Goal: Task Accomplishment & Management: Manage account settings

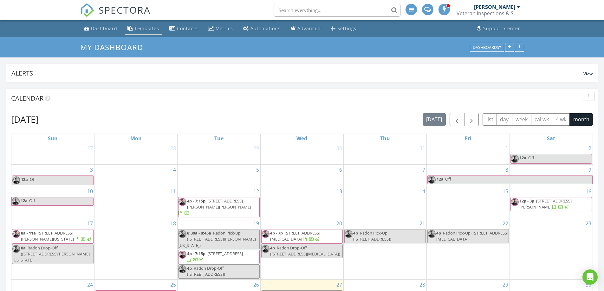
click at [148, 26] on div "Templates" at bounding box center [147, 28] width 25 height 6
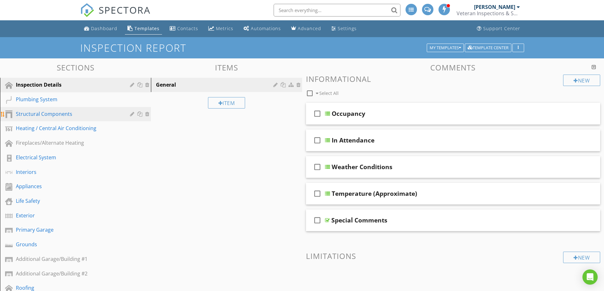
click at [45, 115] on div "Structural Components" at bounding box center [68, 114] width 105 height 8
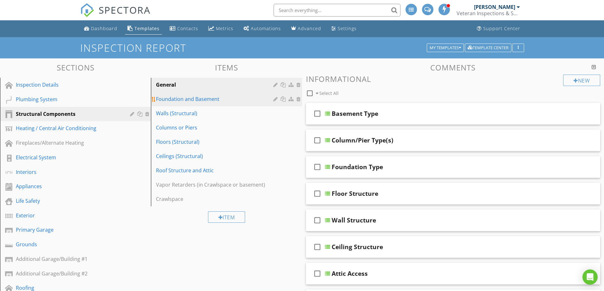
click at [223, 100] on div "Foundation and Basement" at bounding box center [215, 99] width 119 height 8
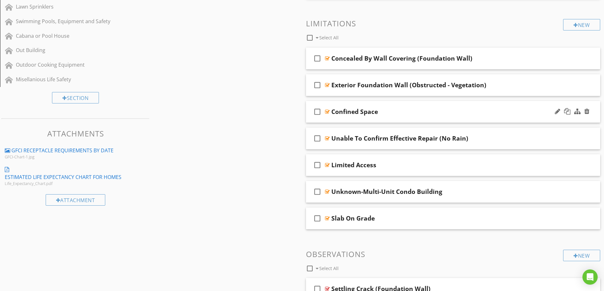
scroll to position [349, 0]
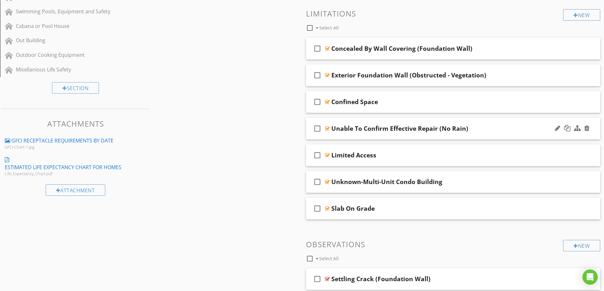
click at [477, 129] on div "Unable To Confirm Effective Repair (No Rain)" at bounding box center [437, 129] width 211 height 8
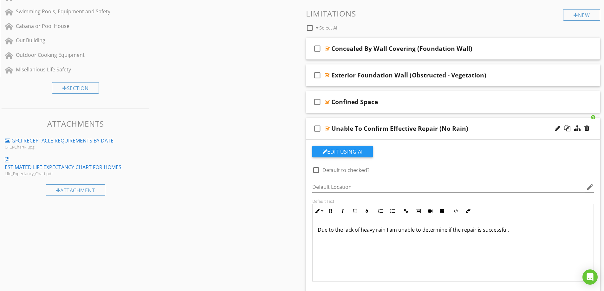
click at [483, 126] on div "Unable To Confirm Effective Repair (No Rain)" at bounding box center [437, 129] width 211 height 8
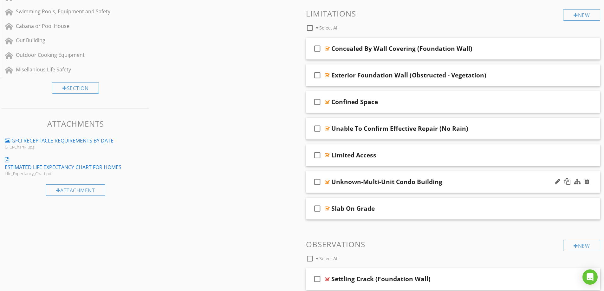
click at [484, 176] on div "check_box_outline_blank Unknown-Multi-Unit Condo Building" at bounding box center [453, 182] width 295 height 22
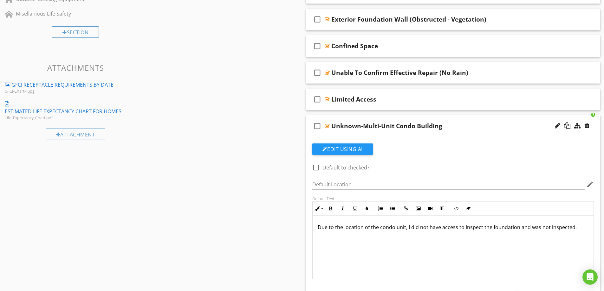
scroll to position [412, 0]
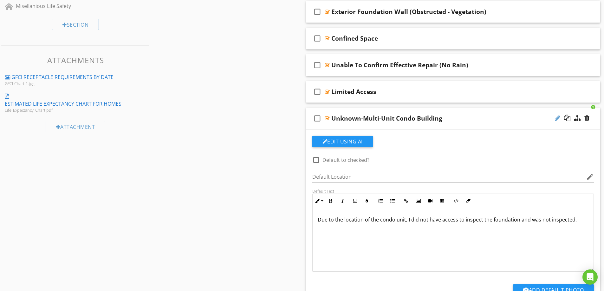
click at [556, 118] on div at bounding box center [557, 118] width 5 height 6
click at [358, 118] on input "Unknown-Multi-Unit Condo Building" at bounding box center [437, 119] width 211 height 10
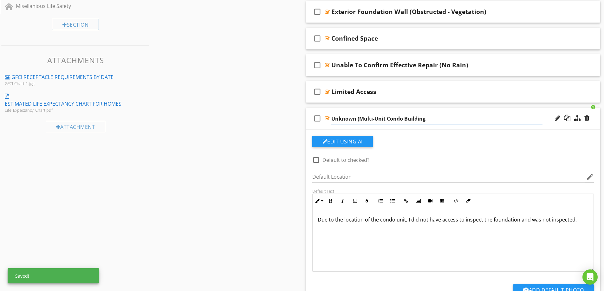
click at [424, 119] on input "Unknown (Multi-Unit Condo Building" at bounding box center [437, 119] width 211 height 10
type input "Unknown (Multi-Unit Condo Building)"
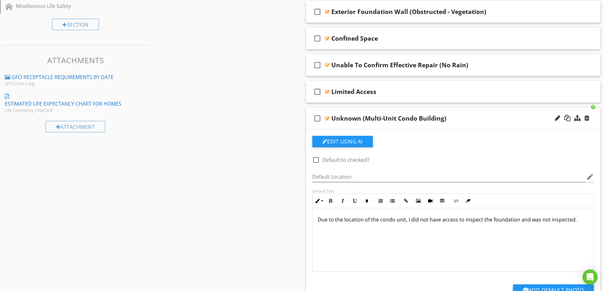
click at [464, 115] on div "Unknown (Multi-Unit Condo Building)" at bounding box center [437, 119] width 211 height 8
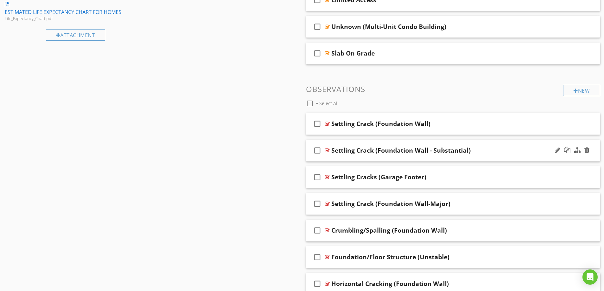
scroll to position [508, 0]
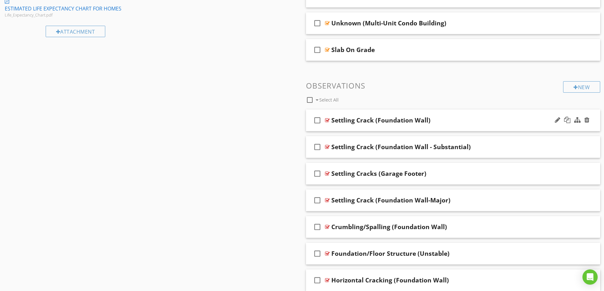
click at [457, 120] on div "Settling Crack (Foundation Wall)" at bounding box center [437, 120] width 211 height 8
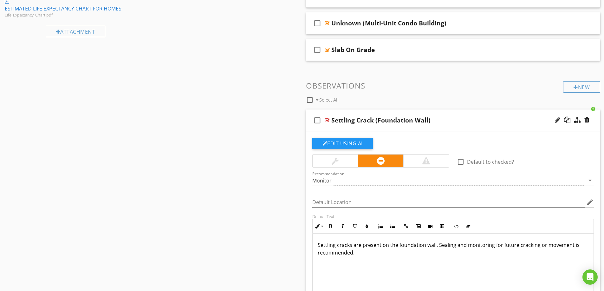
click at [457, 120] on div "Settling Crack (Foundation Wall)" at bounding box center [437, 120] width 211 height 8
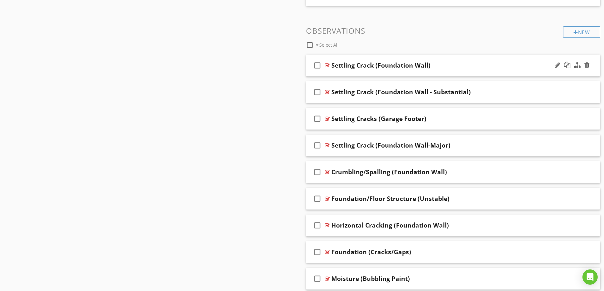
scroll to position [571, 0]
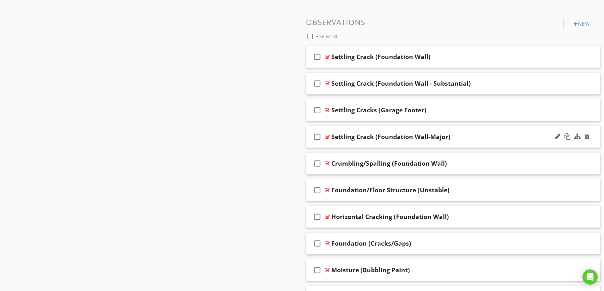
click at [473, 139] on div "Settling Crack (Foundation Wall-Major)" at bounding box center [437, 137] width 211 height 8
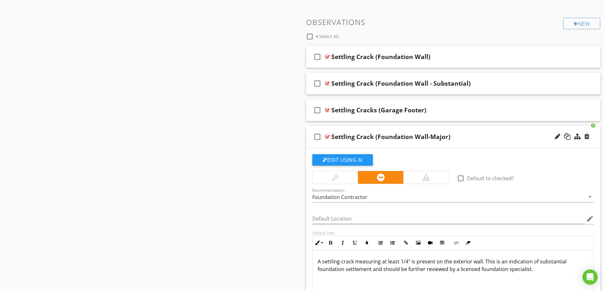
click at [473, 139] on div "Settling Crack (Foundation Wall-Major)" at bounding box center [437, 137] width 211 height 8
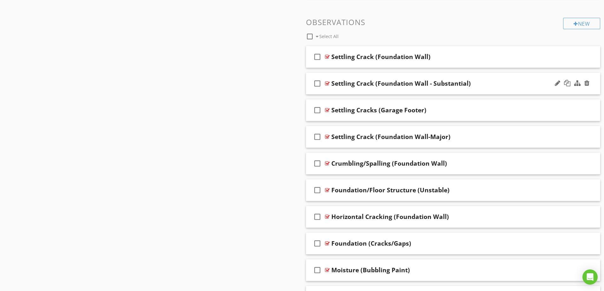
click at [482, 83] on div "Settling Crack (Foundation Wall - Substantial)" at bounding box center [437, 84] width 211 height 8
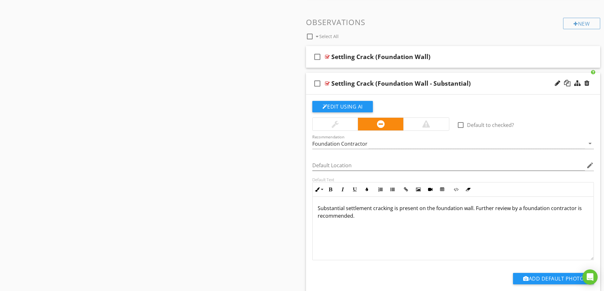
click at [482, 83] on div "Settling Crack (Foundation Wall - Substantial)" at bounding box center [437, 84] width 211 height 8
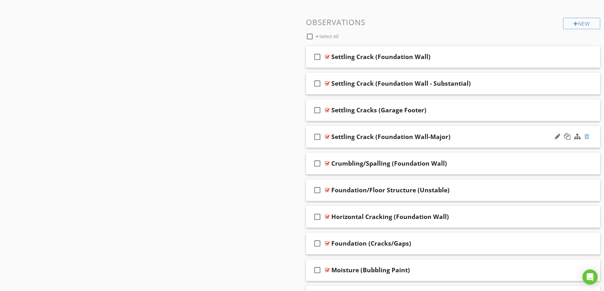
click at [588, 136] on div at bounding box center [587, 136] width 5 height 6
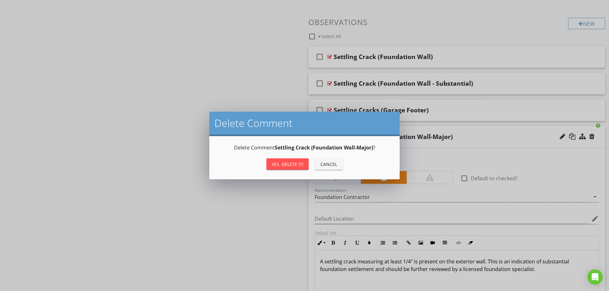
click at [291, 165] on div "Yes, Delete it!" at bounding box center [288, 164] width 32 height 7
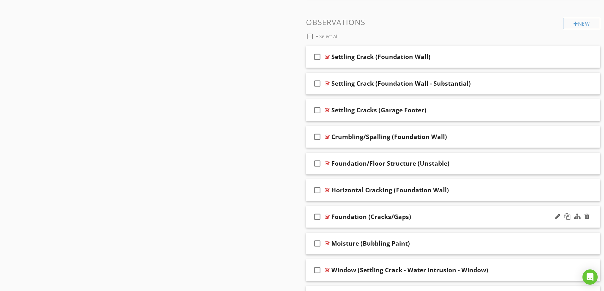
click at [447, 212] on div "check_box_outline_blank Foundation (Cracks/Gaps)" at bounding box center [453, 217] width 295 height 22
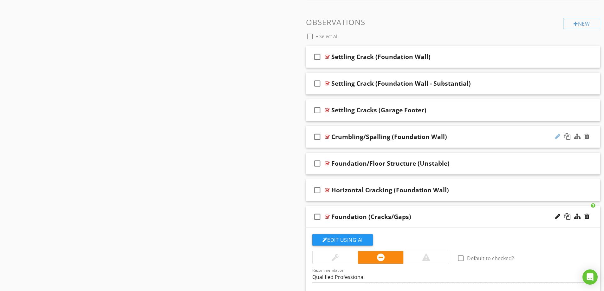
click at [559, 135] on div at bounding box center [557, 136] width 5 height 6
click at [333, 136] on input "Crumbling/Spalling (Foundation Wall)" at bounding box center [437, 137] width 211 height 10
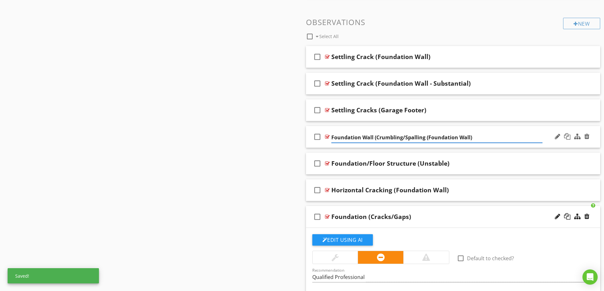
click at [470, 136] on input "Foundation Wall (Crumbling/Spalling (Foundation Wall)" at bounding box center [437, 137] width 211 height 10
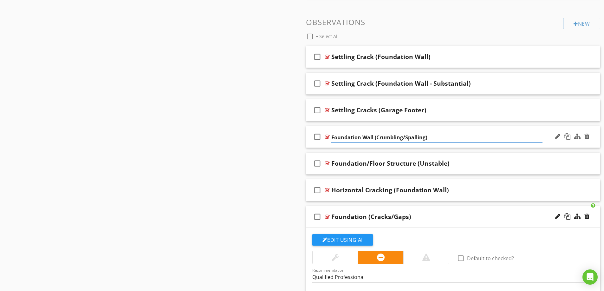
type input "Foundation Wall (Crumbling/Spalling)"
click at [556, 84] on div at bounding box center [557, 83] width 5 height 6
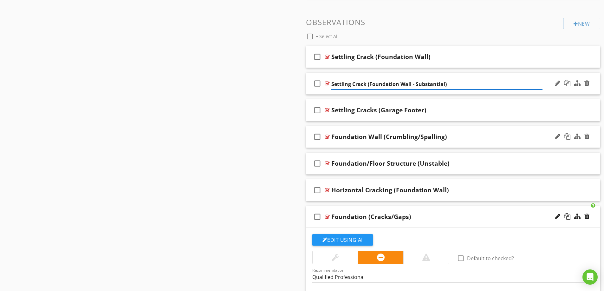
click at [332, 81] on input "Settling Crack (Foundation Wall - Substantial)" at bounding box center [437, 84] width 211 height 10
click at [457, 84] on input "Foundation Wall (Settling Crack (Foundation Wall - Substantial)" at bounding box center [437, 84] width 211 height 10
type input "Foundation Wall (Settling Crack - Substantial)"
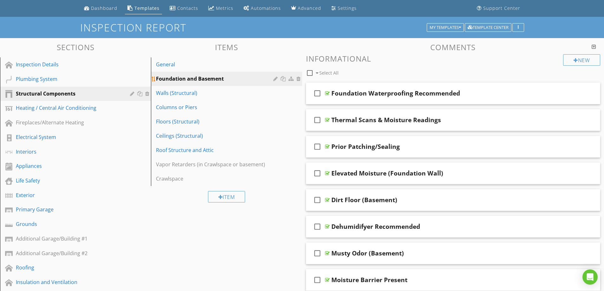
scroll to position [0, 0]
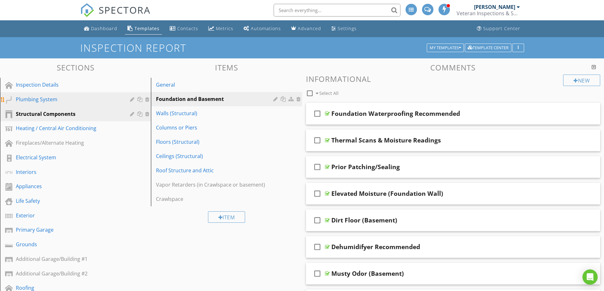
click at [41, 96] on div "Plumbing System" at bounding box center [68, 99] width 105 height 8
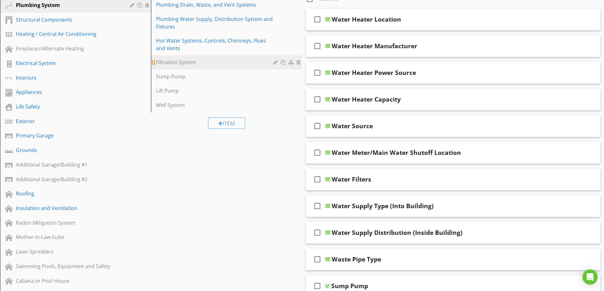
scroll to position [63, 0]
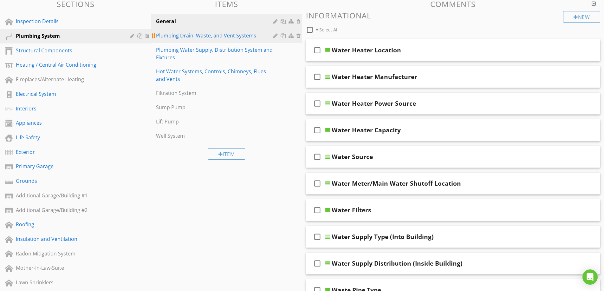
click at [209, 36] on div "Plumbing Drain, Waste, and Vent Systems" at bounding box center [215, 36] width 119 height 8
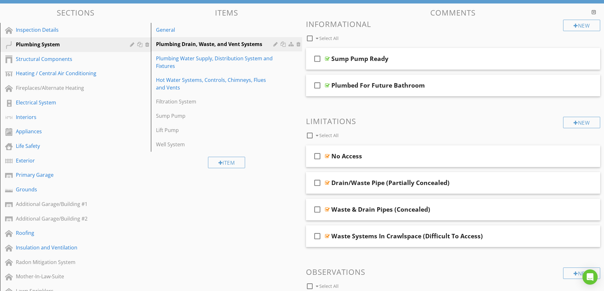
scroll to position [0, 0]
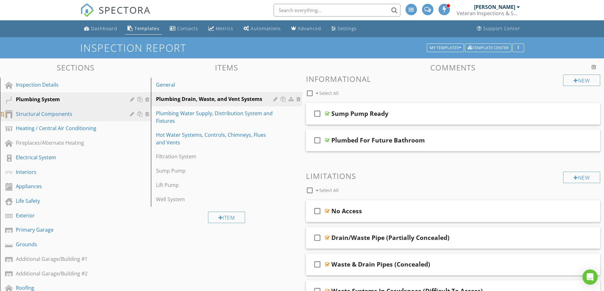
click at [49, 115] on div "Structural Components" at bounding box center [68, 114] width 105 height 8
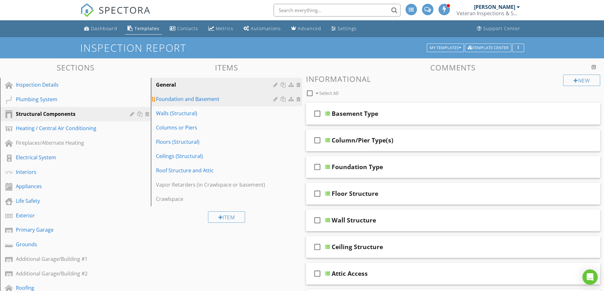
click at [206, 100] on div "Foundation and Basement" at bounding box center [215, 99] width 119 height 8
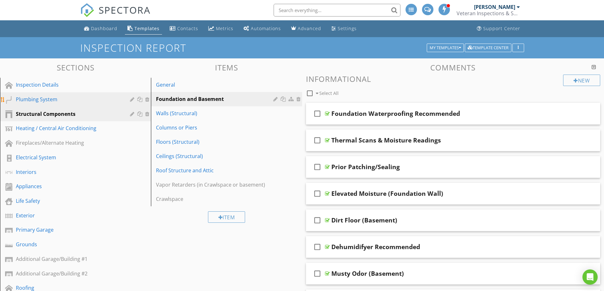
click at [35, 103] on div "Plumbing System" at bounding box center [80, 99] width 129 height 8
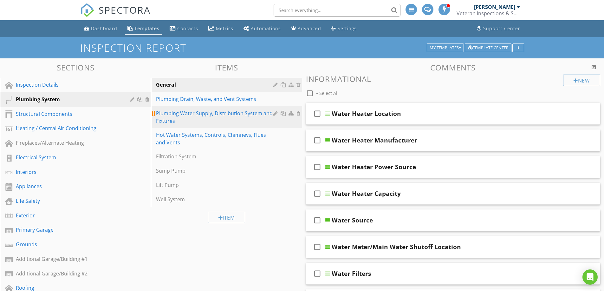
click at [191, 113] on div "Plumbing Water Supply, Distribution System and Fixtures" at bounding box center [215, 116] width 119 height 15
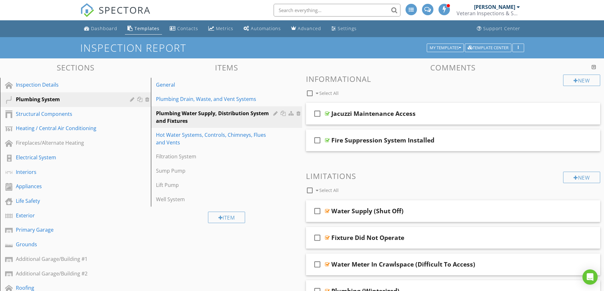
scroll to position [32, 0]
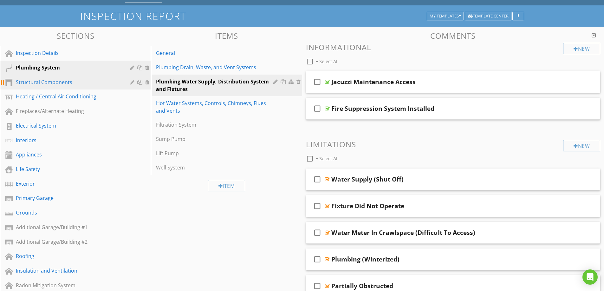
click at [41, 80] on div "Structural Components" at bounding box center [68, 82] width 105 height 8
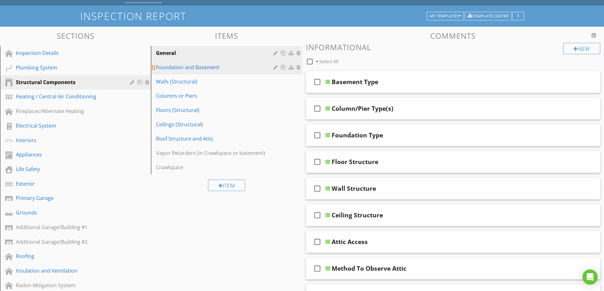
click at [180, 71] on div "Foundation and Basement" at bounding box center [215, 67] width 119 height 8
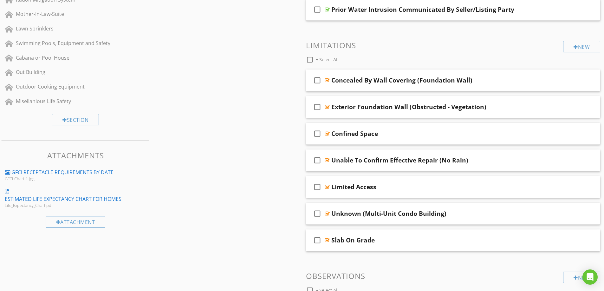
scroll to position [476, 0]
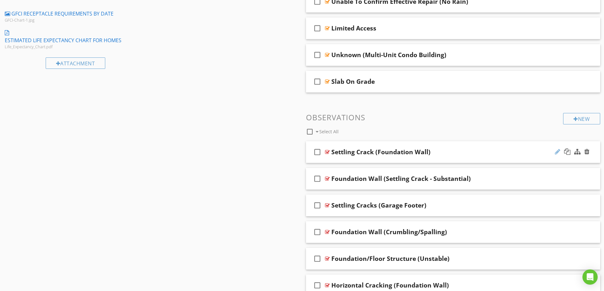
click at [556, 153] on div at bounding box center [557, 151] width 5 height 6
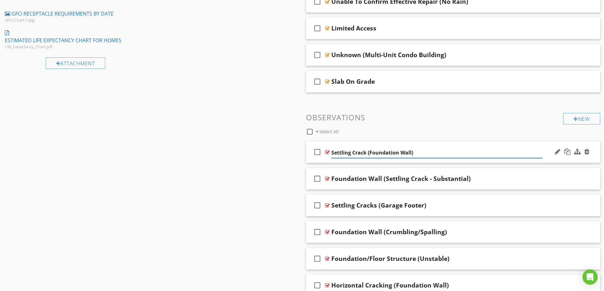
click at [331, 151] on div "check_box_outline_blank Settling Crack (Foundation Wall)" at bounding box center [453, 152] width 295 height 22
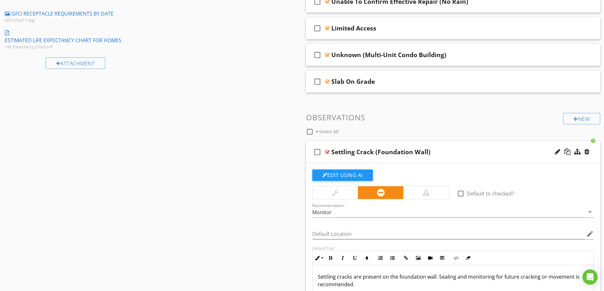
click at [360, 148] on div "Settling Crack (Foundation Wall)" at bounding box center [381, 152] width 99 height 8
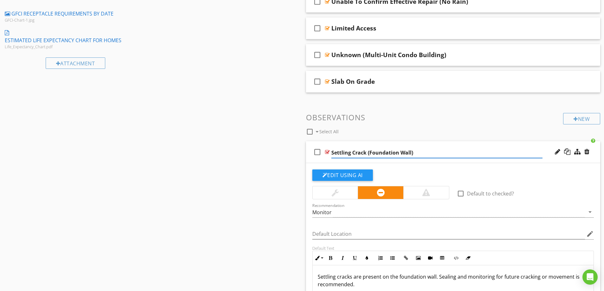
click at [332, 150] on input "Settling Crack (Foundation Wall)" at bounding box center [437, 153] width 211 height 10
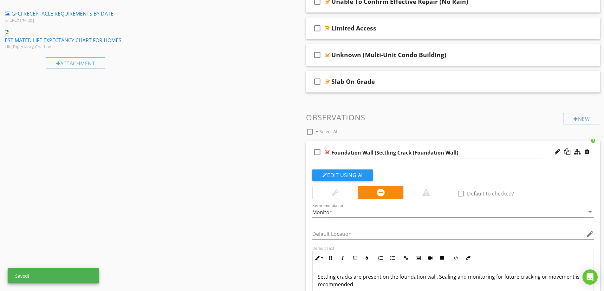
click at [456, 154] on input "Foundation Wall (Settling Crack (Foundation Wall)" at bounding box center [437, 153] width 211 height 10
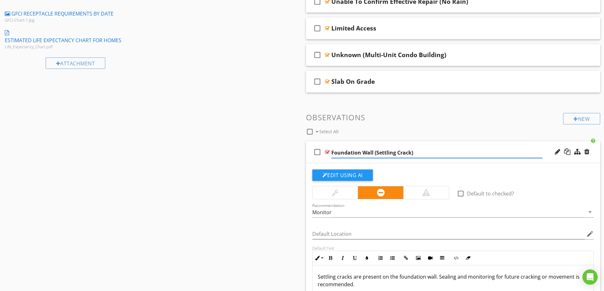
type input "Foundation Wall (Settling Crack)"
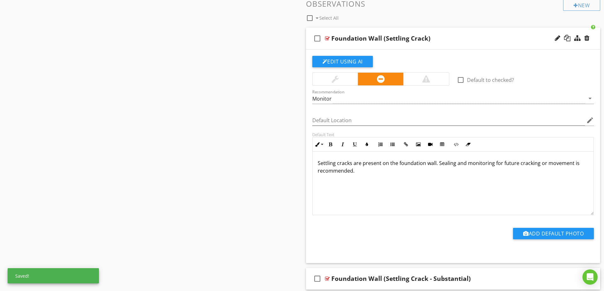
scroll to position [603, 0]
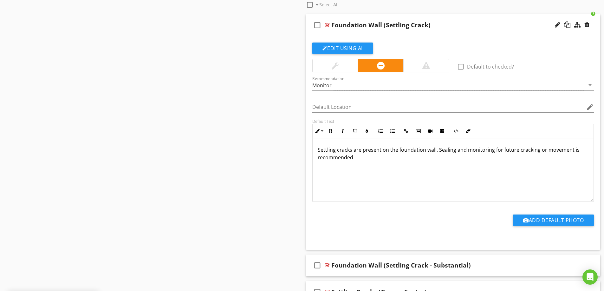
click at [458, 20] on div "check_box_outline_blank Foundation Wall (Settling Crack)" at bounding box center [453, 25] width 295 height 22
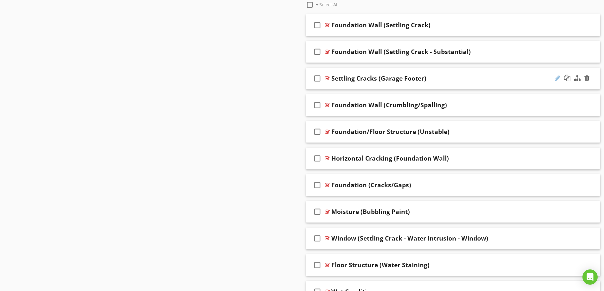
click at [557, 79] on div at bounding box center [557, 78] width 5 height 6
click at [372, 80] on input "Settling Cracks (Garage Footer)" at bounding box center [437, 79] width 211 height 10
click at [369, 79] on input "Settling Cracks (Garage Footer)" at bounding box center [437, 79] width 211 height 10
click at [332, 78] on input "Settling Cracks (Garage Footer)" at bounding box center [437, 79] width 211 height 10
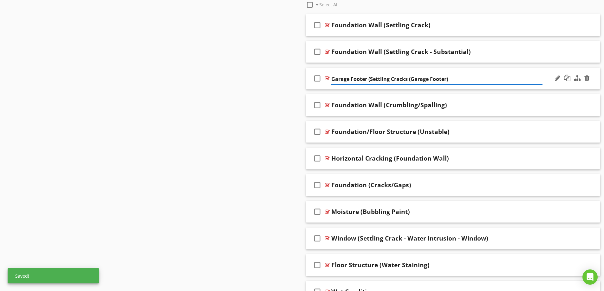
click at [446, 77] on input "Garage Footer (Settling Cracks (Garage Footer)" at bounding box center [437, 79] width 211 height 10
type input "Garage Footer (Settling Crack)"
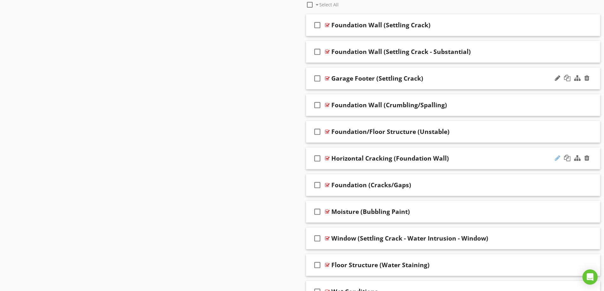
click at [557, 158] on div at bounding box center [557, 158] width 5 height 6
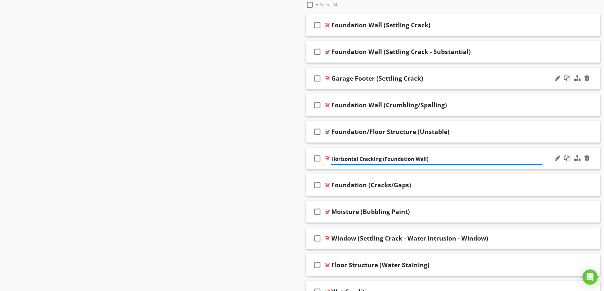
click at [332, 158] on input "Horizontal Cracking (Foundation Wall)" at bounding box center [437, 159] width 211 height 10
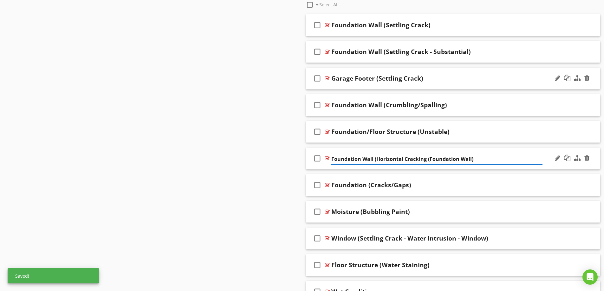
click at [470, 159] on input "Foundation Wall (Horizontal Cracking (Foundation Wall)" at bounding box center [437, 159] width 211 height 10
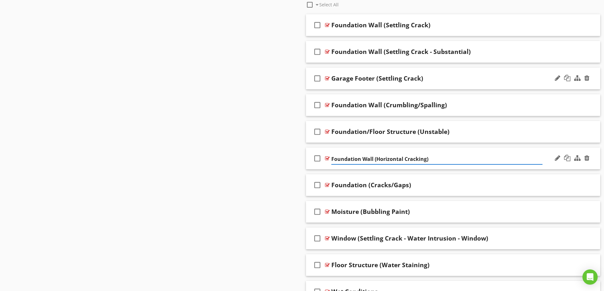
type input "Foundation Wall (Horizontal Cracking)"
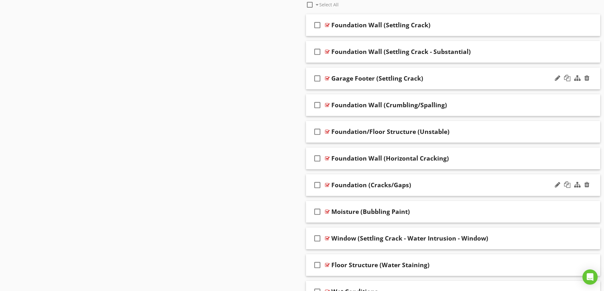
click at [445, 187] on div "Foundation (Cracks/Gaps)" at bounding box center [437, 185] width 211 height 8
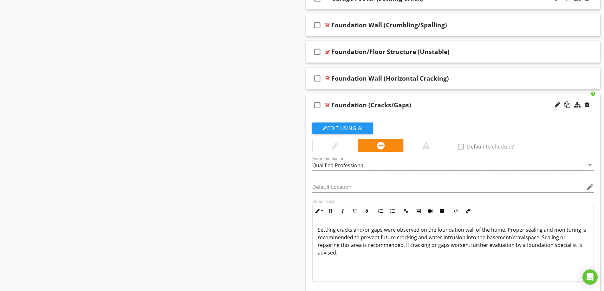
scroll to position [635, 0]
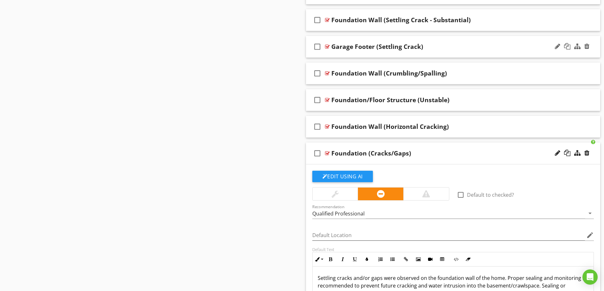
click at [475, 150] on div "Foundation (Cracks/Gaps)" at bounding box center [437, 153] width 211 height 8
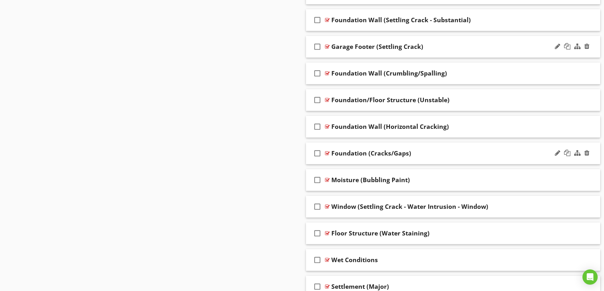
scroll to position [603, 0]
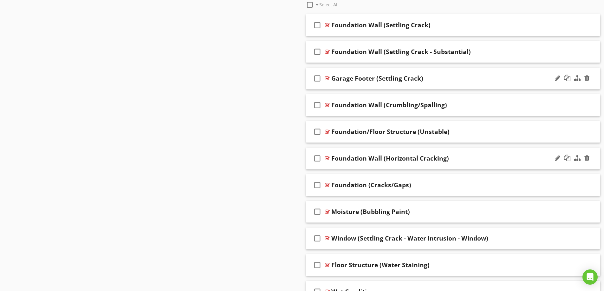
click at [475, 160] on div "Foundation Wall (Horizontal Cracking)" at bounding box center [437, 159] width 211 height 8
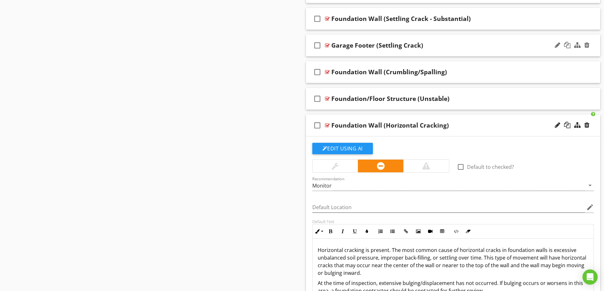
scroll to position [635, 0]
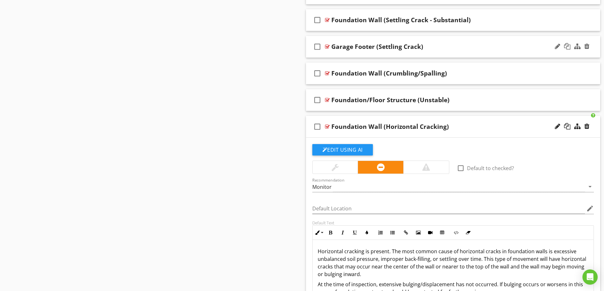
click at [476, 125] on div "Foundation Wall (Horizontal Cracking)" at bounding box center [437, 127] width 211 height 8
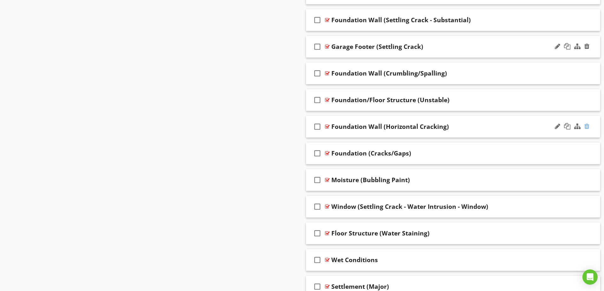
click at [588, 126] on div at bounding box center [587, 126] width 5 height 6
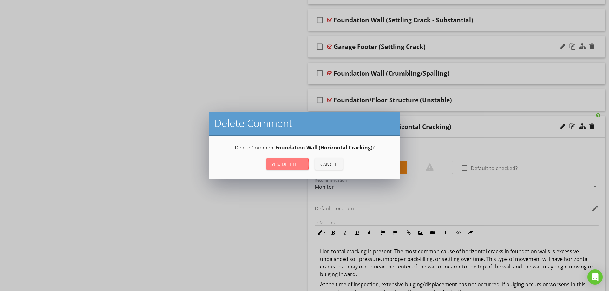
click at [286, 162] on div "Yes, Delete it!" at bounding box center [288, 164] width 32 height 7
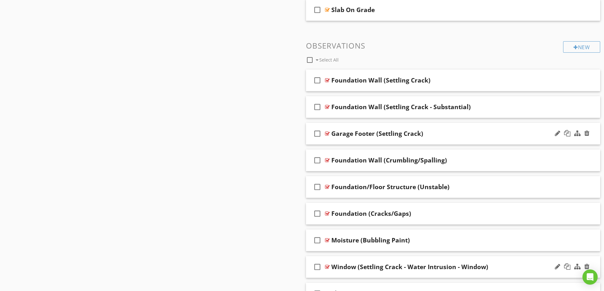
scroll to position [539, 0]
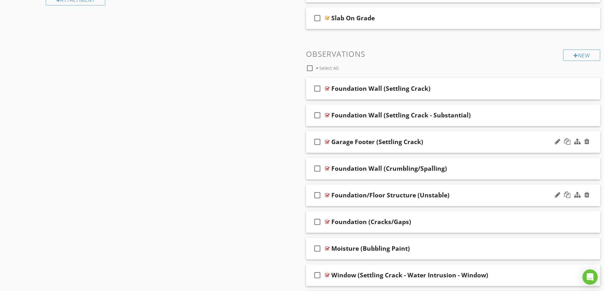
click at [500, 195] on div "Foundation/Floor Structure (Unstable)" at bounding box center [437, 195] width 211 height 8
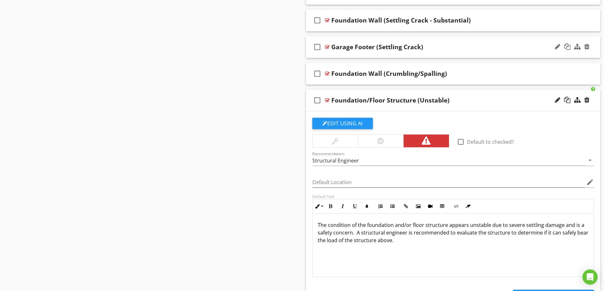
scroll to position [635, 0]
click at [484, 100] on div "Foundation/Floor Structure (Unstable)" at bounding box center [437, 100] width 211 height 8
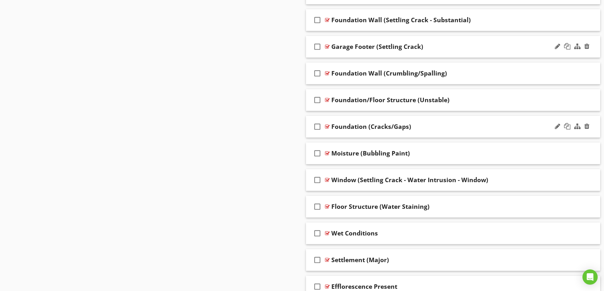
click at [461, 129] on div "Foundation (Cracks/Gaps)" at bounding box center [437, 127] width 211 height 8
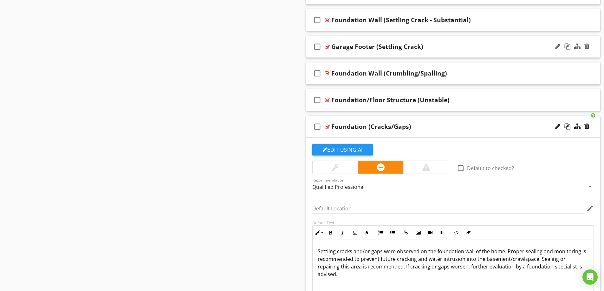
click at [461, 129] on div "Foundation (Cracks/Gaps)" at bounding box center [437, 127] width 211 height 8
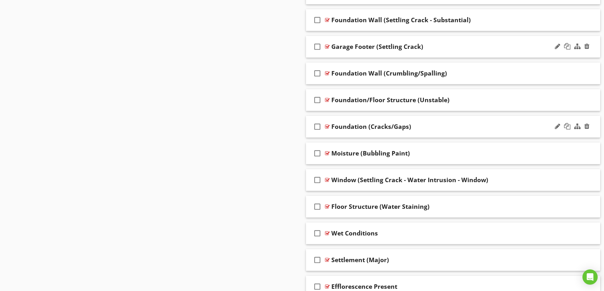
click at [461, 129] on div "Foundation (Cracks/Gaps)" at bounding box center [437, 127] width 211 height 8
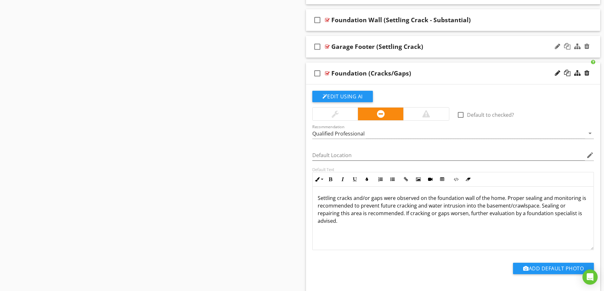
scroll to position [508, 0]
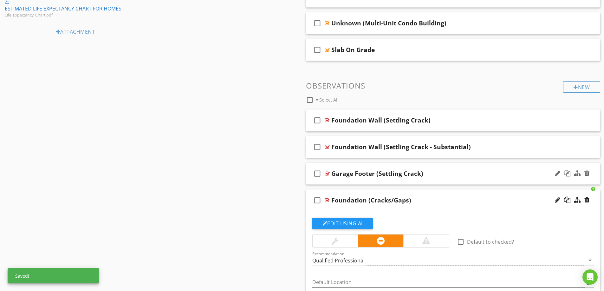
click at [482, 197] on div "Foundation (Cracks/Gaps)" at bounding box center [437, 200] width 211 height 8
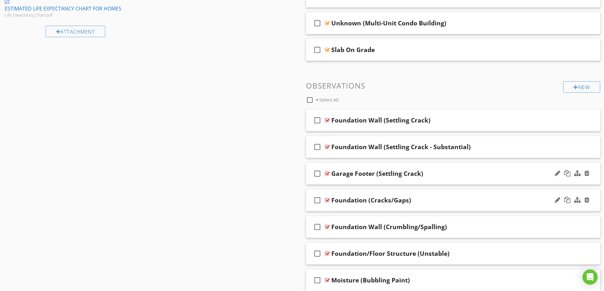
click at [430, 200] on div "Foundation (Cracks/Gaps)" at bounding box center [437, 200] width 211 height 8
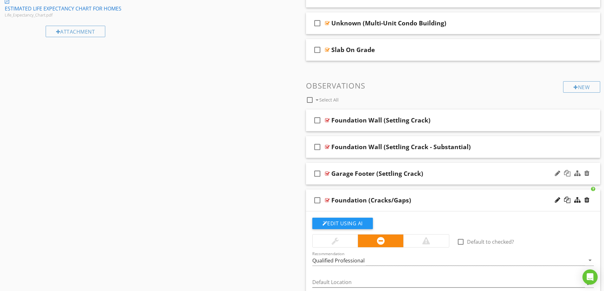
click at [430, 200] on div "Foundation (Cracks/Gaps)" at bounding box center [437, 200] width 211 height 8
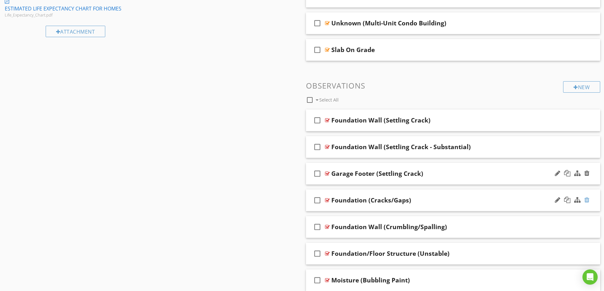
click at [587, 200] on div at bounding box center [587, 200] width 5 height 6
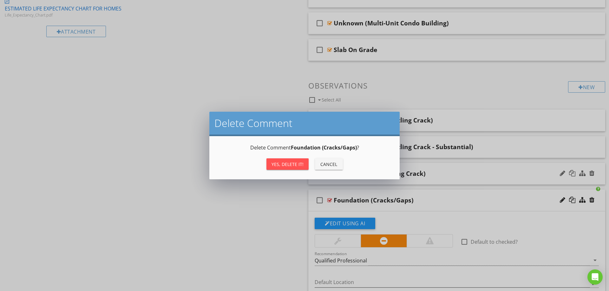
click at [291, 166] on div "Yes, Delete it!" at bounding box center [288, 164] width 32 height 7
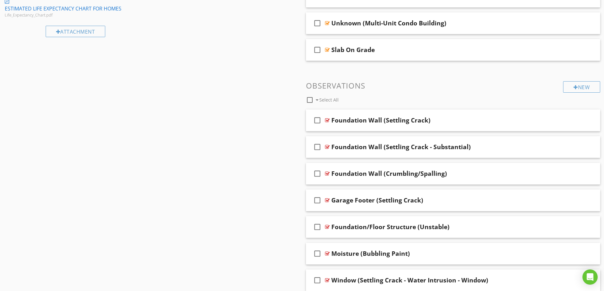
click at [465, 174] on div "Foundation Wall (Crumbling/Spalling)" at bounding box center [437, 174] width 211 height 8
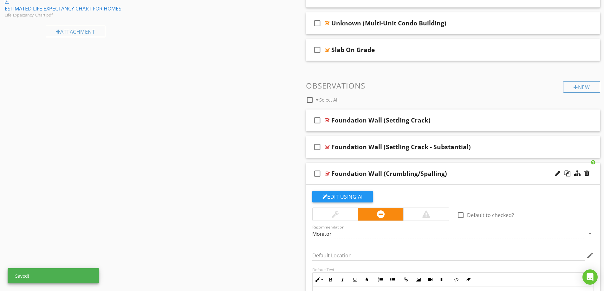
click at [473, 176] on div "Foundation Wall (Crumbling/Spalling)" at bounding box center [437, 174] width 211 height 8
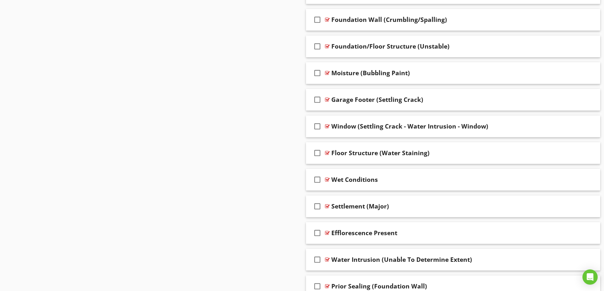
scroll to position [666, 0]
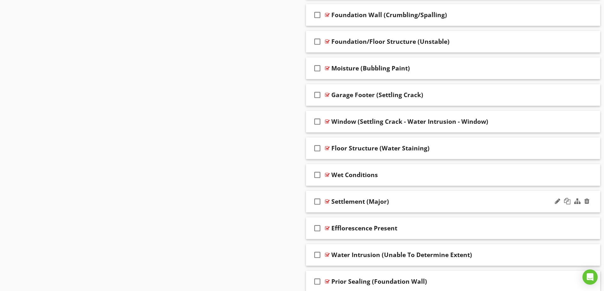
click at [439, 191] on div "check_box_outline_blank Settlement (Major)" at bounding box center [453, 202] width 295 height 22
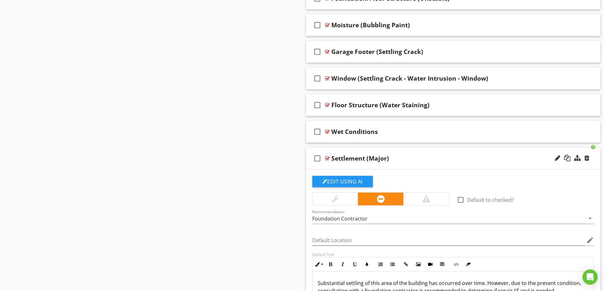
scroll to position [698, 0]
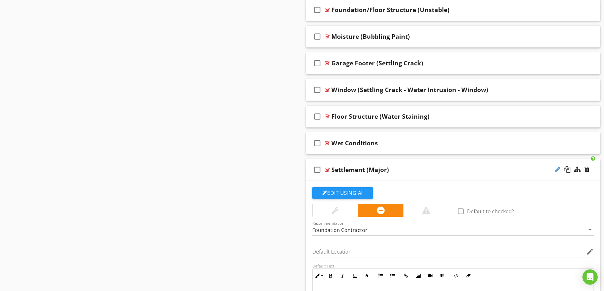
click at [558, 170] on div at bounding box center [557, 169] width 5 height 6
click at [332, 169] on input "Settlement (Major)" at bounding box center [437, 170] width 211 height 10
type input "Foundation Settlement (Major)"
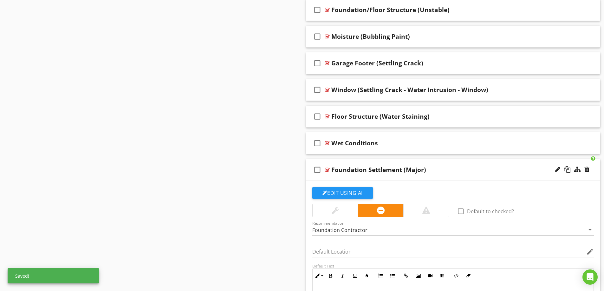
click at [452, 164] on div "check_box_outline_blank Foundation Settlement (Major)" at bounding box center [453, 170] width 295 height 22
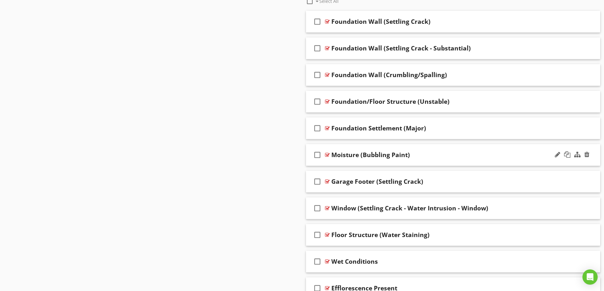
scroll to position [603, 0]
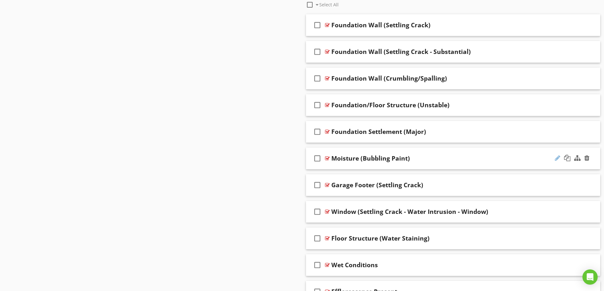
click at [559, 157] on div at bounding box center [557, 158] width 5 height 6
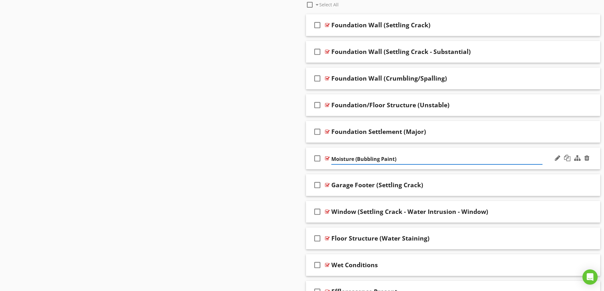
click at [353, 158] on input "Moisture (Bubbling Paint)" at bounding box center [437, 159] width 211 height 10
type input "Foundation Wall (Bubbling Paint)"
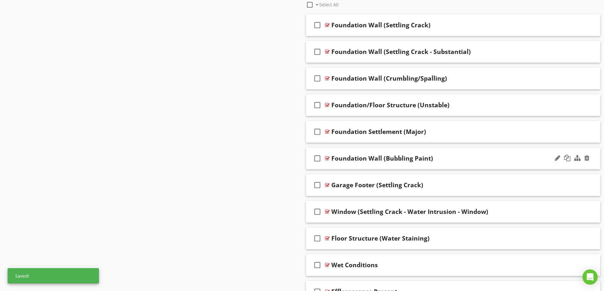
click at [462, 157] on div "Foundation Wall (Bubbling Paint)" at bounding box center [437, 159] width 211 height 8
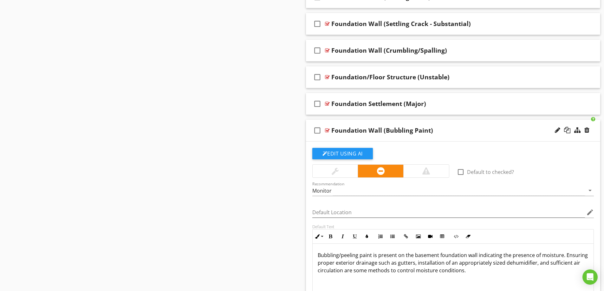
scroll to position [666, 0]
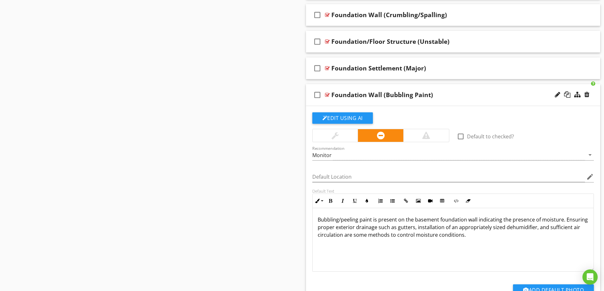
click at [438, 219] on p "Bubbling/peeling paint is present on the basement foundation wall indicating th…" at bounding box center [453, 227] width 271 height 23
click at [458, 93] on div "Foundation Wall (Bubbling Paint)" at bounding box center [437, 95] width 211 height 8
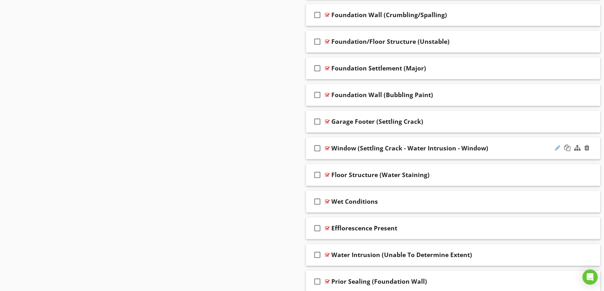
click at [555, 151] on div at bounding box center [557, 148] width 5 height 6
click at [460, 147] on input "Window (Settling Crack - Water Intrusion - Window)" at bounding box center [437, 149] width 211 height 10
click at [459, 148] on input "Window (Settling Crack - Water Intrusion - Window)" at bounding box center [437, 149] width 211 height 10
type input "Window (Settling Crack - Water Intrusion)"
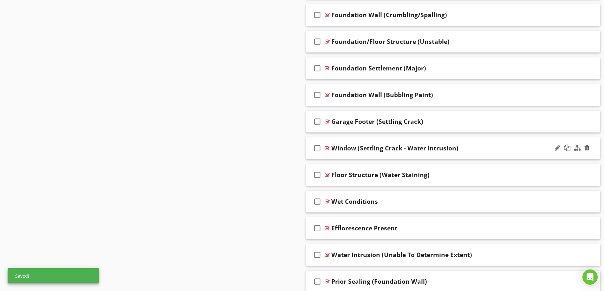
click at [482, 148] on div "Window (Settling Crack - Water Intrusion)" at bounding box center [437, 148] width 211 height 8
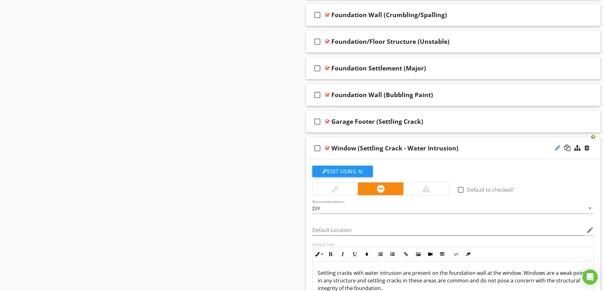
click at [557, 149] on div at bounding box center [557, 148] width 5 height 6
click at [332, 148] on input "Window (Settling Crack - Water Intrusion)" at bounding box center [437, 149] width 211 height 10
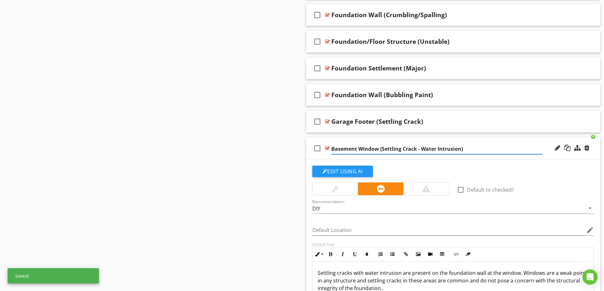
type input "Basement Window (Settling Crack - Water Intrusion)"
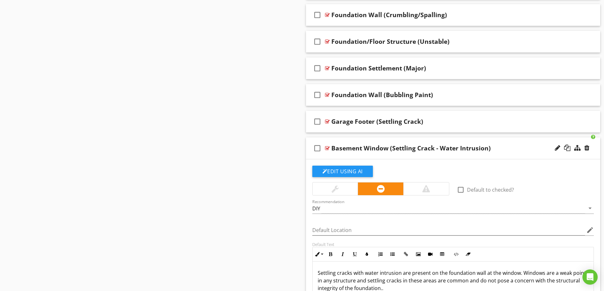
click at [507, 148] on div "Basement Window (Settling Crack - Water Intrusion)" at bounding box center [437, 148] width 211 height 8
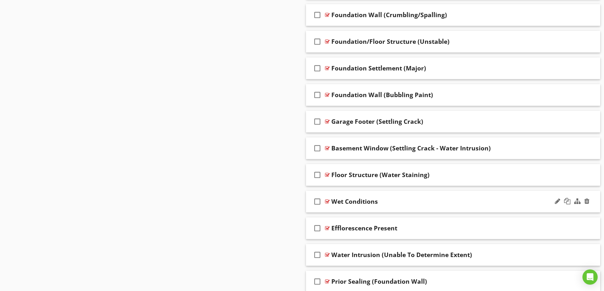
click at [431, 201] on div "Wet Conditions" at bounding box center [437, 202] width 211 height 8
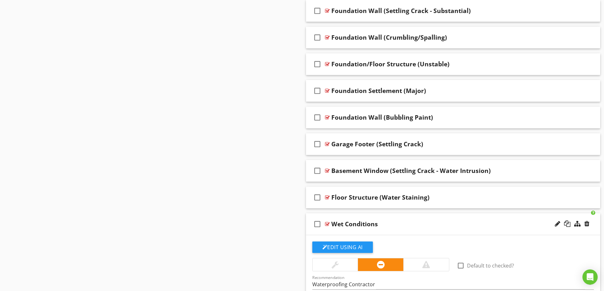
scroll to position [761, 0]
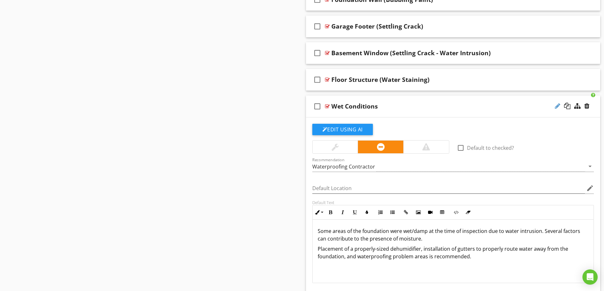
click at [556, 105] on div at bounding box center [557, 106] width 5 height 6
click at [332, 106] on input "Wet Conditions" at bounding box center [437, 107] width 211 height 10
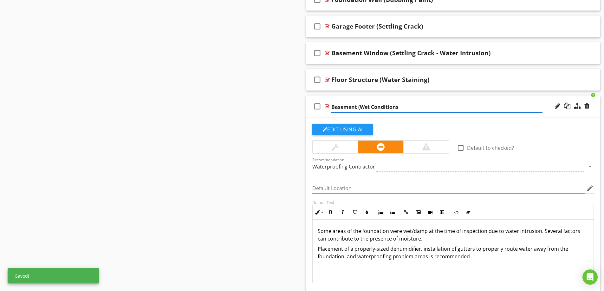
click at [402, 107] on input "Basement (Wet Conditions" at bounding box center [437, 107] width 211 height 10
type input "Basement (Wet Conditions)"
click at [444, 110] on div "Basement (Wet Conditions)" at bounding box center [437, 106] width 211 height 8
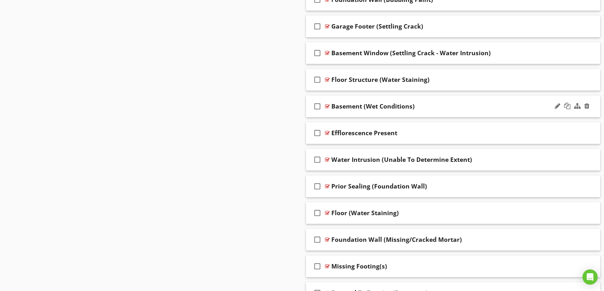
click at [443, 109] on div "Basement (Wet Conditions)" at bounding box center [437, 106] width 211 height 8
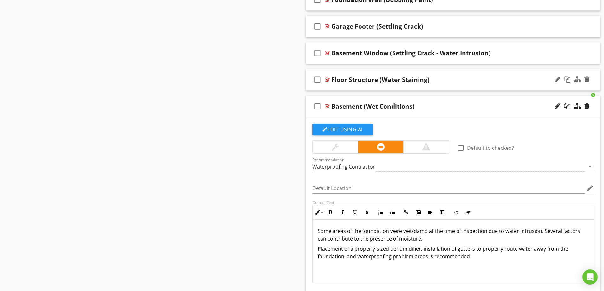
click at [441, 77] on div "Floor Structure (Water Staining)" at bounding box center [437, 80] width 211 height 8
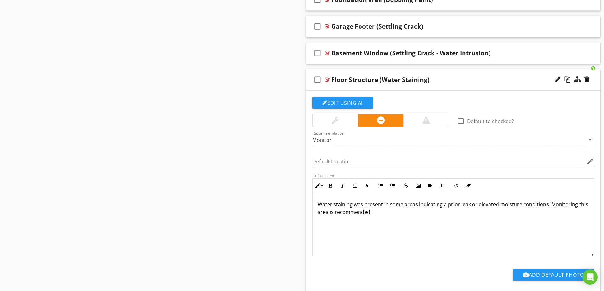
click at [476, 81] on div "Floor Structure (Water Staining)" at bounding box center [437, 80] width 211 height 8
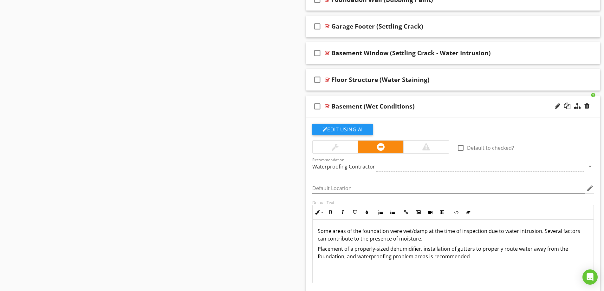
click at [456, 107] on div "Basement (Wet Conditions)" at bounding box center [437, 106] width 211 height 8
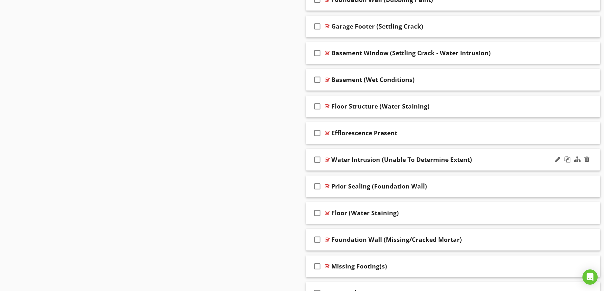
click at [489, 159] on div "Water Intrusion (Unable To Determine Extent)" at bounding box center [437, 160] width 211 height 8
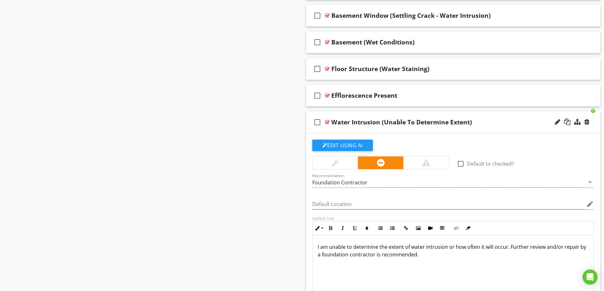
scroll to position [793, 0]
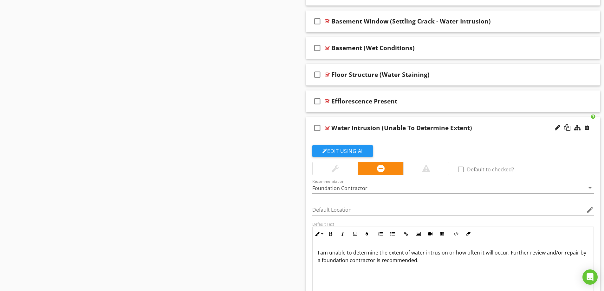
click at [497, 131] on div "Water Intrusion (Unable To Determine Extent)" at bounding box center [437, 128] width 211 height 8
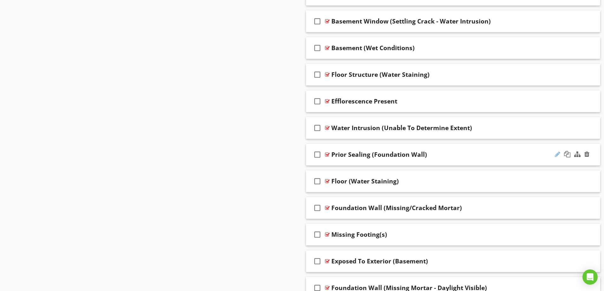
click at [557, 155] on div at bounding box center [557, 154] width 5 height 6
click at [332, 155] on input "Prior Sealing (Foundation Wall)" at bounding box center [437, 155] width 211 height 10
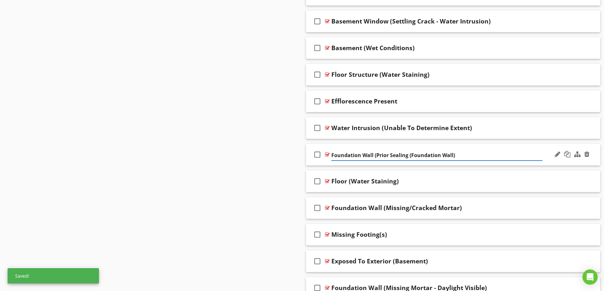
click at [451, 156] on input "Foundation Wall (Prior Sealing (Foundation Wall)" at bounding box center [437, 155] width 211 height 10
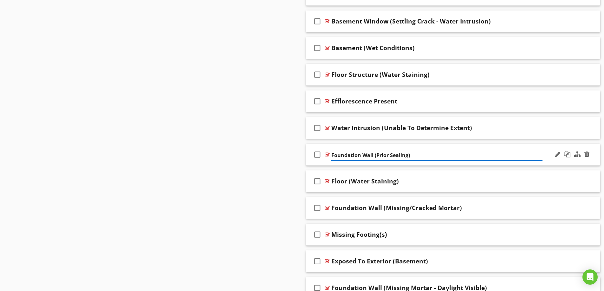
type input "Foundation Wall (Prior Sealing)"
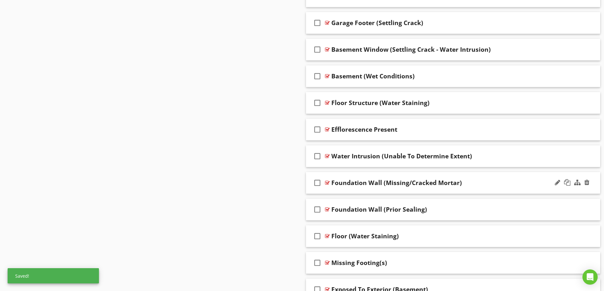
scroll to position [730, 0]
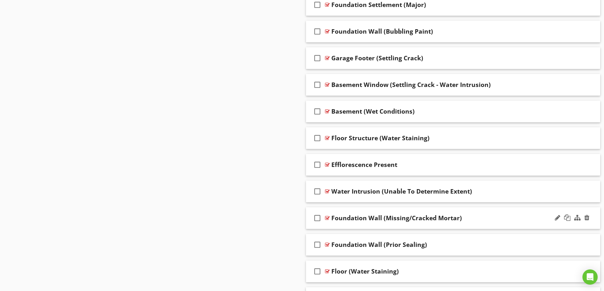
click at [481, 217] on div "Foundation Wall (Missing/Cracked Mortar)" at bounding box center [437, 218] width 211 height 8
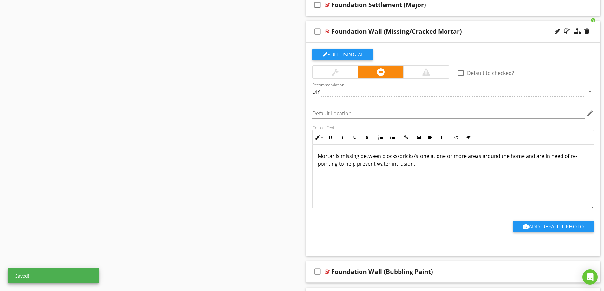
click at [492, 36] on div "check_box_outline_blank Foundation Wall (Missing/Cracked Mortar)" at bounding box center [453, 32] width 295 height 22
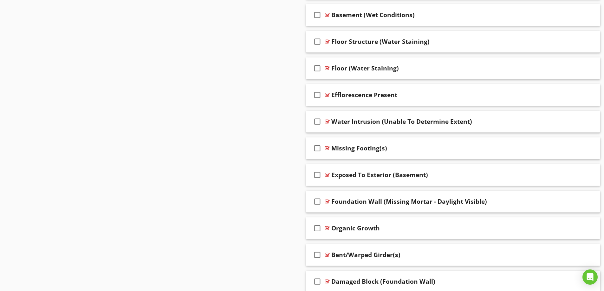
scroll to position [888, 0]
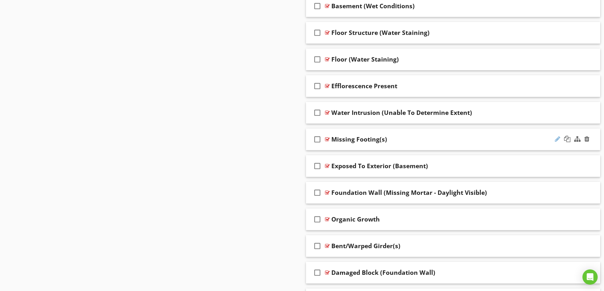
click at [555, 140] on div at bounding box center [557, 139] width 5 height 6
click at [352, 140] on input "Missing Footing(s)" at bounding box center [437, 140] width 211 height 10
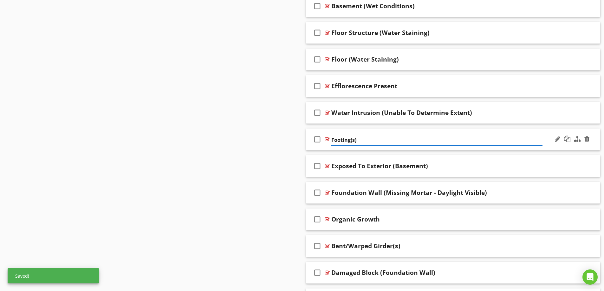
click at [359, 138] on input "Footing(s)" at bounding box center [437, 140] width 211 height 10
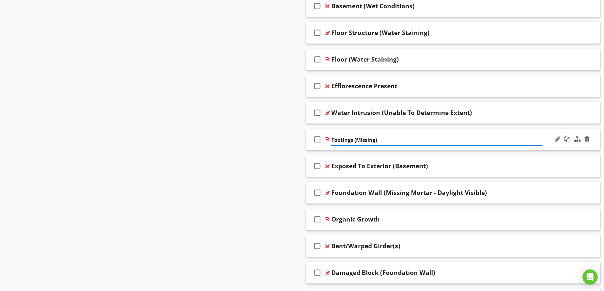
type input "Footings (Missing)"
click at [556, 167] on div at bounding box center [557, 165] width 5 height 6
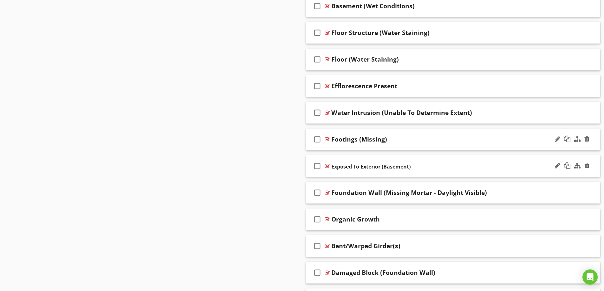
click at [332, 167] on input "Exposed To Exterior (Basement)" at bounding box center [437, 166] width 211 height 10
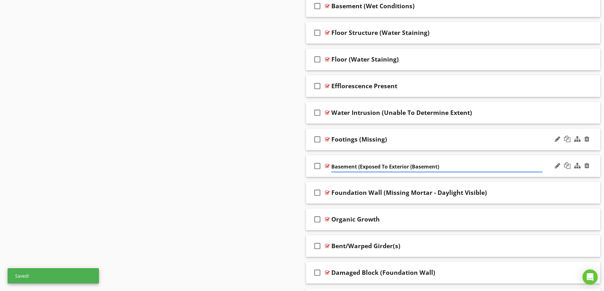
click at [438, 166] on input "Basement (Exposed To Exterior (Basement)" at bounding box center [437, 166] width 211 height 10
type input "Basement (Exposed To Exterior)"
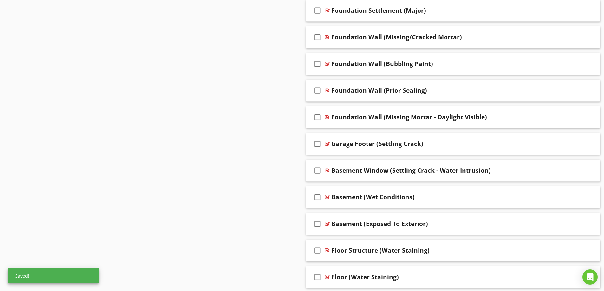
scroll to position [693, 0]
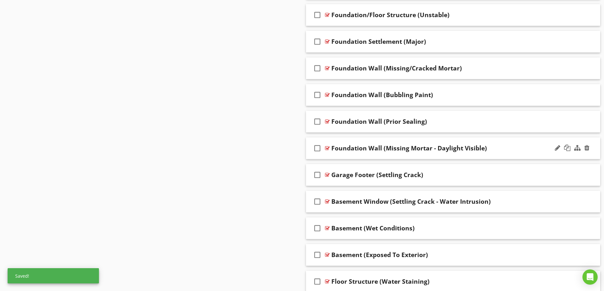
click at [504, 149] on div "Foundation Wall (Missing Mortar - Daylight Visible)" at bounding box center [437, 148] width 211 height 8
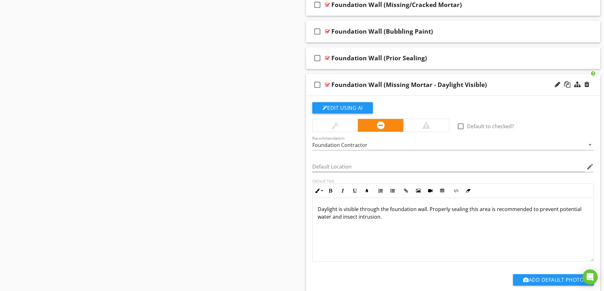
scroll to position [0, 0]
click at [509, 87] on div "Foundation Wall (Missing Mortar - Daylight Visible)" at bounding box center [437, 85] width 211 height 8
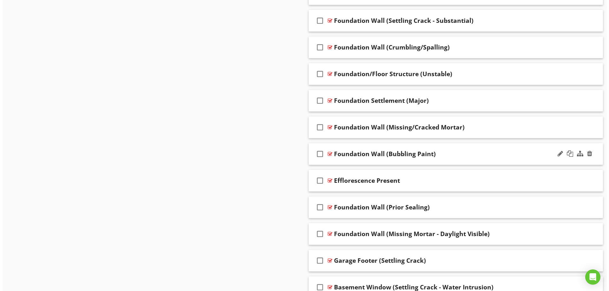
scroll to position [725, 0]
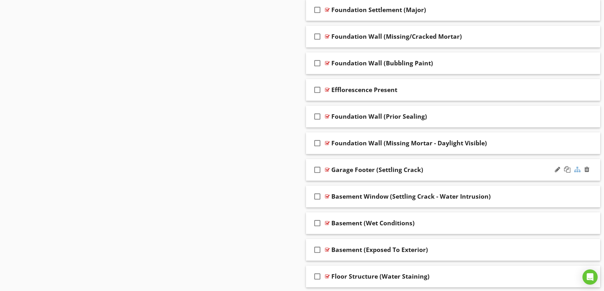
click at [578, 169] on div at bounding box center [578, 169] width 6 height 6
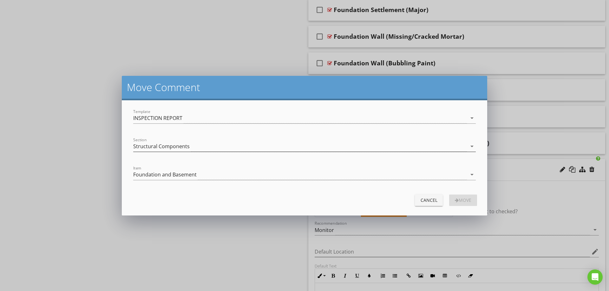
click at [188, 147] on div "Structural Components" at bounding box center [161, 146] width 56 height 6
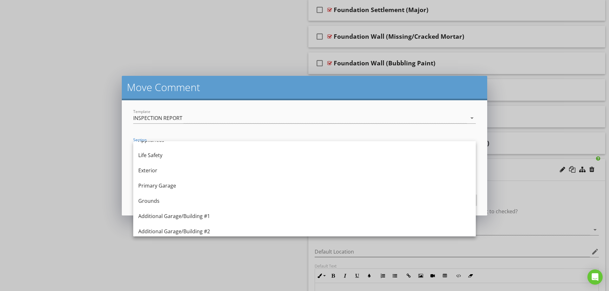
scroll to position [127, 0]
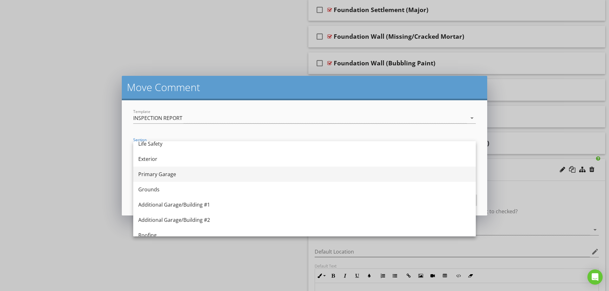
click at [185, 175] on div "Primary Garage" at bounding box center [304, 174] width 332 height 8
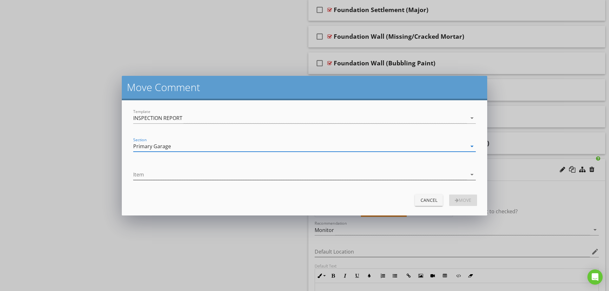
click at [204, 174] on div at bounding box center [300, 174] width 334 height 10
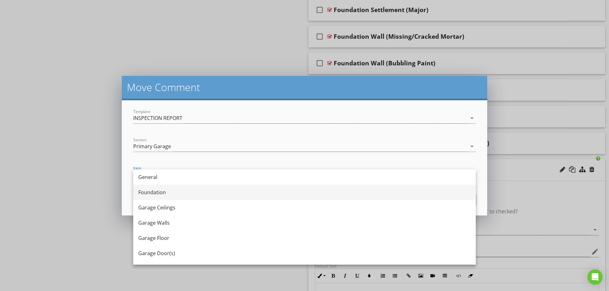
click at [200, 193] on div "Foundation" at bounding box center [304, 192] width 332 height 8
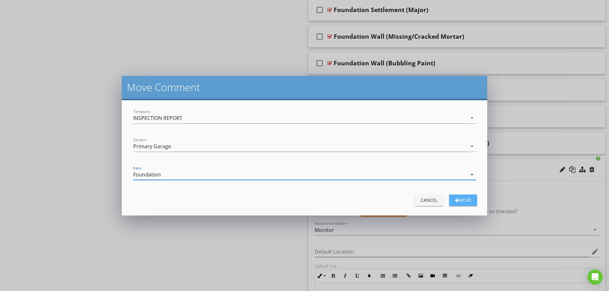
click at [463, 198] on div "Move" at bounding box center [463, 200] width 18 height 7
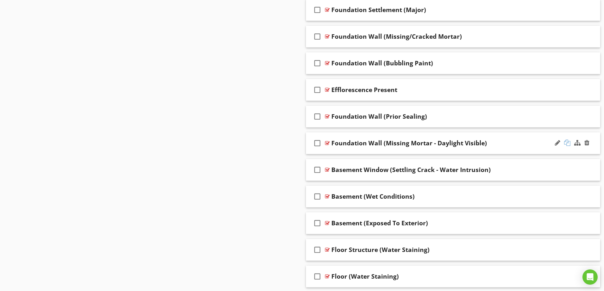
click at [567, 142] on div at bounding box center [567, 143] width 6 height 6
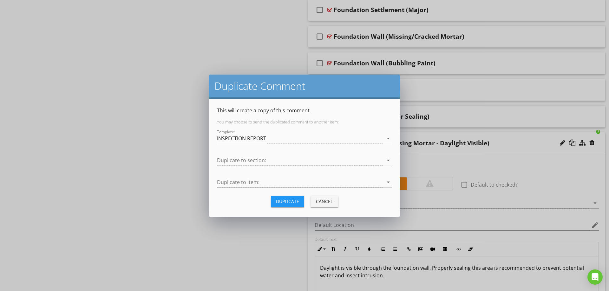
click at [255, 159] on div at bounding box center [300, 160] width 166 height 10
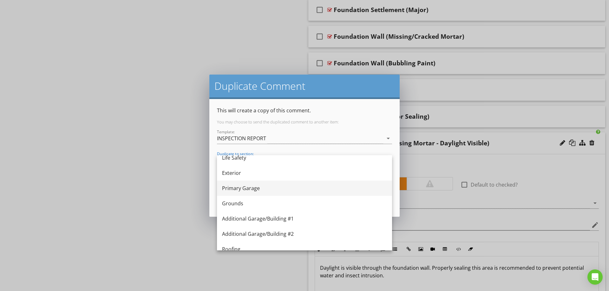
click at [262, 190] on div "Primary Garage" at bounding box center [304, 188] width 165 height 8
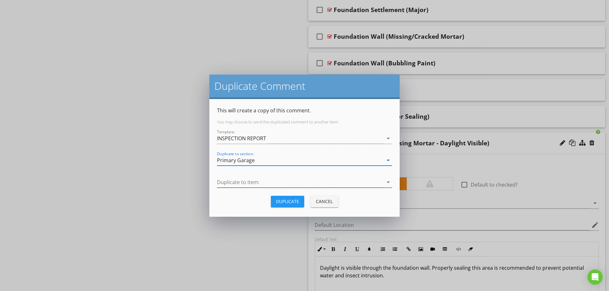
click at [272, 183] on div at bounding box center [300, 182] width 166 height 10
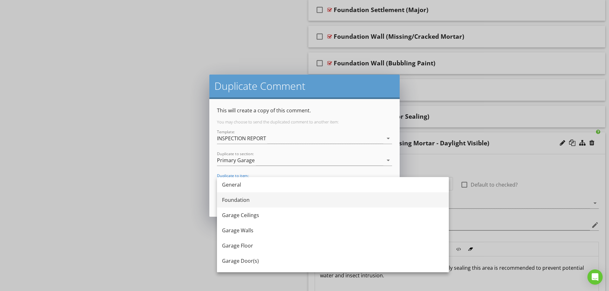
click at [266, 201] on div "Foundation" at bounding box center [333, 200] width 222 height 8
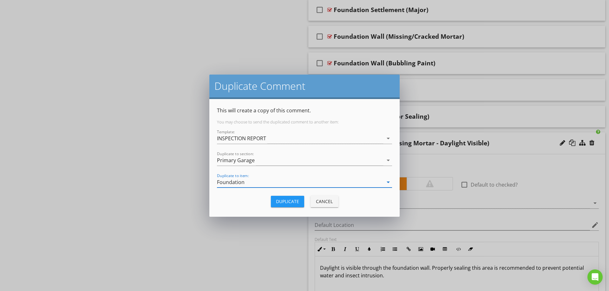
click at [293, 201] on div "Duplicate" at bounding box center [287, 201] width 23 height 7
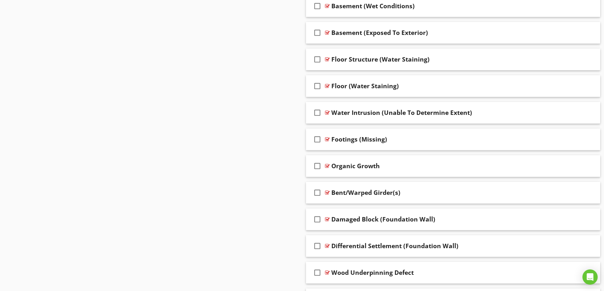
scroll to position [947, 0]
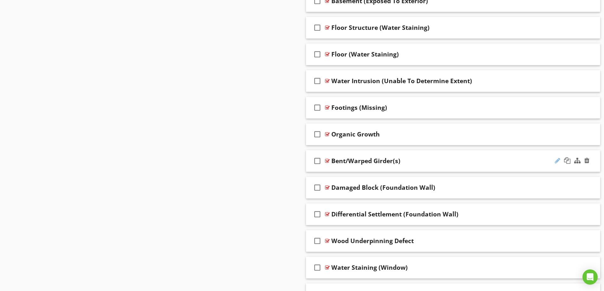
click at [558, 162] on div at bounding box center [557, 160] width 5 height 6
click at [332, 160] on input "Bent/Warped Girder(s)" at bounding box center [437, 161] width 211 height 10
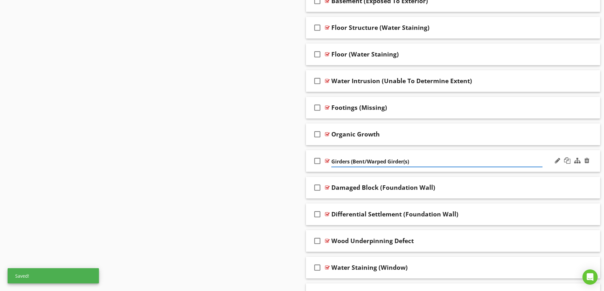
click at [386, 161] on input "Girders (Bent/Warped Girder(s)" at bounding box center [437, 161] width 211 height 10
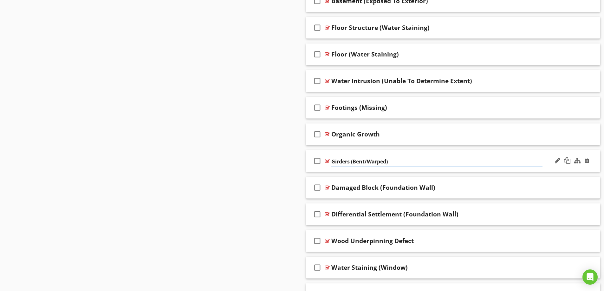
type input "Girders (Bent/Warped)"
click at [560, 187] on div at bounding box center [557, 187] width 5 height 6
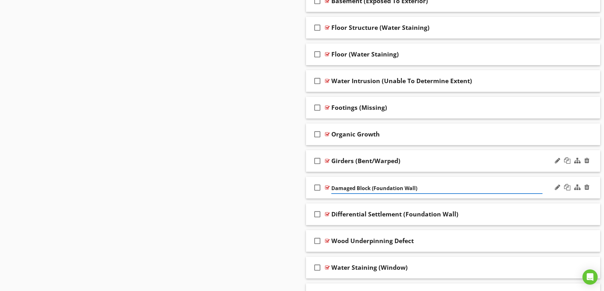
click at [332, 186] on input "Damaged Block (Foundation Wall)" at bounding box center [437, 188] width 211 height 10
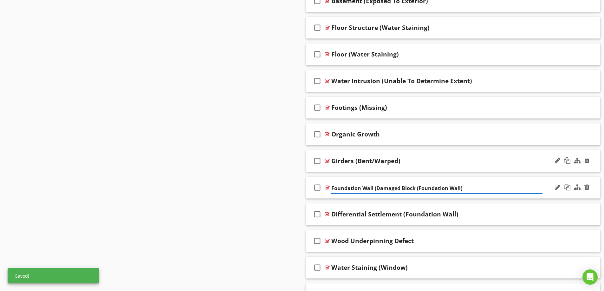
click at [462, 187] on input "Foundation Wall (Damaged Block (Foundation Wall)" at bounding box center [437, 188] width 211 height 10
click at [460, 187] on input "Foundation Wall (Damaged Block (Foundation Wall)" at bounding box center [437, 188] width 211 height 10
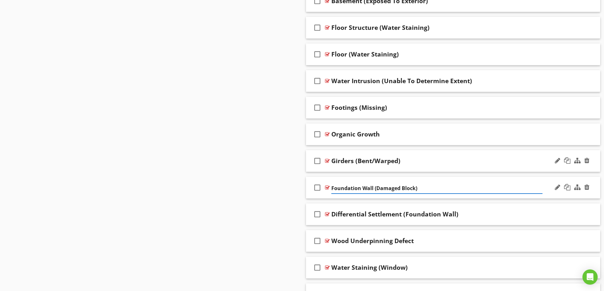
type input "Foundation Wall (Damaged Block)"
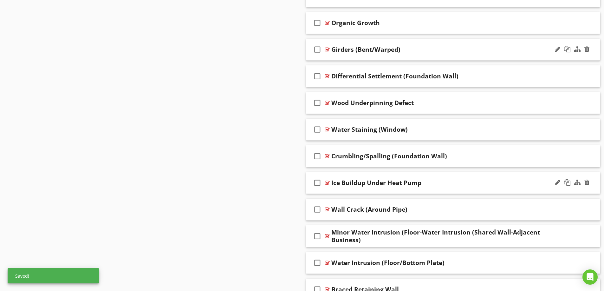
scroll to position [1085, 0]
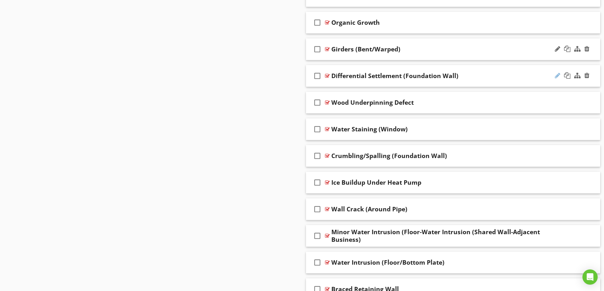
click at [555, 76] on div at bounding box center [557, 75] width 5 height 6
click at [332, 77] on input "Differential Settlement (Foundation Wall)" at bounding box center [437, 76] width 211 height 10
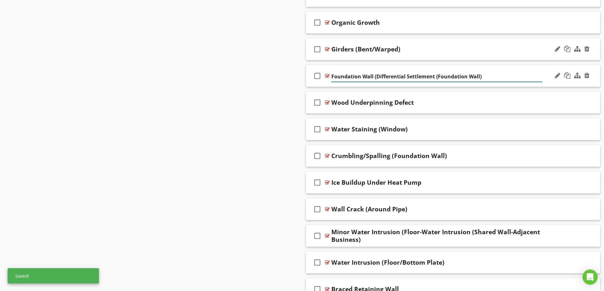
click at [435, 76] on input "Foundation Wall (Differential Settlement (Foundation Wall)" at bounding box center [437, 76] width 211 height 10
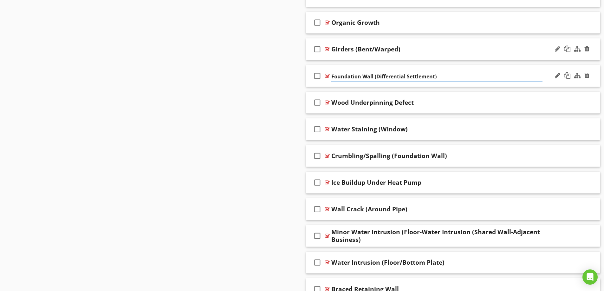
type input "Foundation Wall (Differential Settlement)"
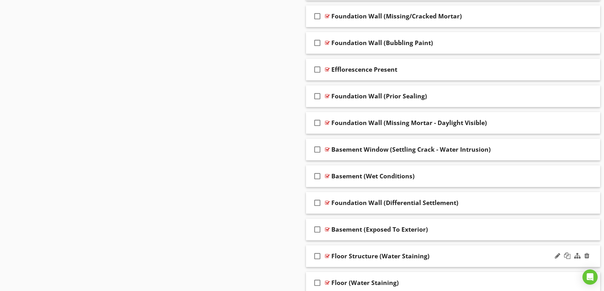
scroll to position [768, 0]
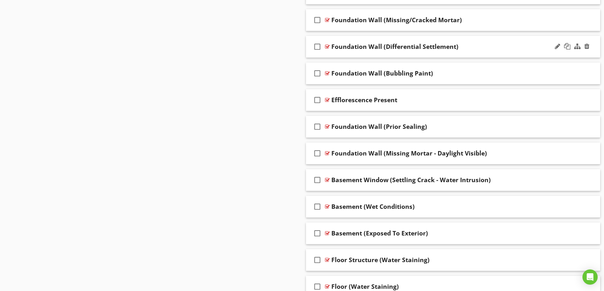
click at [485, 47] on div "Foundation Wall (Differential Settlement)" at bounding box center [437, 47] width 211 height 8
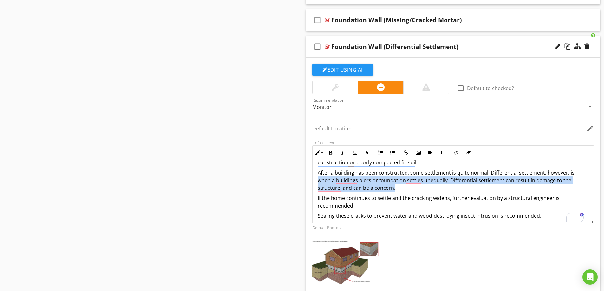
scroll to position [32, 0]
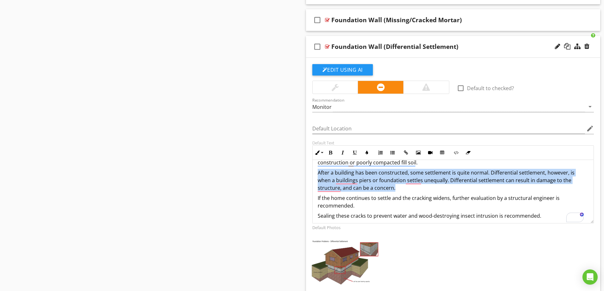
drag, startPoint x: 401, startPoint y: 189, endPoint x: 313, endPoint y: 175, distance: 89.0
click at [313, 175] on div "Differential settlement was observed on the corner of the home. Differential se…" at bounding box center [453, 177] width 281 height 99
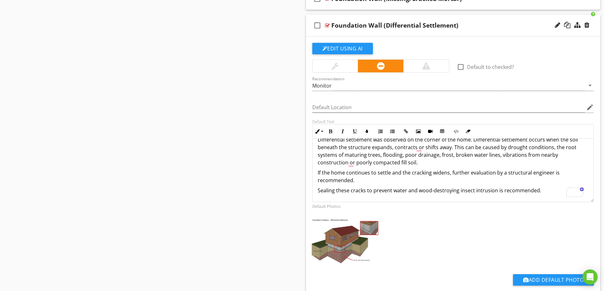
scroll to position [0, 0]
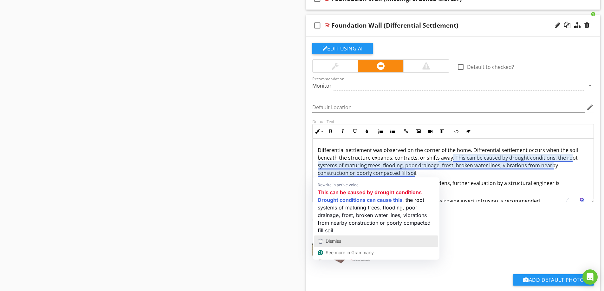
click at [356, 242] on div "Dismiss" at bounding box center [376, 241] width 119 height 10
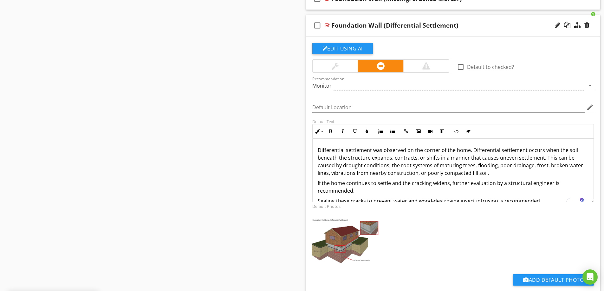
scroll to position [10, 0]
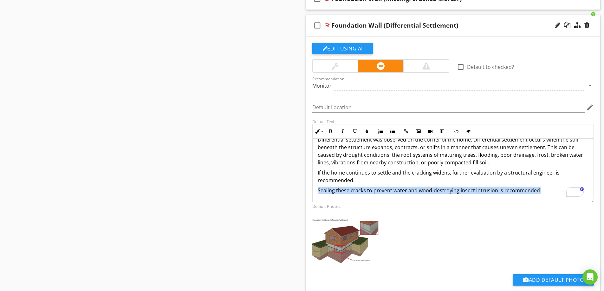
drag, startPoint x: 537, startPoint y: 190, endPoint x: 319, endPoint y: 190, distance: 218.9
click at [319, 190] on span "Sealing these cracks to prevent water and wood-destroying insect intrusion is r…" at bounding box center [430, 190] width 224 height 7
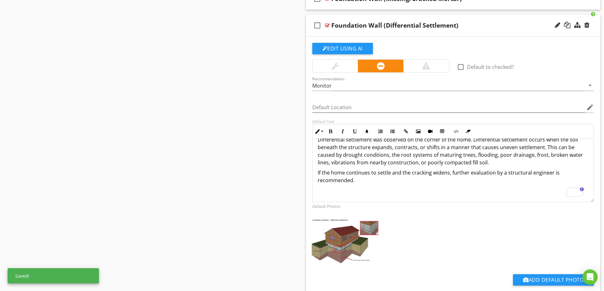
click at [318, 173] on p "If the home continues to settle and the cracking widens, further evaluation by …" at bounding box center [453, 176] width 271 height 15
click at [450, 195] on div "Differential settlement was observed on the corner of the home. Differential se…" at bounding box center [453, 165] width 281 height 74
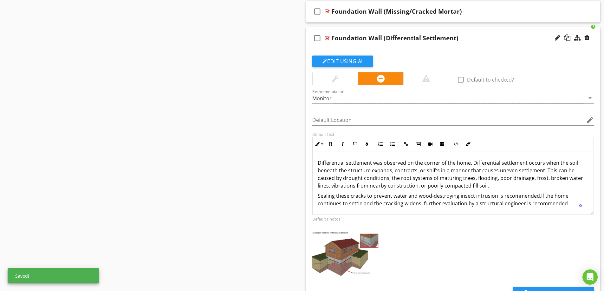
scroll to position [767, 0]
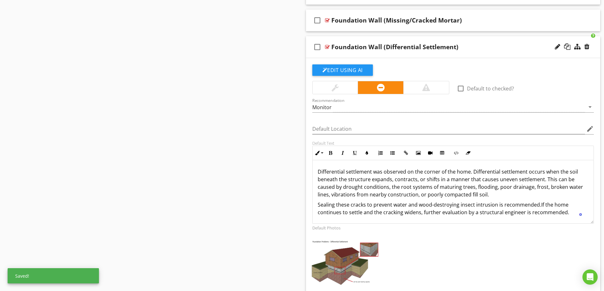
click at [475, 48] on div "Foundation Wall (Differential Settlement)" at bounding box center [437, 47] width 211 height 8
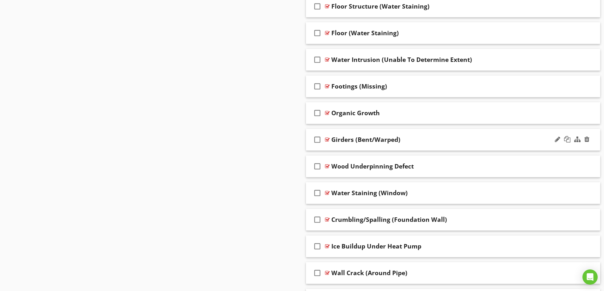
scroll to position [1053, 0]
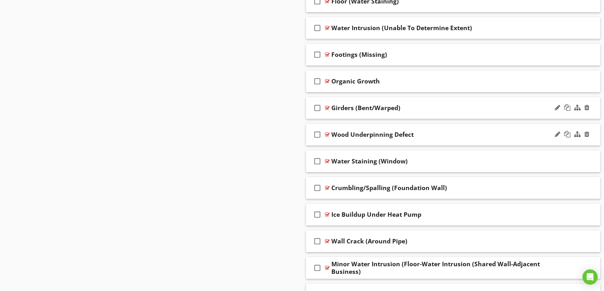
click at [490, 133] on div "Wood Underpinning Defect" at bounding box center [437, 135] width 211 height 8
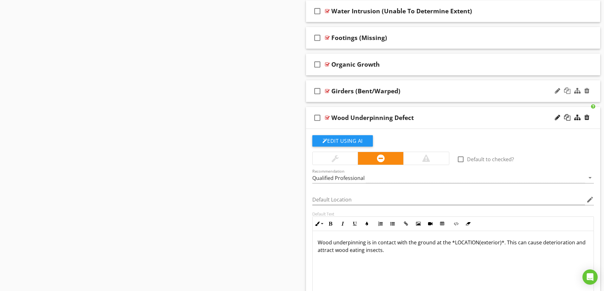
scroll to position [1085, 0]
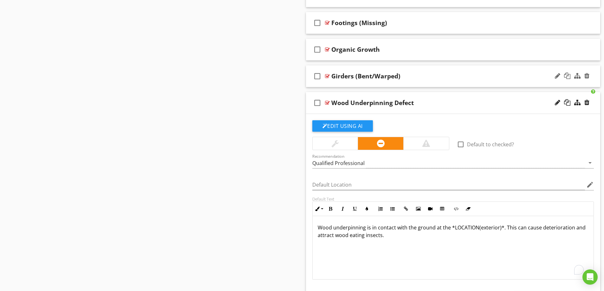
click at [499, 227] on p "Wood underpinning is in contact with the ground at the *LOCATION(exterior)*. Th…" at bounding box center [453, 231] width 271 height 15
click at [502, 228] on p "Wood underpinning is in contact with the ground at the *LOCATION(exterior)*. Th…" at bounding box center [453, 231] width 271 height 15
click at [557, 103] on div at bounding box center [557, 102] width 5 height 6
click at [384, 102] on input "Wood Underpinning Defect" at bounding box center [437, 103] width 211 height 10
type input "Wood Underpinning (Ground Contact)"
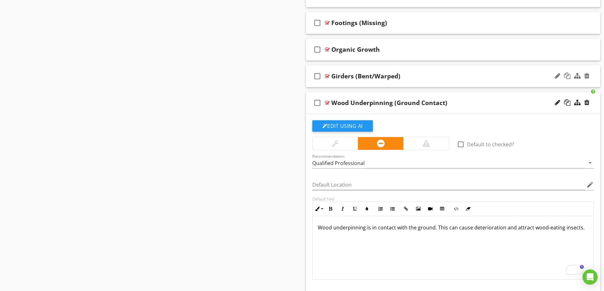
click at [518, 104] on div "Wood Underpinning (Ground Contact)" at bounding box center [437, 103] width 211 height 8
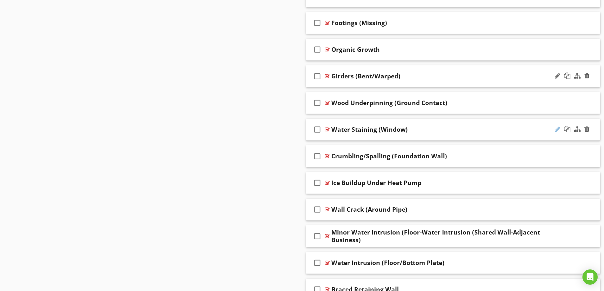
click at [558, 128] on div at bounding box center [557, 129] width 5 height 6
click at [333, 129] on input "Water Staining (Window)" at bounding box center [437, 130] width 211 height 10
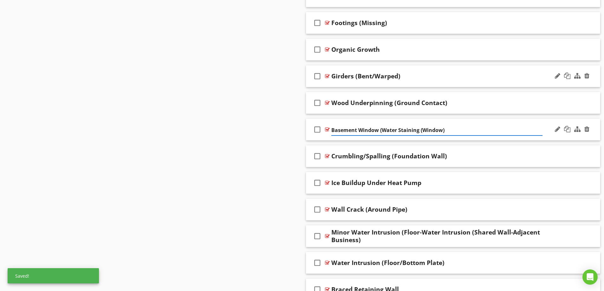
click at [454, 130] on input "Basement Window (Water Staining (Window)" at bounding box center [437, 130] width 211 height 10
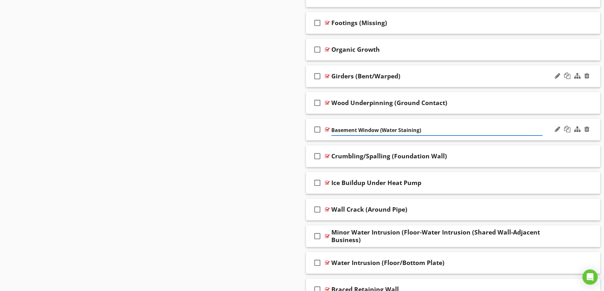
type input "Basement Window (Water Staining)"
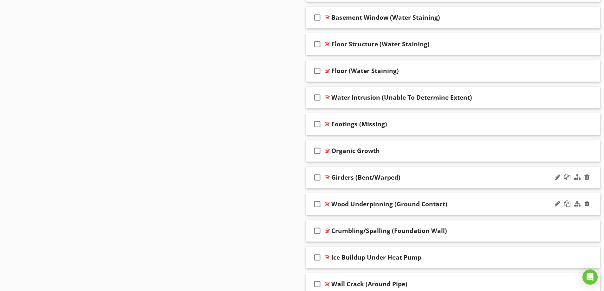
scroll to position [1021, 0]
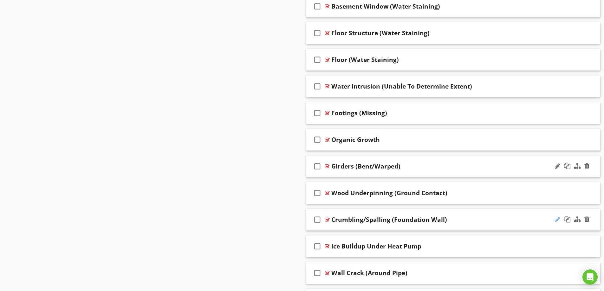
click at [557, 220] on div at bounding box center [557, 219] width 5 height 6
click at [332, 220] on input "Crumbling/Spalling (Foundation Wall)" at bounding box center [437, 220] width 211 height 10
type input "Foundation (Crumbling/Spalling)"
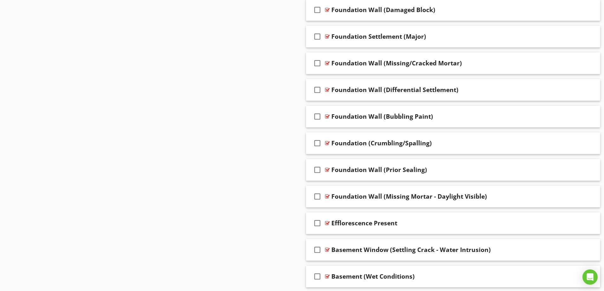
scroll to position [736, 0]
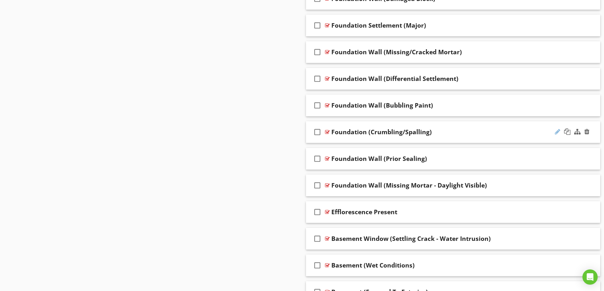
click at [556, 133] on div at bounding box center [557, 131] width 5 height 6
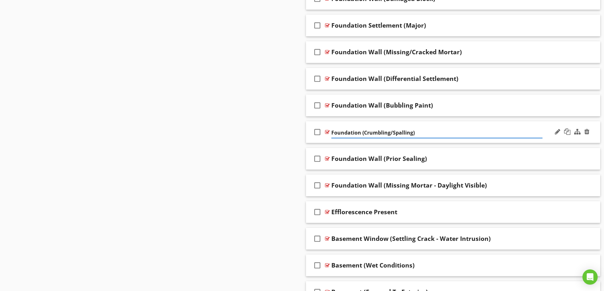
click at [362, 132] on input "Foundation (Crumbling/Spalling)" at bounding box center [437, 133] width 211 height 10
type input "Foundation Wall(Crumbling/Spalling)"
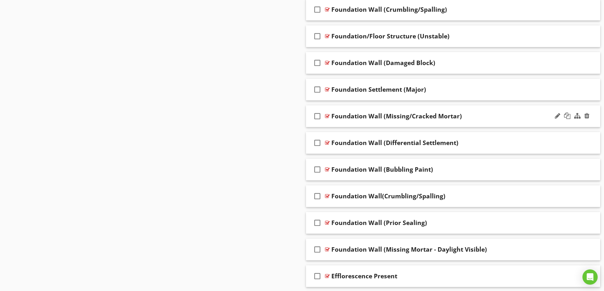
scroll to position [672, 0]
click at [586, 196] on div at bounding box center [587, 195] width 5 height 6
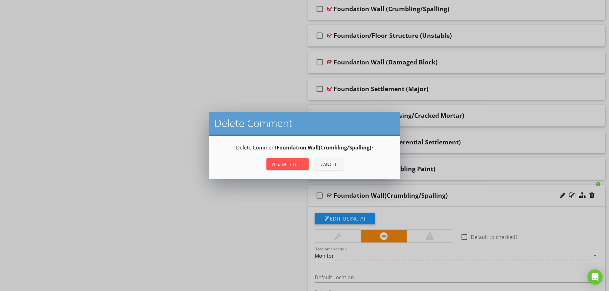
click at [290, 165] on div "Yes, Delete it!" at bounding box center [288, 164] width 32 height 7
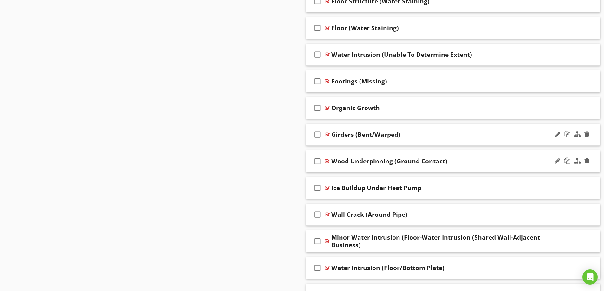
scroll to position [1085, 0]
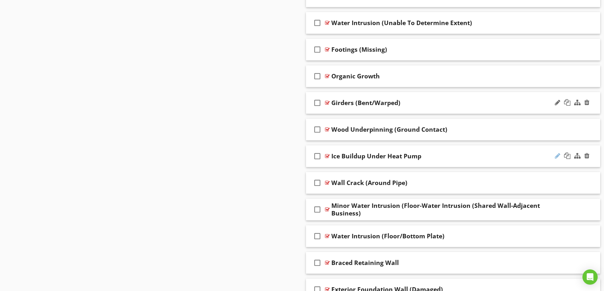
click at [556, 156] on div at bounding box center [557, 156] width 5 height 6
click at [455, 156] on div "Ice Buildup Under Heat Pump" at bounding box center [437, 156] width 211 height 8
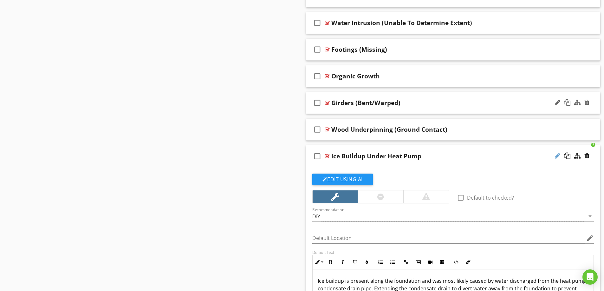
click at [557, 154] on div at bounding box center [557, 156] width 5 height 6
click at [332, 156] on input "Ice Buildup Under Heat Pump" at bounding box center [437, 157] width 211 height 10
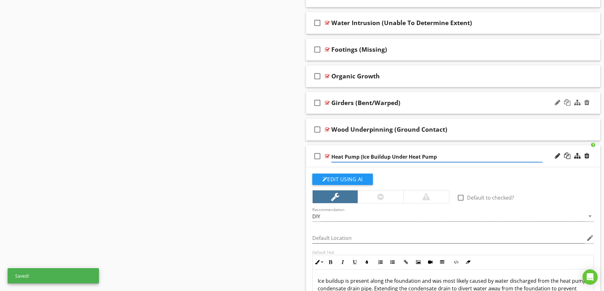
click at [391, 156] on input "Heat Pump (Ice Buildup Under Heat Pump" at bounding box center [437, 157] width 211 height 10
type input "Heat Pump (Ice Buildup) Under Heat Pump"
click at [478, 158] on div "Heat Pump (Ice Buildup) Under Heat Pump" at bounding box center [437, 156] width 211 height 8
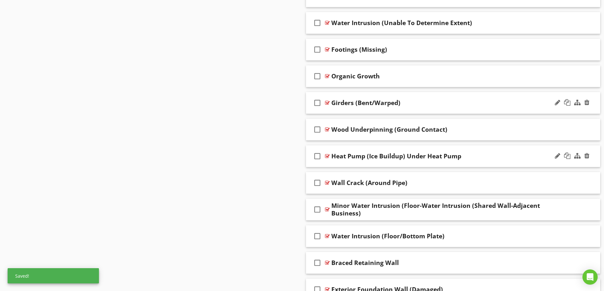
click at [478, 158] on div "Heat Pump (Ice Buildup) Under Heat Pump" at bounding box center [437, 156] width 211 height 8
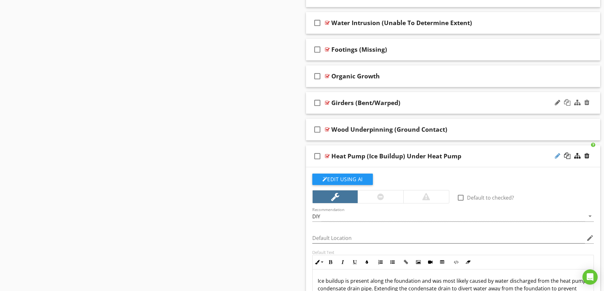
click at [557, 156] on div at bounding box center [557, 156] width 5 height 6
type input "Heat Pump (Ice Buildup)"
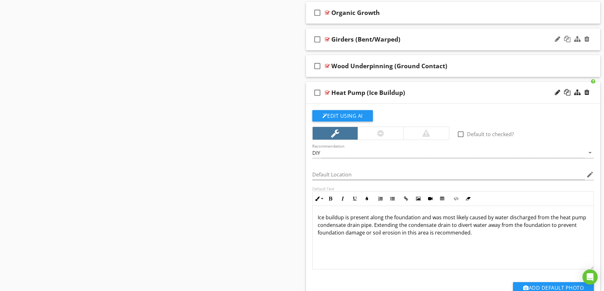
scroll to position [0, 0]
click at [486, 91] on div "Heat Pump (Ice Buildup)" at bounding box center [437, 93] width 211 height 8
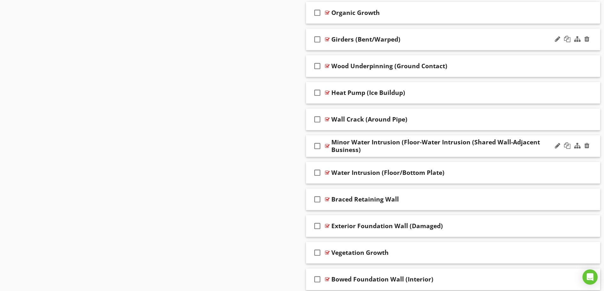
click at [483, 144] on div "Minor Water Intrusion (Floor-Water Intrusion (Shared Wall-Adjacent Business)" at bounding box center [437, 145] width 211 height 15
click at [543, 140] on div "check_box_outline_blank Minor Water Intrusion (Floor-Water Intrusion (Shared Wa…" at bounding box center [453, 146] width 295 height 22
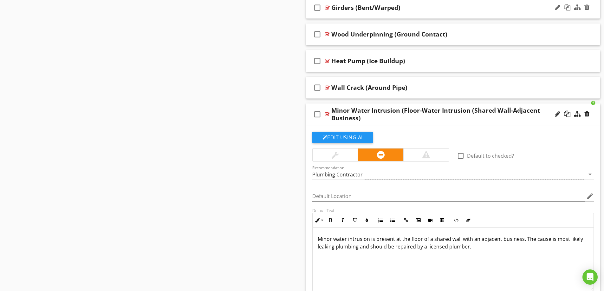
scroll to position [1148, 0]
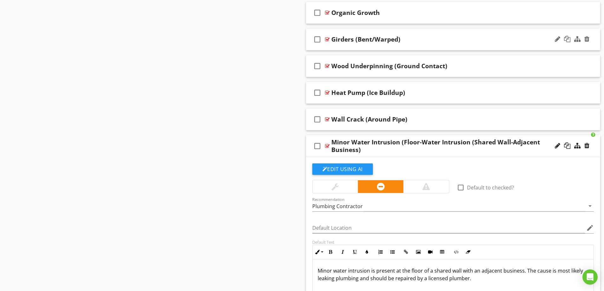
drag, startPoint x: 557, startPoint y: 145, endPoint x: 541, endPoint y: 153, distance: 17.2
click at [557, 146] on div at bounding box center [557, 145] width 5 height 6
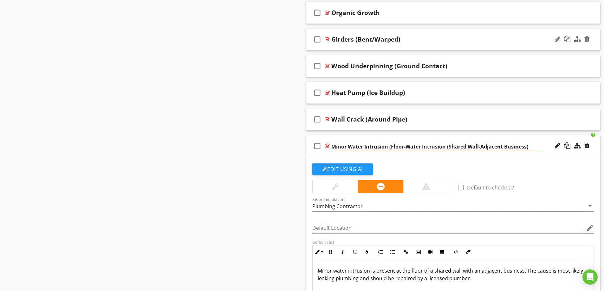
click at [348, 146] on input "Minor Water Intrusion (Floor-Water Intrusion (Shared Wall-Adjacent Business)" at bounding box center [437, 146] width 211 height 10
click at [430, 147] on input "Water Intrusion (Floor-Water Intrusion (Shared Wall-Adjacent Business)" at bounding box center [437, 146] width 211 height 10
click at [433, 146] on input "Water Intrusion (Floor-Water Intrusion (Shared Wall-Adjacent Business)" at bounding box center [437, 146] width 211 height 10
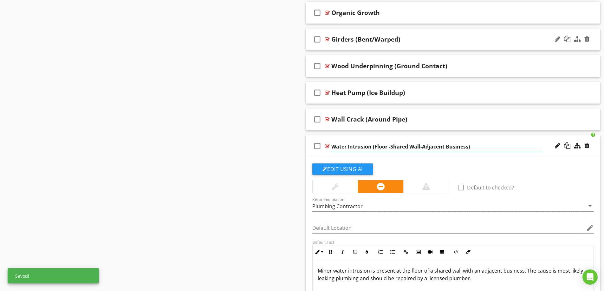
type input "Water Intrusion (Floor - Shared Wall-Adjacent Business)"
click at [506, 165] on div "Edit Using AI" at bounding box center [453, 171] width 282 height 16
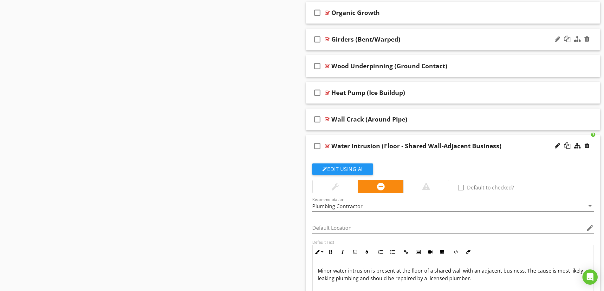
click at [556, 144] on div at bounding box center [557, 145] width 5 height 6
click at [514, 145] on div "Water Intrusion (Floor - Shared Wall-Adjacent Business)" at bounding box center [437, 146] width 211 height 8
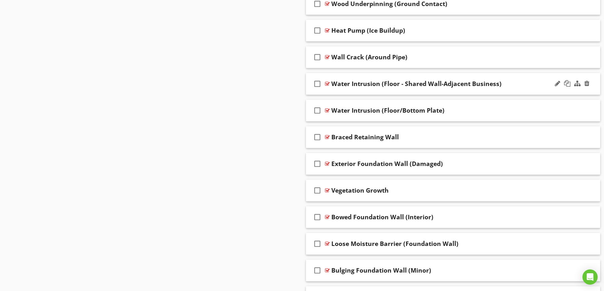
scroll to position [1212, 0]
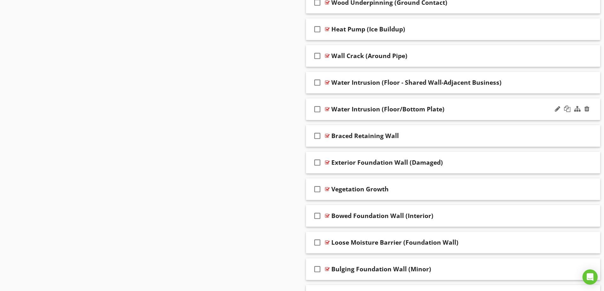
click at [479, 110] on div "Water Intrusion (Floor/Bottom Plate)" at bounding box center [437, 109] width 211 height 8
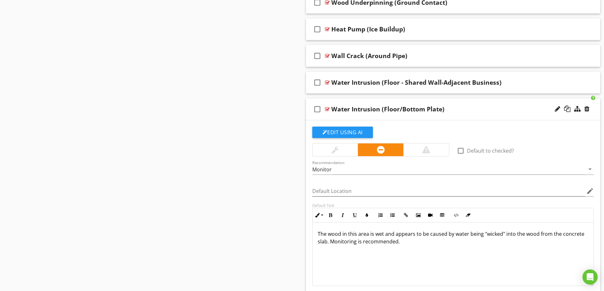
click at [479, 110] on div "Water Intrusion (Floor/Bottom Plate)" at bounding box center [437, 109] width 211 height 8
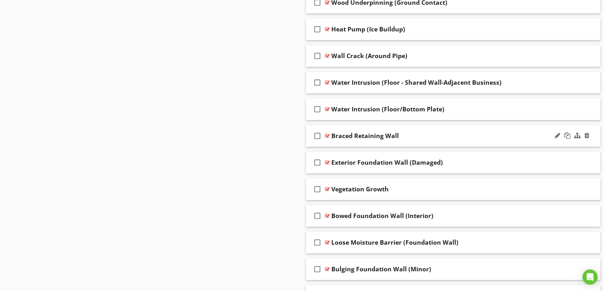
click at [483, 138] on div "Braced Retaining Wall" at bounding box center [437, 136] width 211 height 8
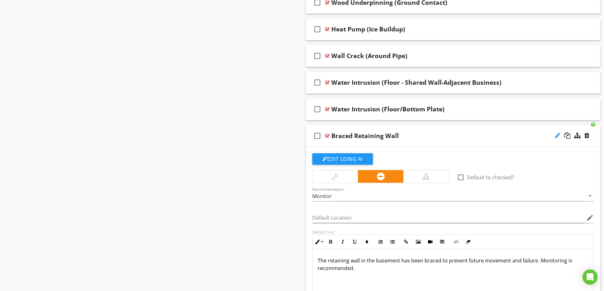
click at [557, 138] on div at bounding box center [557, 135] width 5 height 6
click at [352, 136] on input "Braced Retaining Wall" at bounding box center [437, 136] width 211 height 10
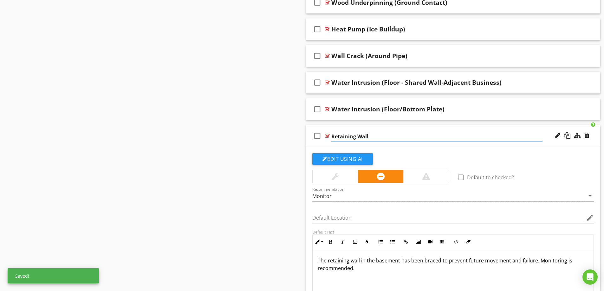
click at [377, 137] on input "Retaining Wall" at bounding box center [437, 136] width 211 height 10
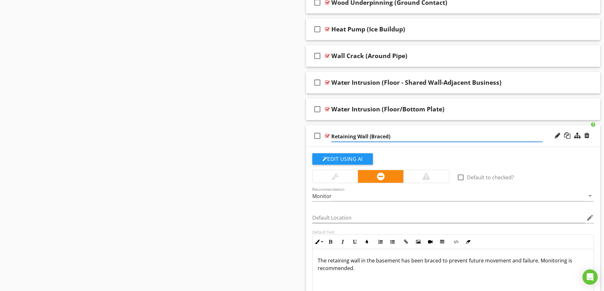
type input "Retaining Wall (Braced)"
click at [443, 135] on div "Retaining Wall (Braced)" at bounding box center [437, 136] width 211 height 8
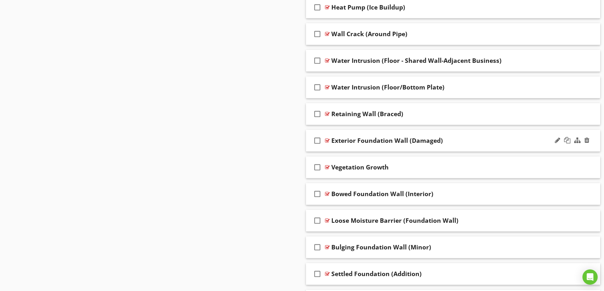
scroll to position [1243, 0]
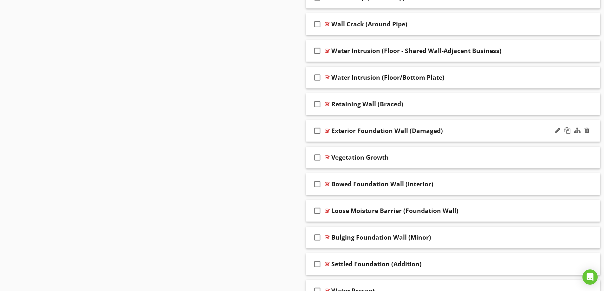
click at [554, 131] on div at bounding box center [572, 130] width 37 height 15
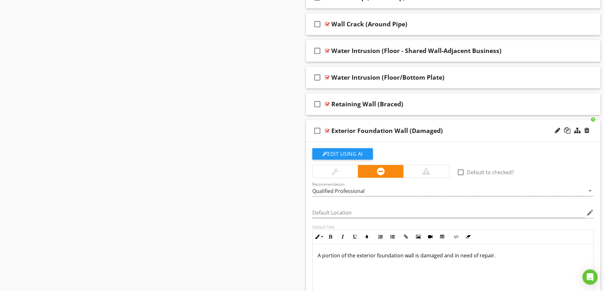
click at [390, 132] on div "Exterior Foundation Wall (Damaged)" at bounding box center [388, 131] width 112 height 8
click at [353, 131] on input "Exterior Foundation Wall (Damaged)" at bounding box center [437, 131] width 211 height 10
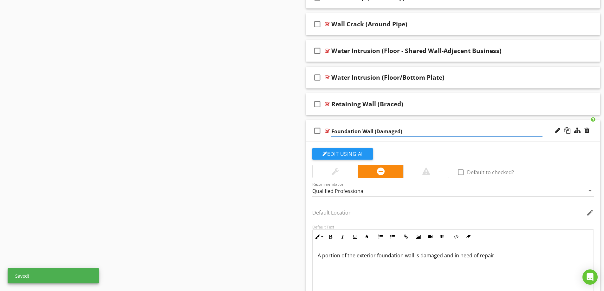
click at [378, 130] on input "Foundation Wall (Damaged)" at bounding box center [437, 131] width 211 height 10
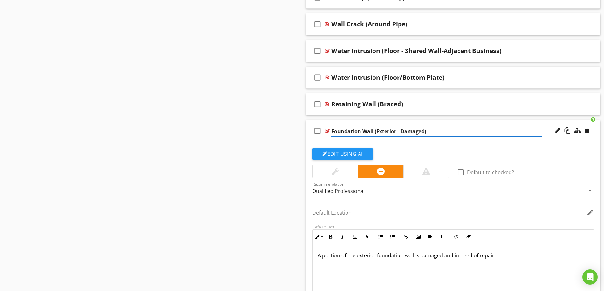
type input "Foundation Wall (Exterior - Damaged)"
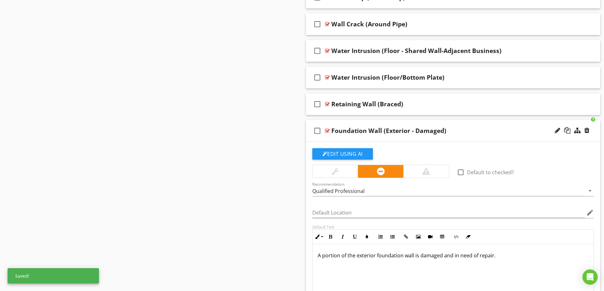
click at [474, 131] on div "Foundation Wall (Exterior - Damaged)" at bounding box center [437, 131] width 211 height 8
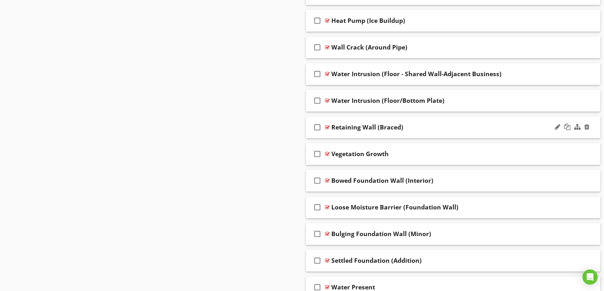
scroll to position [1257, 0]
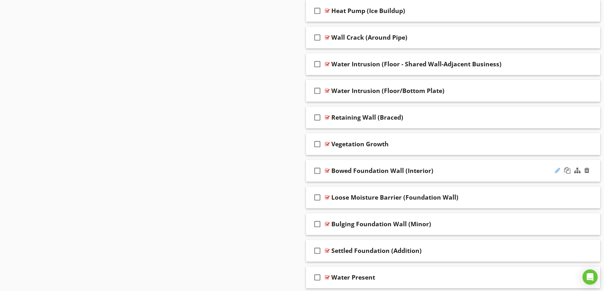
click at [556, 170] on div at bounding box center [557, 170] width 5 height 6
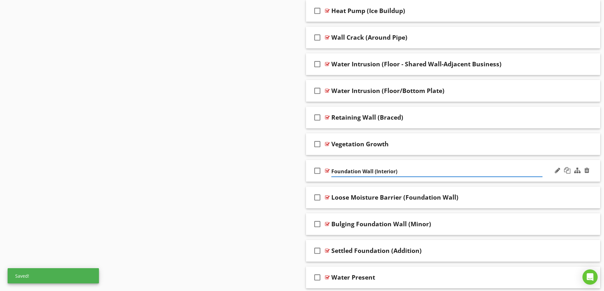
click at [376, 172] on input "Foundation Wall (Interior)" at bounding box center [437, 171] width 211 height 10
type input "Foundation Wall (Interior - Bowed)"
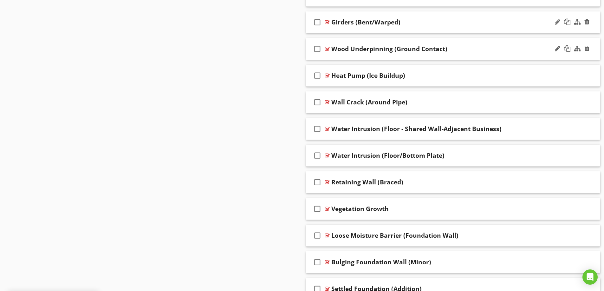
scroll to position [1275, 0]
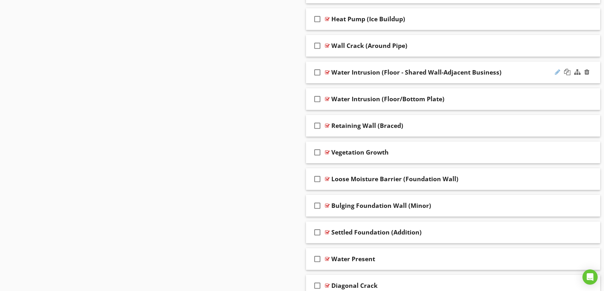
click at [557, 73] on div at bounding box center [557, 72] width 5 height 6
click at [470, 73] on input "Water Intrusion (Floor - Shared Wall-Adjacent Business)" at bounding box center [437, 73] width 211 height 10
type input "Water Intrusion (Floor - Shared Wall-Adjacent Business)"
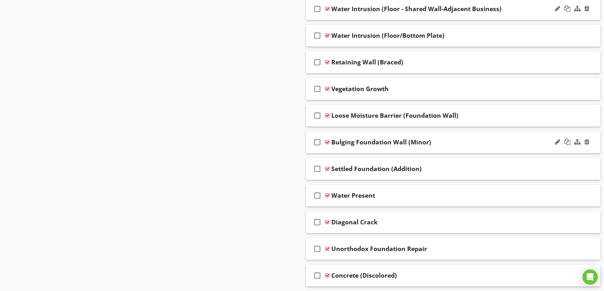
scroll to position [1402, 0]
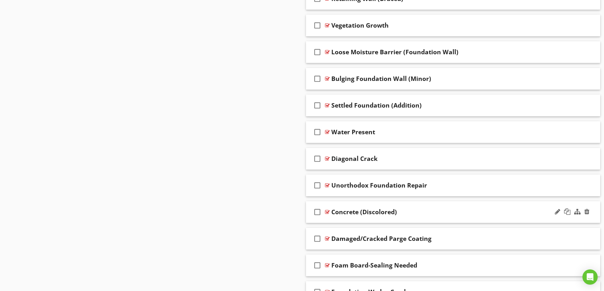
click at [461, 213] on div "Concrete (Discolored)" at bounding box center [437, 212] width 211 height 8
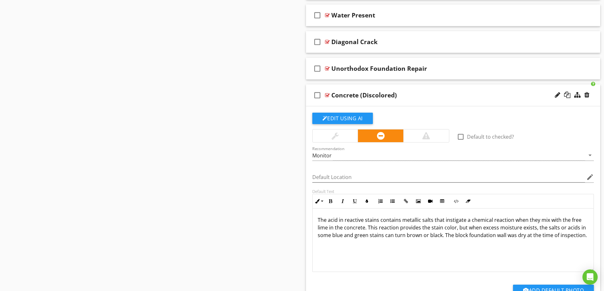
scroll to position [1529, 0]
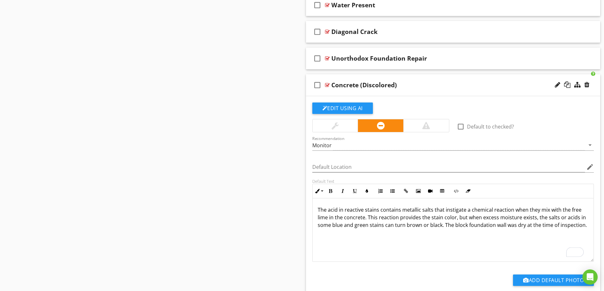
click at [444, 225] on p "The acid in reactive stains contains metallic salts that instigate a chemical r…" at bounding box center [453, 217] width 271 height 23
click at [467, 227] on p "The acid in reactive stains contains metallic salts that instigate a chemical r…" at bounding box center [453, 217] width 271 height 23
click at [463, 210] on p "The acid in reactive stains contains metallic salts that instigate a chemical r…" at bounding box center [453, 221] width 271 height 30
click at [483, 219] on p "The acid in reactive stains contains metallic salts that create a chemical reac…" at bounding box center [453, 221] width 271 height 30
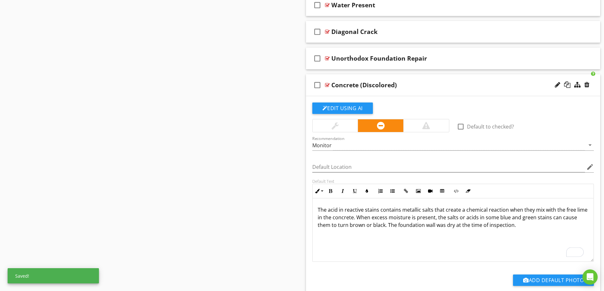
click at [489, 232] on div "The acid in reactive stains contains metallic salts that create a chemical reac…" at bounding box center [453, 229] width 281 height 63
click at [534, 230] on div "The acid in reactive stains contains metallic salts that create a chemical reac…" at bounding box center [453, 229] width 281 height 63
click at [438, 90] on div "check_box_outline_blank Concrete (Discolored)" at bounding box center [453, 85] width 295 height 22
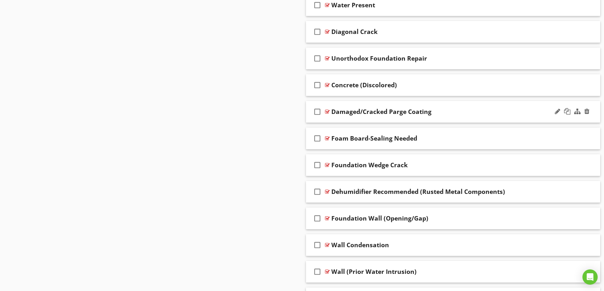
click at [473, 112] on div "Damaged/Cracked Parge Coating" at bounding box center [437, 112] width 211 height 8
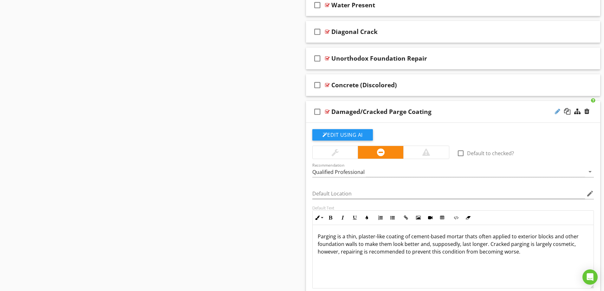
click at [556, 113] on div at bounding box center [557, 111] width 5 height 6
click at [333, 111] on input "Damaged/Cracked Parge Coating" at bounding box center [437, 112] width 211 height 10
click at [416, 111] on input "Parge Coating (Damaged/Cracked Parge Coating" at bounding box center [437, 112] width 211 height 10
type input "Parge Coating (Damaged/Cracked)"
click at [459, 245] on p "Parging is a thin, plaster-like coating of cement-based mortar thats often appl…" at bounding box center [453, 244] width 271 height 23
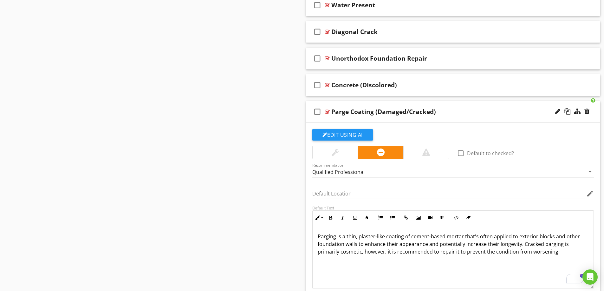
click at [513, 114] on div "Parge Coating (Damaged/Cracked)" at bounding box center [437, 112] width 211 height 8
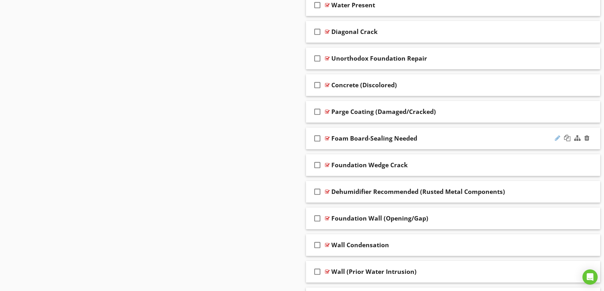
click at [558, 137] on div at bounding box center [557, 138] width 5 height 6
click at [365, 138] on input "Foam Board-Sealing Needed" at bounding box center [437, 139] width 211 height 10
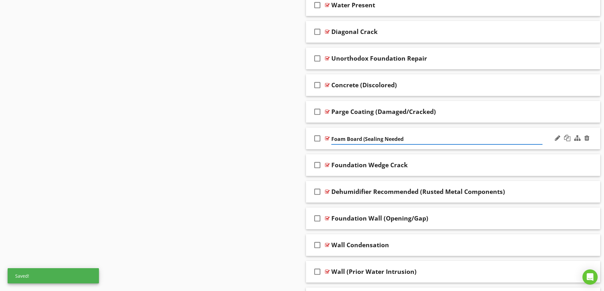
click at [414, 141] on input "Foam Board (Sealing Needed" at bounding box center [437, 139] width 211 height 10
type input "Foam Board (Sealing Needed)"
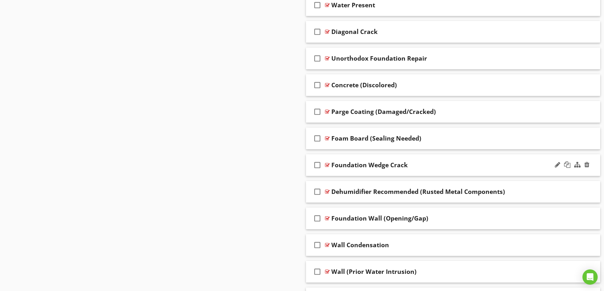
click at [483, 167] on div "Foundation Wedge Crack" at bounding box center [437, 165] width 211 height 8
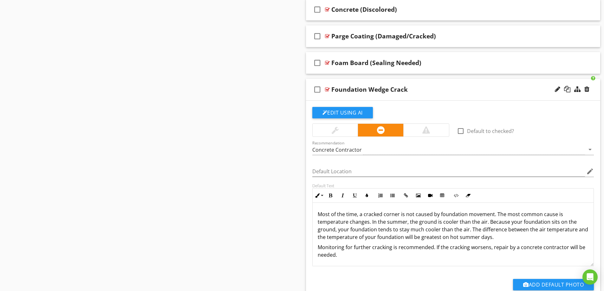
scroll to position [1624, 0]
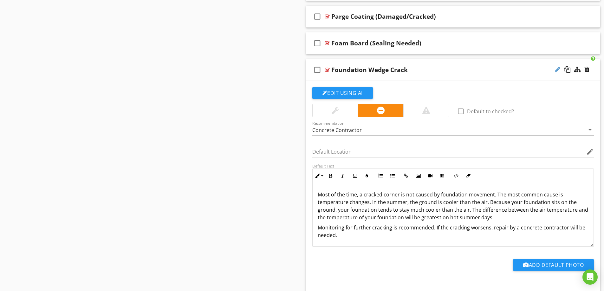
click at [556, 70] on div at bounding box center [557, 69] width 5 height 6
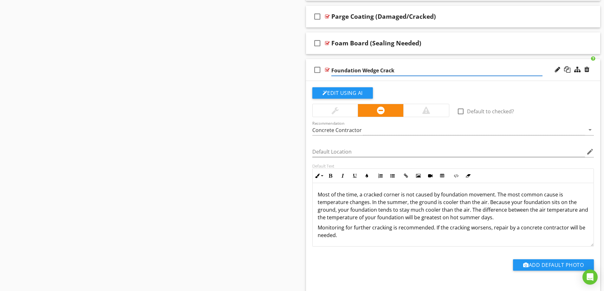
click at [363, 69] on input "Foundation Wedge Crack" at bounding box center [437, 70] width 211 height 10
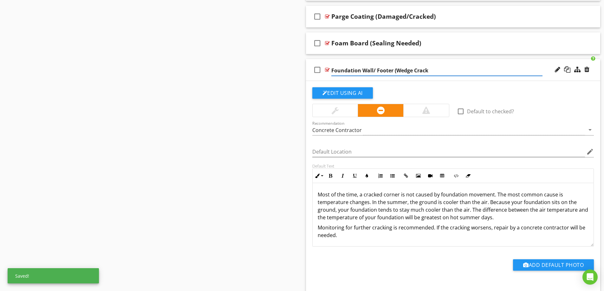
click at [431, 72] on input "Foundation Wall/ Footer (Wedge Crack" at bounding box center [437, 70] width 211 height 10
type input "Foundation Wall/ Footer (Wedge Crack)"
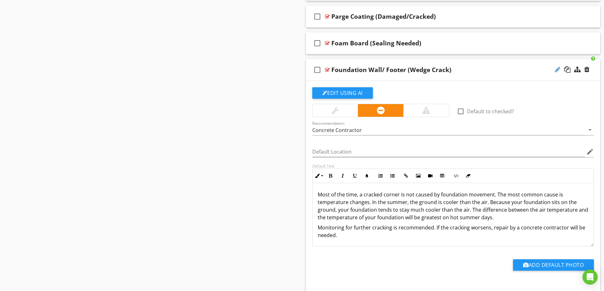
click at [557, 72] on div at bounding box center [557, 69] width 5 height 6
click at [490, 68] on div "Foundation Wall/ Footer (Wedge Crack)" at bounding box center [437, 70] width 211 height 8
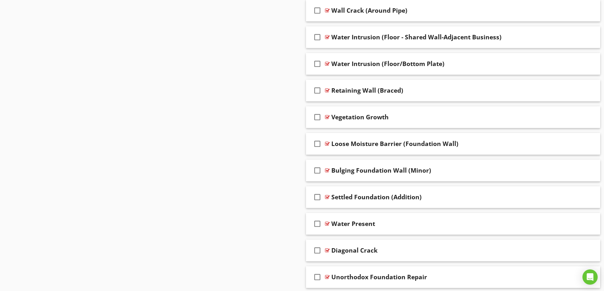
scroll to position [1317, 0]
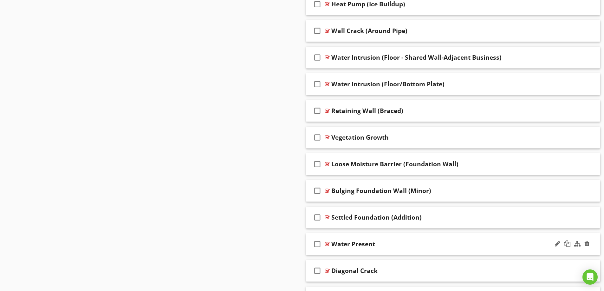
click at [437, 247] on div "Water Present" at bounding box center [437, 244] width 211 height 8
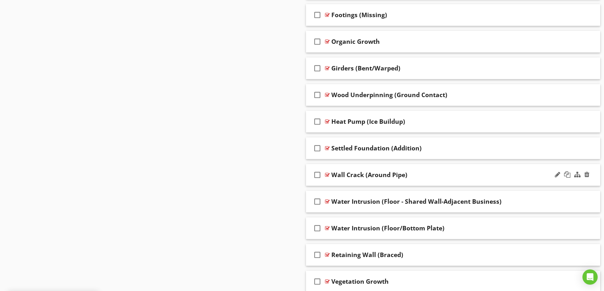
scroll to position [1285, 0]
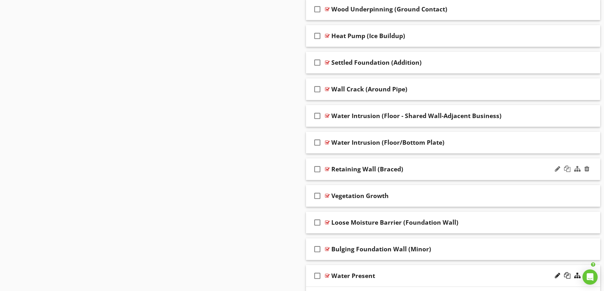
click at [414, 171] on div "Retaining Wall (Braced)" at bounding box center [437, 169] width 211 height 8
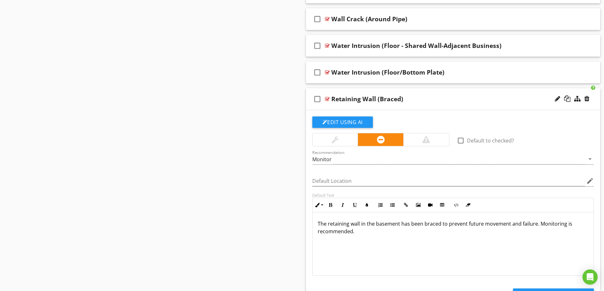
scroll to position [1380, 0]
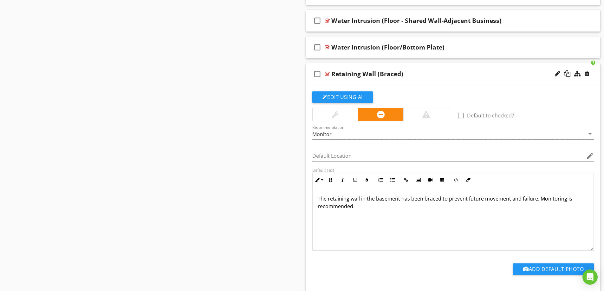
click at [451, 75] on div "Retaining Wall (Braced)" at bounding box center [437, 74] width 211 height 8
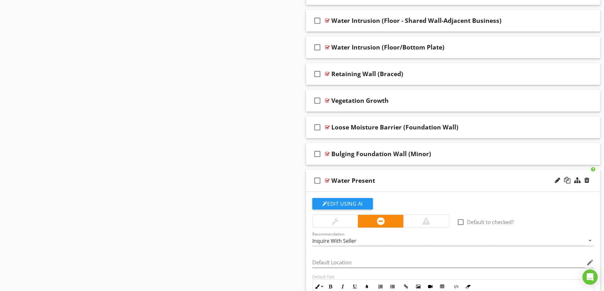
click at [432, 180] on div "Water Present" at bounding box center [437, 181] width 211 height 8
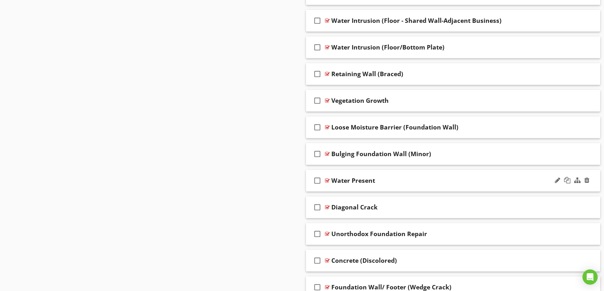
click at [453, 178] on div "Water Present" at bounding box center [437, 181] width 211 height 8
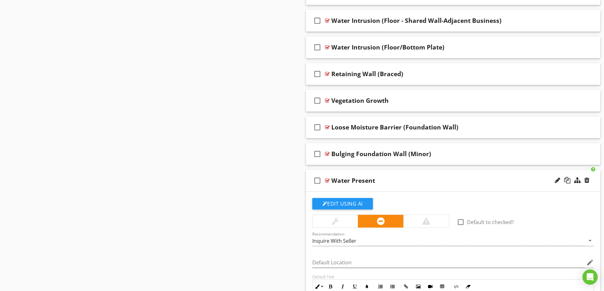
click at [453, 179] on div "Water Present" at bounding box center [437, 181] width 211 height 8
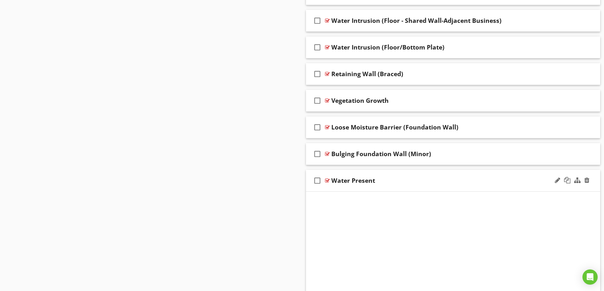
click at [453, 179] on div "Water Present" at bounding box center [437, 181] width 211 height 8
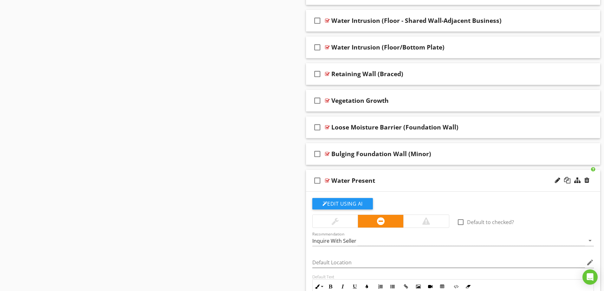
click at [470, 174] on div "check_box_outline_blank Water Present" at bounding box center [453, 181] width 295 height 22
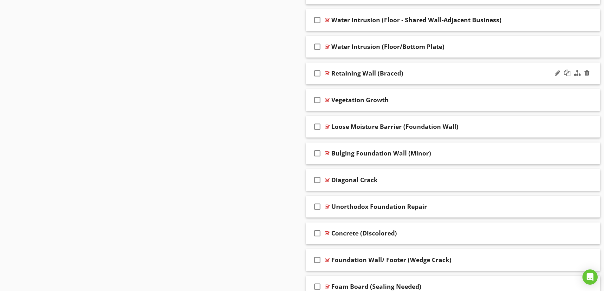
scroll to position [1424, 0]
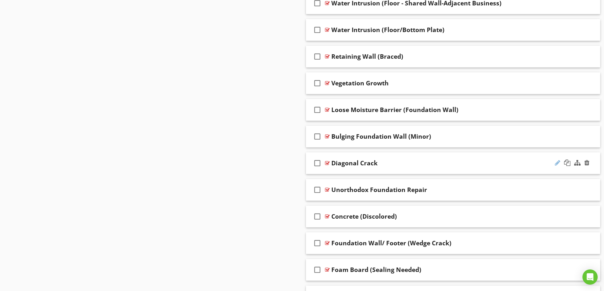
click at [558, 165] on div at bounding box center [557, 163] width 5 height 6
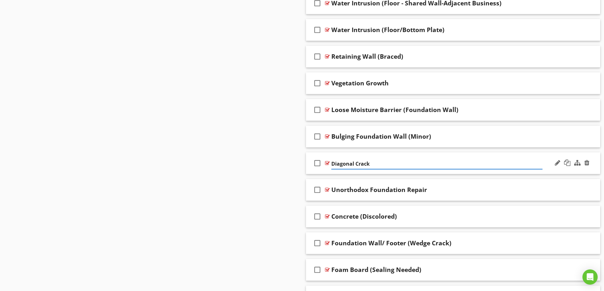
click at [332, 162] on input "Diagonal Crack" at bounding box center [437, 164] width 211 height 10
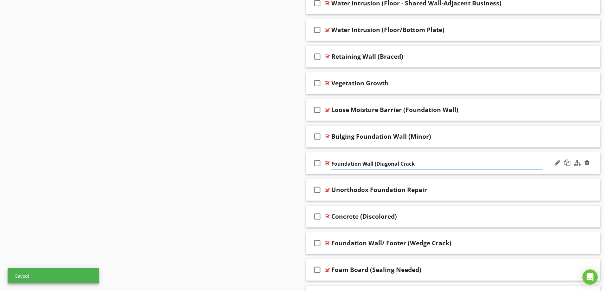
click at [417, 161] on input "Foundation Wall (Diagonal Crack" at bounding box center [437, 164] width 211 height 10
type input "Foundation Wall (Diagonal Crack)"
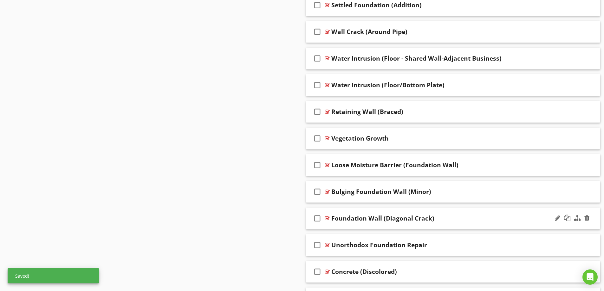
scroll to position [1412, 0]
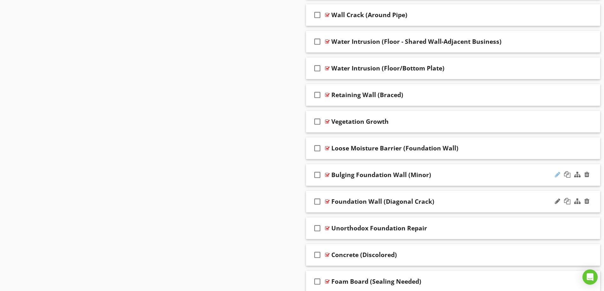
click at [557, 175] on div at bounding box center [557, 174] width 5 height 6
click at [332, 175] on input "Bulging Foundation Wall (Minor)" at bounding box center [437, 175] width 211 height 10
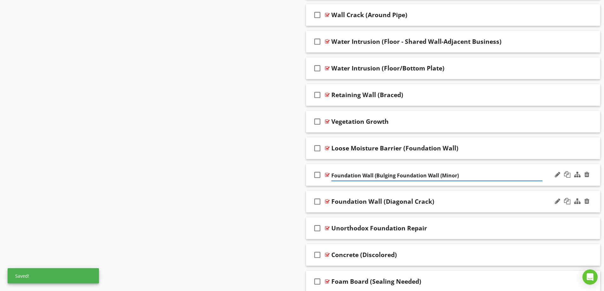
click at [394, 176] on input "Foundation Wall (Bulging Foundation Wall (Minor)" at bounding box center [437, 175] width 211 height 10
click at [442, 175] on input "Foundation Wall (Bulging Foundation Wall (Minor)" at bounding box center [437, 175] width 211 height 10
type input "Foundation Wall (Bulging - Minor)"
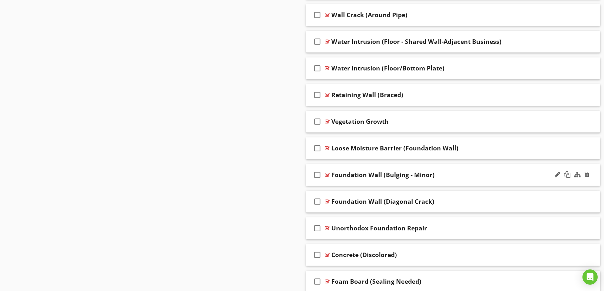
click at [443, 177] on div "Foundation Wall (Bulging - Minor)" at bounding box center [437, 175] width 211 height 8
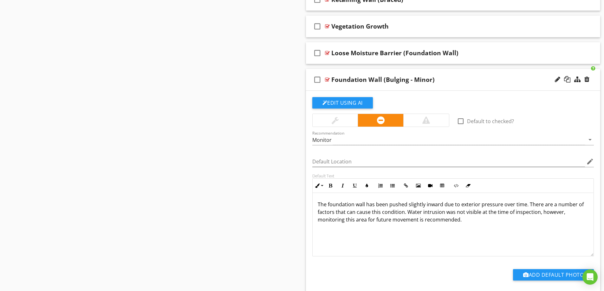
scroll to position [1444, 0]
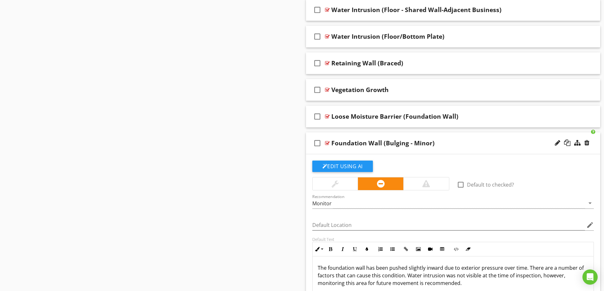
click at [461, 144] on div "Foundation Wall (Bulging - Minor)" at bounding box center [437, 143] width 211 height 8
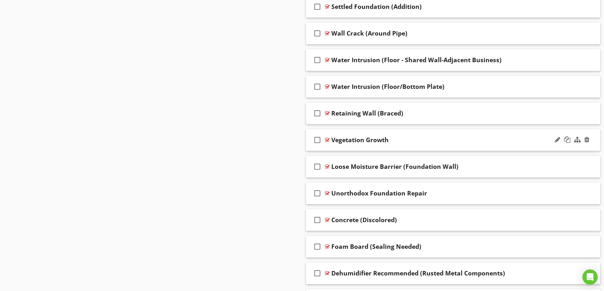
scroll to position [1479, 0]
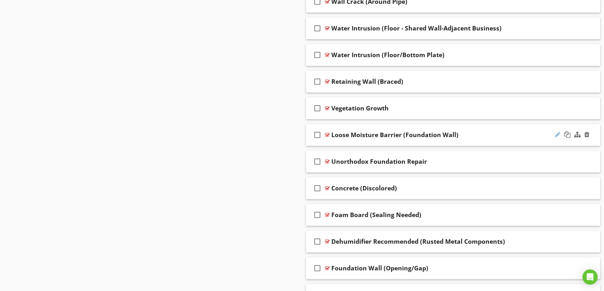
click at [555, 135] on div at bounding box center [557, 134] width 5 height 6
click at [348, 135] on input "Loose Moisture Barrier (Foundation Wall)" at bounding box center [437, 135] width 211 height 10
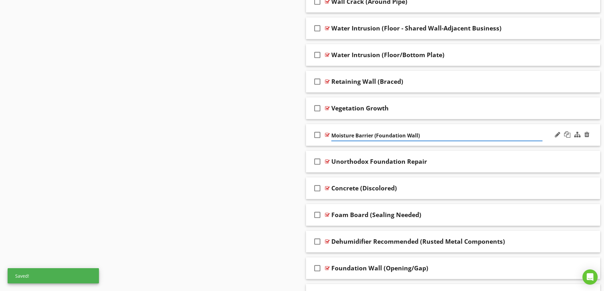
click at [418, 135] on input "Moisture Barrier (Foundation Wall)" at bounding box center [437, 135] width 211 height 10
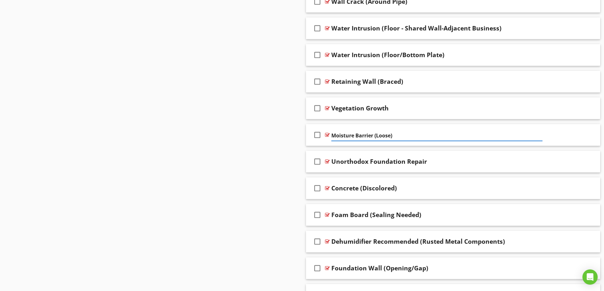
type input "Moisture Barrier (Loose)"
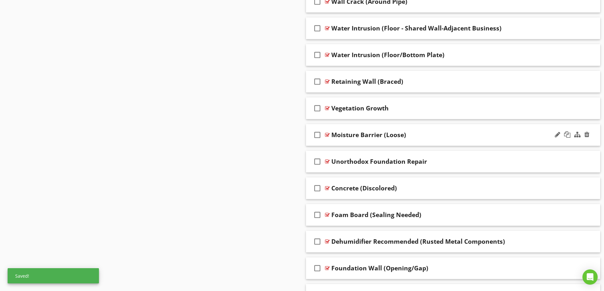
click at [456, 139] on div "Moisture Barrier (Loose)" at bounding box center [437, 135] width 211 height 8
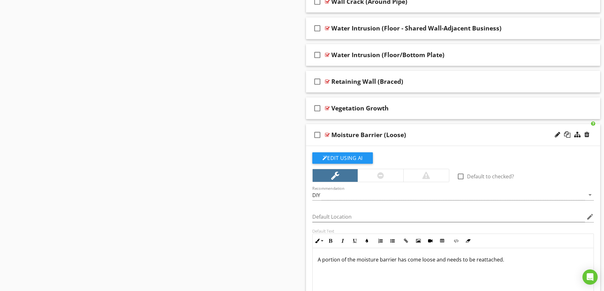
click at [456, 138] on div "Moisture Barrier (Loose)" at bounding box center [437, 135] width 211 height 8
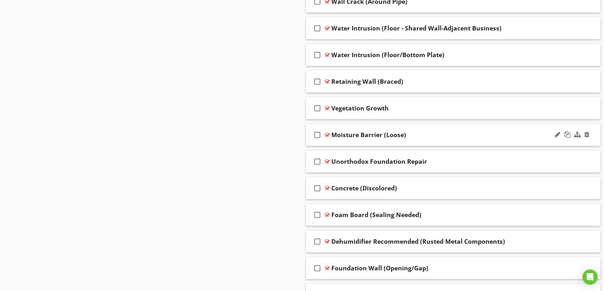
click at [456, 138] on div "Moisture Barrier (Loose)" at bounding box center [437, 135] width 211 height 8
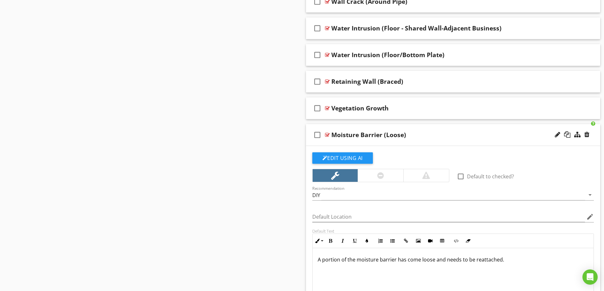
click at [456, 138] on div "Moisture Barrier (Loose)" at bounding box center [437, 135] width 211 height 8
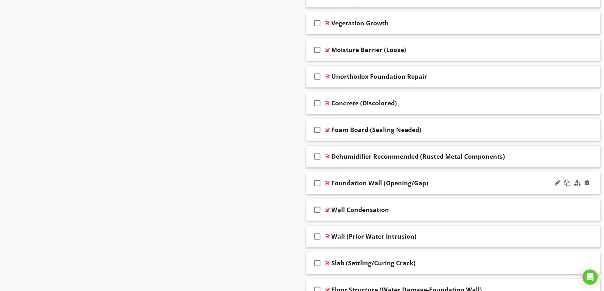
scroll to position [1574, 0]
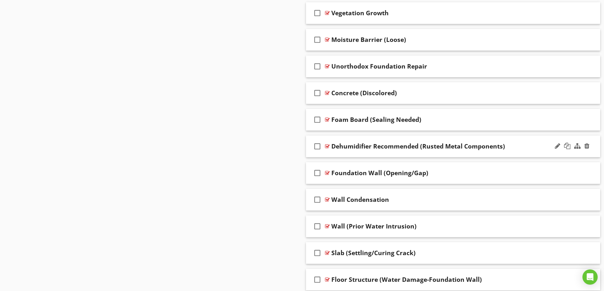
click at [522, 143] on div "Dehumidifier Recommended (Rusted Metal Components)" at bounding box center [437, 146] width 211 height 8
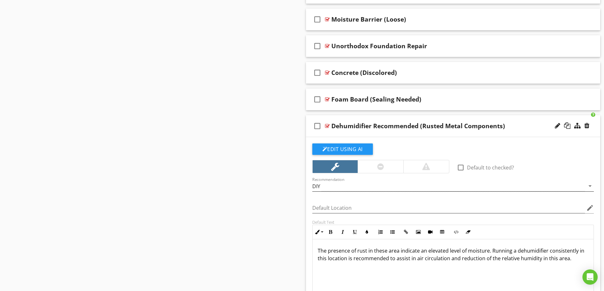
scroll to position [1606, 0]
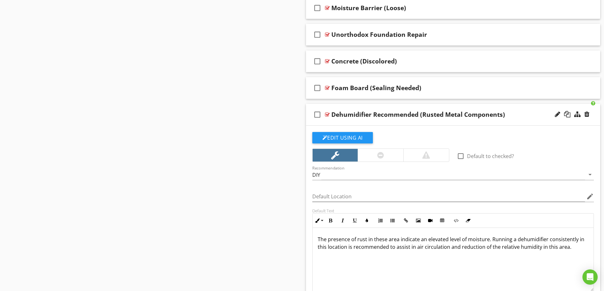
click at [510, 115] on div "Dehumidifier Recommended (Rusted Metal Components)" at bounding box center [437, 115] width 211 height 8
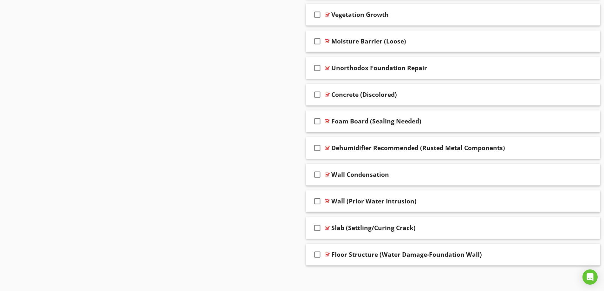
scroll to position [1601, 0]
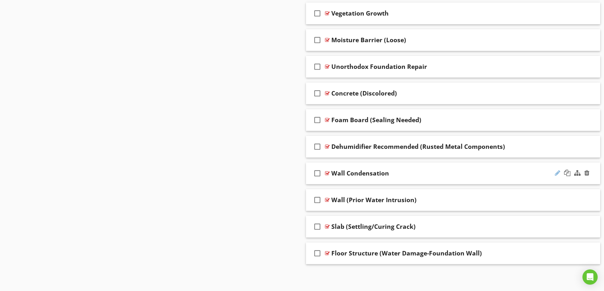
click at [559, 172] on div at bounding box center [557, 173] width 5 height 6
click at [332, 174] on input "Wall Condensation" at bounding box center [437, 174] width 211 height 10
click at [375, 172] on input "Foundation Wall Condensation" at bounding box center [437, 174] width 211 height 10
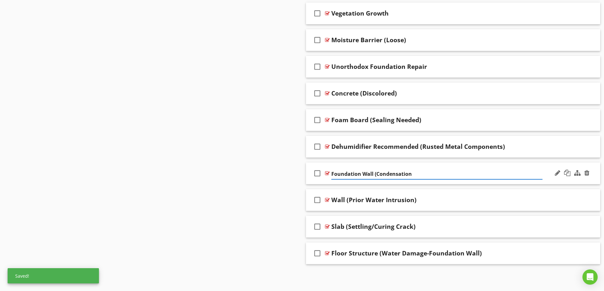
click at [412, 172] on input "Foundation Wall (Condensation" at bounding box center [437, 174] width 211 height 10
type input "Foundation Wall (Condensation)"
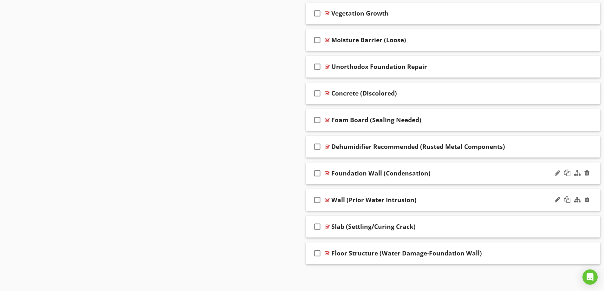
scroll to position [1569, 0]
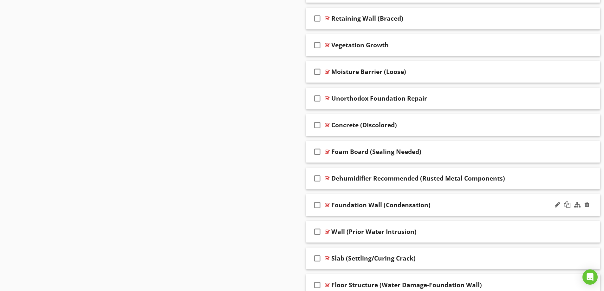
click at [452, 208] on div "Foundation Wall (Condensation)" at bounding box center [437, 205] width 211 height 8
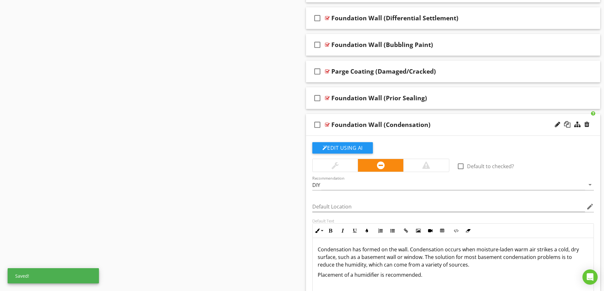
scroll to position [811, 0]
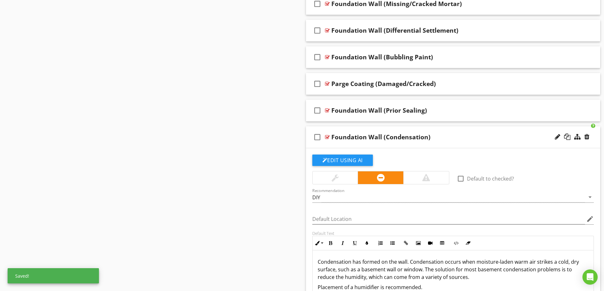
click at [450, 136] on div "Foundation Wall (Condensation)" at bounding box center [437, 137] width 211 height 8
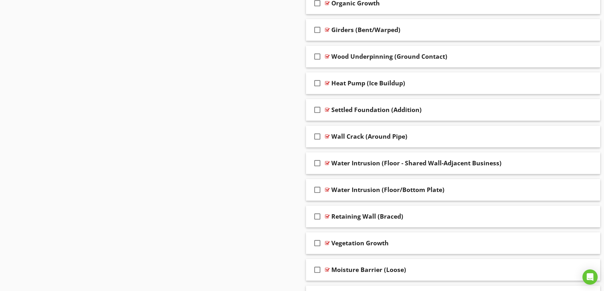
scroll to position [1413, 0]
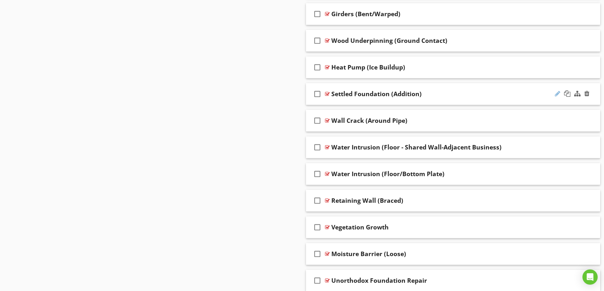
click at [555, 95] on div at bounding box center [557, 93] width 5 height 6
click at [454, 95] on div "Settled Foundation (Addition)" at bounding box center [437, 94] width 211 height 8
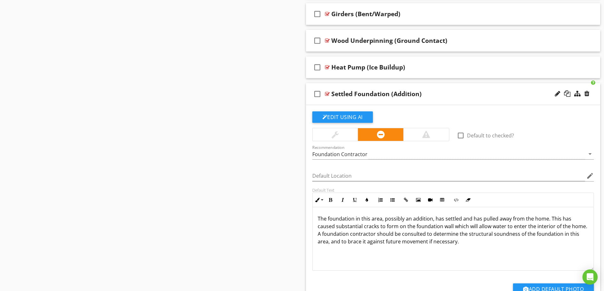
click at [454, 95] on div "Settled Foundation (Addition)" at bounding box center [437, 94] width 211 height 8
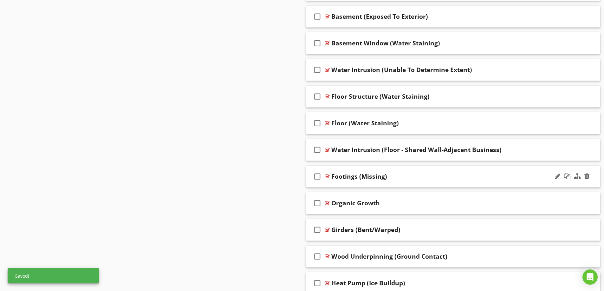
scroll to position [1223, 0]
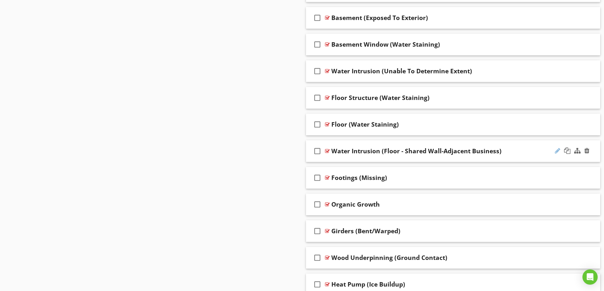
click at [556, 152] on div at bounding box center [557, 151] width 5 height 6
click at [375, 152] on input "Water Intrusion (Floor - Shared Wall-Adjacent Business)" at bounding box center [437, 152] width 211 height 10
click at [352, 151] on input "Water Intrusion (Floor - Shared Wall-Adjacent Business)" at bounding box center [437, 152] width 211 height 10
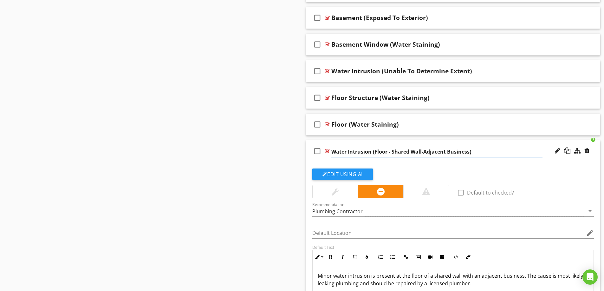
click at [352, 151] on input "Water Intrusion (Floor - Shared Wall-Adjacent Business)" at bounding box center [437, 152] width 211 height 10
click at [371, 152] on input "Water Intrusion (Floor - Shared Wall-Adjacent Business)" at bounding box center [437, 152] width 211 height 10
click at [348, 152] on input "Floor - Shared Wall-Adjacent Business)" at bounding box center [437, 152] width 211 height 10
type input "Floor (Water Intrusion - Shared Wall-Adjacent Business)"
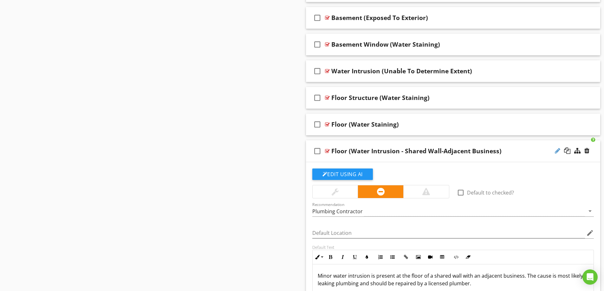
click at [556, 149] on div at bounding box center [557, 151] width 5 height 6
click at [424, 152] on input "Floor (Water Intrusion - Shared Wall-Adjacent Business)" at bounding box center [437, 152] width 211 height 10
type input "Floor (Water Intrusion - Shared Wall/Adjacent Business)"
click at [529, 151] on div "Floor (Water Intrusion - Shared Wall/Adjacent Business)" at bounding box center [437, 151] width 211 height 8
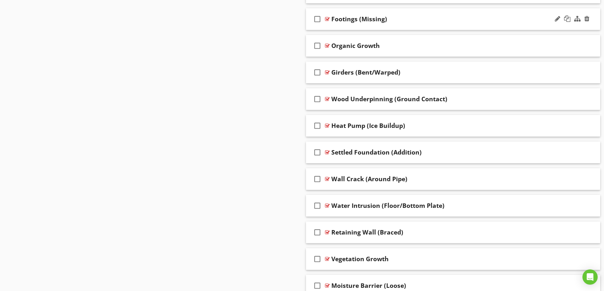
scroll to position [1413, 0]
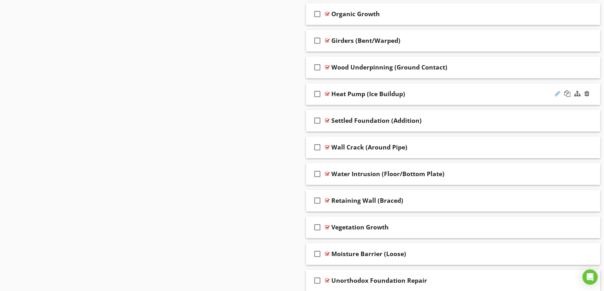
click at [558, 93] on div at bounding box center [557, 93] width 5 height 6
click at [441, 93] on div "Heat Pump (Ice Buildup)" at bounding box center [437, 94] width 211 height 8
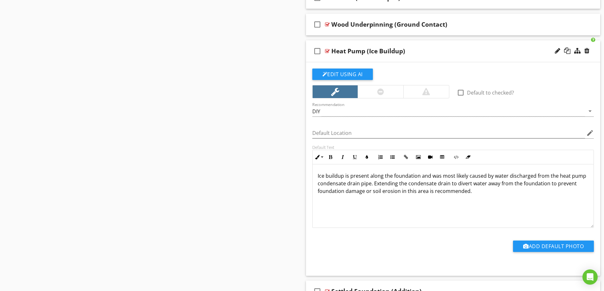
scroll to position [1445, 0]
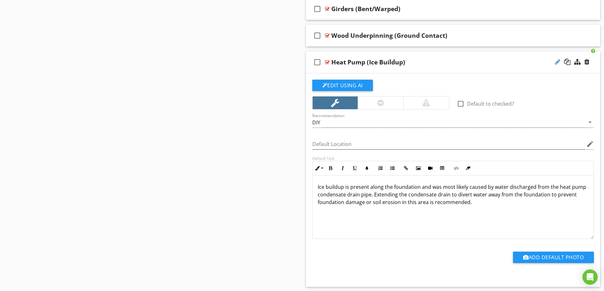
click at [556, 62] on div at bounding box center [557, 62] width 5 height 6
click at [332, 61] on input "Heat Pump (Ice Buildup)" at bounding box center [437, 63] width 211 height 10
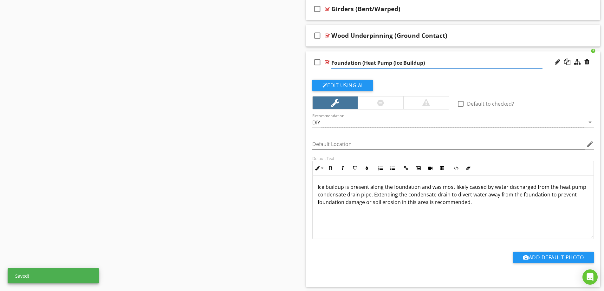
click at [394, 64] on input "Foundation (Heat Pump (Ice Buildup)" at bounding box center [437, 63] width 211 height 10
type input "Foundation (Heat Pump - Ice Buildup)"
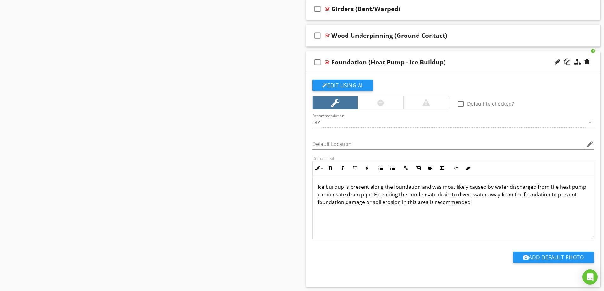
click at [499, 62] on div "Foundation (Heat Pump - Ice Buildup)" at bounding box center [437, 62] width 211 height 8
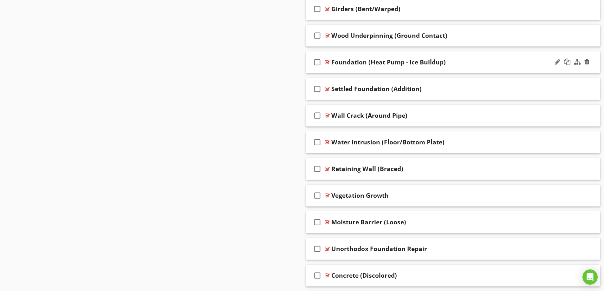
click at [499, 62] on div "Foundation (Heat Pump - Ice Buildup)" at bounding box center [437, 62] width 211 height 8
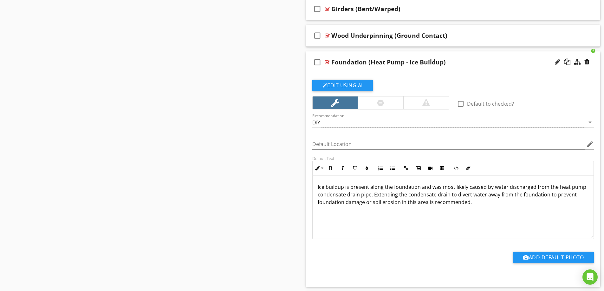
click at [499, 62] on div "Foundation (Heat Pump - Ice Buildup)" at bounding box center [437, 62] width 211 height 8
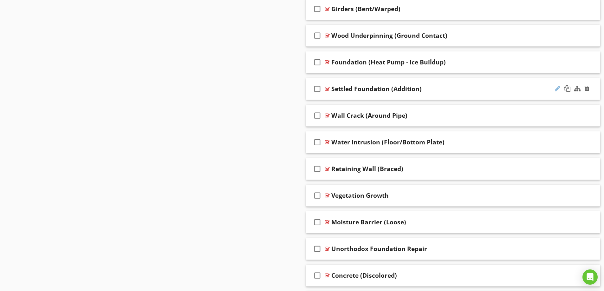
click at [557, 89] on div at bounding box center [557, 88] width 5 height 6
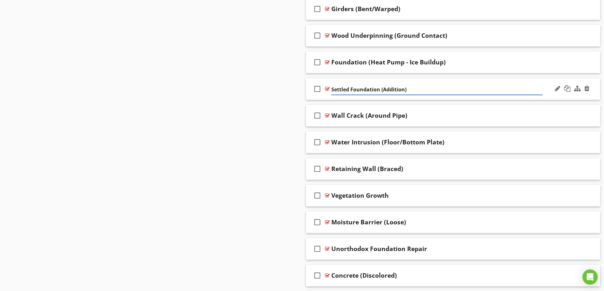
click at [384, 89] on input "Settled Foundation (Addition)" at bounding box center [437, 89] width 211 height 10
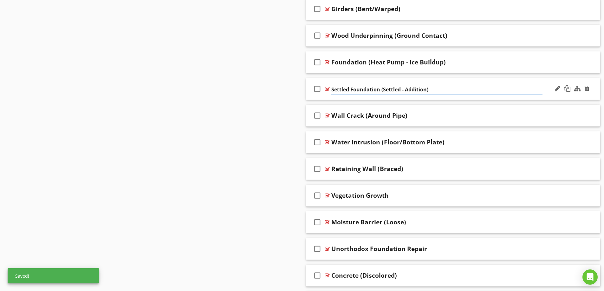
click at [352, 89] on input "Settled Foundation (Settled - Addition)" at bounding box center [437, 89] width 211 height 10
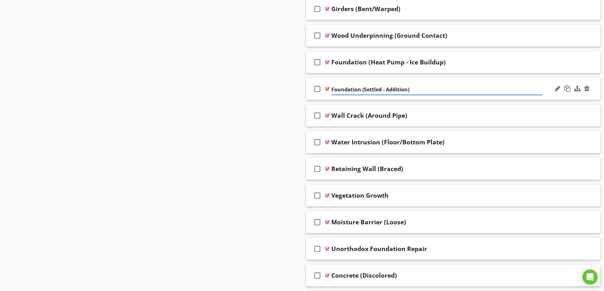
type input "Foundation (Settled - Addition)"
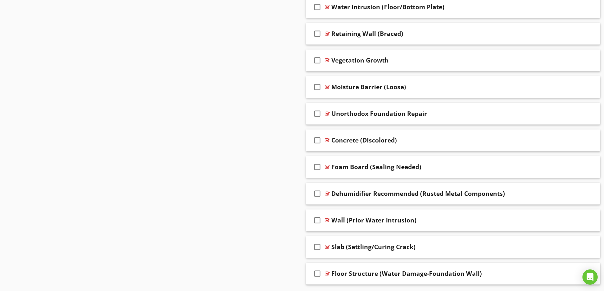
scroll to position [1569, 0]
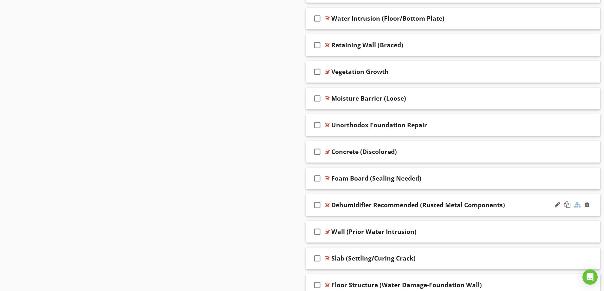
click at [576, 206] on div at bounding box center [578, 204] width 6 height 6
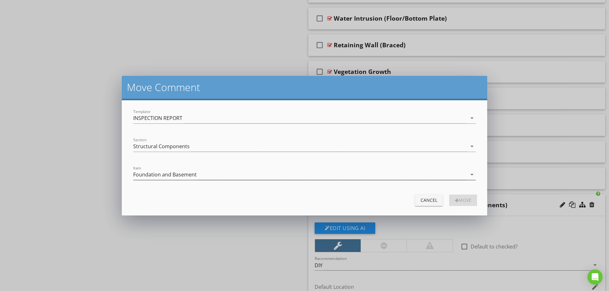
click at [178, 174] on div "Foundation and Basement" at bounding box center [164, 175] width 63 height 6
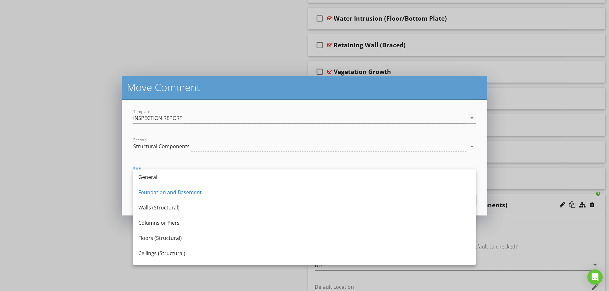
click at [80, 194] on div "Move Comment Template INSPECTION REPORT arrow_drop_down Section Structural Comp…" at bounding box center [304, 145] width 609 height 291
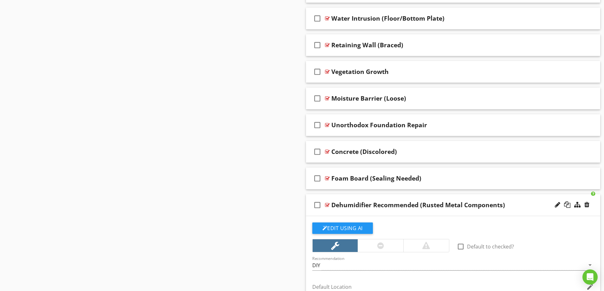
click at [531, 202] on div "Dehumidifier Recommended (Rusted Metal Components)" at bounding box center [437, 205] width 211 height 8
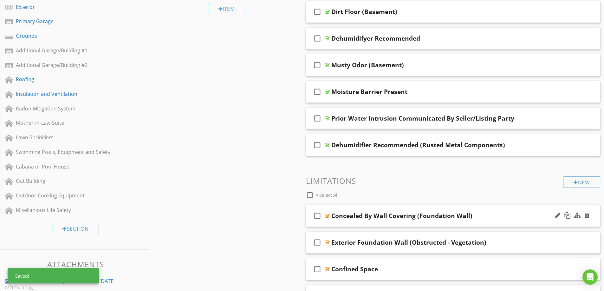
scroll to position [192, 0]
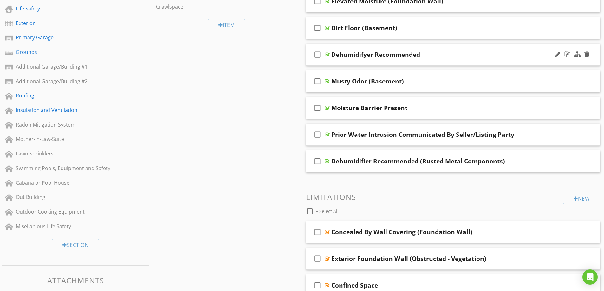
click at [453, 53] on div "Dehumidifyer Recommended" at bounding box center [437, 55] width 211 height 8
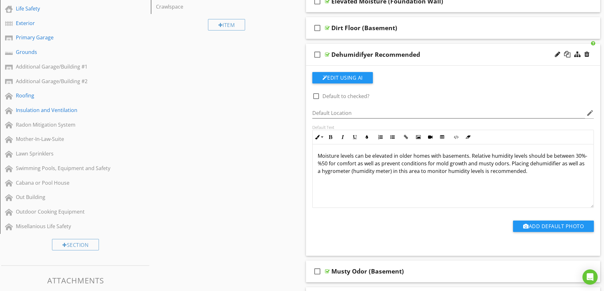
click at [453, 53] on div "Dehumidifyer Recommended" at bounding box center [437, 55] width 211 height 8
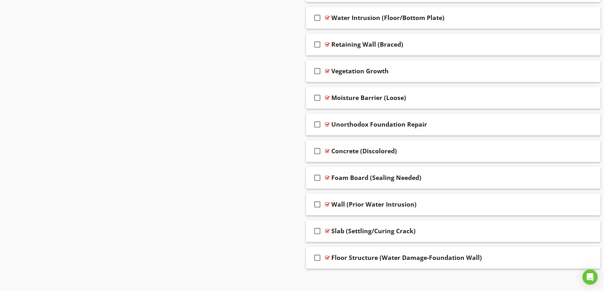
scroll to position [1601, 0]
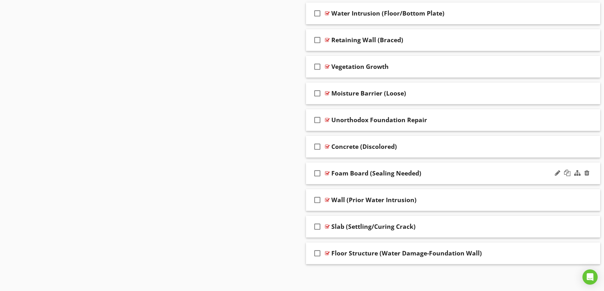
click at [463, 172] on div "Foam Board (Sealing Needed)" at bounding box center [437, 173] width 211 height 8
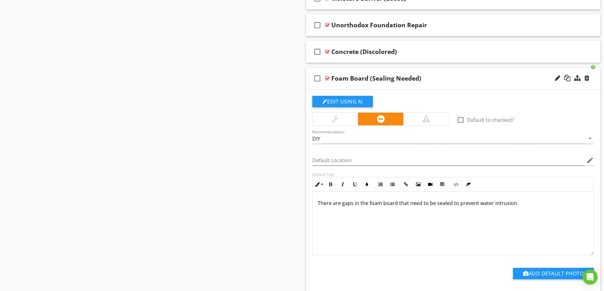
scroll to position [1632, 0]
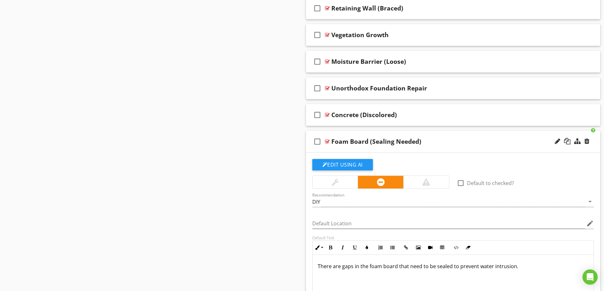
click at [476, 140] on div "Foam Board (Sealing Needed)" at bounding box center [437, 142] width 211 height 8
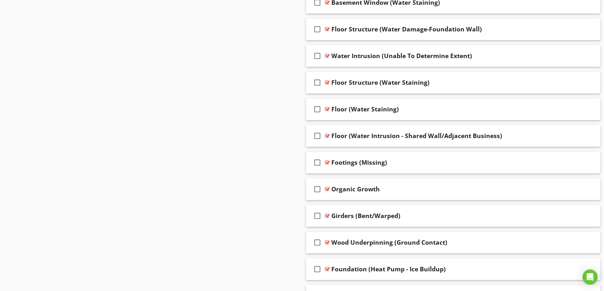
scroll to position [1266, 0]
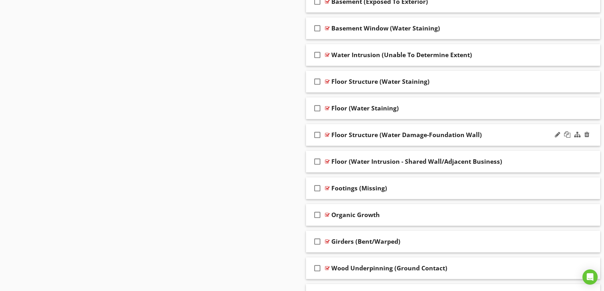
click at [500, 137] on div "Floor Structure (Water Damage-Foundation Wall)" at bounding box center [437, 135] width 211 height 8
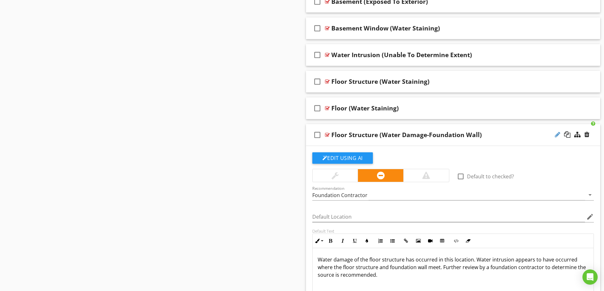
click at [556, 136] on div at bounding box center [557, 134] width 5 height 6
click at [370, 135] on input "Floor Structure (Water Damage-Foundation Wall)" at bounding box center [437, 135] width 211 height 10
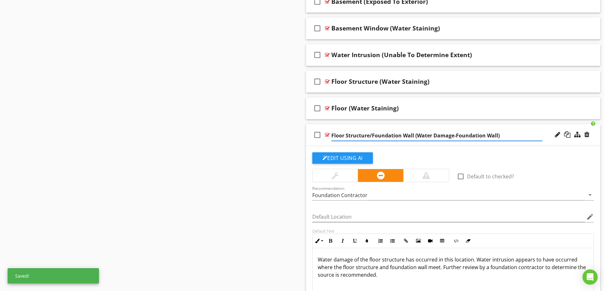
click at [453, 135] on input "Floor Structure/Foundation Wall (Water Damage-Foundation Wall)" at bounding box center [437, 135] width 211 height 10
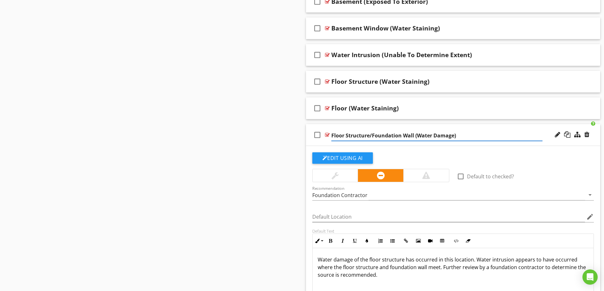
type input "Floor Structure/Foundation Wall (Water Damage)"
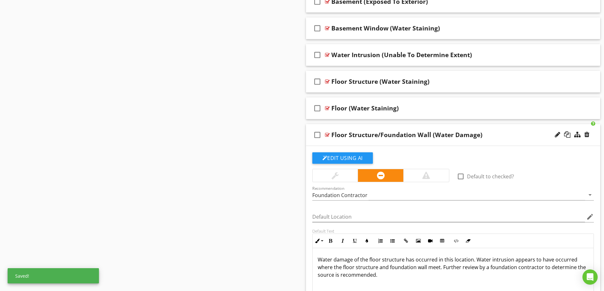
click at [492, 137] on div "Floor Structure/Foundation Wall (Water Damage)" at bounding box center [437, 135] width 211 height 8
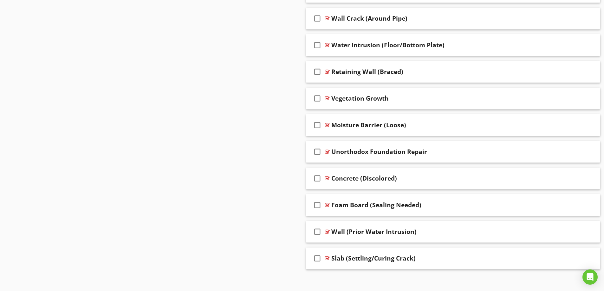
scroll to position [1601, 0]
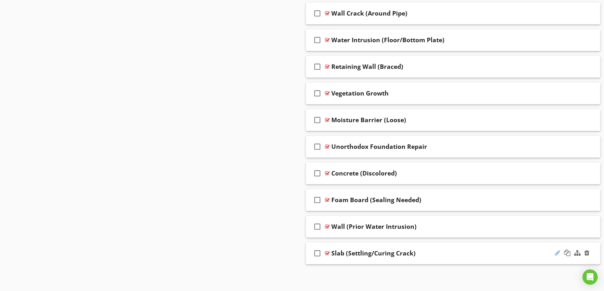
click at [557, 252] on div at bounding box center [557, 253] width 5 height 6
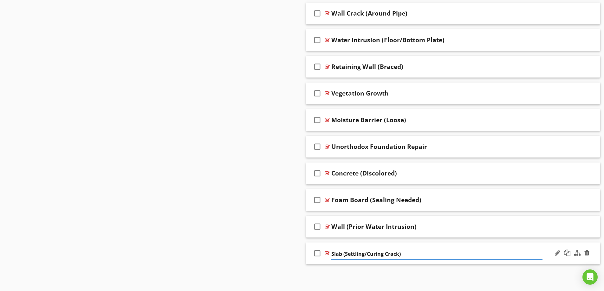
click at [332, 252] on input "Slab (Settling/Curing Crack)" at bounding box center [437, 254] width 211 height 10
type input "Foundation Slab (Settling/Curing Crack)"
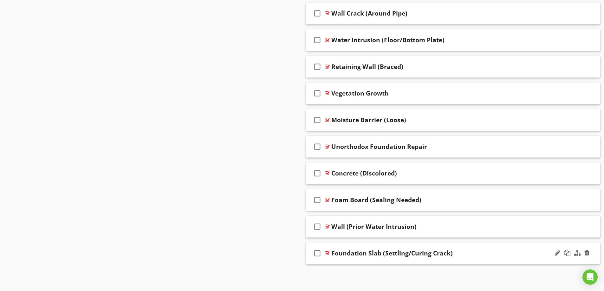
click at [484, 256] on div "Foundation Slab (Settling/Curing Crack)" at bounding box center [437, 253] width 211 height 8
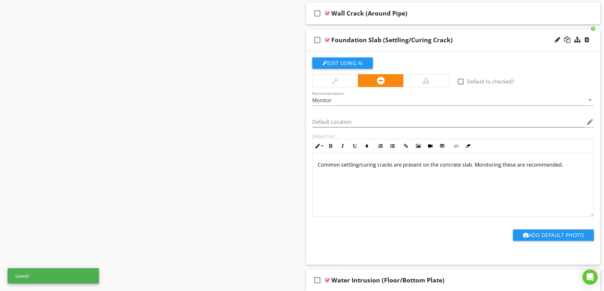
click at [493, 44] on div "check_box_outline_blank Foundation Slab (Settling/Curing Crack)" at bounding box center [453, 40] width 295 height 22
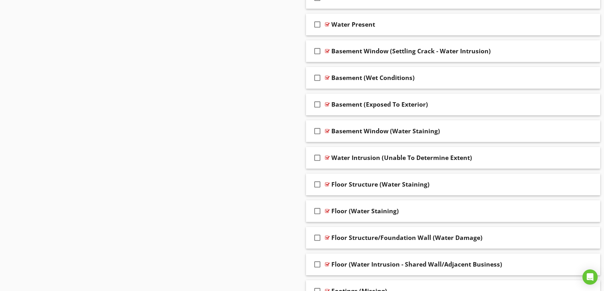
scroll to position [1221, 0]
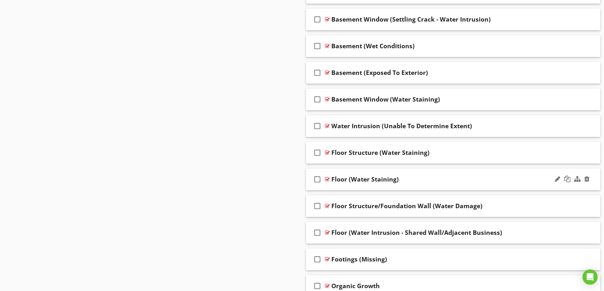
click at [441, 177] on div "Floor (Water Staining)" at bounding box center [437, 179] width 211 height 8
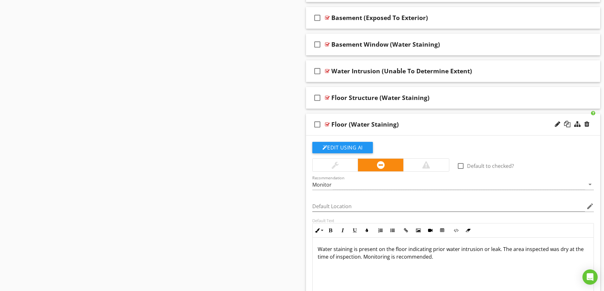
scroll to position [1285, 0]
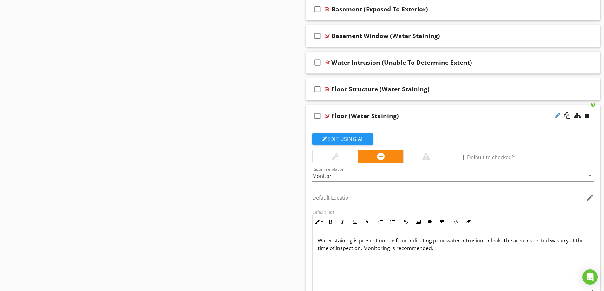
click at [556, 117] on div at bounding box center [557, 115] width 5 height 6
click at [332, 116] on input "Floor (Water Staining)" at bounding box center [437, 116] width 211 height 10
type input "Basement Floor (Water Staining)"
click at [465, 114] on div "Basement Floor (Water Staining)" at bounding box center [437, 116] width 211 height 8
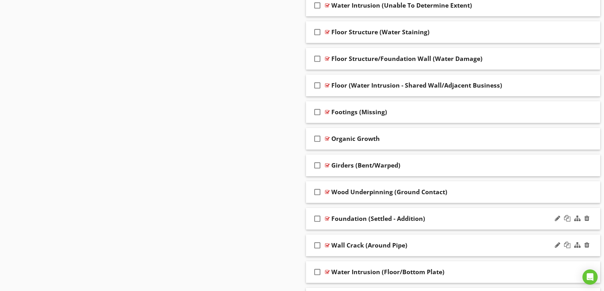
scroll to position [1410, 0]
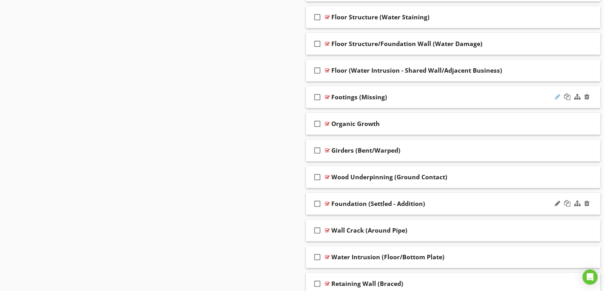
click at [557, 96] on div at bounding box center [557, 97] width 5 height 6
click at [353, 97] on input "Footings (Missing)" at bounding box center [437, 98] width 211 height 10
type input "Footing (Missing)"
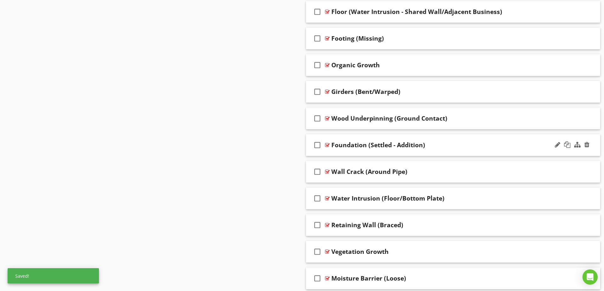
scroll to position [1474, 0]
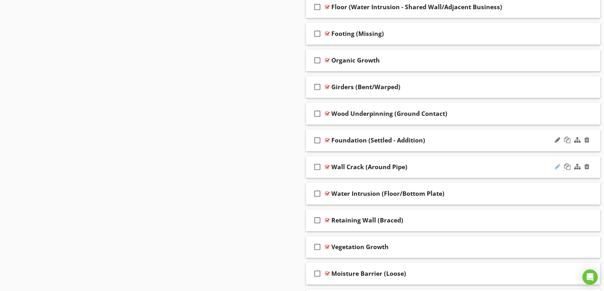
click at [556, 165] on div at bounding box center [557, 166] width 5 height 6
click at [332, 166] on input "Wall Crack (Around Pipe)" at bounding box center [437, 167] width 211 height 10
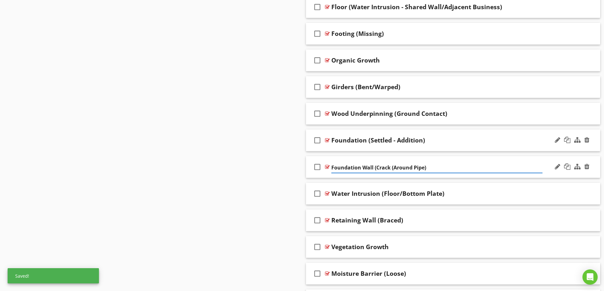
click at [393, 167] on input "Foundation Wall (Crack (Around Pipe)" at bounding box center [437, 167] width 211 height 10
type input "Foundation Wall (Crack - Around Pipe)"
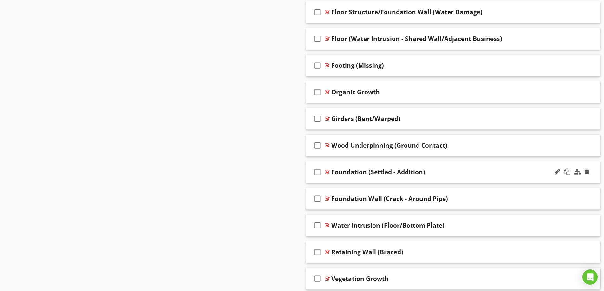
scroll to position [1410, 0]
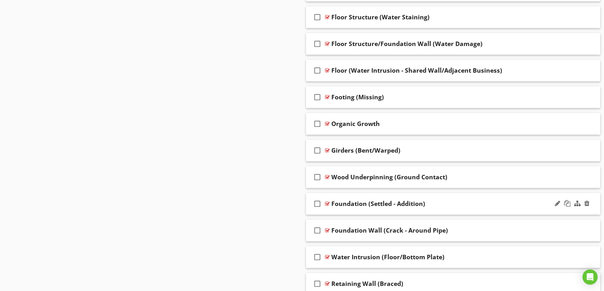
click at [458, 206] on div "Foundation (Settled - Addition)" at bounding box center [437, 204] width 211 height 8
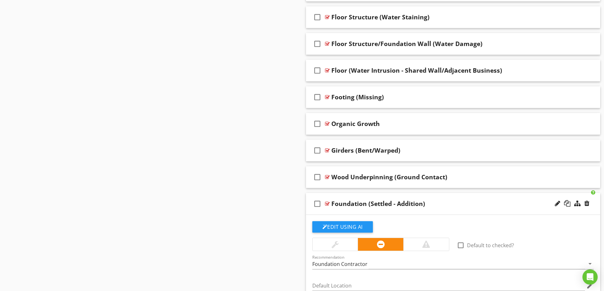
click at [461, 204] on div "Foundation (Settled - Addition)" at bounding box center [437, 204] width 211 height 8
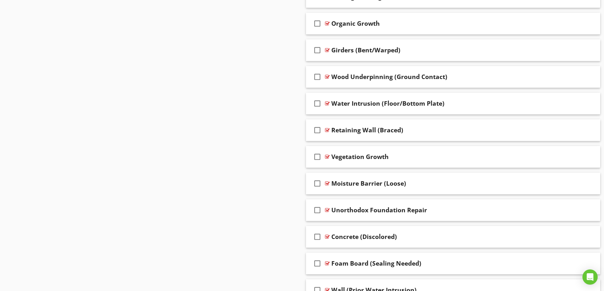
scroll to position [1595, 0]
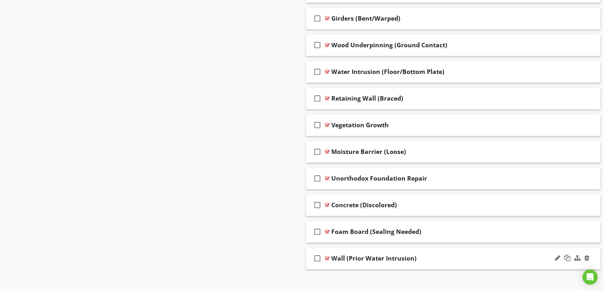
click at [428, 259] on div "Wall (Prior Water Intrusion)" at bounding box center [437, 258] width 211 height 8
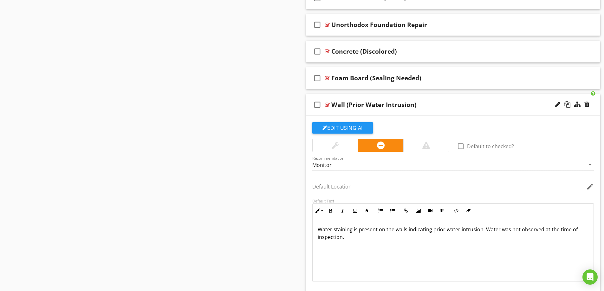
scroll to position [1754, 0]
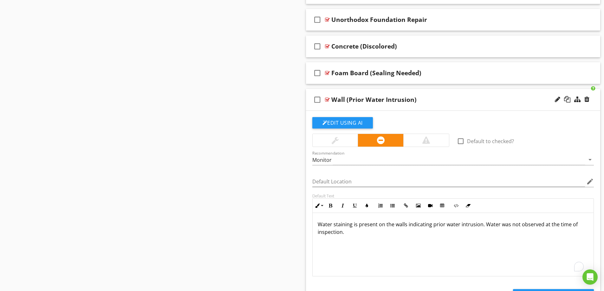
click at [405, 225] on p "Water staining is present on the walls indicating prior water intrusion. Water …" at bounding box center [453, 227] width 271 height 15
click at [441, 100] on div "Wall (Prior Water Intrusion)" at bounding box center [437, 100] width 211 height 8
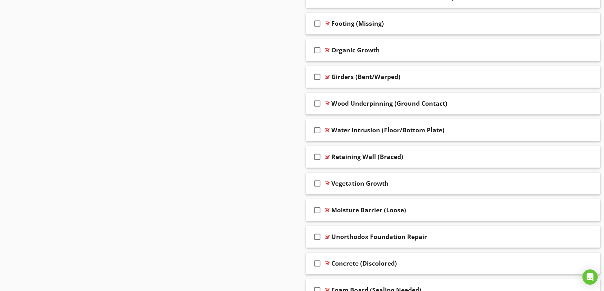
scroll to position [1601, 0]
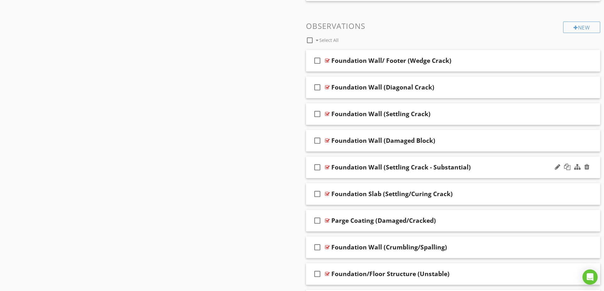
scroll to position [579, 0]
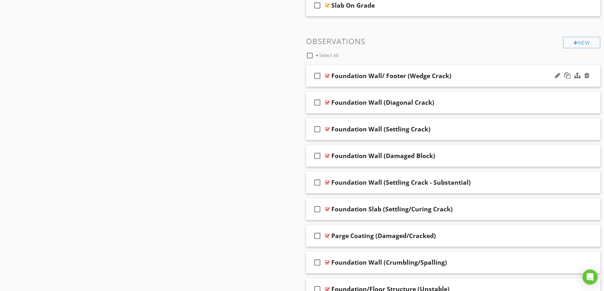
click at [470, 78] on div "Foundation Wall/ Footer (Wedge Crack)" at bounding box center [437, 76] width 211 height 8
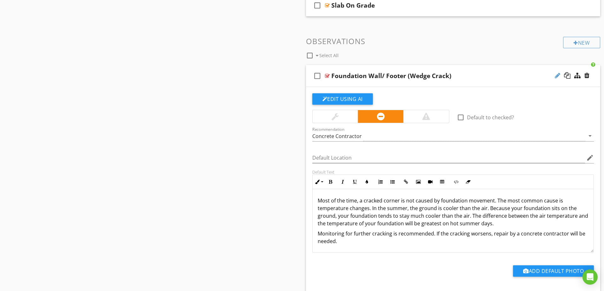
click at [556, 76] on div at bounding box center [557, 75] width 5 height 6
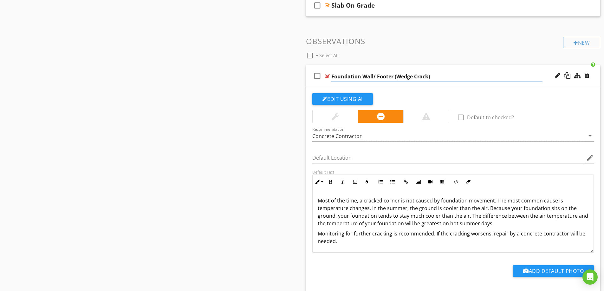
click at [377, 75] on input "Foundation Wall/ Footer (Wedge Crack)" at bounding box center [437, 76] width 211 height 10
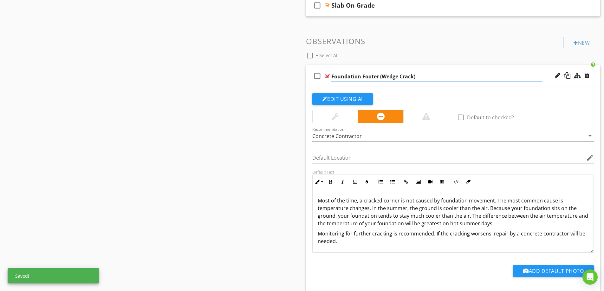
type input "Foundation Footer (Wedge Crack)"
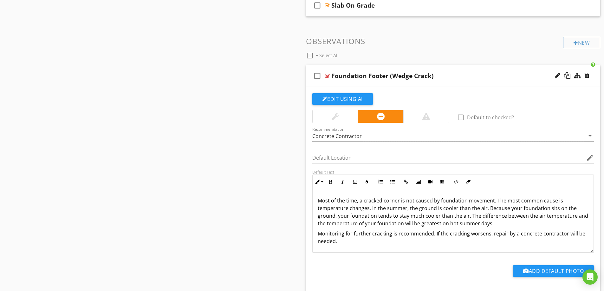
click at [503, 72] on div "Foundation Footer (Wedge Crack)" at bounding box center [437, 76] width 211 height 8
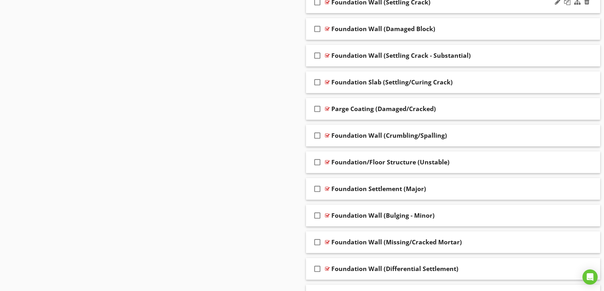
scroll to position [737, 0]
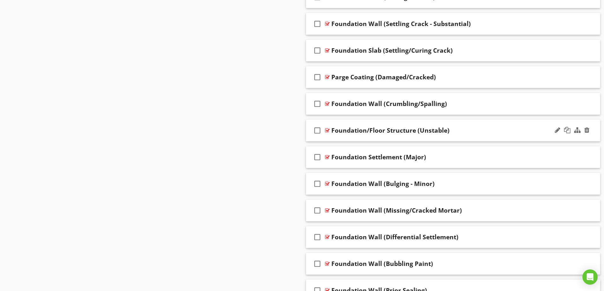
click at [484, 131] on div "Foundation/Floor Structure (Unstable)" at bounding box center [437, 131] width 211 height 8
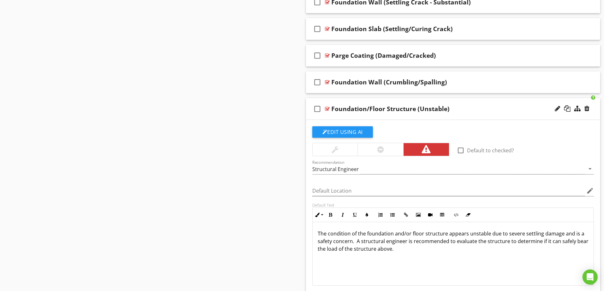
scroll to position [801, 0]
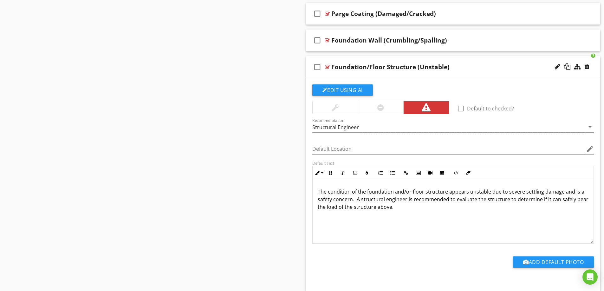
click at [491, 67] on div "Foundation/Floor Structure (Unstable)" at bounding box center [437, 67] width 211 height 8
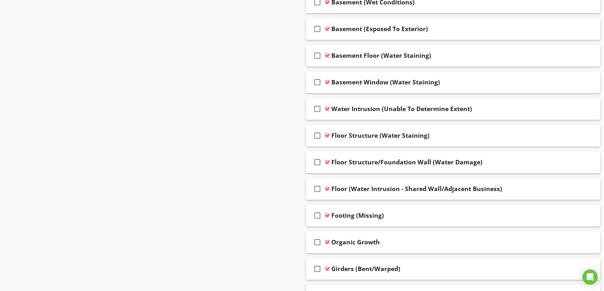
scroll to position [1435, 0]
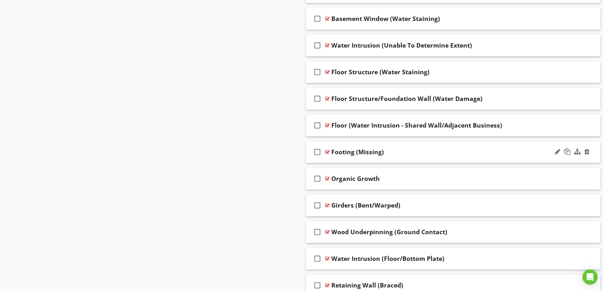
click at [453, 155] on div "Footing (Missing)" at bounding box center [437, 152] width 211 height 8
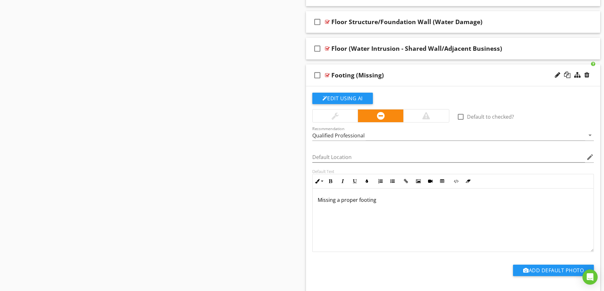
scroll to position [1499, 0]
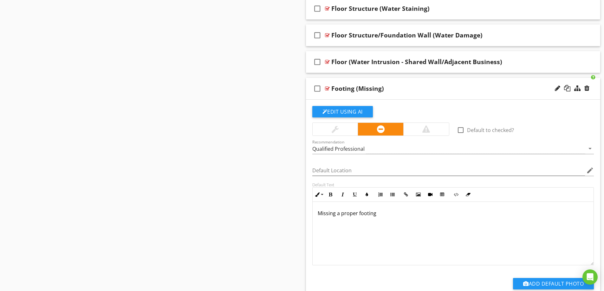
click at [441, 89] on div "Footing (Missing)" at bounding box center [437, 89] width 211 height 8
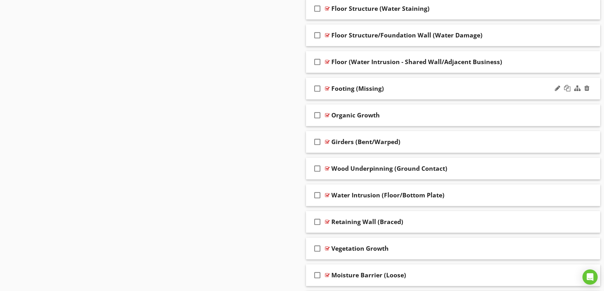
click at [441, 89] on div "Footing (Missing)" at bounding box center [437, 89] width 211 height 8
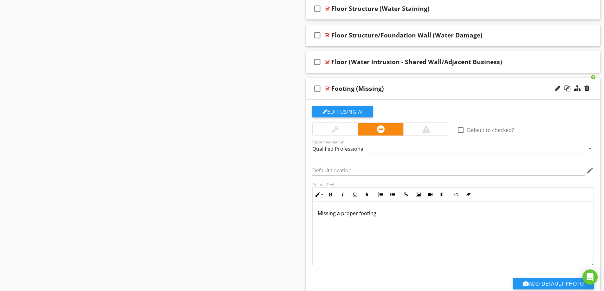
click at [441, 89] on div "Footing (Missing)" at bounding box center [437, 89] width 211 height 8
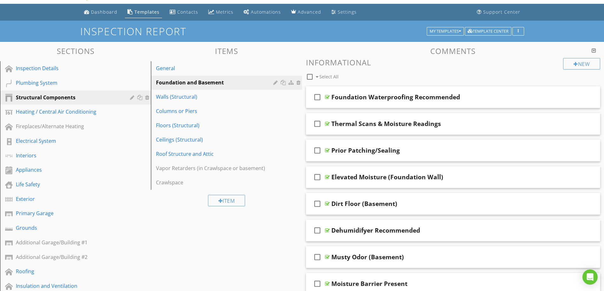
scroll to position [0, 0]
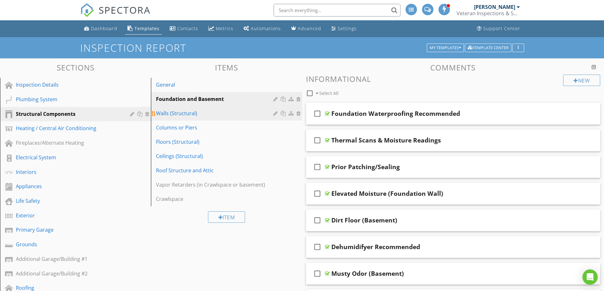
click at [212, 114] on div "Walls (Structural)" at bounding box center [215, 113] width 119 height 8
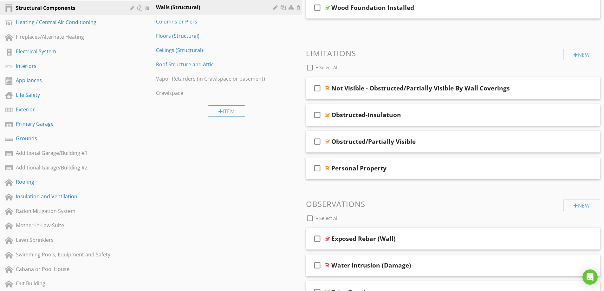
scroll to position [37, 0]
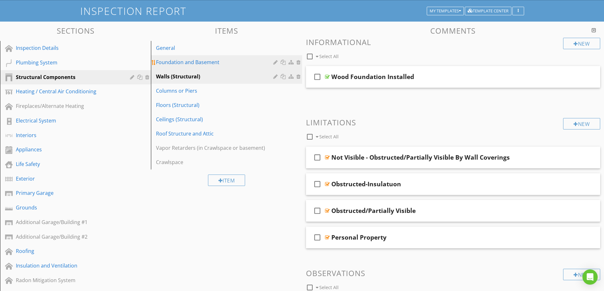
click at [217, 64] on div "Foundation and Basement" at bounding box center [215, 62] width 119 height 8
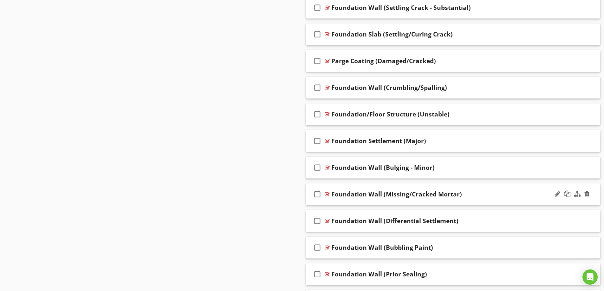
scroll to position [608, 0]
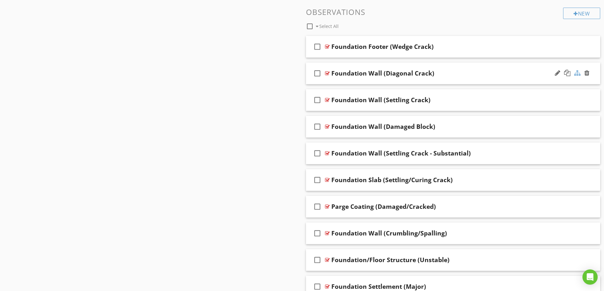
click at [577, 74] on div at bounding box center [578, 73] width 6 height 6
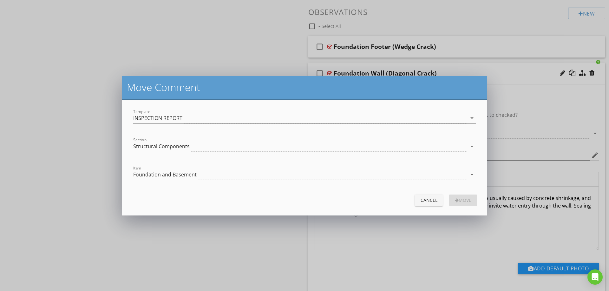
click at [184, 173] on div "Foundation and Basement" at bounding box center [164, 175] width 63 height 6
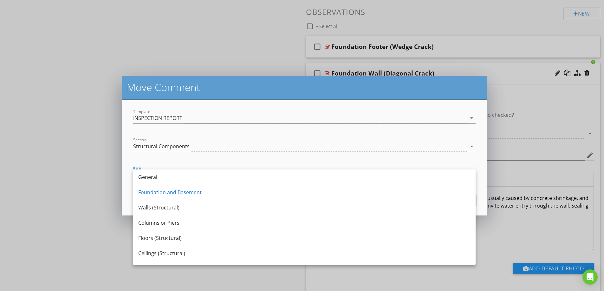
click at [99, 147] on div "Move Comment Template INSPECTION REPORT arrow_drop_down Section Structural Comp…" at bounding box center [302, 145] width 604 height 291
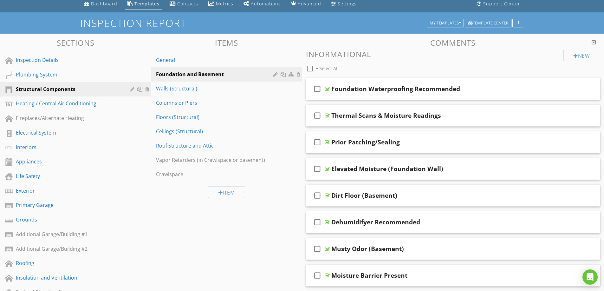
scroll to position [5, 0]
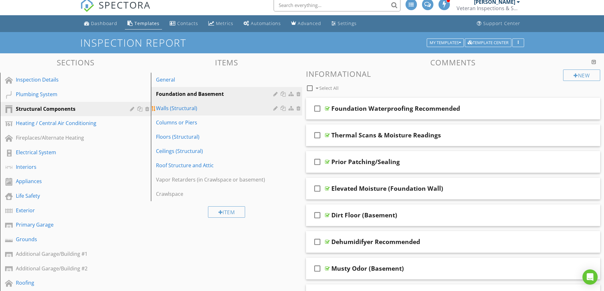
click at [227, 115] on link "Walls (Structural)" at bounding box center [227, 108] width 149 height 14
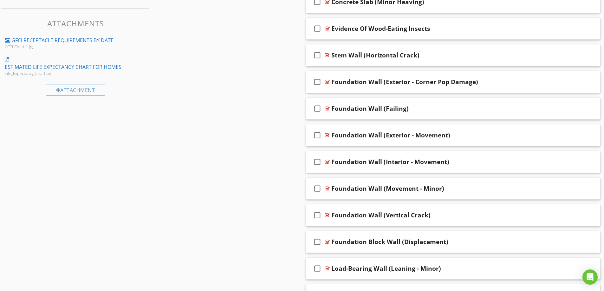
scroll to position [481, 0]
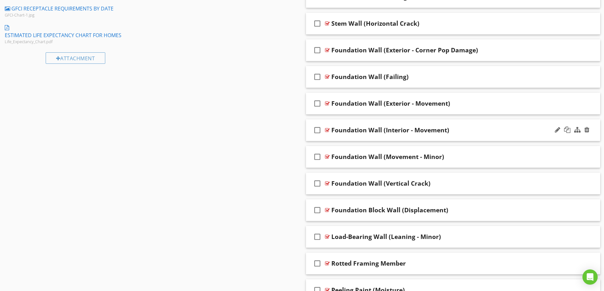
click at [486, 130] on div "Foundation Wall (Interior - Movement)" at bounding box center [437, 130] width 211 height 8
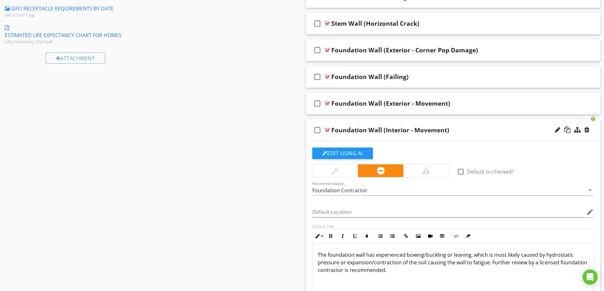
click at [486, 130] on div "Foundation Wall (Interior - Movement)" at bounding box center [437, 130] width 211 height 8
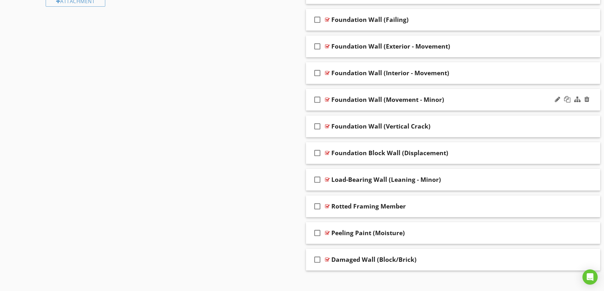
scroll to position [544, 0]
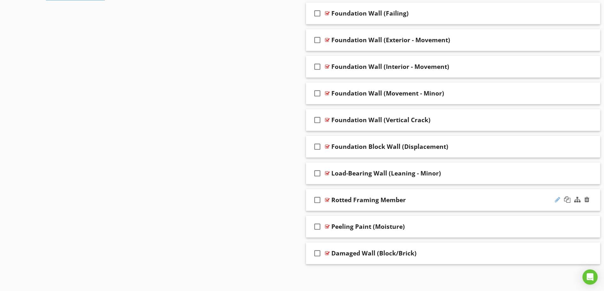
click at [555, 200] on div at bounding box center [557, 199] width 5 height 6
click at [351, 200] on input "Rotted Framing Member" at bounding box center [437, 200] width 211 height 10
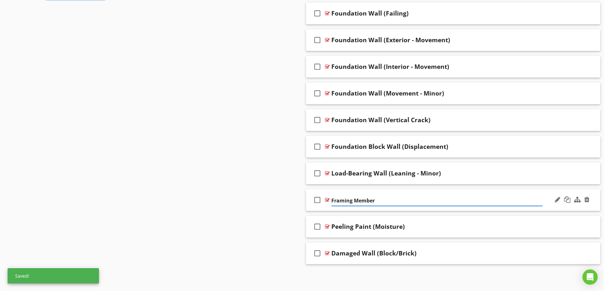
click at [387, 202] on input "Framing Member" at bounding box center [437, 200] width 211 height 10
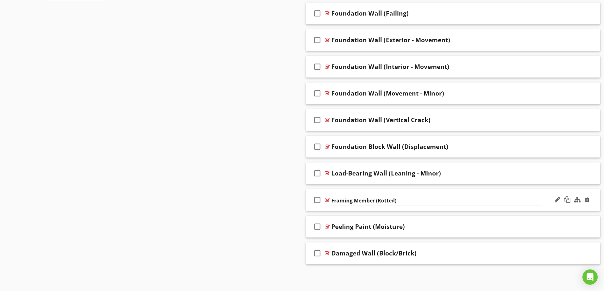
type input "Framing Member (Rotted)"
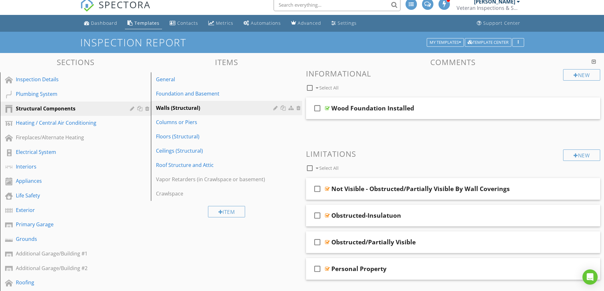
scroll to position [5, 0]
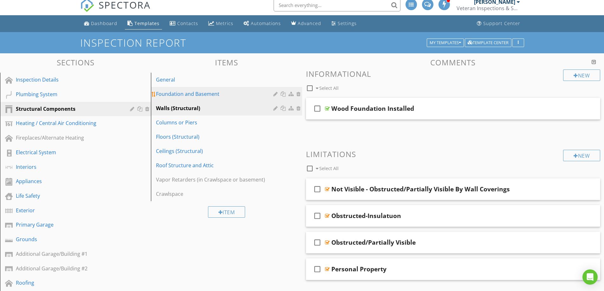
click at [236, 95] on div "Foundation and Basement" at bounding box center [215, 94] width 119 height 8
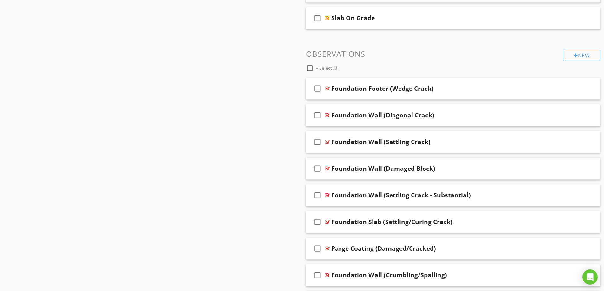
scroll to position [576, 0]
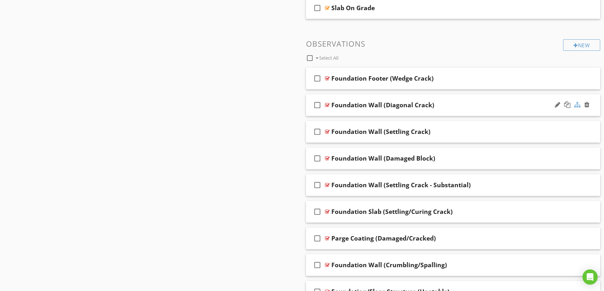
click at [579, 104] on div at bounding box center [578, 105] width 6 height 6
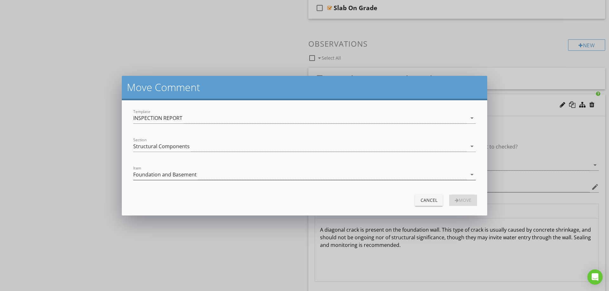
click at [225, 174] on div "Foundation and Basement" at bounding box center [300, 174] width 334 height 10
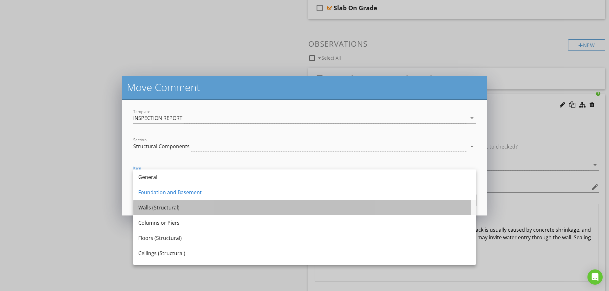
click at [213, 206] on div "Walls (Structural)" at bounding box center [304, 208] width 332 height 8
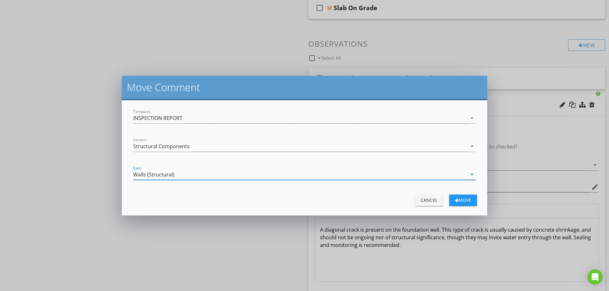
click at [462, 201] on div "Move" at bounding box center [463, 200] width 18 height 7
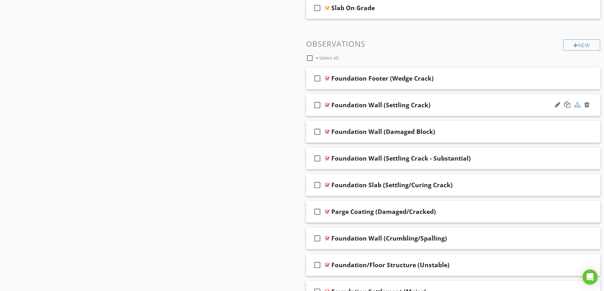
click at [578, 106] on div at bounding box center [578, 105] width 6 height 6
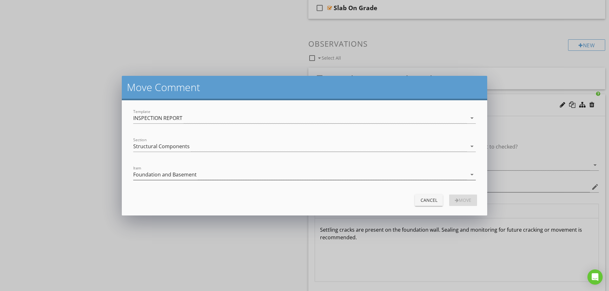
click at [224, 172] on div "Foundation and Basement" at bounding box center [300, 174] width 334 height 10
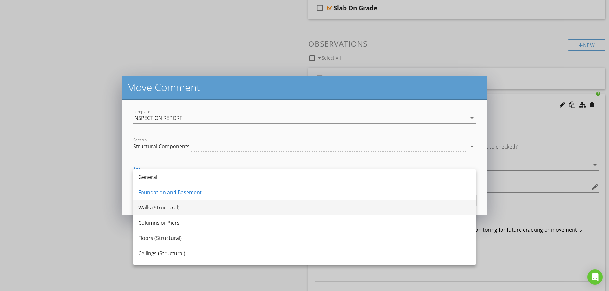
click at [177, 209] on div "Walls (Structural)" at bounding box center [304, 208] width 332 height 8
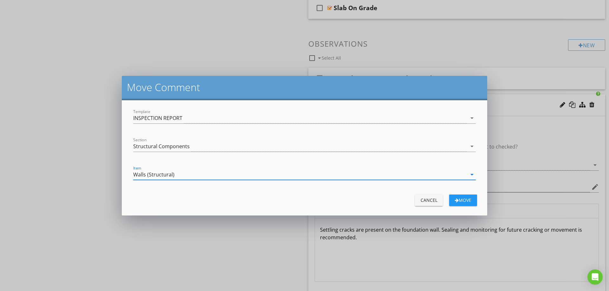
click at [464, 198] on div "Move" at bounding box center [463, 200] width 18 height 7
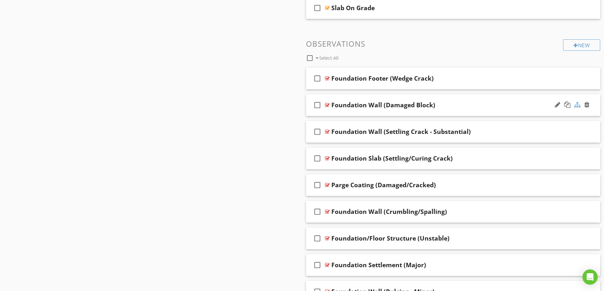
click at [579, 105] on div at bounding box center [578, 105] width 6 height 6
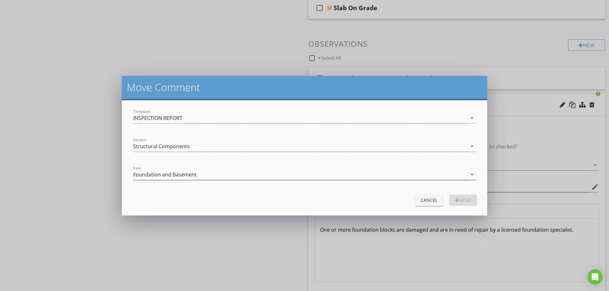
click at [207, 171] on div "Foundation and Basement" at bounding box center [300, 174] width 334 height 10
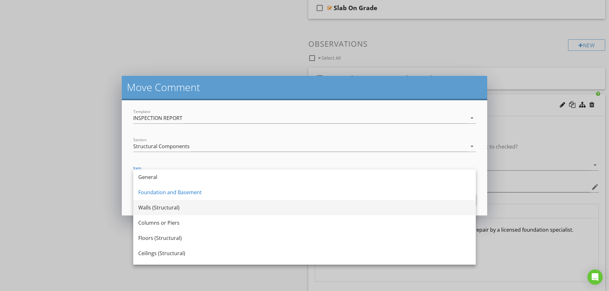
click at [182, 211] on div "Walls (Structural)" at bounding box center [304, 208] width 332 height 8
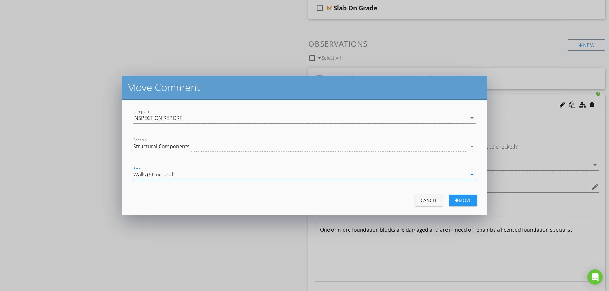
click at [458, 202] on div "Move" at bounding box center [463, 200] width 18 height 7
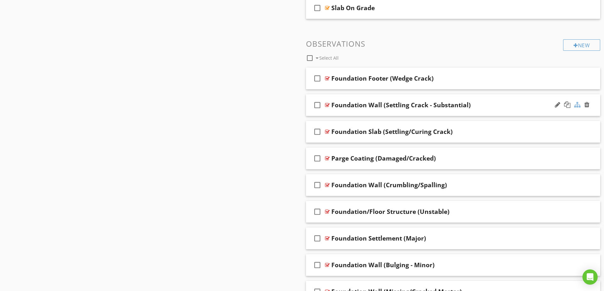
click at [576, 106] on div at bounding box center [578, 105] width 6 height 6
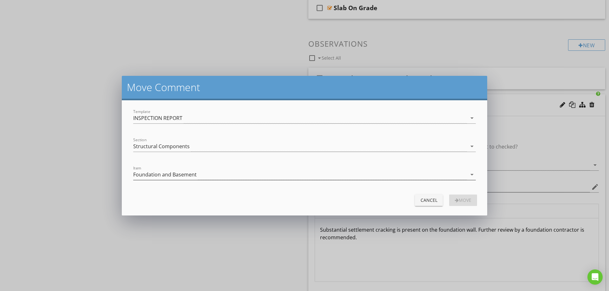
click at [220, 174] on div "Foundation and Basement" at bounding box center [300, 174] width 334 height 10
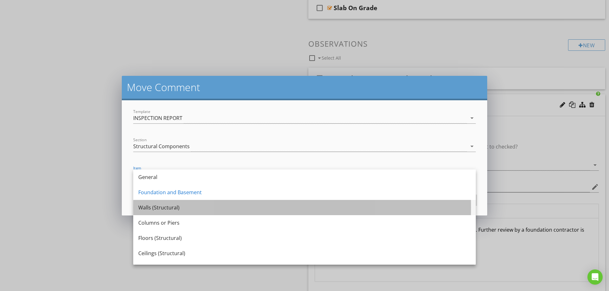
click at [174, 210] on div "Walls (Structural)" at bounding box center [304, 208] width 332 height 8
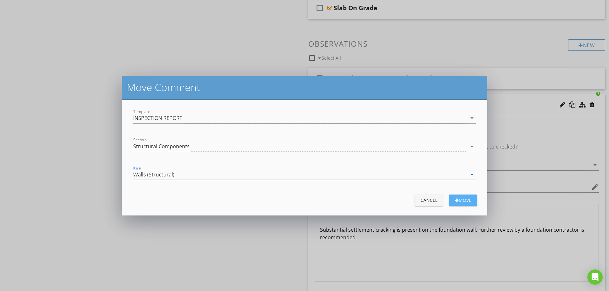
click at [462, 199] on div "Move" at bounding box center [463, 200] width 18 height 7
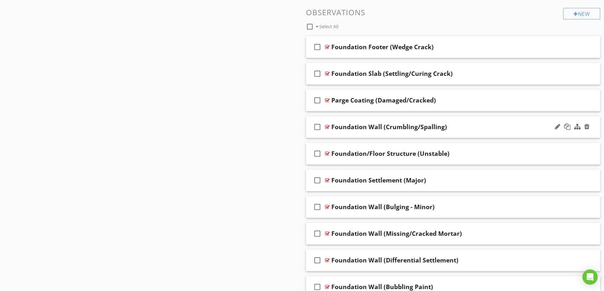
scroll to position [608, 0]
click at [576, 126] on div at bounding box center [578, 126] width 6 height 6
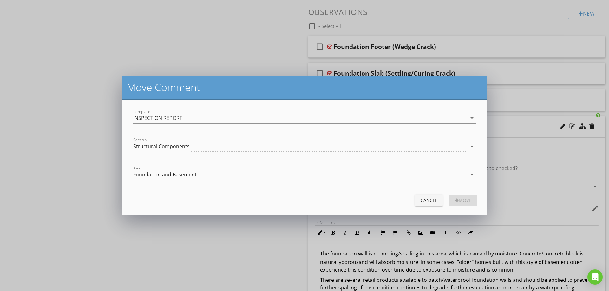
click at [204, 174] on div "Foundation and Basement" at bounding box center [300, 174] width 334 height 10
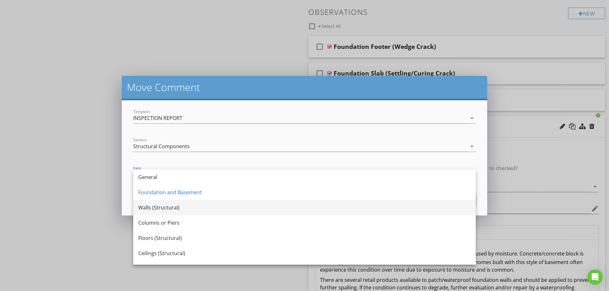
click at [169, 209] on div "Walls (Structural)" at bounding box center [304, 208] width 332 height 8
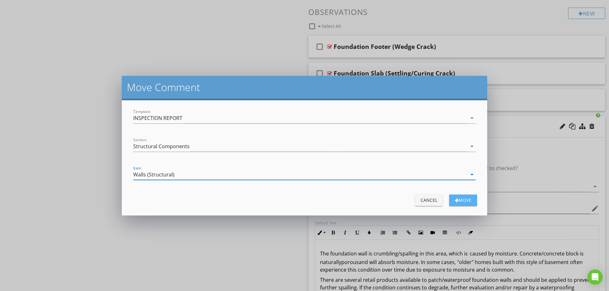
click at [464, 198] on div "Move" at bounding box center [463, 200] width 18 height 7
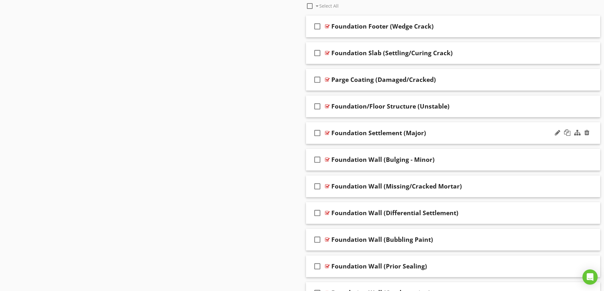
scroll to position [640, 0]
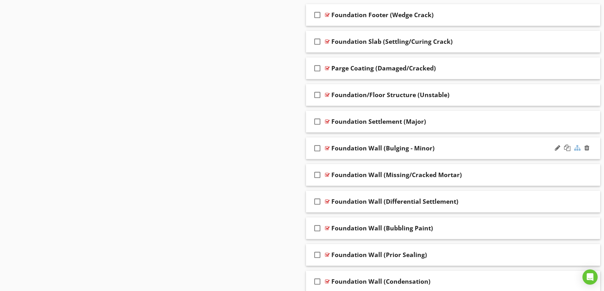
click at [577, 147] on div at bounding box center [578, 148] width 6 height 6
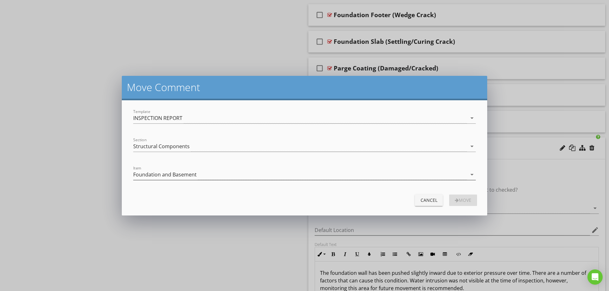
click at [189, 174] on div "Foundation and Basement" at bounding box center [164, 175] width 63 height 6
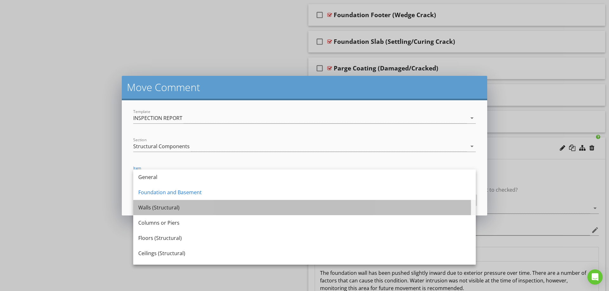
click at [171, 208] on div "Walls (Structural)" at bounding box center [304, 208] width 332 height 8
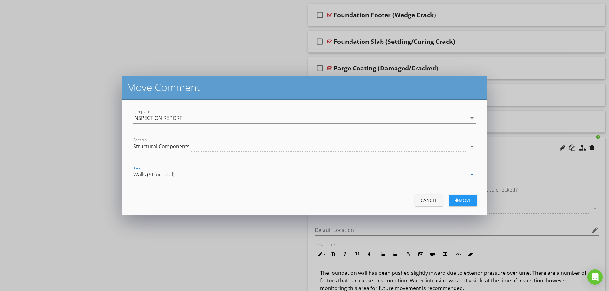
click at [465, 197] on div "Move" at bounding box center [463, 200] width 18 height 7
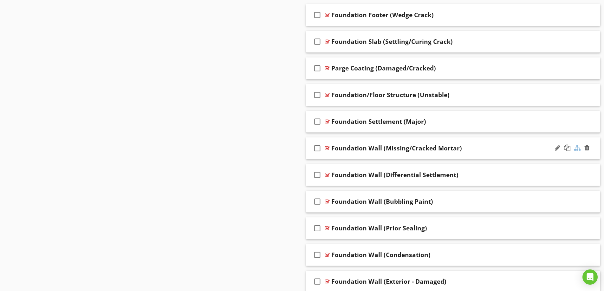
click at [577, 148] on div at bounding box center [578, 148] width 6 height 6
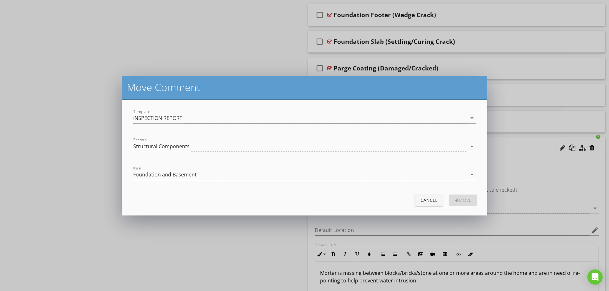
click at [210, 172] on div "Foundation and Basement" at bounding box center [300, 174] width 334 height 10
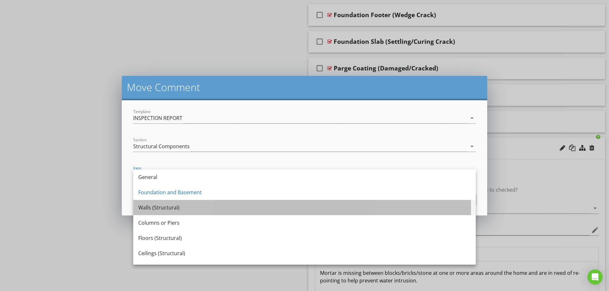
click at [173, 207] on div "Walls (Structural)" at bounding box center [304, 208] width 332 height 8
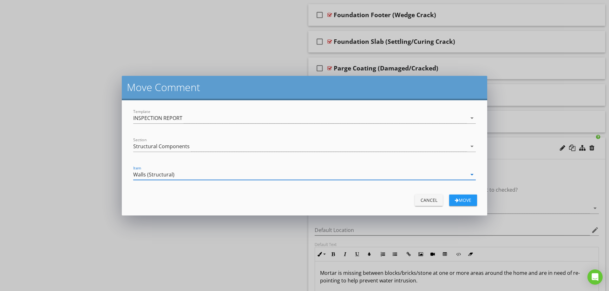
click at [463, 199] on div "Move" at bounding box center [463, 200] width 18 height 7
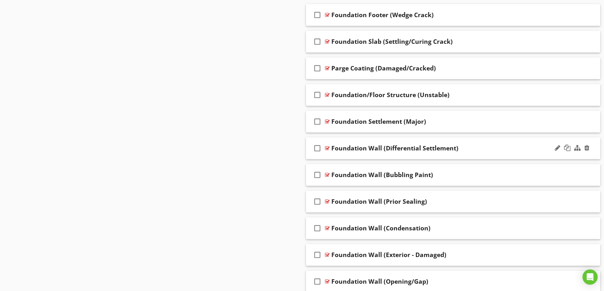
click at [477, 148] on div "Foundation Wall (Differential Settlement)" at bounding box center [437, 148] width 211 height 8
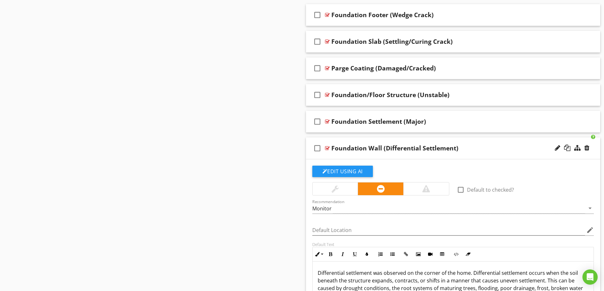
click at [491, 146] on div "Foundation Wall (Differential Settlement)" at bounding box center [437, 148] width 211 height 8
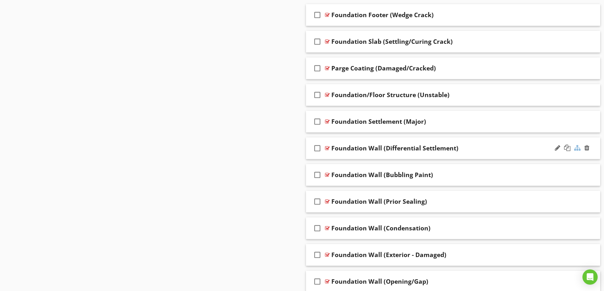
click at [577, 148] on div at bounding box center [578, 148] width 6 height 6
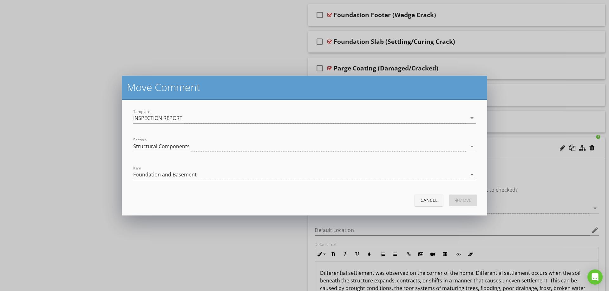
click at [230, 176] on div "Foundation and Basement" at bounding box center [300, 174] width 334 height 10
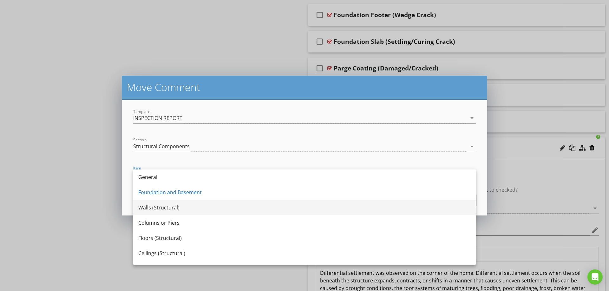
click at [160, 208] on div "Walls (Structural)" at bounding box center [304, 208] width 332 height 8
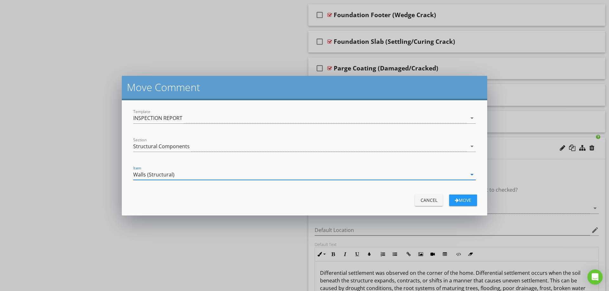
click at [461, 199] on div "Move" at bounding box center [463, 200] width 18 height 7
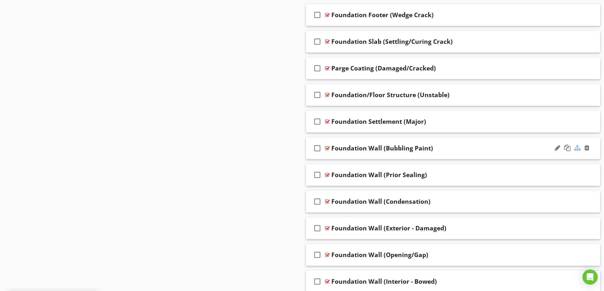
click at [578, 148] on div at bounding box center [578, 148] width 6 height 6
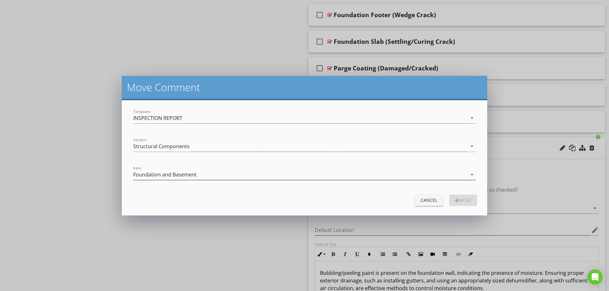
click at [193, 174] on div "Foundation and Basement" at bounding box center [164, 175] width 63 height 6
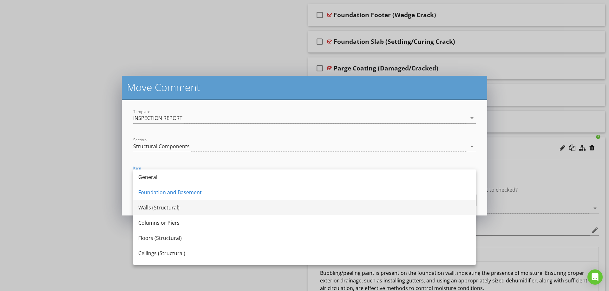
click at [159, 207] on div "Walls (Structural)" at bounding box center [304, 208] width 332 height 8
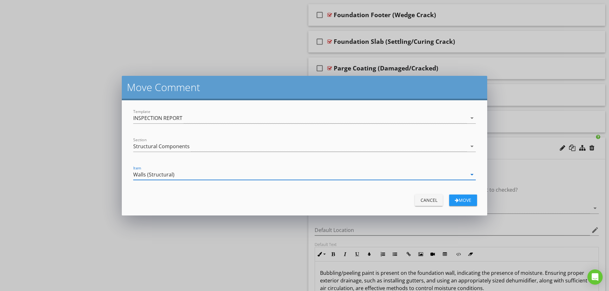
click at [425, 199] on div "Cancel" at bounding box center [429, 200] width 18 height 7
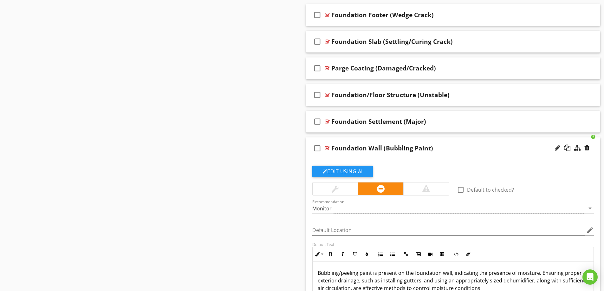
click at [491, 142] on div "check_box_outline_blank Foundation Wall (Bubbling Paint)" at bounding box center [453, 148] width 295 height 22
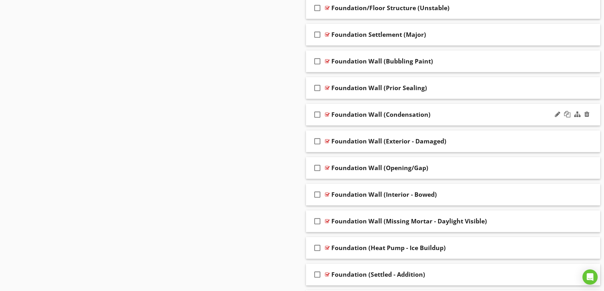
scroll to position [735, 0]
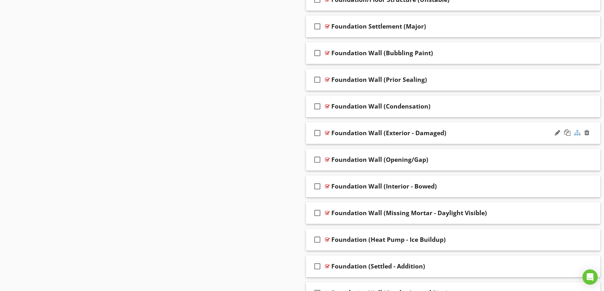
click at [577, 134] on div at bounding box center [578, 132] width 6 height 6
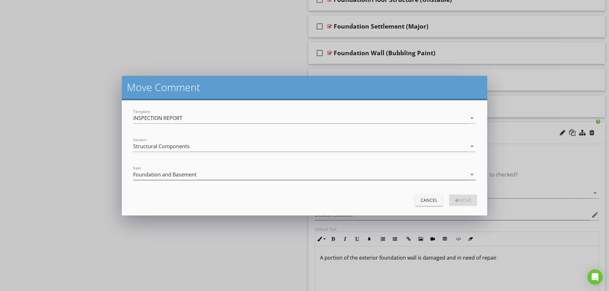
click at [205, 175] on div "Foundation and Basement" at bounding box center [300, 174] width 334 height 10
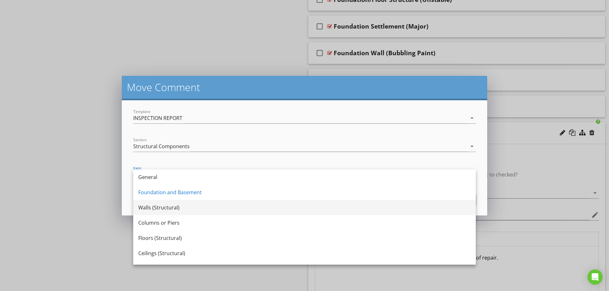
click at [158, 209] on div "Walls (Structural)" at bounding box center [304, 208] width 332 height 8
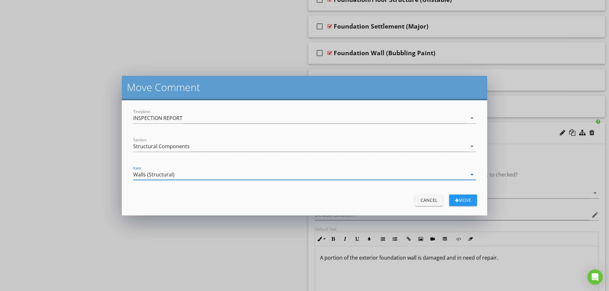
click at [467, 202] on div "Move" at bounding box center [463, 200] width 18 height 7
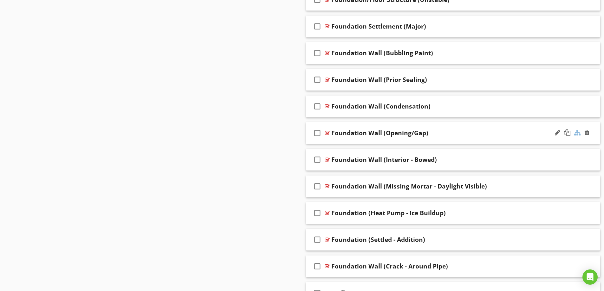
click at [577, 133] on div at bounding box center [578, 132] width 6 height 6
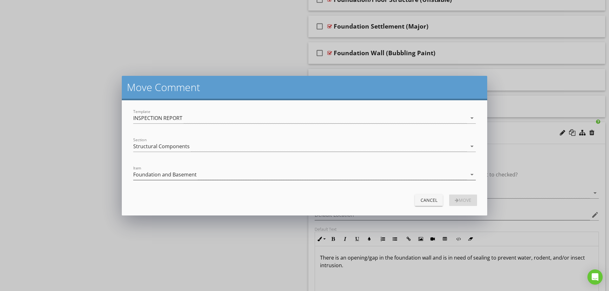
click at [211, 176] on div "Foundation and Basement" at bounding box center [300, 174] width 334 height 10
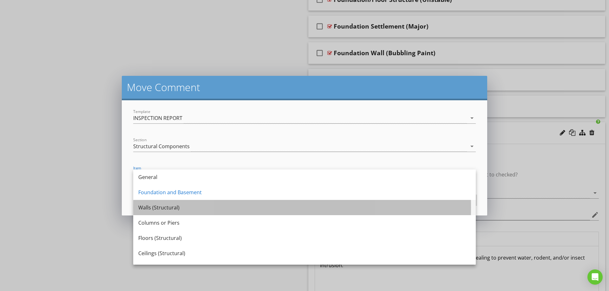
click at [175, 207] on div "Walls (Structural)" at bounding box center [304, 208] width 332 height 8
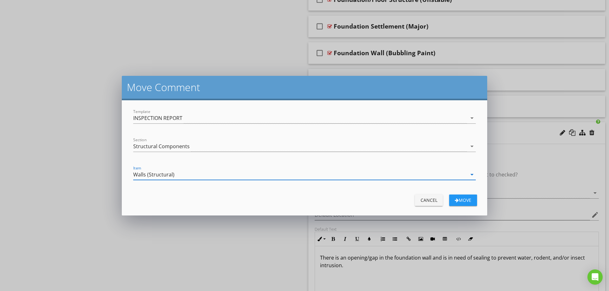
click at [456, 197] on div "Move" at bounding box center [463, 200] width 18 height 7
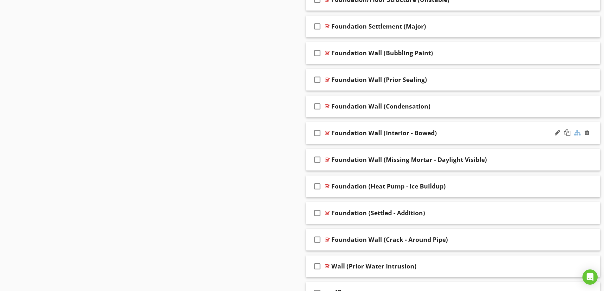
click at [577, 131] on div at bounding box center [578, 132] width 6 height 6
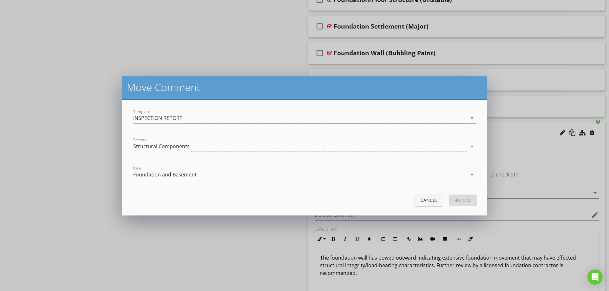
click at [237, 171] on div "Foundation and Basement" at bounding box center [300, 174] width 334 height 10
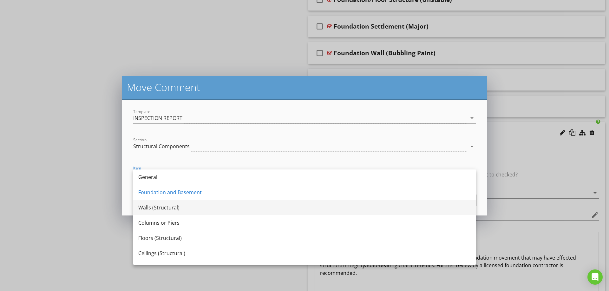
click at [190, 203] on div "Walls (Structural)" at bounding box center [304, 207] width 332 height 15
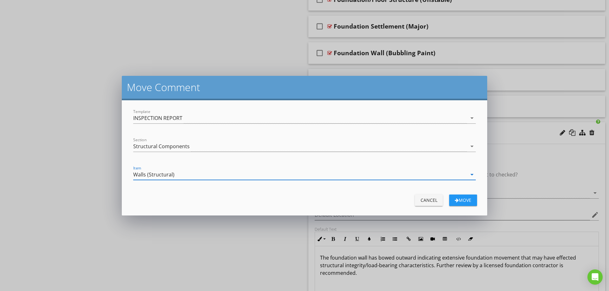
click at [466, 198] on div "Move" at bounding box center [463, 200] width 18 height 7
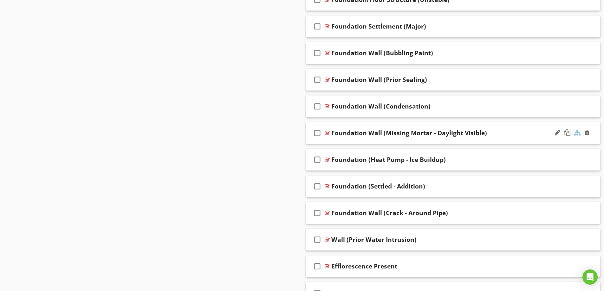
click at [576, 133] on div at bounding box center [578, 132] width 6 height 6
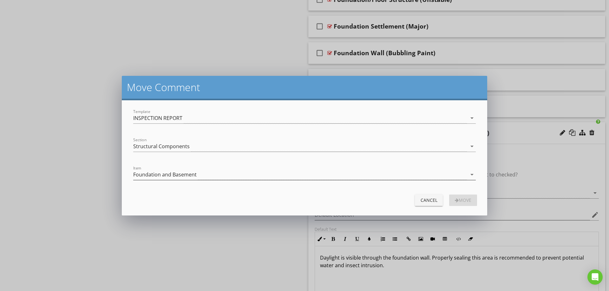
click at [144, 172] on div "Foundation and Basement" at bounding box center [164, 175] width 63 height 6
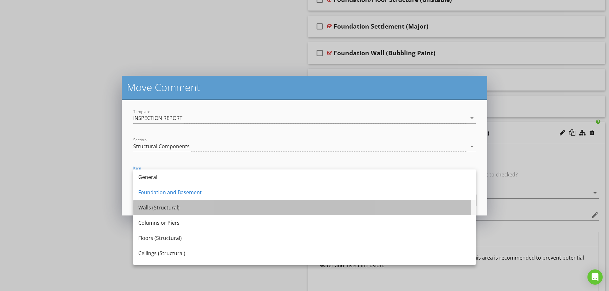
click at [160, 210] on div "Walls (Structural)" at bounding box center [304, 208] width 332 height 8
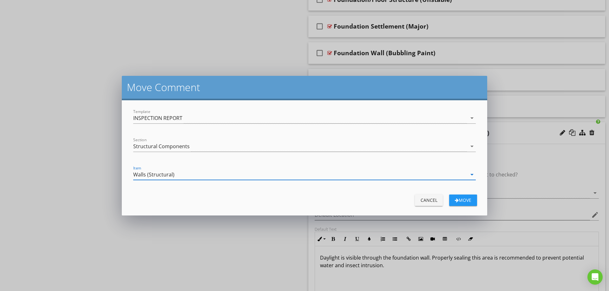
click at [469, 202] on div "Move" at bounding box center [463, 200] width 18 height 7
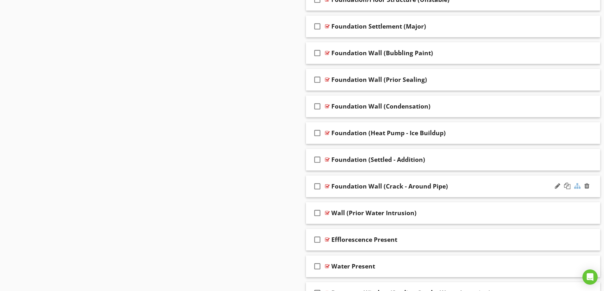
click at [576, 186] on div at bounding box center [578, 186] width 6 height 6
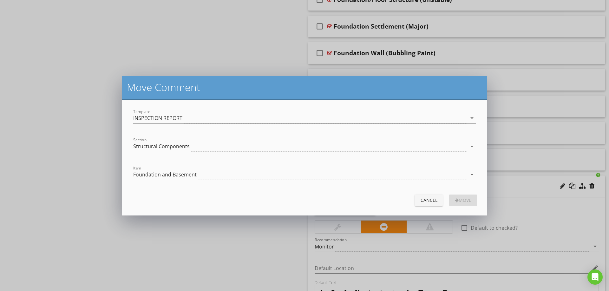
click at [239, 174] on div "Foundation and Basement" at bounding box center [300, 174] width 334 height 10
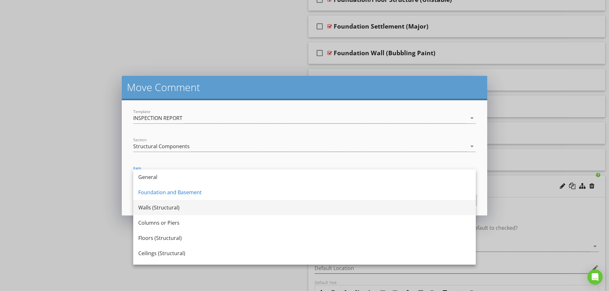
click at [154, 207] on div "Walls (Structural)" at bounding box center [304, 208] width 332 height 8
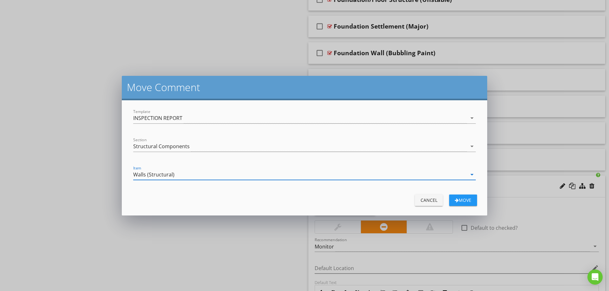
click at [467, 195] on button "Move" at bounding box center [463, 199] width 28 height 11
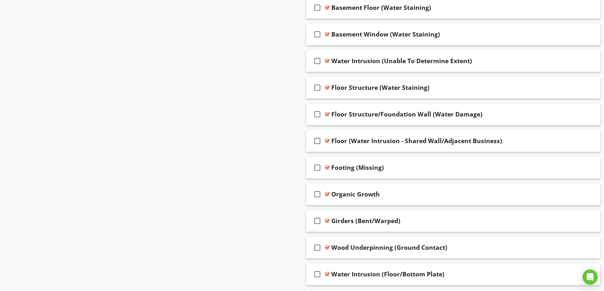
scroll to position [1115, 0]
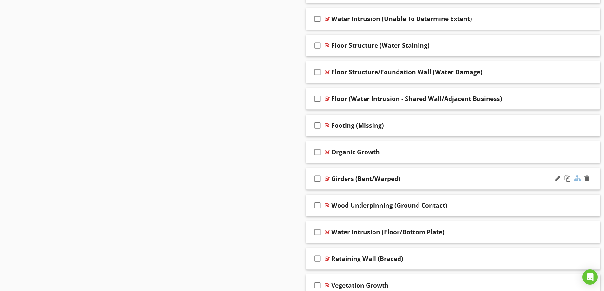
click at [577, 178] on div at bounding box center [578, 178] width 6 height 6
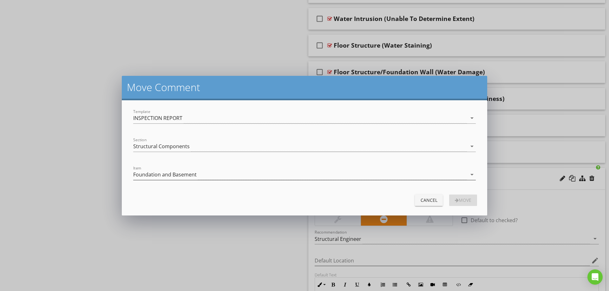
click at [194, 174] on div "Foundation and Basement" at bounding box center [164, 175] width 63 height 6
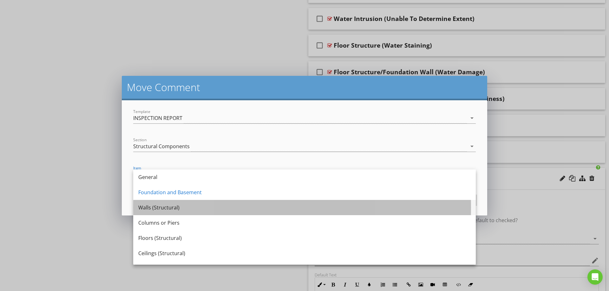
click at [161, 206] on div "Walls (Structural)" at bounding box center [304, 208] width 332 height 8
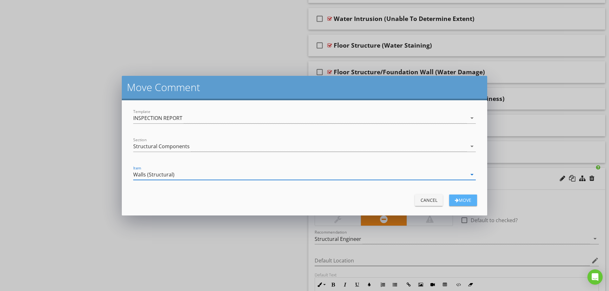
click at [476, 201] on button "Move" at bounding box center [463, 199] width 28 height 11
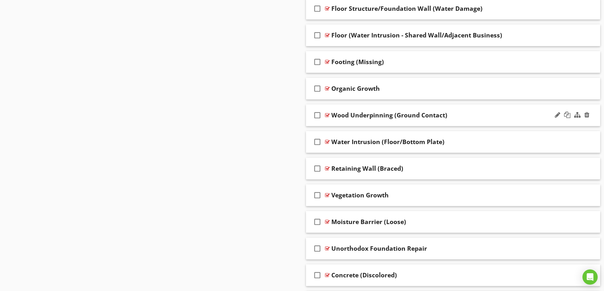
scroll to position [1211, 0]
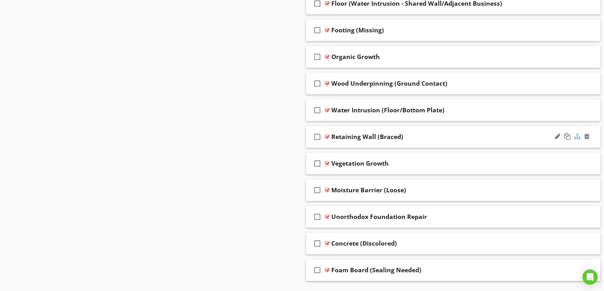
click at [578, 137] on div at bounding box center [578, 136] width 6 height 6
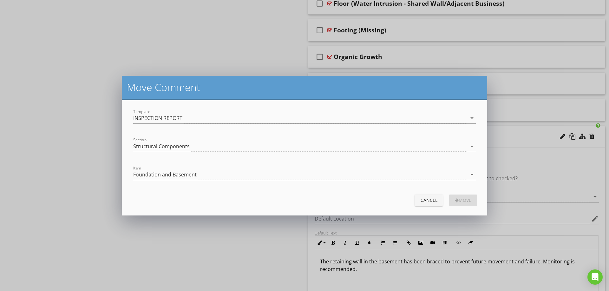
click at [217, 176] on div "Foundation and Basement" at bounding box center [300, 174] width 334 height 10
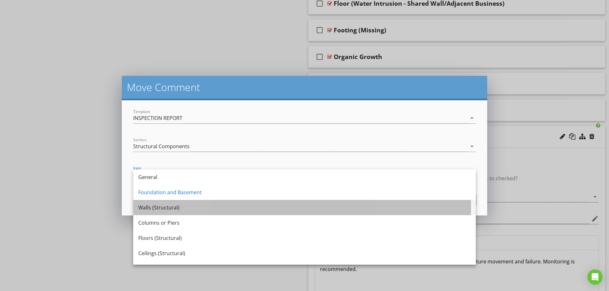
click at [154, 204] on div "Walls (Structural)" at bounding box center [304, 208] width 332 height 8
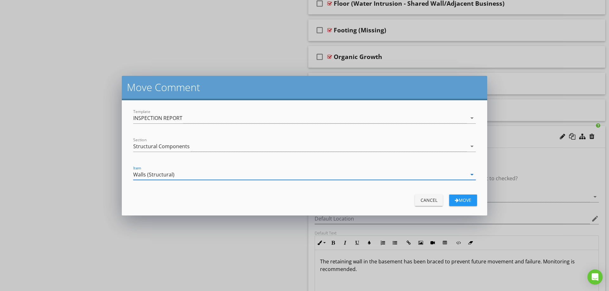
click at [461, 201] on div "Move" at bounding box center [463, 200] width 18 height 7
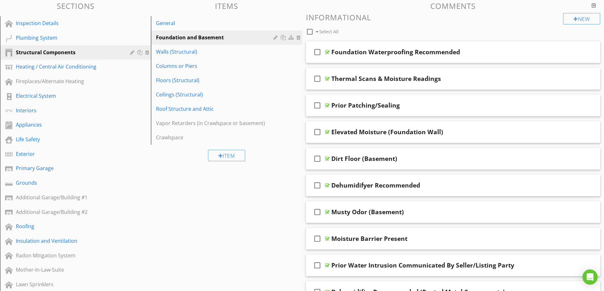
scroll to position [59, 0]
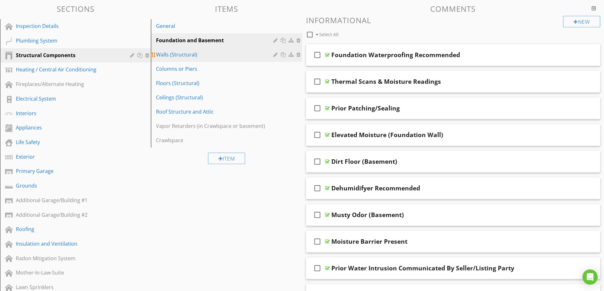
click at [194, 56] on div "Walls (Structural)" at bounding box center [215, 55] width 119 height 8
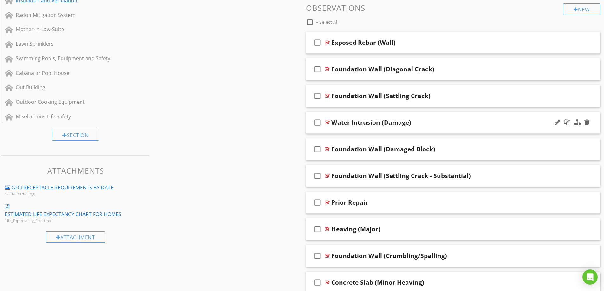
scroll to position [312, 0]
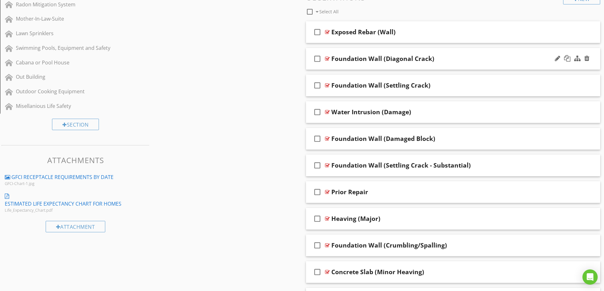
click at [448, 61] on div "Foundation Wall (Diagonal Crack)" at bounding box center [437, 59] width 211 height 8
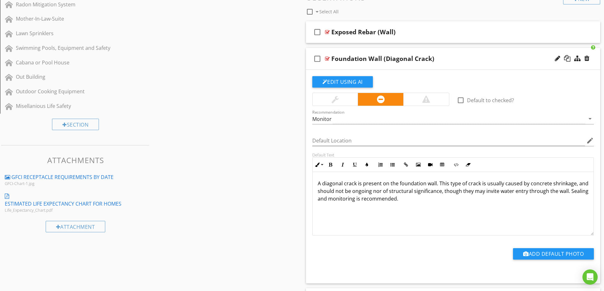
click at [448, 61] on div "Foundation Wall (Diagonal Crack)" at bounding box center [437, 59] width 211 height 8
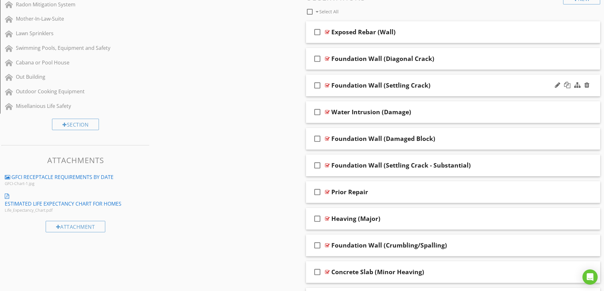
click at [450, 82] on div "Foundation Wall (Settling Crack)" at bounding box center [437, 86] width 211 height 8
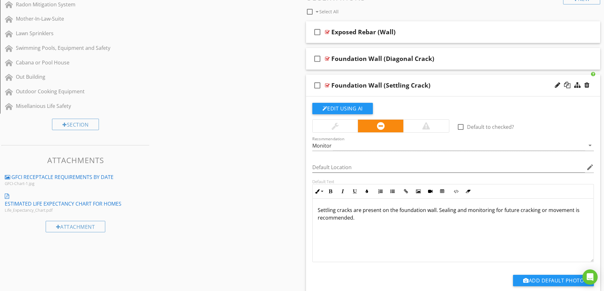
click at [450, 82] on div "Foundation Wall (Settling Crack)" at bounding box center [437, 86] width 211 height 8
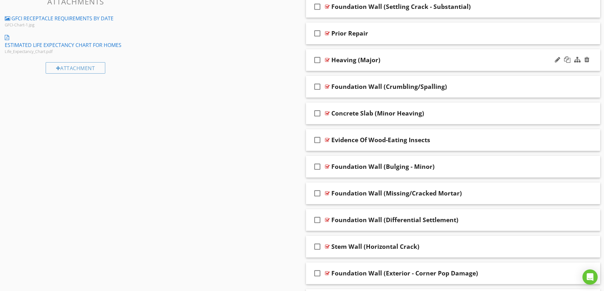
scroll to position [439, 0]
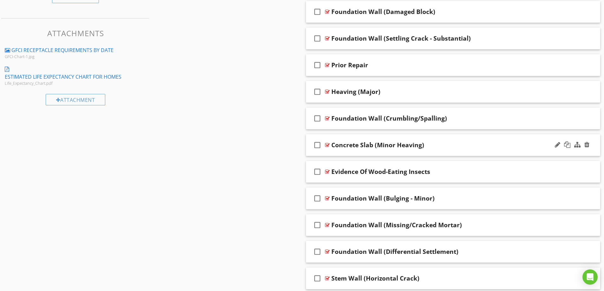
click at [444, 142] on div "Concrete Slab (Minor Heaving)" at bounding box center [437, 145] width 211 height 8
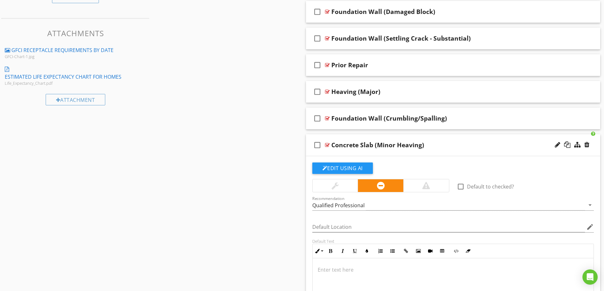
click at [445, 142] on div "Concrete Slab (Minor Heaving)" at bounding box center [437, 145] width 211 height 8
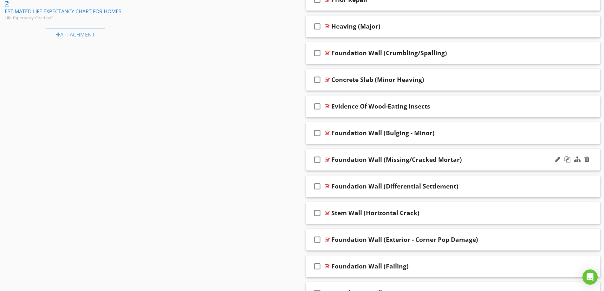
scroll to position [566, 0]
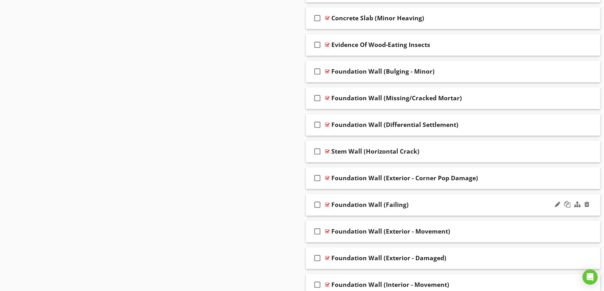
click at [464, 199] on div "check_box_outline_blank Foundation Wall (Failing)" at bounding box center [453, 205] width 295 height 22
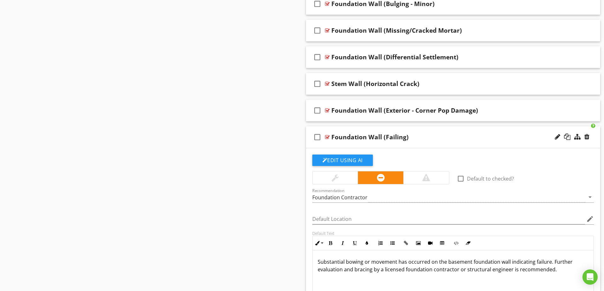
scroll to position [598, 0]
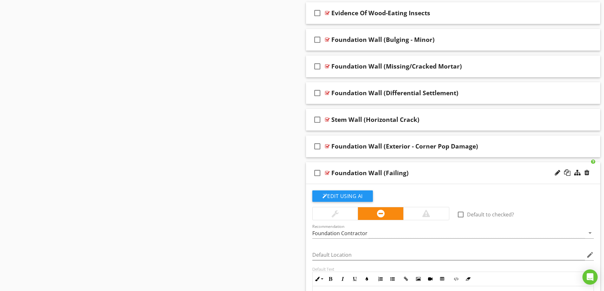
click at [465, 173] on div "Foundation Wall (Failing)" at bounding box center [437, 173] width 211 height 8
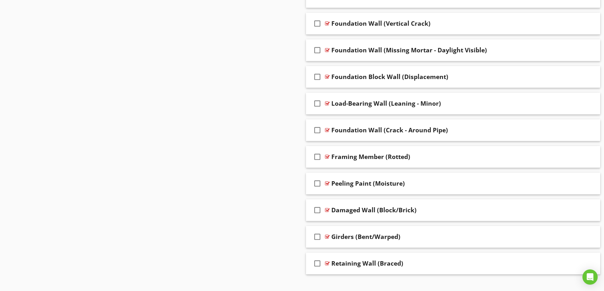
scroll to position [944, 0]
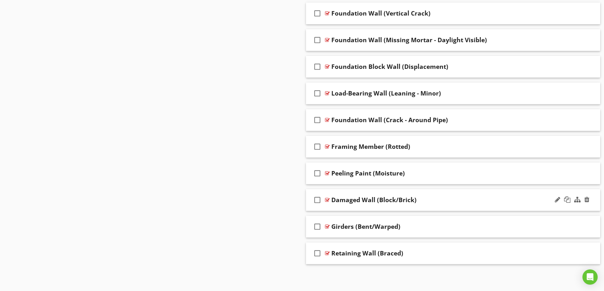
click at [462, 203] on div "Damaged Wall (Block/Brick)" at bounding box center [437, 200] width 211 height 8
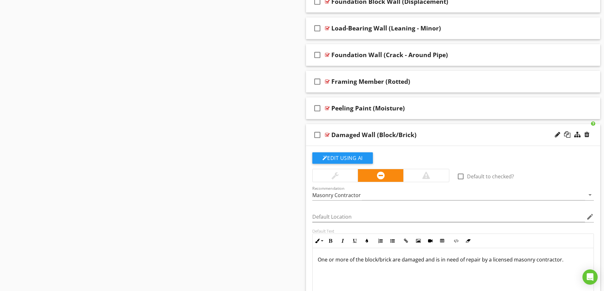
scroll to position [976, 0]
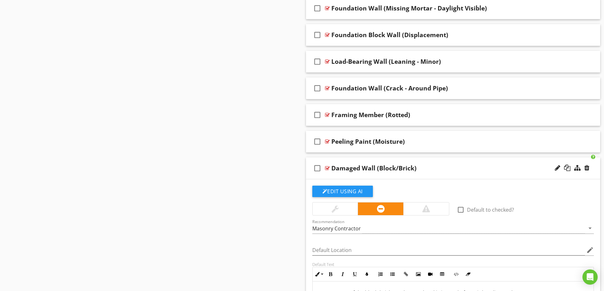
click at [459, 170] on div "Damaged Wall (Block/Brick)" at bounding box center [437, 168] width 211 height 8
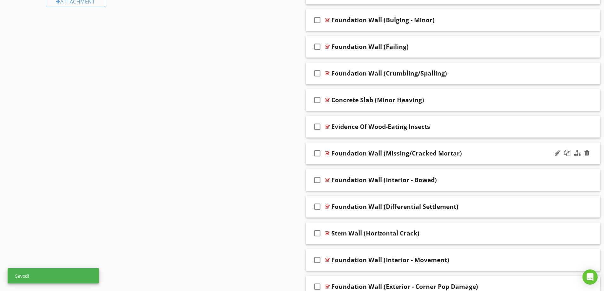
scroll to position [532, 0]
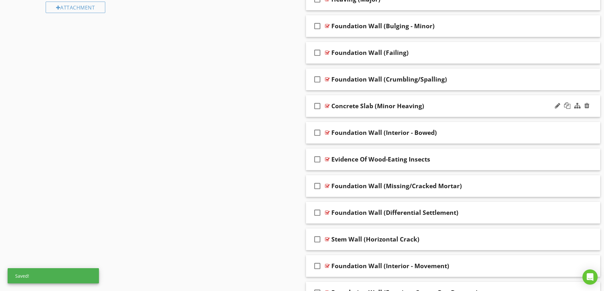
click at [452, 106] on div "Concrete Slab (Minor Heaving)" at bounding box center [437, 106] width 211 height 8
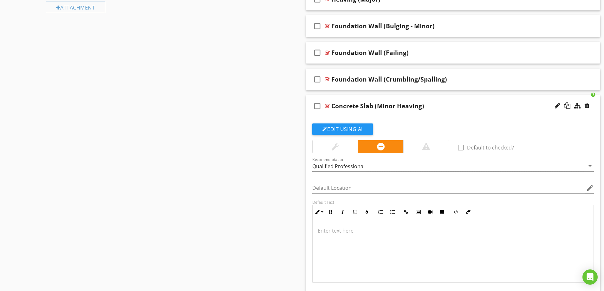
click at [457, 114] on div "check_box_outline_blank Concrete Slab (Minor Heaving)" at bounding box center [453, 106] width 295 height 22
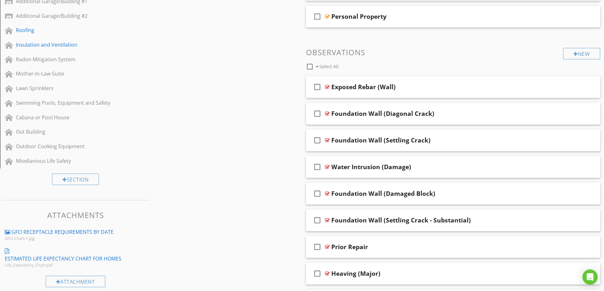
scroll to position [246, 0]
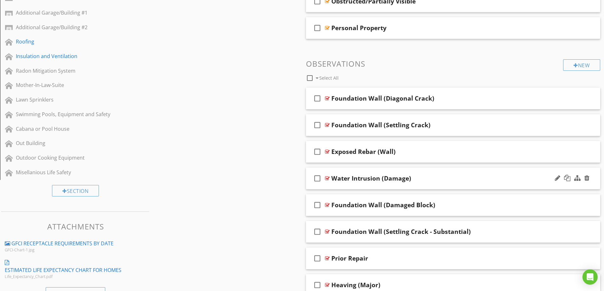
click at [438, 178] on div "Water Intrusion (Damage)" at bounding box center [437, 178] width 211 height 8
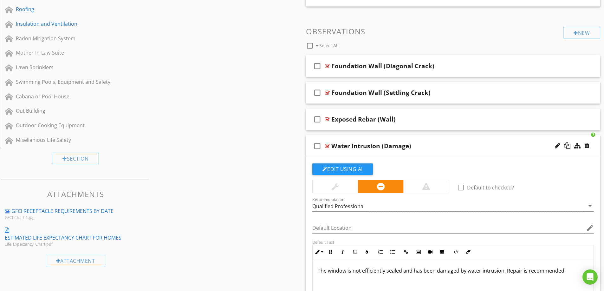
scroll to position [278, 0]
click at [481, 147] on div "Water Intrusion (Damage)" at bounding box center [437, 147] width 211 height 8
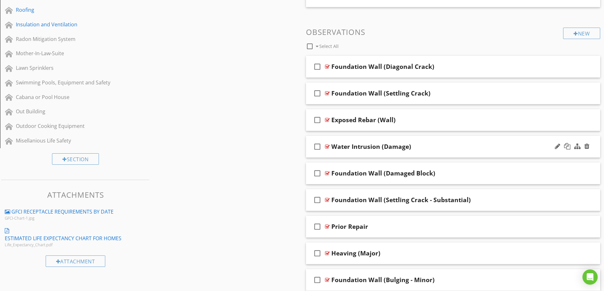
click at [555, 147] on div at bounding box center [572, 146] width 37 height 15
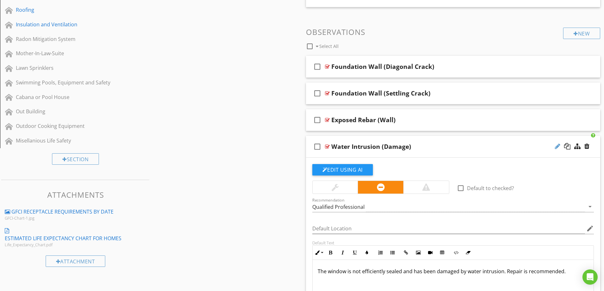
click at [557, 147] on div at bounding box center [557, 146] width 5 height 6
click at [333, 147] on input "Water Intrusion (Damage)" at bounding box center [437, 147] width 211 height 10
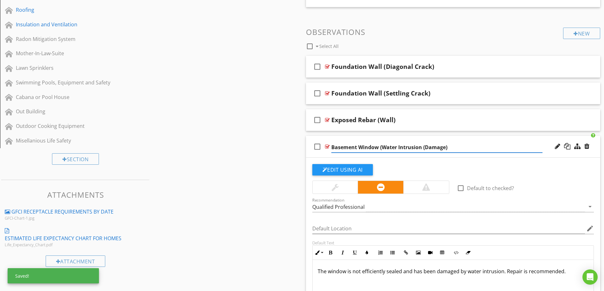
click at [427, 147] on input "Basement Window (Water Intrusion (Damage)" at bounding box center [437, 147] width 211 height 10
click at [426, 146] on input "Basement Window (Water Intrusion (Damage)" at bounding box center [437, 147] width 211 height 10
type input "Basement Window (Water Intrusion Damage)"
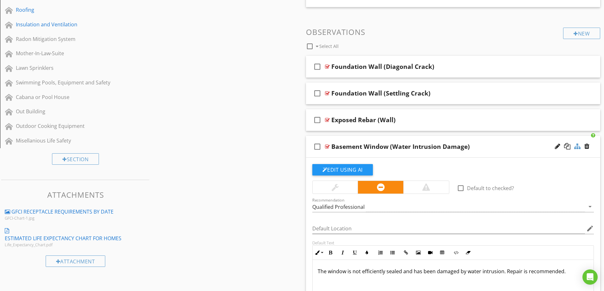
click at [577, 148] on div at bounding box center [578, 146] width 6 height 6
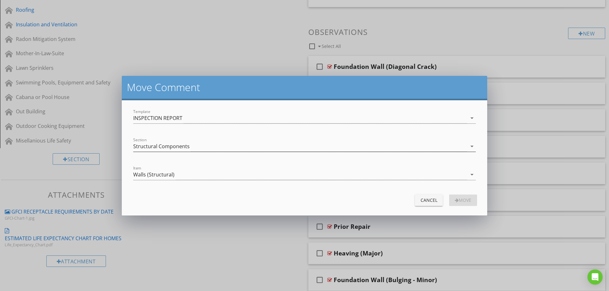
click at [190, 145] on div "Structural Components" at bounding box center [300, 146] width 334 height 10
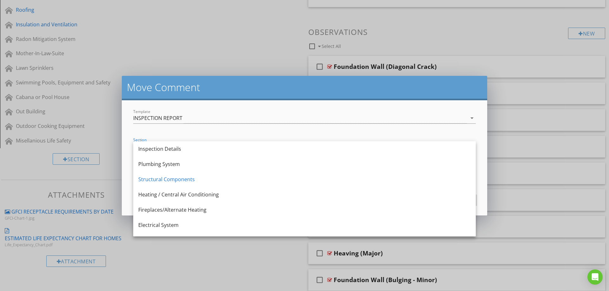
click at [211, 90] on h2 "Move Comment" at bounding box center [304, 87] width 355 height 13
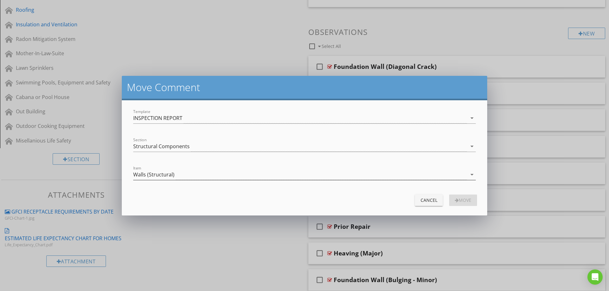
click at [174, 174] on div "Walls (Structural)" at bounding box center [300, 174] width 334 height 10
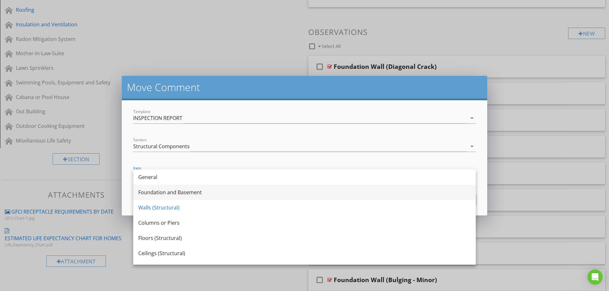
click at [169, 190] on div "Foundation and Basement" at bounding box center [304, 192] width 332 height 8
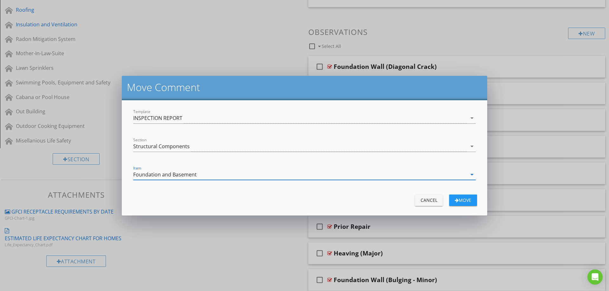
click at [463, 201] on div "Move" at bounding box center [463, 200] width 18 height 7
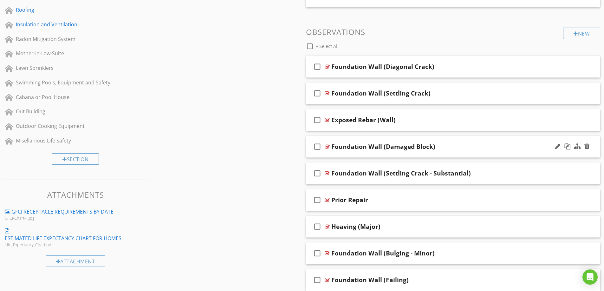
scroll to position [310, 0]
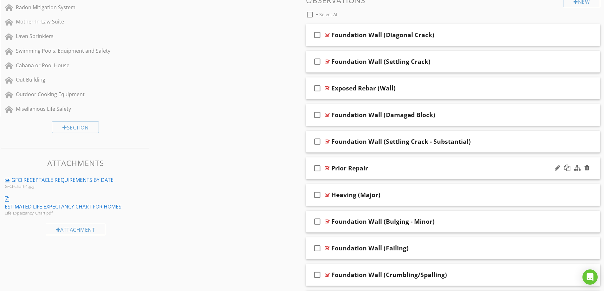
click at [450, 168] on div "Prior Repair" at bounding box center [437, 168] width 211 height 8
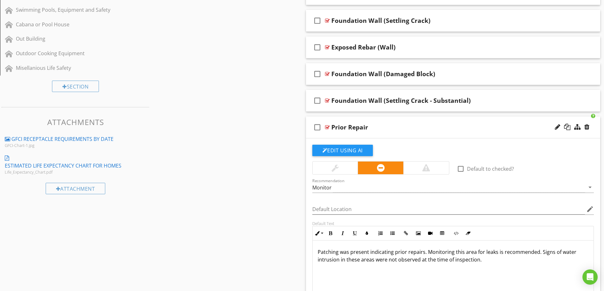
scroll to position [341, 0]
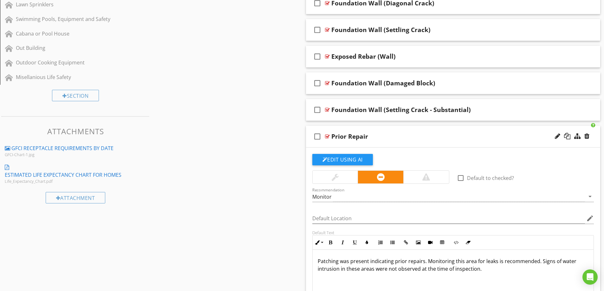
click at [447, 138] on div "Prior Repair" at bounding box center [437, 137] width 211 height 8
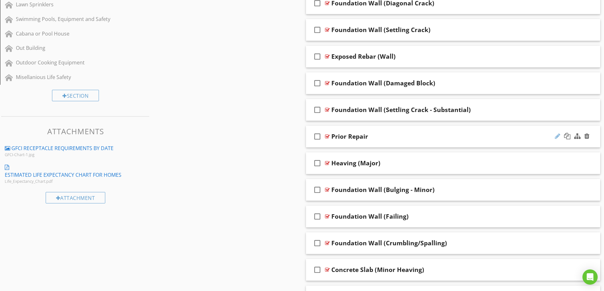
click at [557, 137] on div at bounding box center [557, 136] width 5 height 6
click at [332, 135] on input "Prior Repair" at bounding box center [437, 137] width 211 height 10
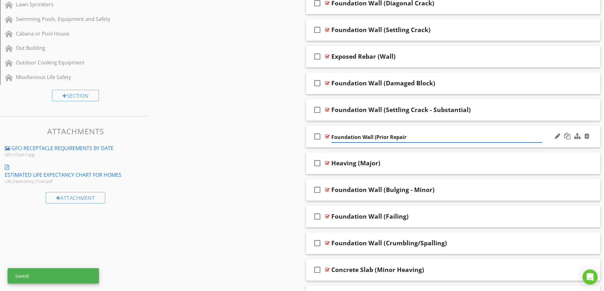
click at [409, 135] on input "Foundation Wall (Prior Repair" at bounding box center [437, 137] width 211 height 10
type input "Foundation Wall (Prior Repair)"
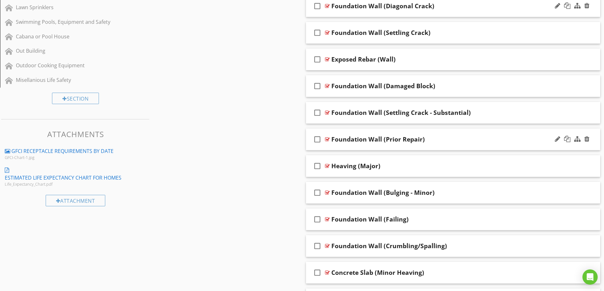
scroll to position [437, 0]
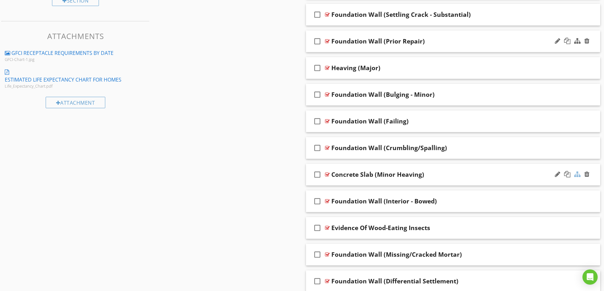
click at [578, 174] on div at bounding box center [578, 174] width 6 height 6
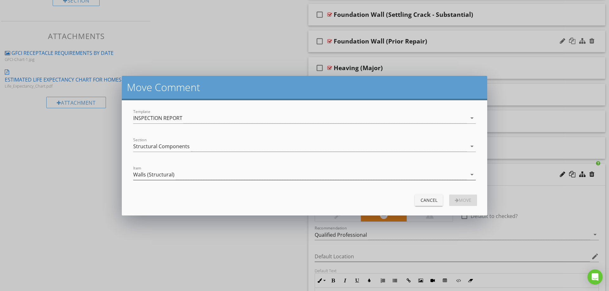
click at [173, 174] on div "Walls (Structural)" at bounding box center [153, 175] width 41 height 6
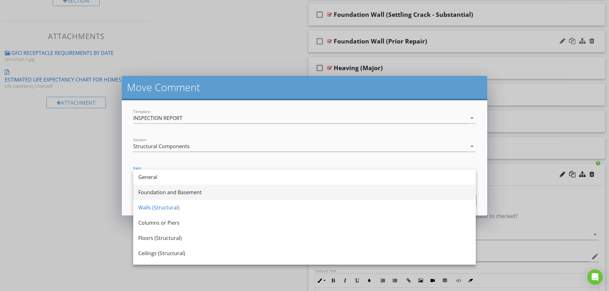
click at [210, 197] on div "Foundation and Basement" at bounding box center [304, 192] width 332 height 15
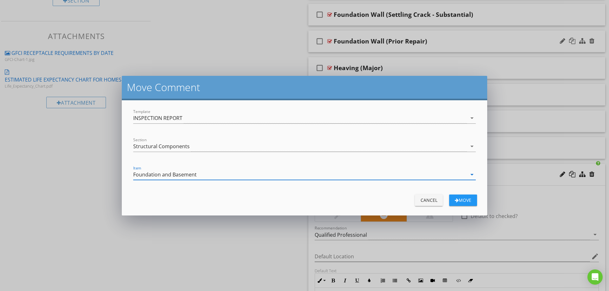
click at [461, 203] on div "Move" at bounding box center [463, 200] width 18 height 7
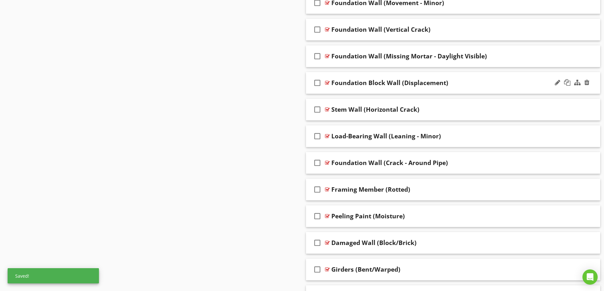
scroll to position [849, 0]
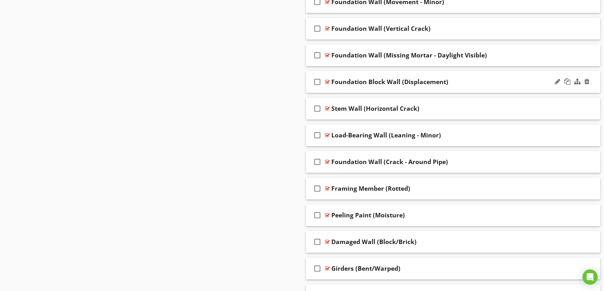
click at [474, 79] on div "Foundation Block Wall (Displacement)" at bounding box center [437, 82] width 211 height 8
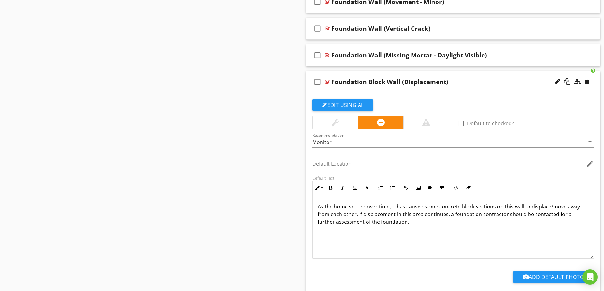
click at [490, 80] on div "Foundation Block Wall (Displacement)" at bounding box center [437, 82] width 211 height 8
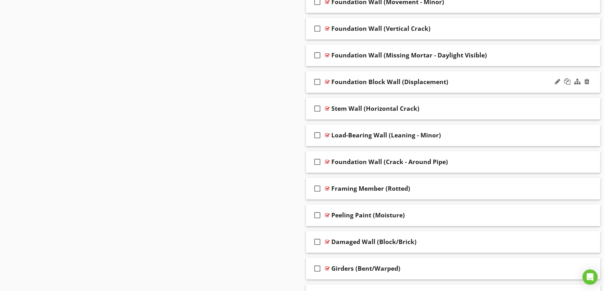
click at [490, 80] on div "Foundation Block Wall (Displacement)" at bounding box center [437, 82] width 211 height 8
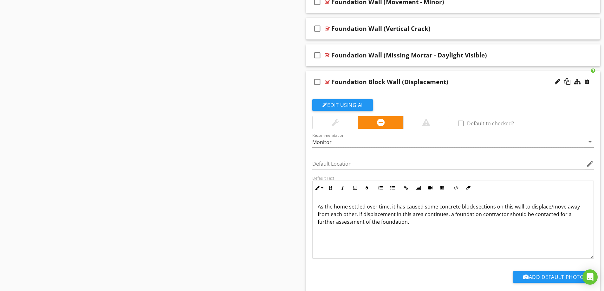
click at [490, 79] on div "Foundation Block Wall (Displacement)" at bounding box center [437, 82] width 211 height 8
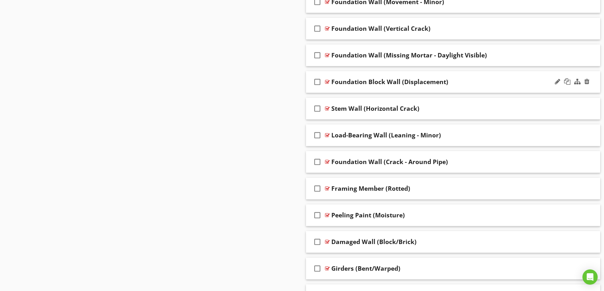
click at [490, 79] on div "Foundation Block Wall (Displacement)" at bounding box center [437, 82] width 211 height 8
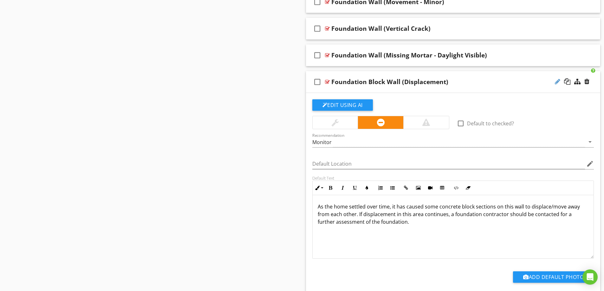
click at [556, 82] on div at bounding box center [557, 81] width 5 height 6
click at [388, 83] on input "Foundation Block Wall (Displacement)" at bounding box center [437, 82] width 211 height 10
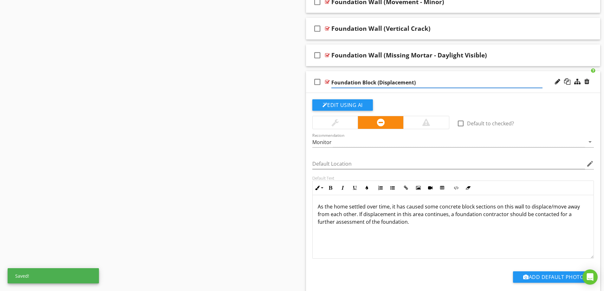
type input "Foundation Block (Displacement)"
click at [473, 78] on div "Foundation Block (Displacement)" at bounding box center [437, 82] width 211 height 8
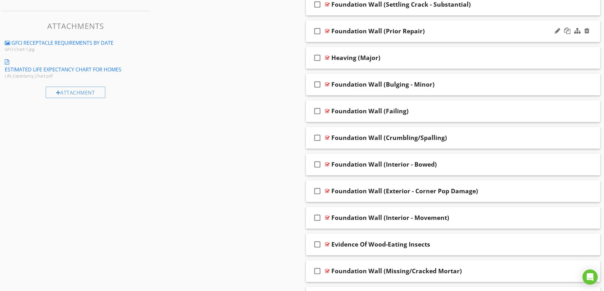
scroll to position [352, 0]
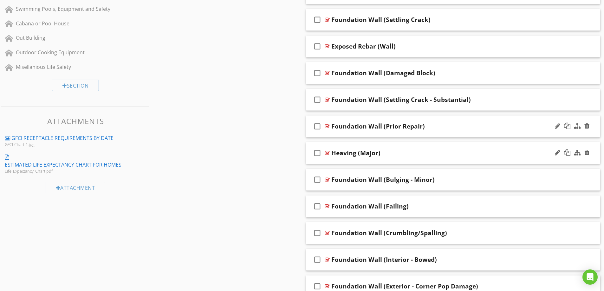
drag, startPoint x: 504, startPoint y: 152, endPoint x: 516, endPoint y: 152, distance: 11.7
click at [504, 152] on div "Heaving (Major)" at bounding box center [437, 153] width 211 height 8
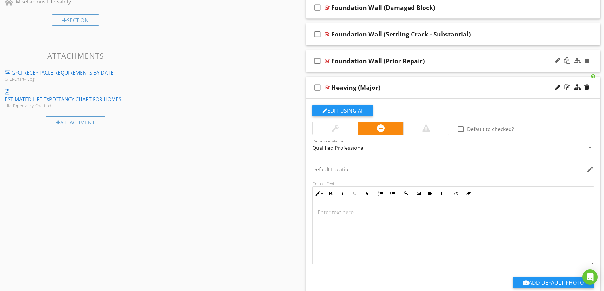
scroll to position [415, 0]
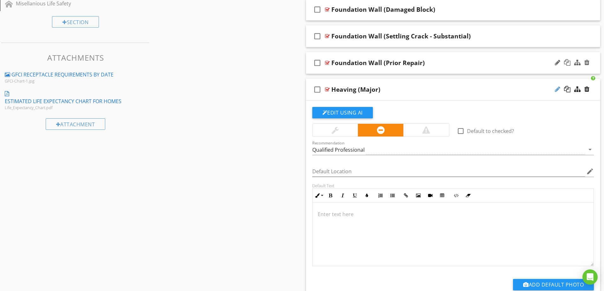
click at [557, 90] on div at bounding box center [557, 89] width 5 height 6
click at [332, 90] on input "Heaving (Major)" at bounding box center [437, 90] width 211 height 10
click at [483, 82] on div "check_box_outline_blank Heaving (Major)" at bounding box center [453, 90] width 295 height 22
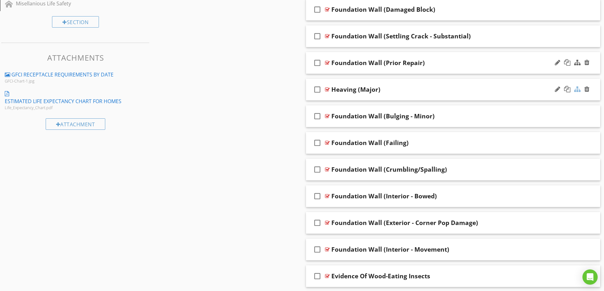
click at [577, 89] on div at bounding box center [578, 89] width 6 height 6
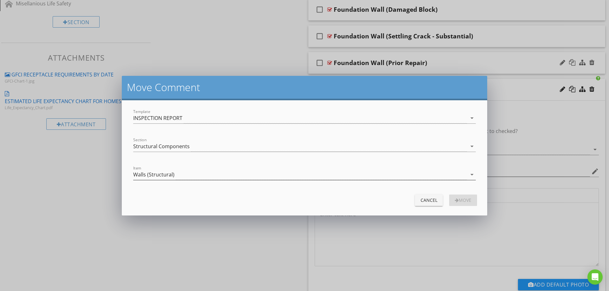
click at [162, 176] on div "Walls (Structural)" at bounding box center [153, 175] width 41 height 6
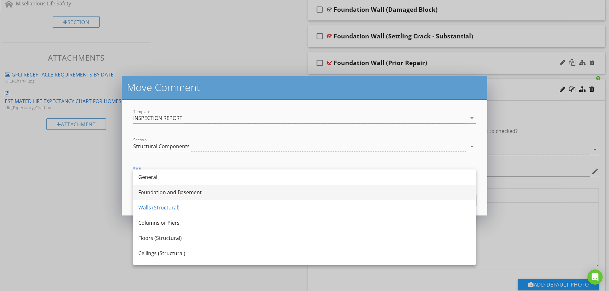
click at [159, 193] on div "Foundation and Basement" at bounding box center [304, 192] width 332 height 8
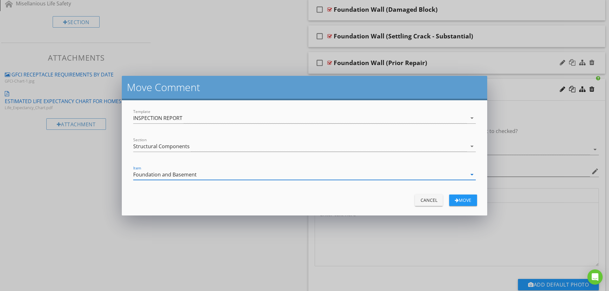
click at [468, 202] on div "Move" at bounding box center [463, 200] width 18 height 7
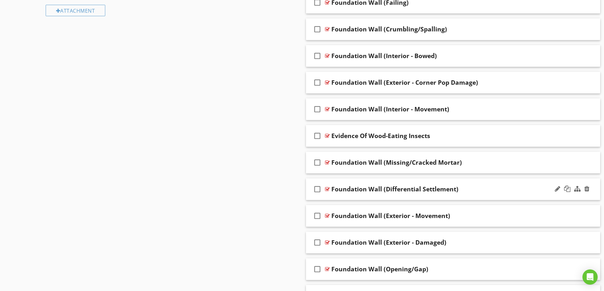
scroll to position [542, 0]
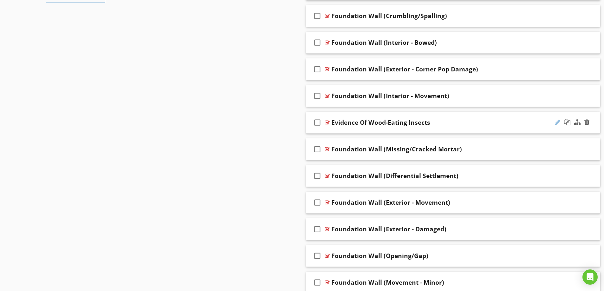
click at [558, 124] on div at bounding box center [557, 122] width 5 height 6
click at [363, 122] on input "Evidence Of Wood-Eating Insects" at bounding box center [437, 123] width 211 height 10
type input "Wood-Eating Insects"
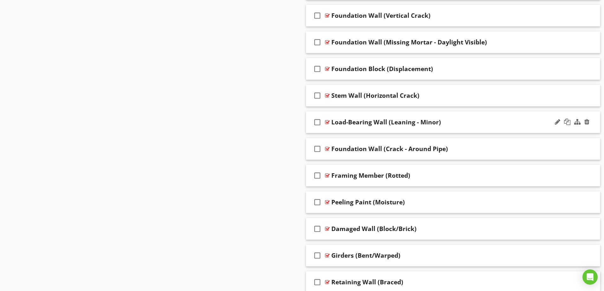
scroll to position [864, 0]
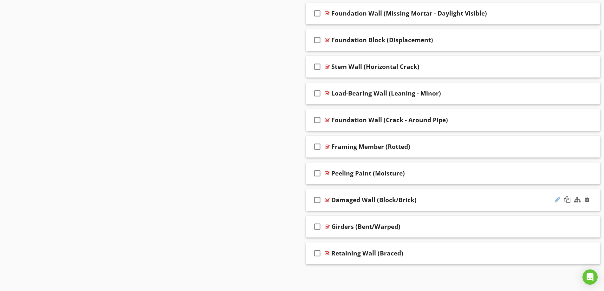
click at [559, 201] on div at bounding box center [557, 199] width 5 height 6
click at [354, 200] on input "Damaged Wall (Block/Brick)" at bounding box center [437, 200] width 211 height 10
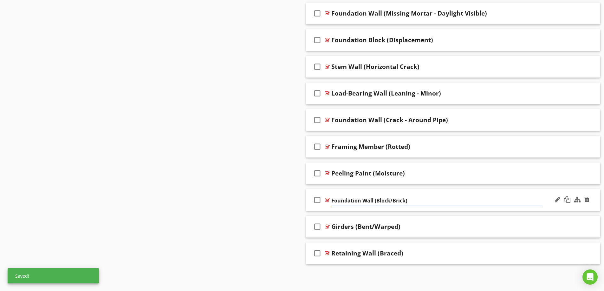
click at [377, 201] on input "Foundation Wall (Block/Brick)" at bounding box center [437, 200] width 211 height 10
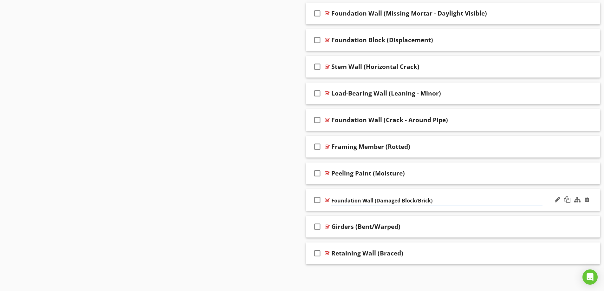
type input "Foundation Wall (Damaged Block/Brick)"
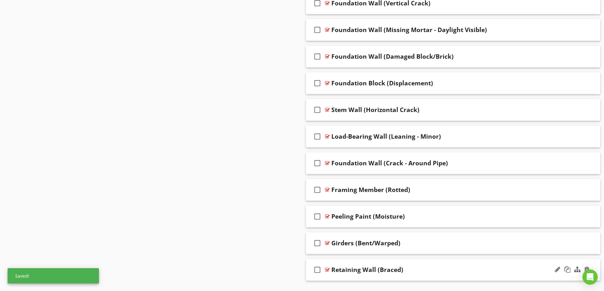
scroll to position [832, 0]
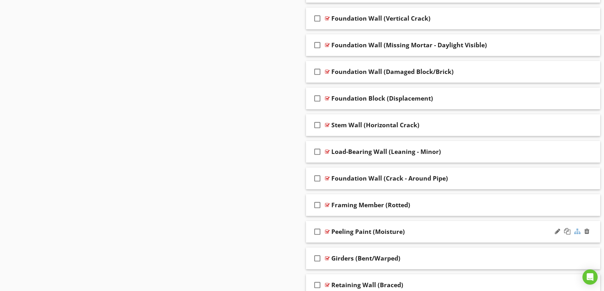
click at [579, 232] on div at bounding box center [578, 231] width 6 height 6
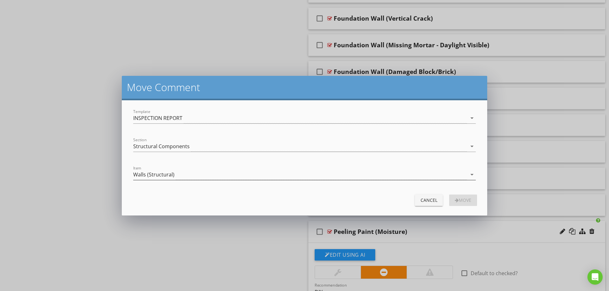
click at [189, 174] on div "Walls (Structural)" at bounding box center [300, 174] width 334 height 10
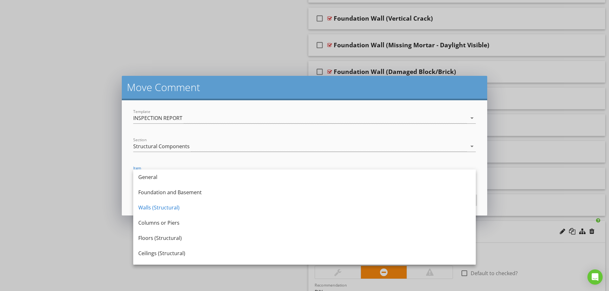
click at [129, 171] on div "Item Walls (Structural) arrow_drop_down" at bounding box center [304, 175] width 350 height 22
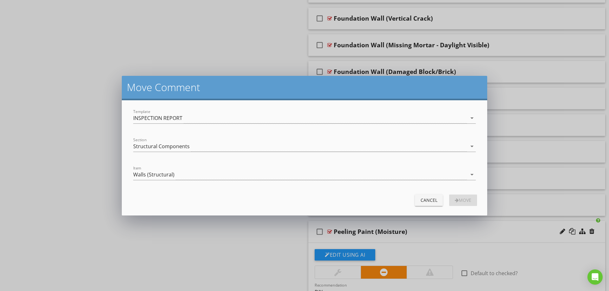
click at [205, 241] on div "Move Comment Template INSPECTION REPORT arrow_drop_down Section Structural Comp…" at bounding box center [304, 145] width 609 height 291
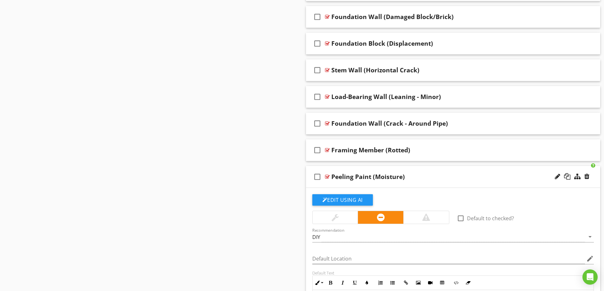
scroll to position [952, 0]
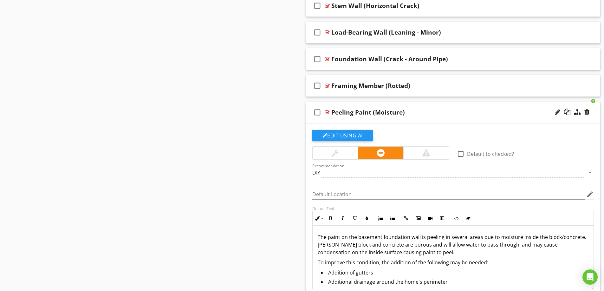
click at [447, 108] on div "check_box_outline_blank Peeling Paint (Moisture)" at bounding box center [453, 113] width 295 height 22
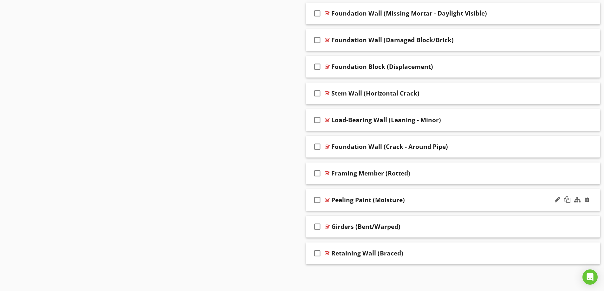
scroll to position [864, 0]
click at [577, 199] on div at bounding box center [578, 199] width 6 height 6
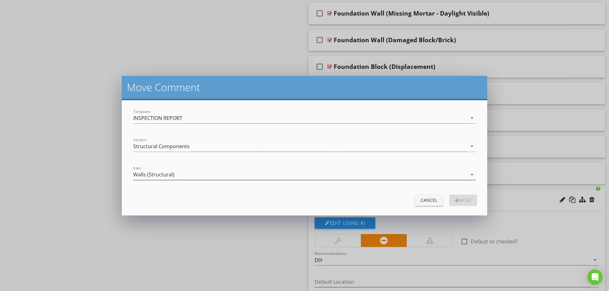
click at [186, 174] on div "Walls (Structural)" at bounding box center [300, 174] width 334 height 10
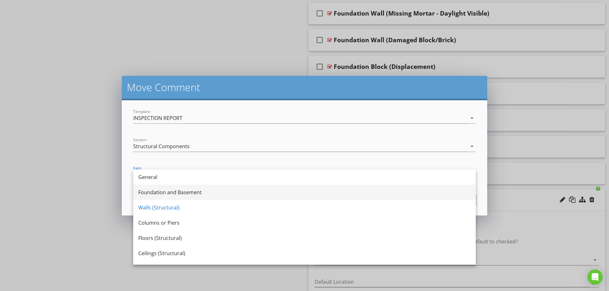
click at [186, 194] on div "Foundation and Basement" at bounding box center [304, 192] width 332 height 8
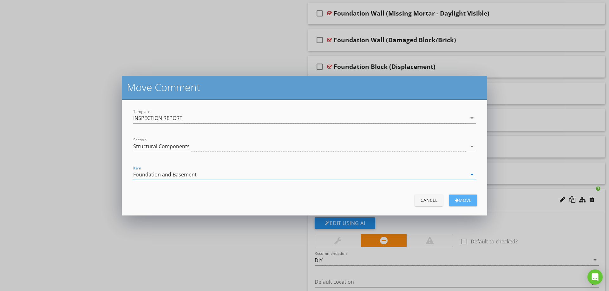
click at [456, 201] on div "button" at bounding box center [457, 200] width 4 height 4
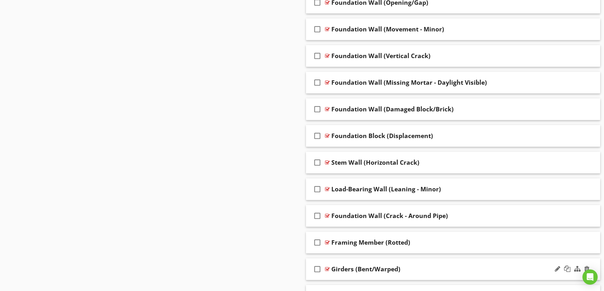
scroll to position [806, 0]
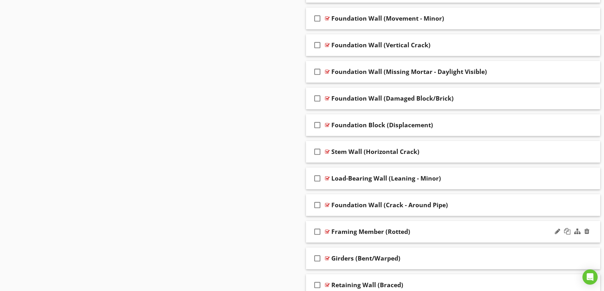
click at [453, 231] on div "Framing Member (Rotted)" at bounding box center [437, 232] width 211 height 8
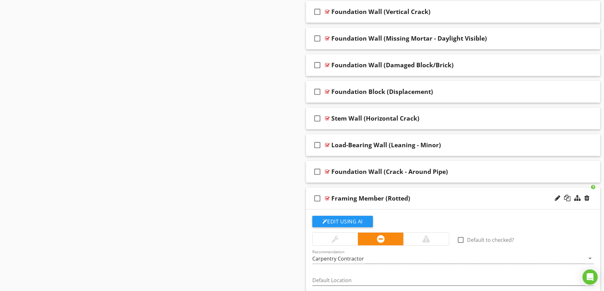
scroll to position [838, 0]
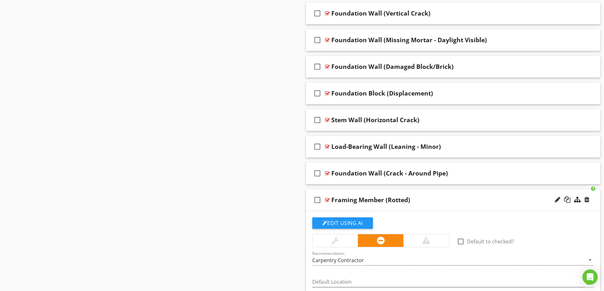
click at [453, 200] on div "Framing Member (Rotted)" at bounding box center [437, 200] width 211 height 8
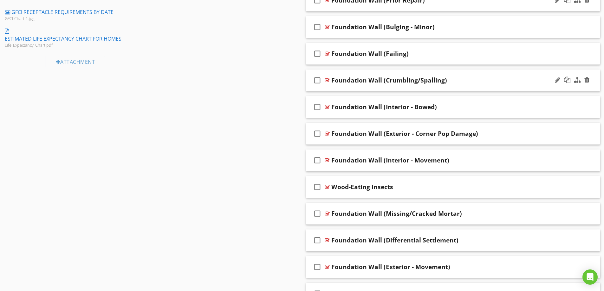
scroll to position [489, 0]
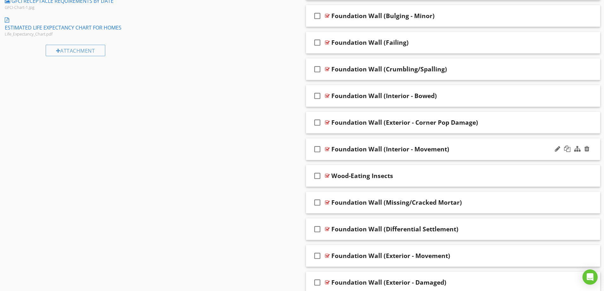
click at [485, 149] on div "Foundation Wall (Interior - Movement)" at bounding box center [437, 149] width 211 height 8
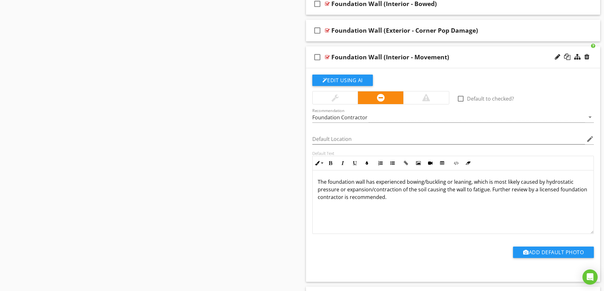
scroll to position [584, 0]
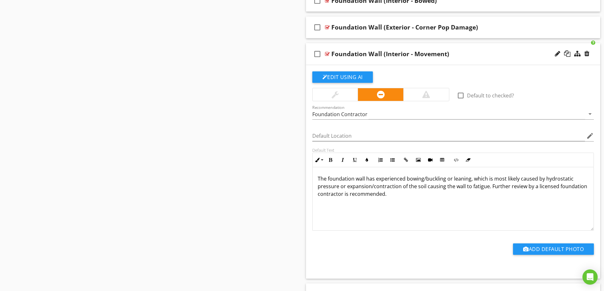
click at [486, 186] on p "The foundation wall has experienced bowing/buckling or leaning, which is most l…" at bounding box center [453, 186] width 271 height 23
click at [487, 187] on p "The foundation wall has experienced bowing/buckling or leaning, which is most l…" at bounding box center [453, 186] width 271 height 23
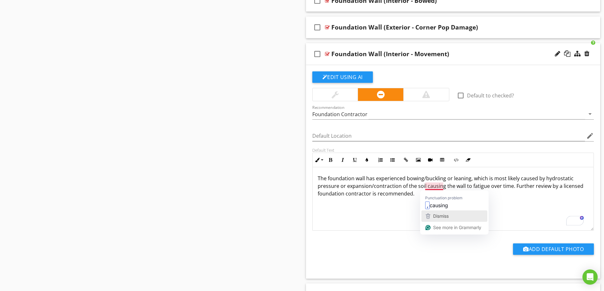
click at [440, 211] on div "Dismiss" at bounding box center [440, 216] width 17 height 10
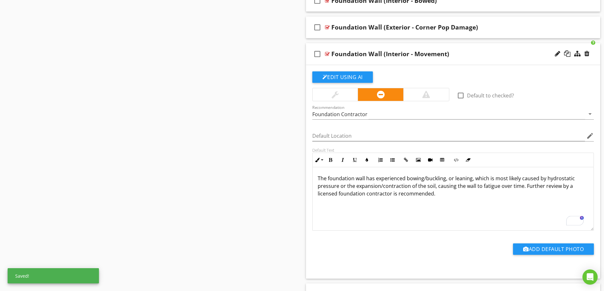
click at [470, 198] on div "The foundation wall has experienced bowing/buckling, or leaning, which is most …" at bounding box center [453, 198] width 281 height 63
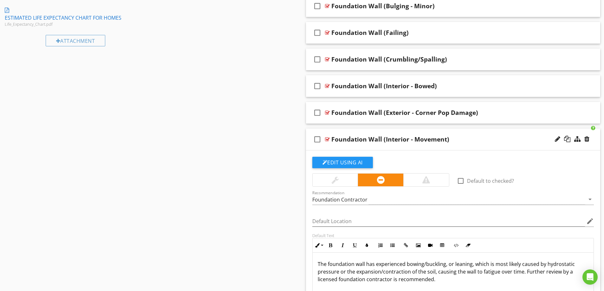
scroll to position [489, 0]
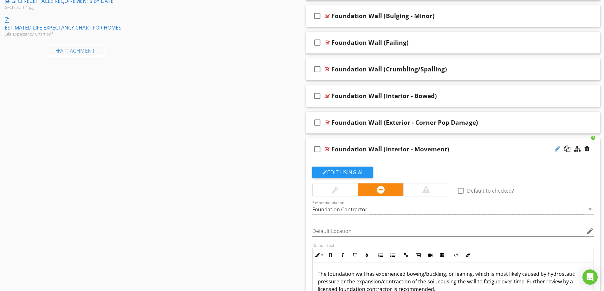
click at [556, 150] on div at bounding box center [557, 149] width 5 height 6
click at [399, 150] on input "Foundation Wall (Interior - Movement)" at bounding box center [437, 150] width 211 height 10
type input "Foundation Wall (Movement)"
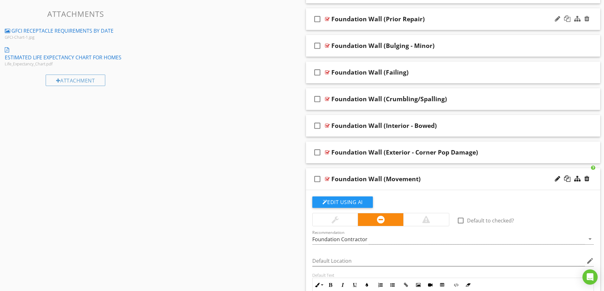
scroll to position [457, 0]
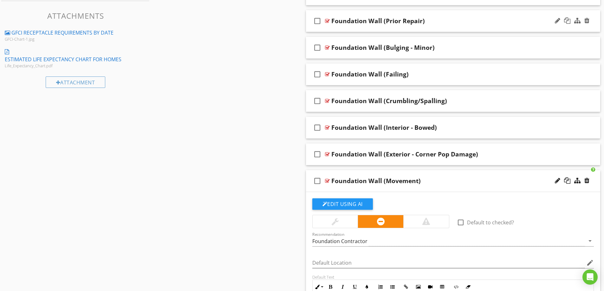
click at [482, 182] on div "Foundation Wall (Movement)" at bounding box center [437, 181] width 211 height 8
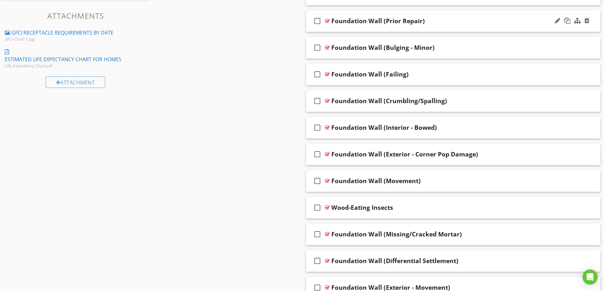
click at [482, 182] on div "Foundation Wall (Movement)" at bounding box center [437, 181] width 211 height 8
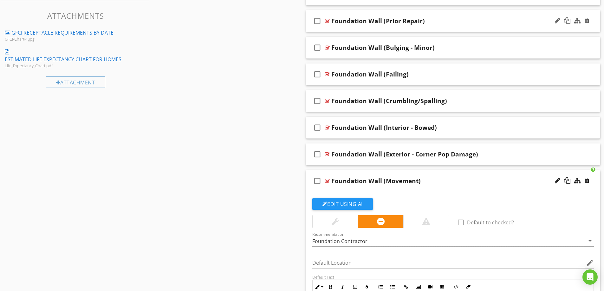
click at [556, 182] on div at bounding box center [557, 180] width 5 height 6
click at [404, 181] on input "Foundation Wall (Movement)" at bounding box center [437, 181] width 211 height 10
type input "Foundation Wall (Bowed/Buckling/Leaning)"
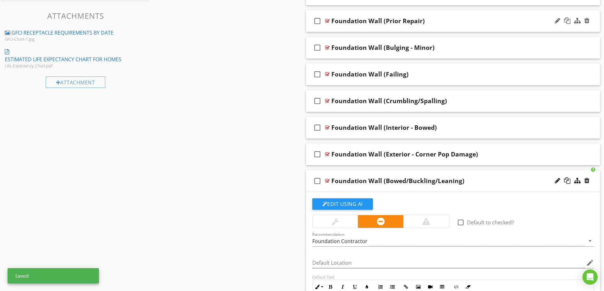
click at [479, 180] on div "Foundation Wall (Bowed/Buckling/Leaning)" at bounding box center [437, 181] width 211 height 8
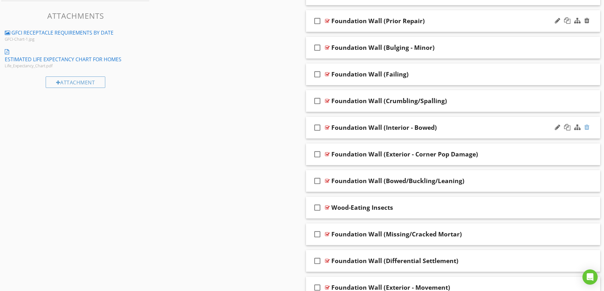
click at [587, 126] on div at bounding box center [587, 127] width 5 height 6
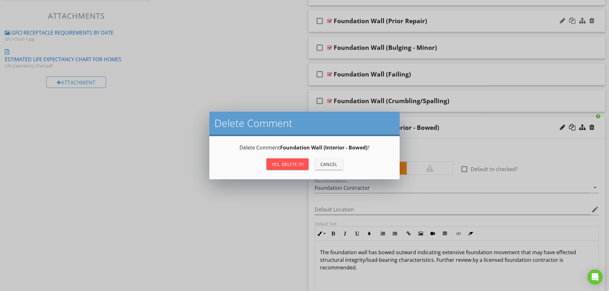
click at [286, 163] on div "Yes, Delete it!" at bounding box center [288, 164] width 32 height 7
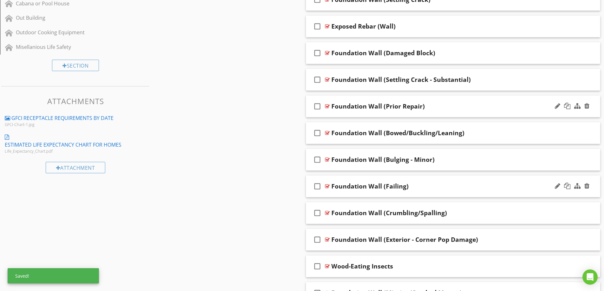
scroll to position [362, 0]
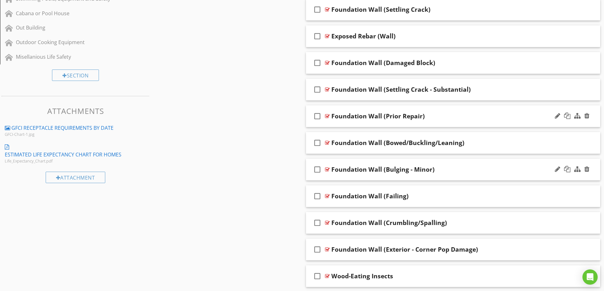
click at [453, 169] on div "Foundation Wall (Bulging - Minor)" at bounding box center [437, 170] width 211 height 8
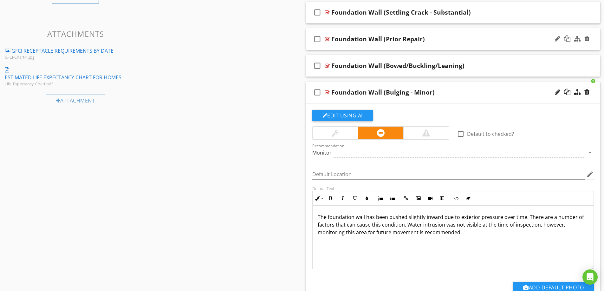
scroll to position [457, 0]
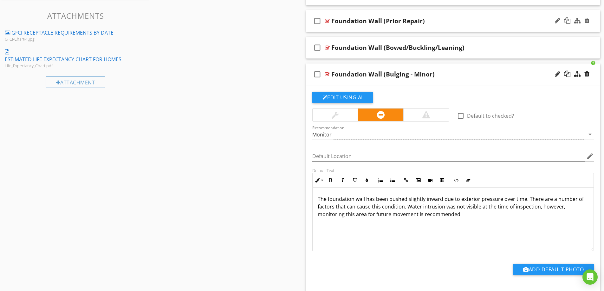
click at [467, 71] on div "Foundation Wall (Bulging - Minor)" at bounding box center [437, 74] width 211 height 8
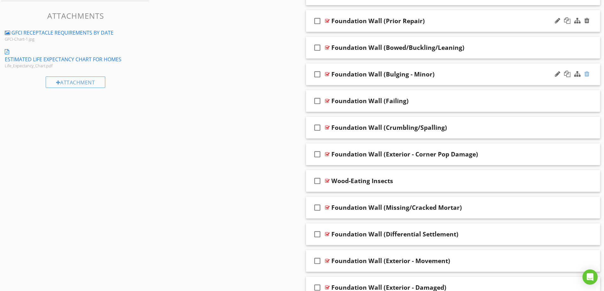
click at [589, 72] on div at bounding box center [587, 74] width 5 height 6
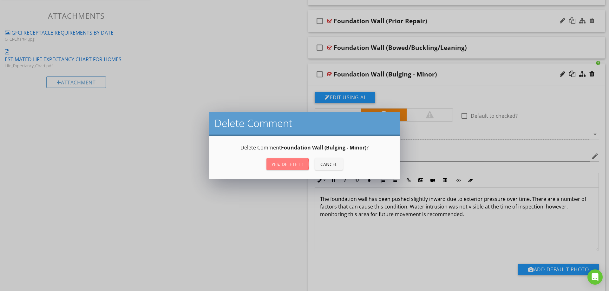
click at [293, 165] on div "Yes, Delete it!" at bounding box center [288, 164] width 32 height 7
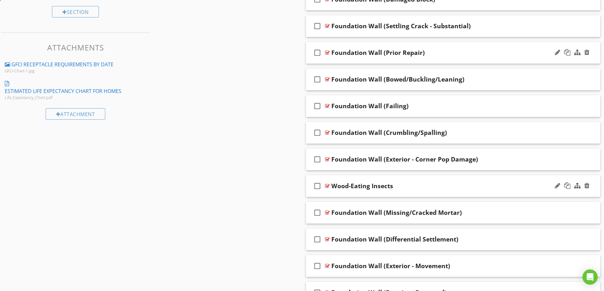
scroll to position [393, 0]
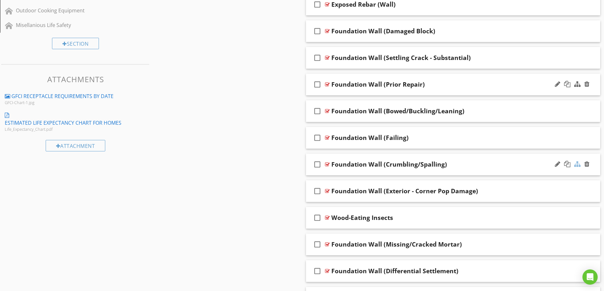
click at [577, 164] on div at bounding box center [578, 164] width 6 height 6
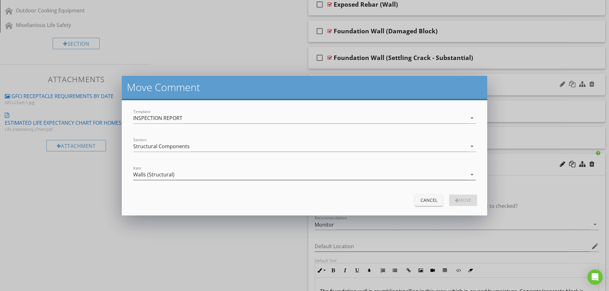
click at [168, 174] on div "Walls (Structural)" at bounding box center [153, 175] width 41 height 6
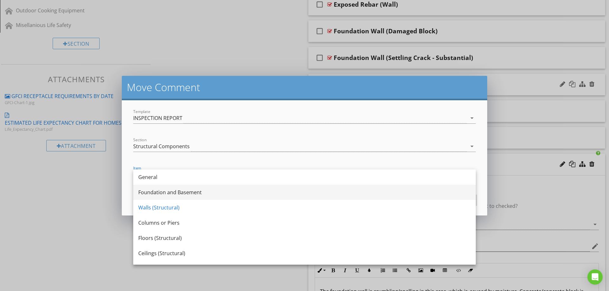
click at [165, 190] on div "Foundation and Basement" at bounding box center [304, 192] width 332 height 8
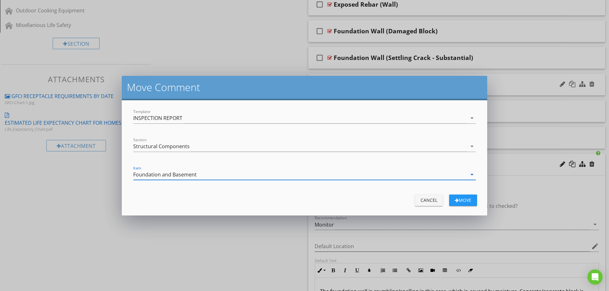
click at [464, 198] on div "Move" at bounding box center [463, 200] width 18 height 7
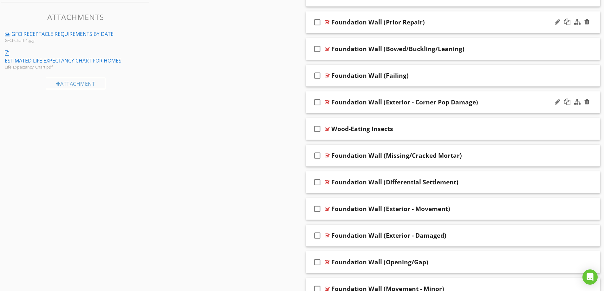
scroll to position [457, 0]
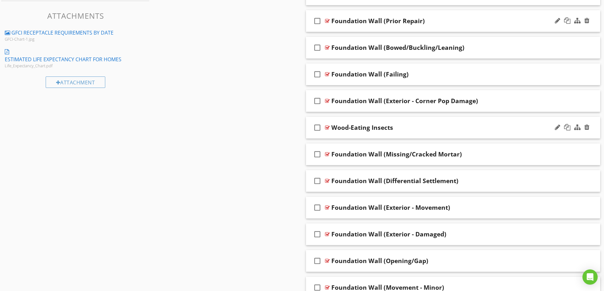
click at [494, 133] on div "check_box_outline_blank Wood-Eating Insects" at bounding box center [453, 128] width 295 height 22
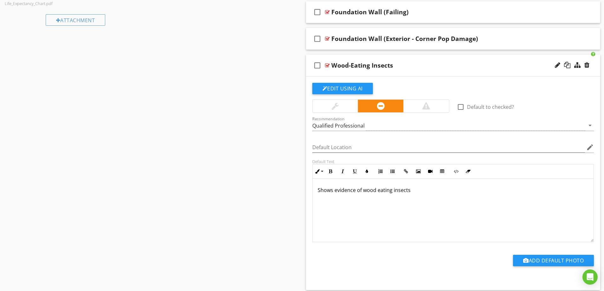
scroll to position [520, 0]
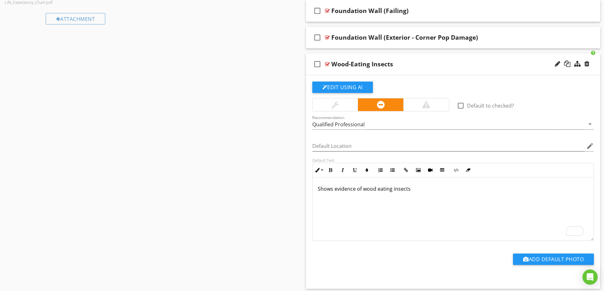
click at [415, 190] on p "Shows evidence of wood eating insects" at bounding box center [453, 189] width 271 height 8
click at [455, 61] on div "Wood-Eating Insects" at bounding box center [437, 64] width 211 height 8
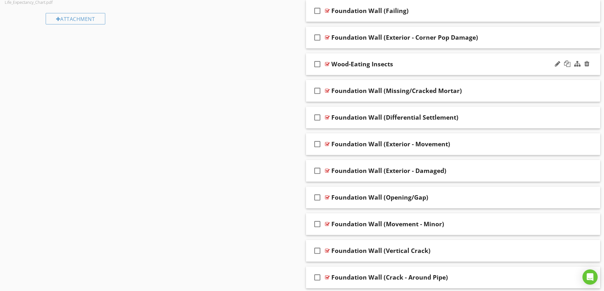
click at [463, 67] on div "Wood-Eating Insects" at bounding box center [437, 64] width 211 height 8
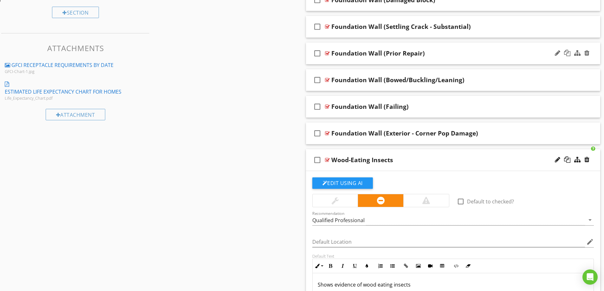
scroll to position [457, 0]
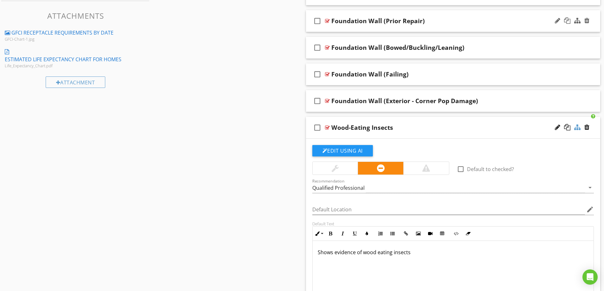
click at [577, 127] on div at bounding box center [578, 127] width 6 height 6
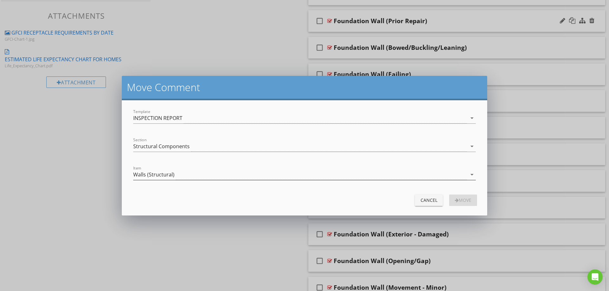
click at [168, 174] on div "Walls (Structural)" at bounding box center [153, 175] width 41 height 6
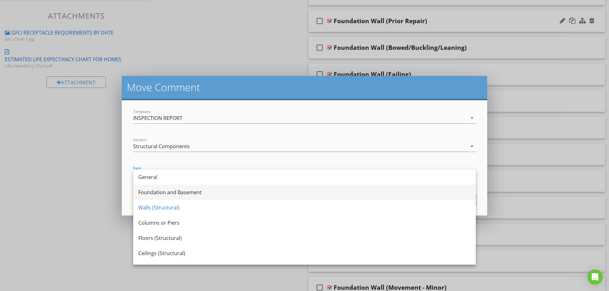
click at [167, 194] on div "Foundation and Basement" at bounding box center [304, 192] width 332 height 8
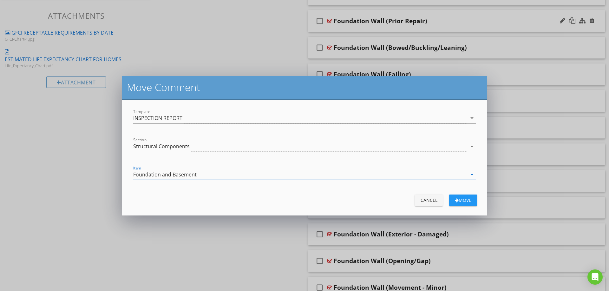
click at [459, 202] on div "Move" at bounding box center [463, 200] width 18 height 7
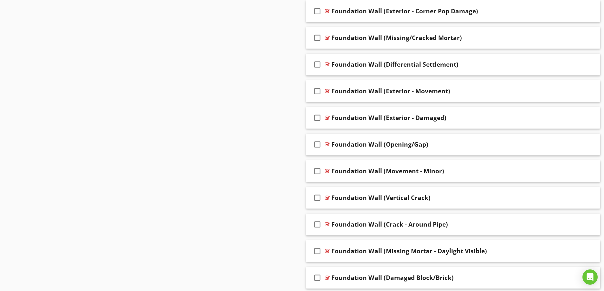
scroll to position [552, 0]
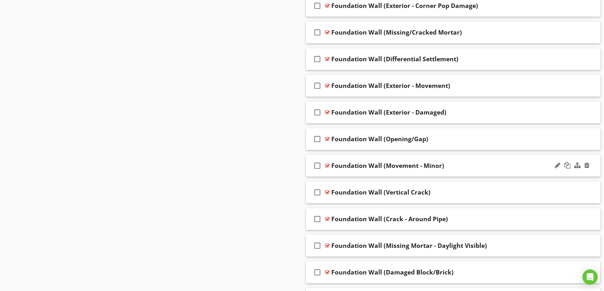
click at [470, 166] on div "Foundation Wall (Movement - Minor)" at bounding box center [437, 166] width 211 height 8
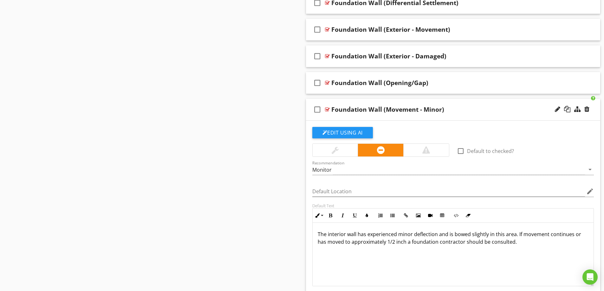
scroll to position [615, 0]
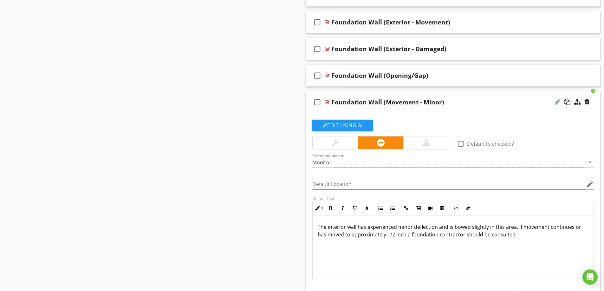
click at [557, 104] on div at bounding box center [557, 102] width 5 height 6
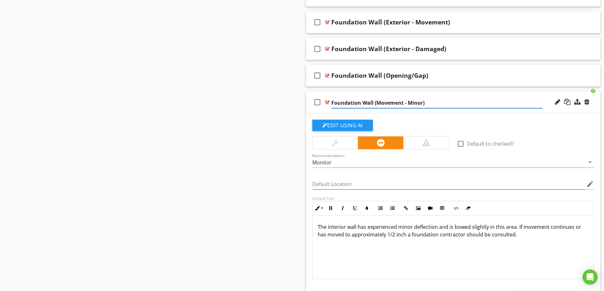
click at [197, 165] on div "Sections Inspection Details Plumbing System Structural Components Heating / Cen…" at bounding box center [302, 28] width 604 height 1171
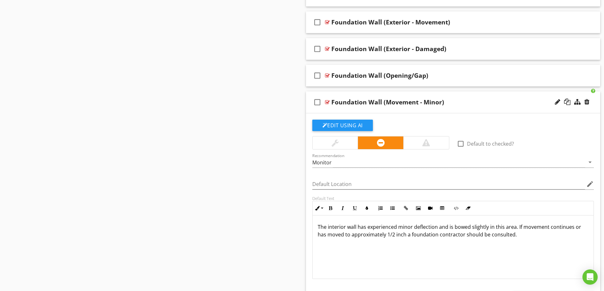
click at [488, 102] on div "Foundation Wall (Movement - Minor)" at bounding box center [437, 102] width 211 height 8
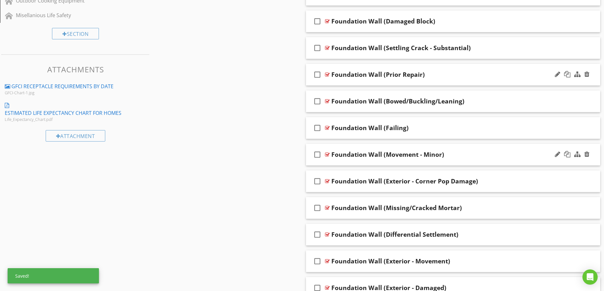
scroll to position [393, 0]
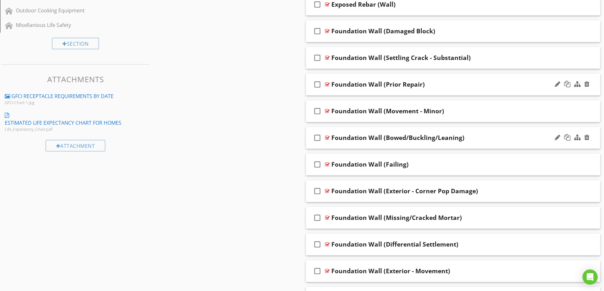
click at [485, 137] on div "Foundation Wall (Bowed/Buckling/Leaning)" at bounding box center [437, 138] width 211 height 8
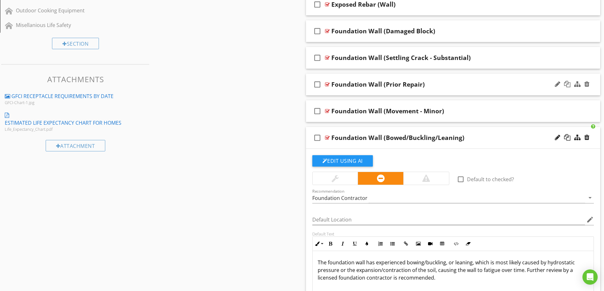
click at [485, 137] on div "Foundation Wall (Bowed/Buckling/Leaning)" at bounding box center [437, 138] width 211 height 8
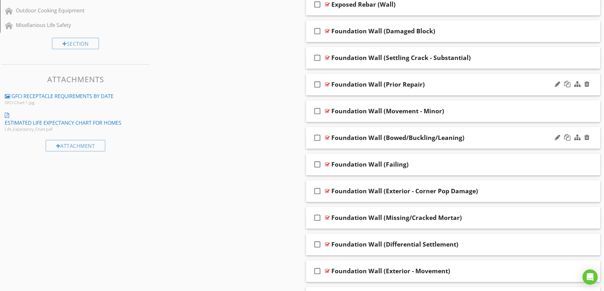
click at [485, 136] on div "Foundation Wall (Bowed/Buckling/Leaning)" at bounding box center [437, 138] width 211 height 8
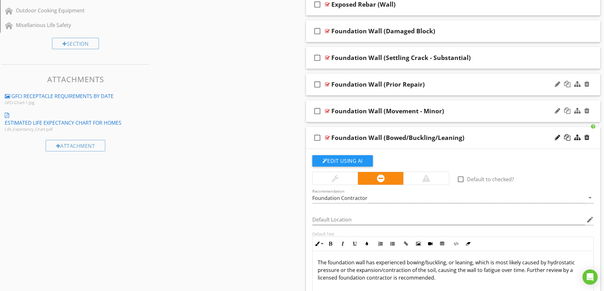
click at [500, 113] on div "Foundation Wall (Movement - Minor)" at bounding box center [437, 111] width 211 height 8
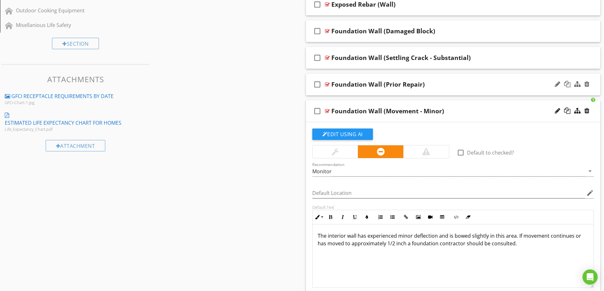
click at [393, 110] on div "Foundation Wall (Movement - Minor)" at bounding box center [388, 111] width 113 height 8
drag, startPoint x: 377, startPoint y: 110, endPoint x: 386, endPoint y: 108, distance: 9.5
click at [377, 110] on input "Foundation Wall (Movement - Minor)" at bounding box center [437, 112] width 211 height 10
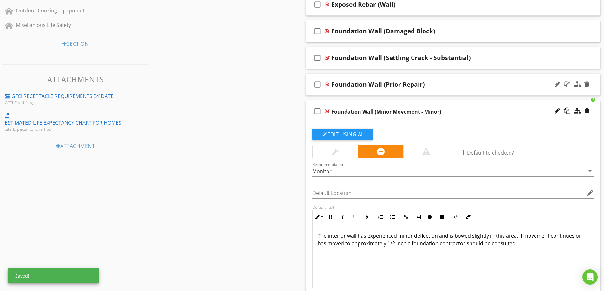
drag, startPoint x: 420, startPoint y: 113, endPoint x: 443, endPoint y: 105, distance: 24.8
click at [420, 113] on input "Foundation Wall (Minor Movement - Minor)" at bounding box center [437, 112] width 211 height 10
type input "Foundation Wall (Minor Movement)"
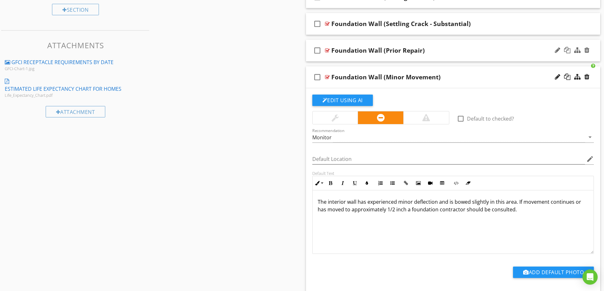
scroll to position [425, 0]
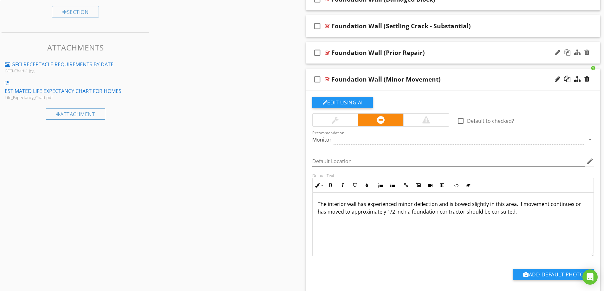
click at [465, 77] on div "Foundation Wall (Minor Movement)" at bounding box center [437, 80] width 211 height 8
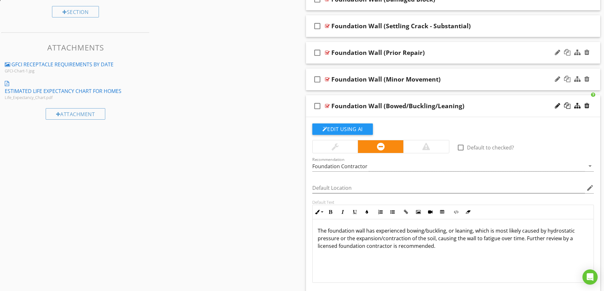
click at [457, 82] on div "Foundation Wall (Minor Movement)" at bounding box center [437, 80] width 211 height 8
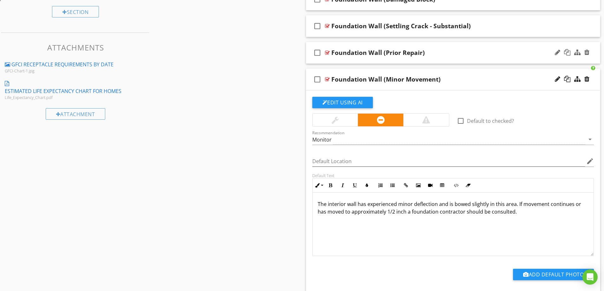
click at [457, 82] on div "Foundation Wall (Minor Movement)" at bounding box center [437, 80] width 211 height 8
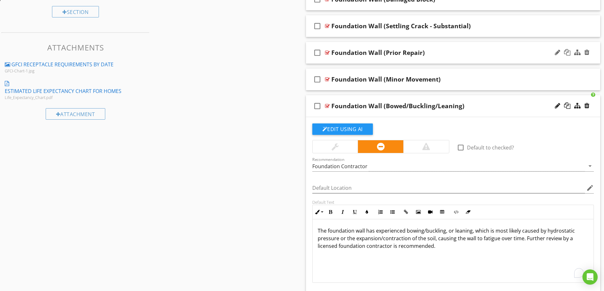
click at [390, 247] on p "The foundation wall has experienced bowing/buckling, or leaning, which is most …" at bounding box center [453, 238] width 271 height 23
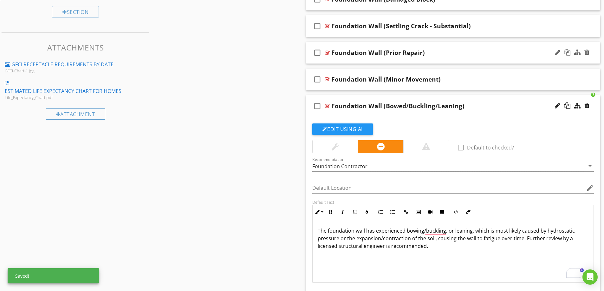
click at [439, 246] on p "The foundation wall has experienced bowing/buckling, or leaning, which is most …" at bounding box center [453, 238] width 271 height 23
click at [476, 263] on div "The foundation wall has experienced bowing/buckling or leaning, which is most l…" at bounding box center [453, 250] width 281 height 63
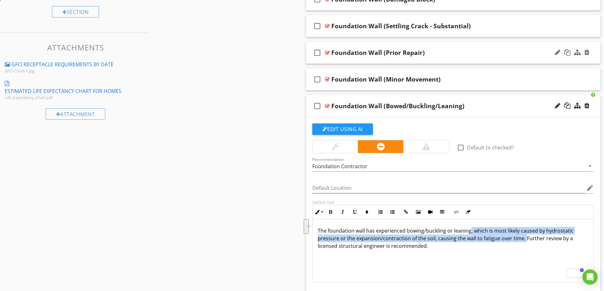
drag, startPoint x: 524, startPoint y: 239, endPoint x: 470, endPoint y: 234, distance: 54.2
click at [470, 234] on p "The foundation wall has experienced bowing/buckling or leaning, which is most l…" at bounding box center [453, 238] width 271 height 23
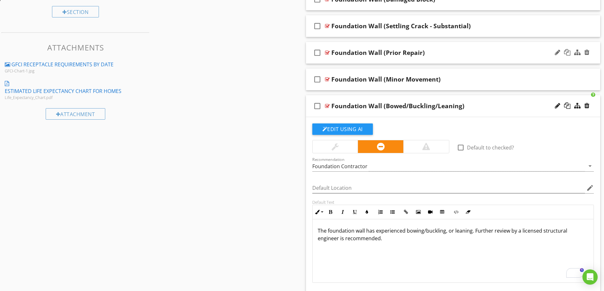
click at [472, 232] on p "The foundation wall has experienced bowing/buckling, or leaning. Further review…" at bounding box center [453, 234] width 271 height 15
click at [481, 253] on div "The foundation wall has experienced bowing/buckling or leaning to the extent th…" at bounding box center [453, 250] width 281 height 63
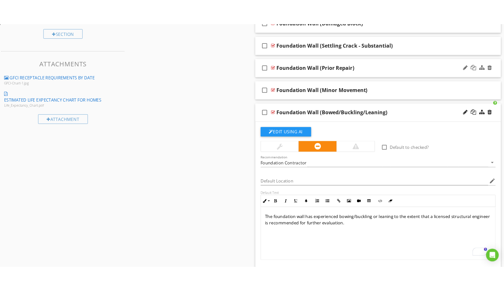
scroll to position [362, 0]
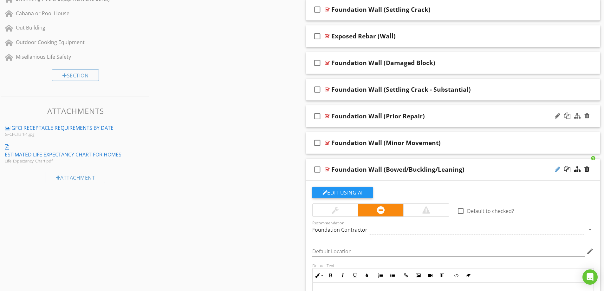
click at [558, 171] on div at bounding box center [557, 169] width 5 height 6
click at [377, 170] on input "Foundation Wall (Bowed/Buckling/Leaning)" at bounding box center [437, 170] width 211 height 10
drag, startPoint x: 377, startPoint y: 170, endPoint x: 435, endPoint y: 169, distance: 57.7
click at [435, 169] on input "Foundation Wall (Bowed/Buckling/Leaning)" at bounding box center [437, 170] width 211 height 10
click at [431, 143] on div "Foundation Wall (Minor Movement)" at bounding box center [386, 143] width 109 height 8
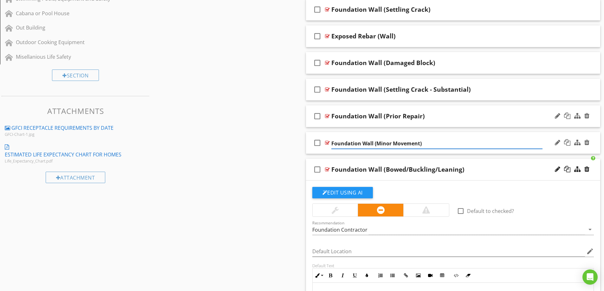
click at [419, 143] on input "Foundation Wall (Minor Movement)" at bounding box center [437, 143] width 211 height 10
type input "Foundation Wall (Minor )"
click at [397, 142] on div "Foundation Wall (Minor )" at bounding box center [370, 143] width 77 height 8
click at [391, 141] on input "Foundation Wall (Minor )" at bounding box center [437, 143] width 211 height 10
paste input "Bowed/Buckling/Leaning"
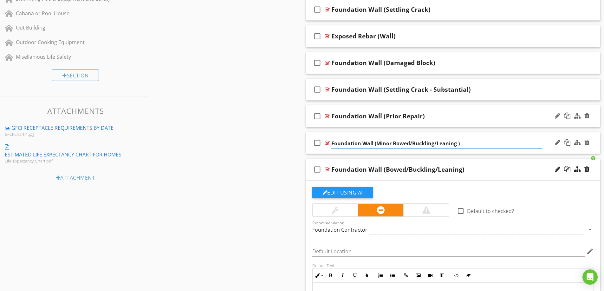
click at [409, 142] on input "Foundation Wall (Minor Bowed/Buckling/Leaning )" at bounding box center [437, 143] width 211 height 10
click at [458, 144] on input "Foundation Wall (Minor Bowing/Buckling/Leaning )" at bounding box center [437, 143] width 211 height 10
type input "Foundation Wall (Minor Bowing/Buckling/Leaning)"
click at [424, 170] on div "Foundation Wall (Bowed/Buckling/Leaning)" at bounding box center [398, 170] width 133 height 8
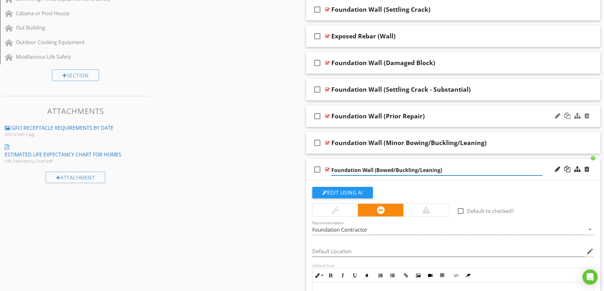
click at [392, 170] on input "Foundation Wall (Bowed/Buckling/Leaning)" at bounding box center [437, 170] width 211 height 10
type input "Foundation Wall (Bowing/Buckling/Leaning)"
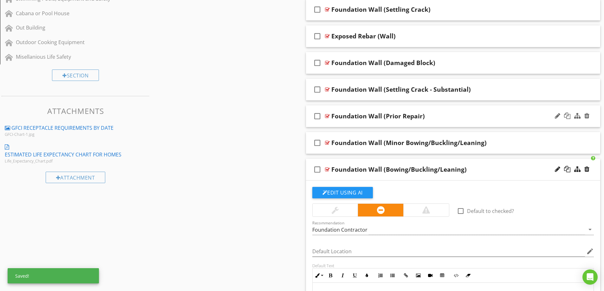
click at [498, 168] on div "Foundation Wall (Bowing/Buckling/Leaning)" at bounding box center [437, 170] width 211 height 8
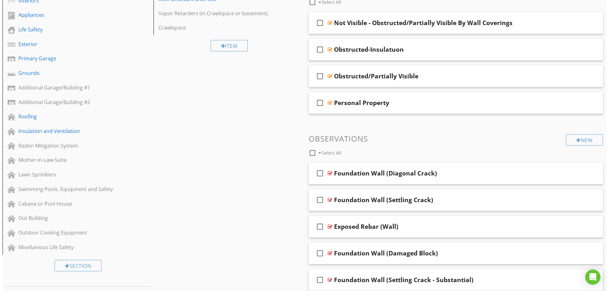
scroll to position [13, 0]
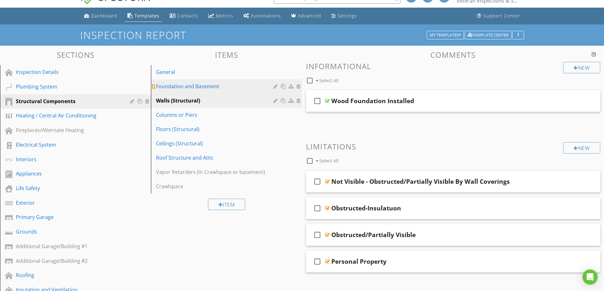
click at [226, 87] on div "Foundation and Basement" at bounding box center [215, 86] width 119 height 8
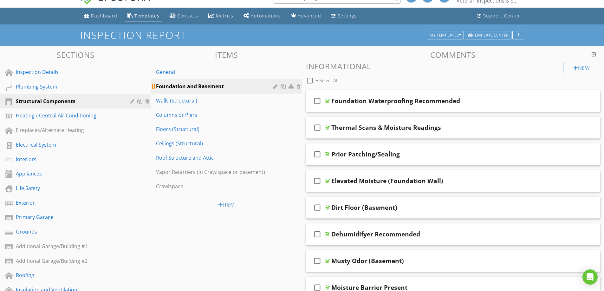
click at [276, 88] on div at bounding box center [276, 86] width 6 height 5
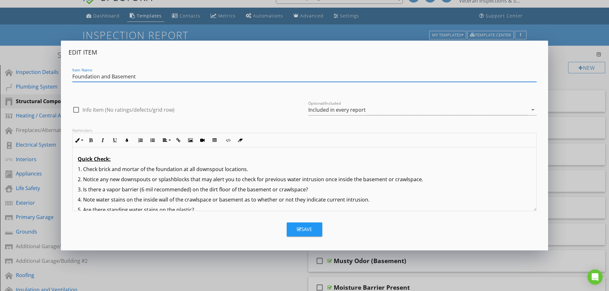
click at [102, 75] on input "Foundation and Basement" at bounding box center [304, 76] width 464 height 10
click at [141, 74] on input "Foundation and Basement" at bounding box center [304, 76] width 464 height 10
click at [113, 77] on input "Foundation Slabs, Piers, and Supports" at bounding box center [304, 76] width 464 height 10
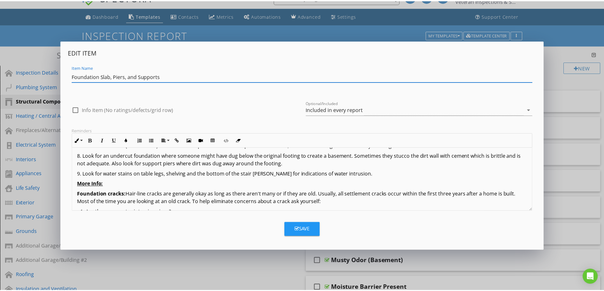
scroll to position [95, 0]
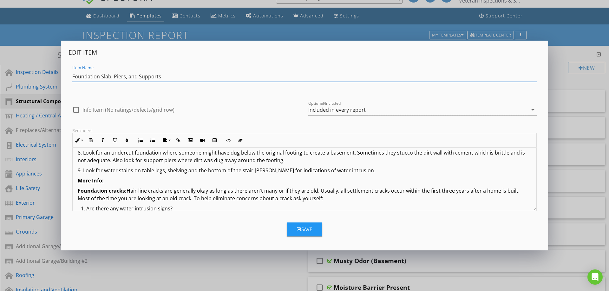
type input "Foundation Slab, Piers, and Supports"
click at [306, 231] on div "Save" at bounding box center [304, 229] width 15 height 7
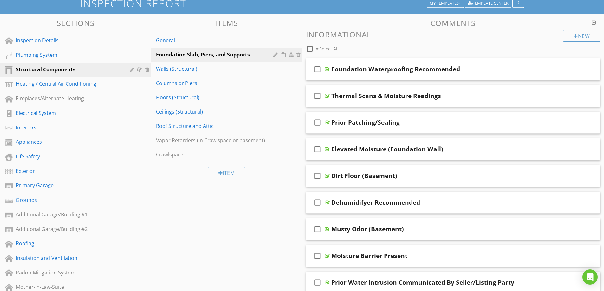
scroll to position [13, 0]
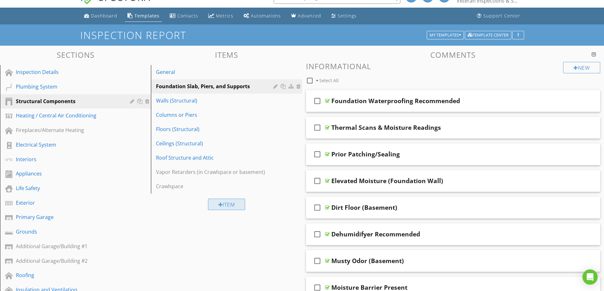
click at [234, 205] on div "Item" at bounding box center [226, 204] width 37 height 11
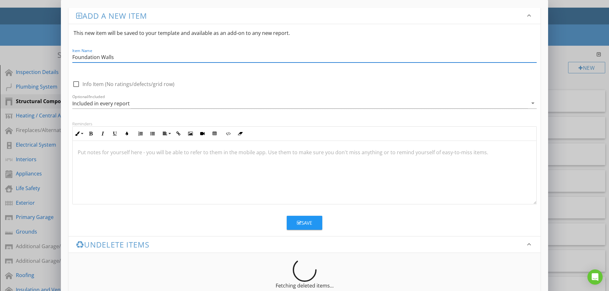
type input "Foundation Walls"
click at [305, 223] on div "Save" at bounding box center [304, 222] width 15 height 7
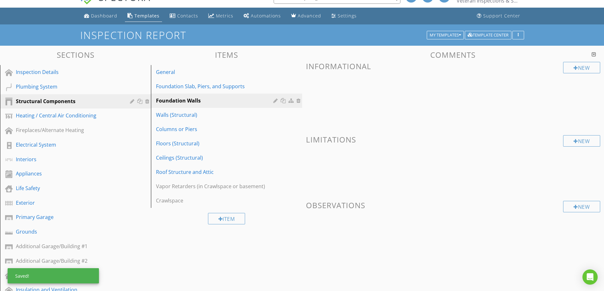
click at [176, 236] on div "Sections Inspection Details Plumbing System Structural Components Heating / Cen…" at bounding box center [302, 291] width 604 height 491
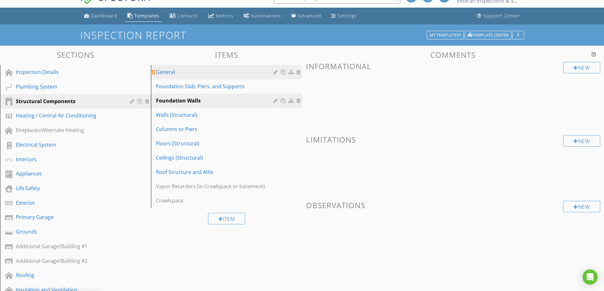
click at [193, 68] on link "General" at bounding box center [227, 72] width 149 height 14
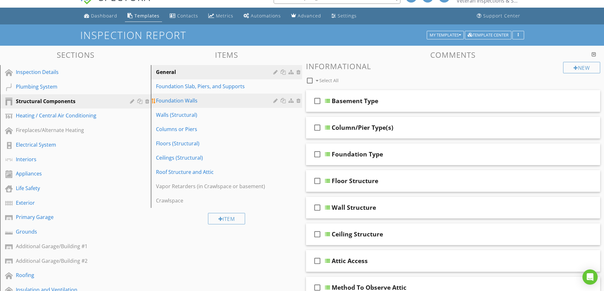
click at [207, 100] on div "Foundation Walls" at bounding box center [215, 101] width 119 height 8
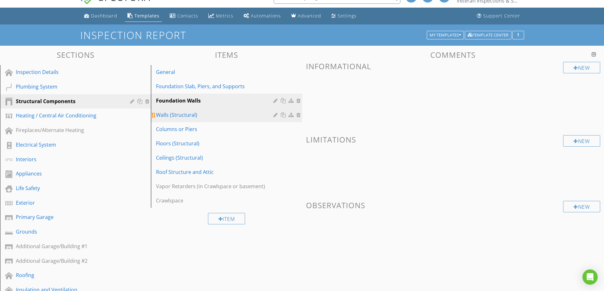
click at [229, 118] on div "Walls (Structural)" at bounding box center [215, 115] width 119 height 8
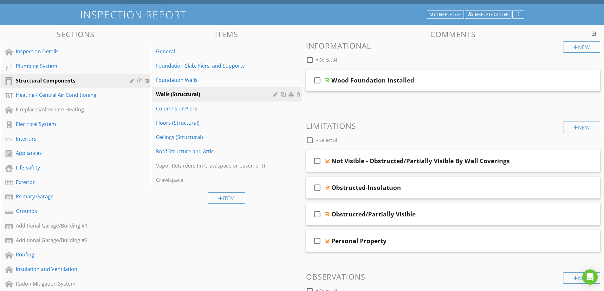
scroll to position [44, 0]
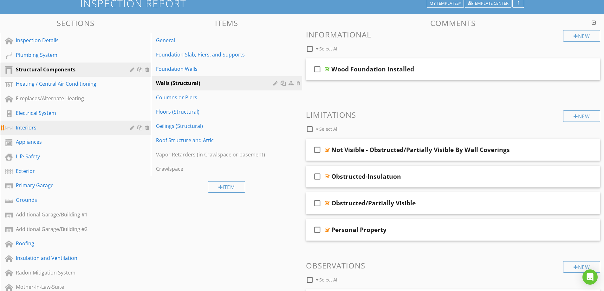
click at [32, 125] on div "Interiors" at bounding box center [68, 128] width 105 height 8
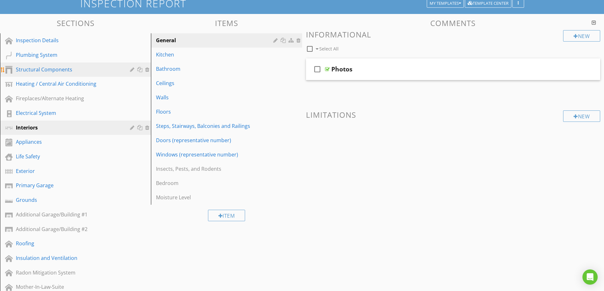
click at [32, 68] on div "Structural Components" at bounding box center [68, 70] width 105 height 8
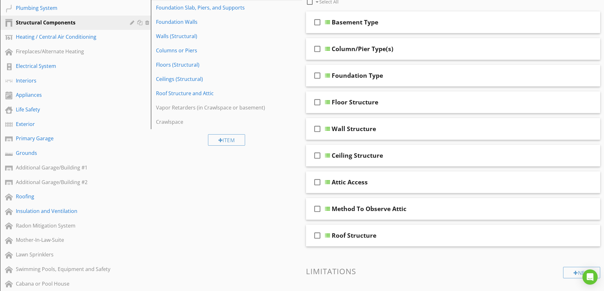
scroll to position [0, 0]
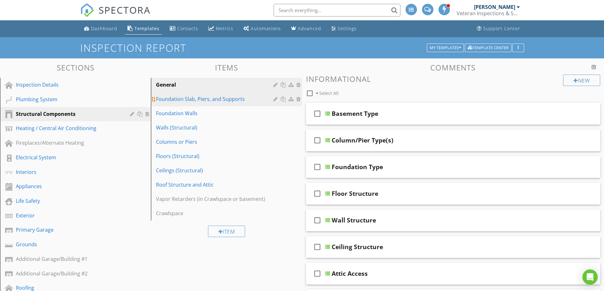
click at [216, 102] on div "Foundation Slab, Piers, and Supports" at bounding box center [215, 99] width 119 height 8
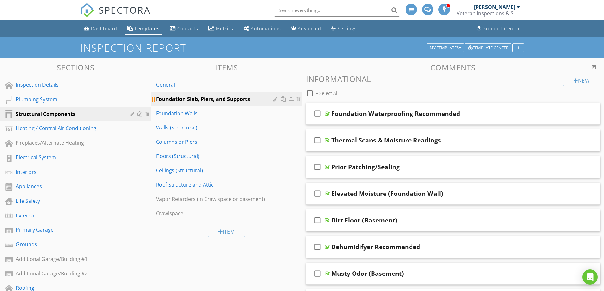
click at [276, 99] on div at bounding box center [276, 98] width 6 height 5
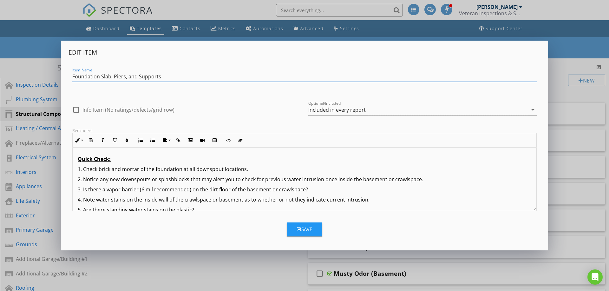
click at [139, 76] on input "Foundation Slab, Piers, and Supports" at bounding box center [304, 76] width 464 height 10
type input "Foundation Slab & Footing"
click at [310, 227] on div "Save" at bounding box center [304, 229] width 15 height 7
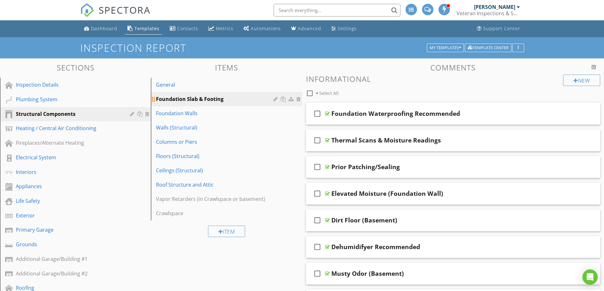
click at [275, 100] on div at bounding box center [276, 98] width 6 height 5
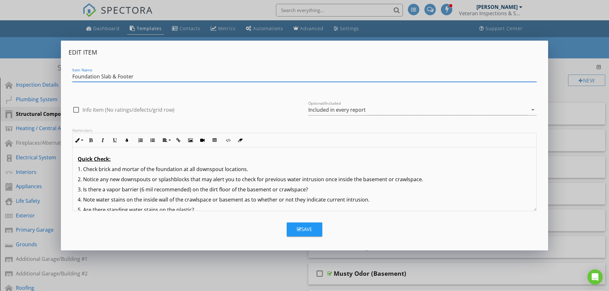
type input "Foundation Slab & Footer"
click at [302, 227] on div "Save" at bounding box center [304, 229] width 15 height 7
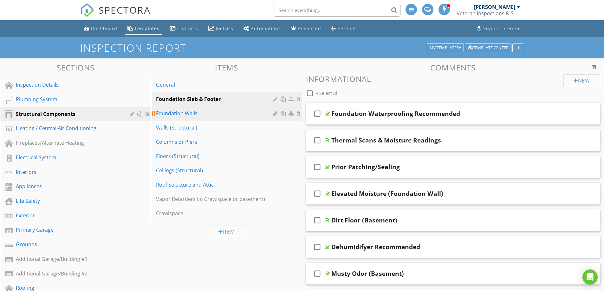
click at [232, 115] on div "Foundation Walls" at bounding box center [215, 113] width 119 height 8
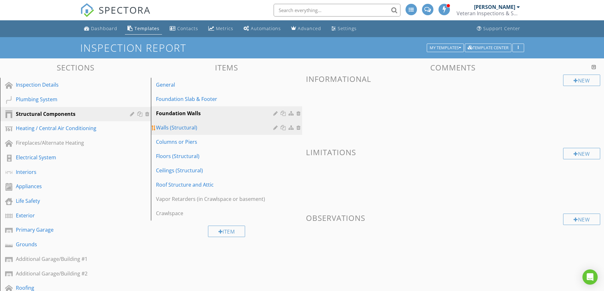
click at [201, 127] on div "Walls (Structural)" at bounding box center [215, 128] width 119 height 8
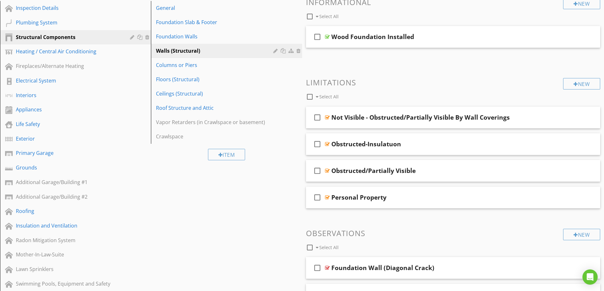
scroll to position [1, 0]
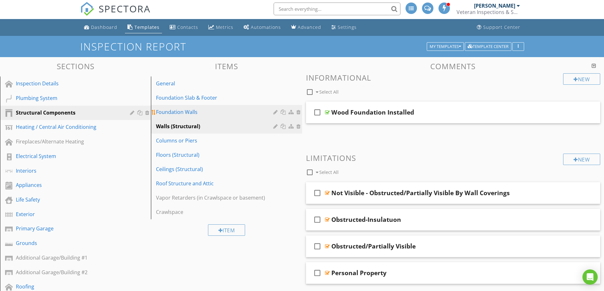
click at [299, 111] on div at bounding box center [300, 111] width 6 height 5
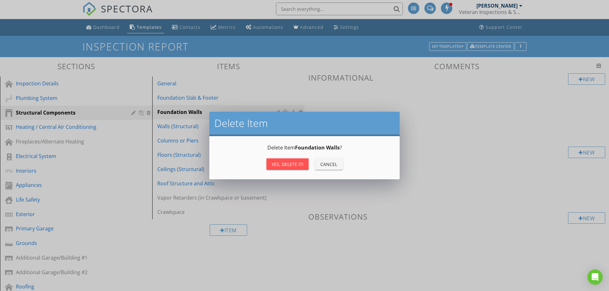
click at [280, 166] on div "Yes, Delete it!" at bounding box center [288, 164] width 32 height 7
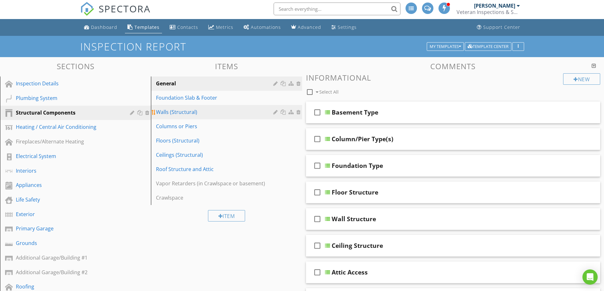
click at [237, 114] on div "Walls (Structural)" at bounding box center [215, 112] width 119 height 8
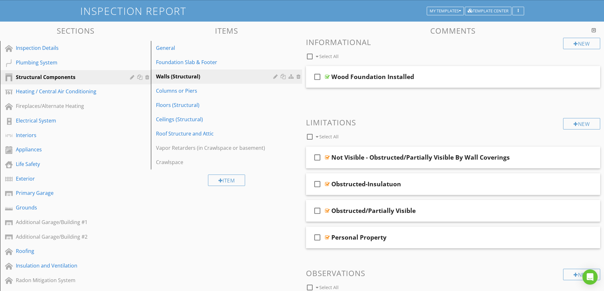
scroll to position [0, 0]
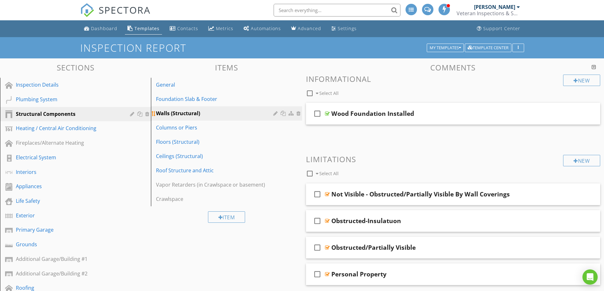
click at [274, 114] on div at bounding box center [276, 113] width 6 height 5
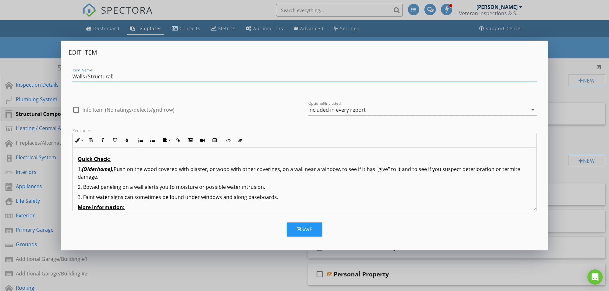
drag, startPoint x: 116, startPoint y: 74, endPoint x: 71, endPoint y: 74, distance: 45.1
click at [71, 74] on div "Item Name Walls (Structural)" at bounding box center [305, 77] width 472 height 22
type input "Foundation Walls"
click at [301, 233] on div "Save" at bounding box center [304, 229] width 15 height 7
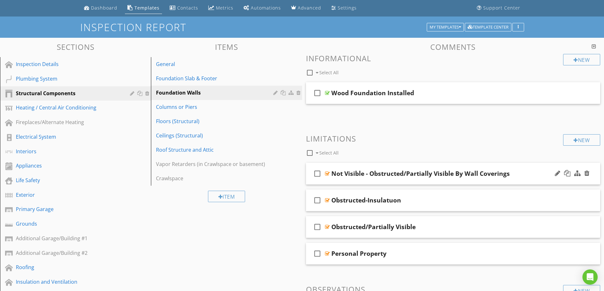
scroll to position [32, 0]
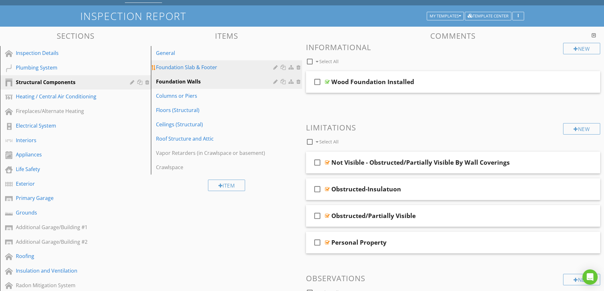
click at [204, 65] on div "Foundation Slab & Footer" at bounding box center [215, 67] width 119 height 8
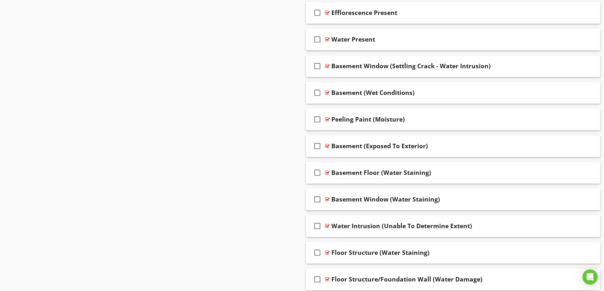
scroll to position [1079, 0]
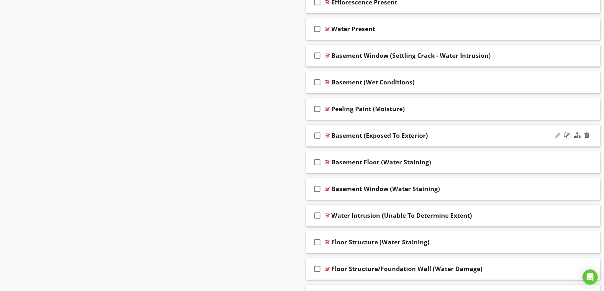
click at [558, 134] on div at bounding box center [557, 135] width 5 height 6
click at [336, 135] on input "Basement (Exposed To Exterior)" at bounding box center [437, 136] width 211 height 10
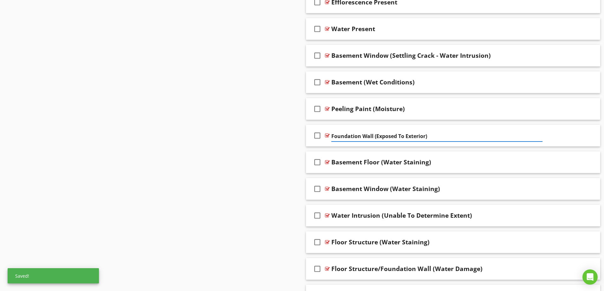
type input "Foundation Wall (Exposed To Exterior)"
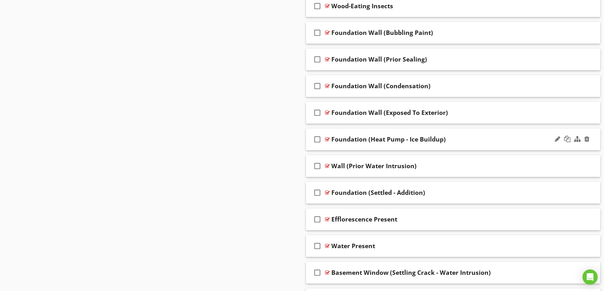
scroll to position [920, 0]
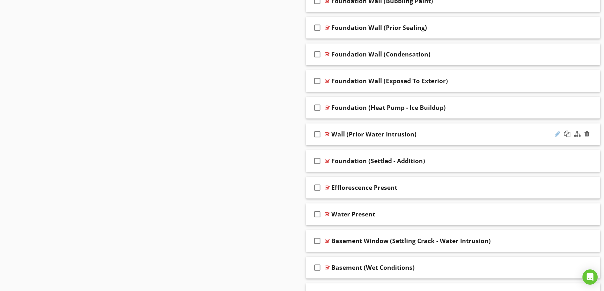
click at [559, 134] on div at bounding box center [557, 134] width 5 height 6
click at [332, 135] on input "Wall (Prior Water Intrusion)" at bounding box center [437, 135] width 211 height 10
type input "Foundation Wall (Prior Water Intrusion)"
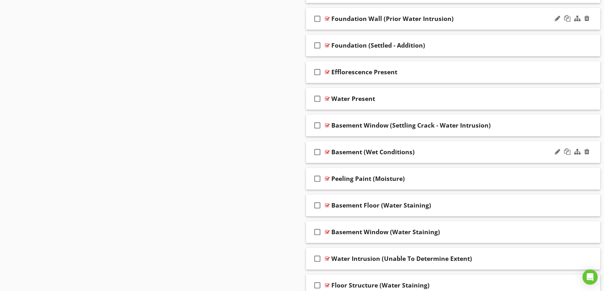
scroll to position [1047, 0]
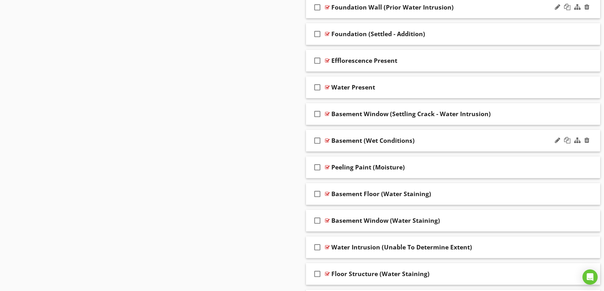
click at [500, 140] on div "Basement (Wet Conditions)" at bounding box center [437, 141] width 211 height 8
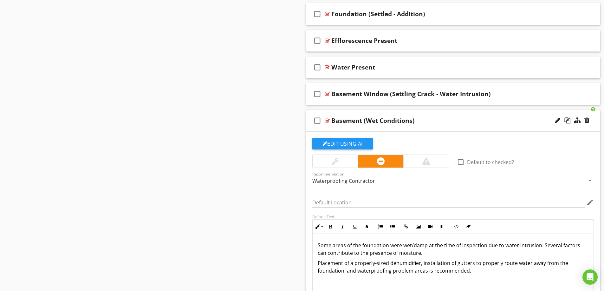
scroll to position [1079, 0]
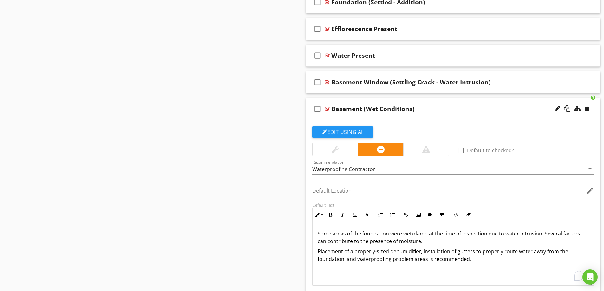
click at [423, 243] on p "Some areas of the foundation were wet/damp at the time of inspection due to wat…" at bounding box center [453, 237] width 271 height 15
click at [474, 253] on p "Placement of a properly-sized dehumidifier, installation of gutters to properly…" at bounding box center [453, 254] width 271 height 15
click at [472, 260] on p "Placement of a properly-sized dehumidifier, installation of gutters to properly…" at bounding box center [453, 254] width 271 height 15
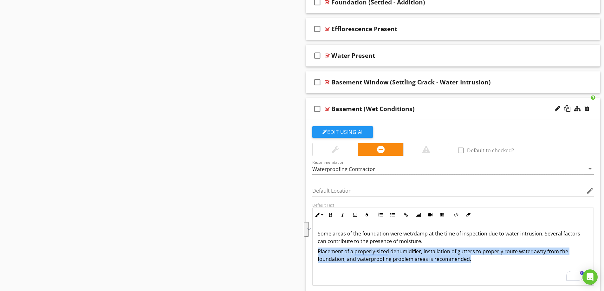
drag, startPoint x: 470, startPoint y: 260, endPoint x: 311, endPoint y: 253, distance: 159.4
click at [311, 253] on li "check_box_outline_blank Basement (Wet Conditions) Edit Using AI check_box_outli…" at bounding box center [453, 215] width 295 height 235
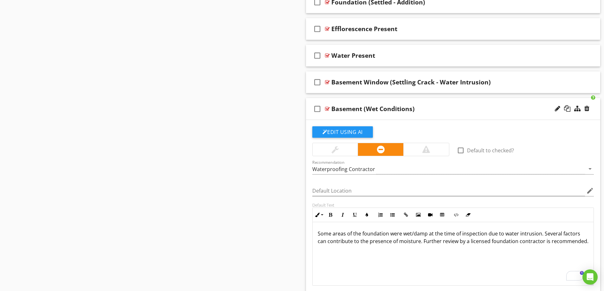
click at [513, 241] on p "Some areas of the foundation were wet/damp at the time of inspection due to wat…" at bounding box center [453, 237] width 271 height 15
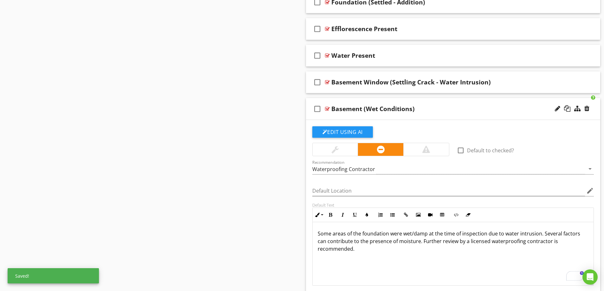
click at [369, 247] on p "Some areas of the foundation were wet/damp at the time of inspection due to wat…" at bounding box center [453, 241] width 271 height 23
click at [430, 104] on div "check_box_outline_blank Basement (Wet Conditions)" at bounding box center [453, 109] width 295 height 22
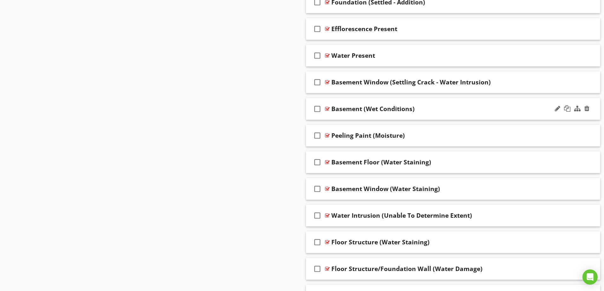
click at [462, 109] on div "Basement (Wet Conditions)" at bounding box center [437, 109] width 211 height 8
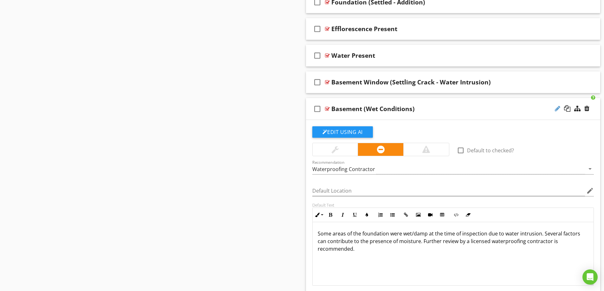
click at [555, 110] on div at bounding box center [557, 108] width 5 height 6
click at [495, 110] on div "Basement (Wet Conditions)" at bounding box center [437, 109] width 211 height 8
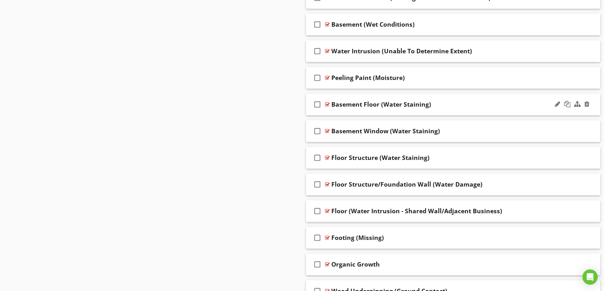
scroll to position [1142, 0]
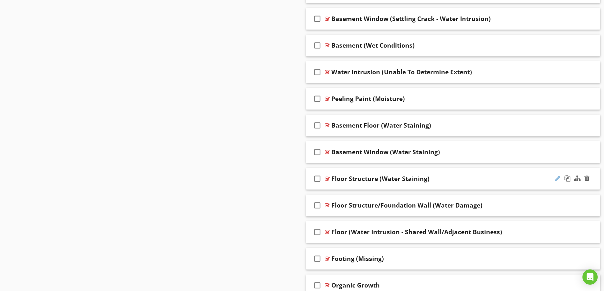
click at [558, 180] on div at bounding box center [557, 178] width 5 height 6
click at [369, 178] on input "Floor Structure (Water Staining)" at bounding box center [437, 179] width 211 height 10
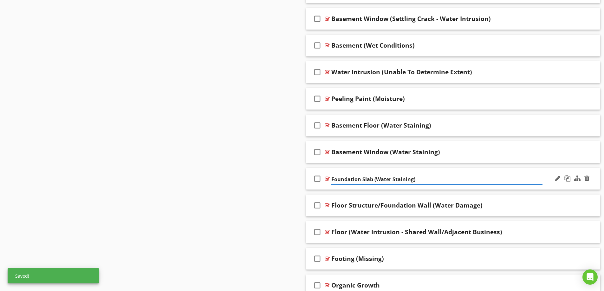
type input "Foundation Slab (Water Staining)"
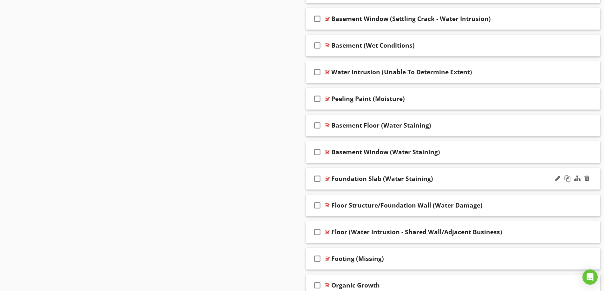
click at [444, 178] on div "Foundation Slab (Water Staining)" at bounding box center [437, 179] width 211 height 8
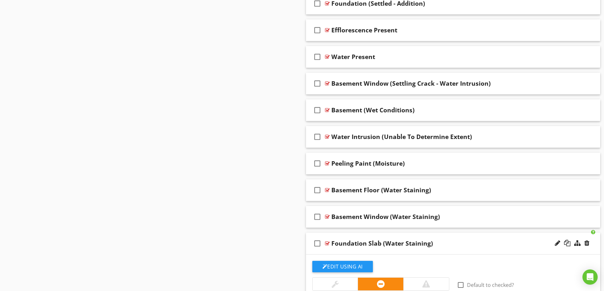
scroll to position [1079, 0]
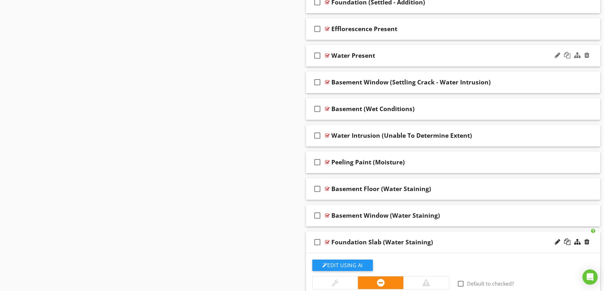
click at [445, 55] on div "Water Present" at bounding box center [437, 56] width 211 height 8
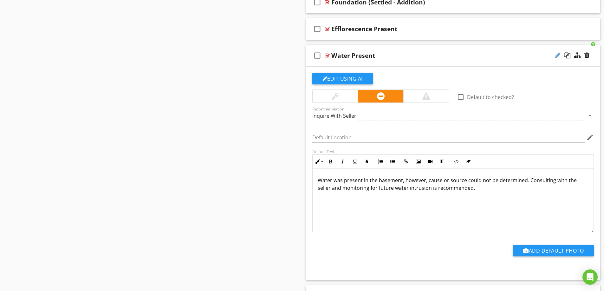
click at [559, 53] on div at bounding box center [557, 55] width 5 height 6
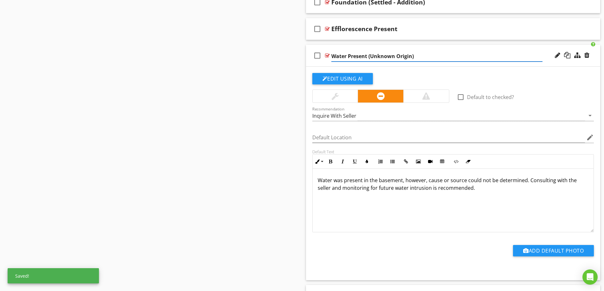
type input "Water Present (Unknown Origin)"
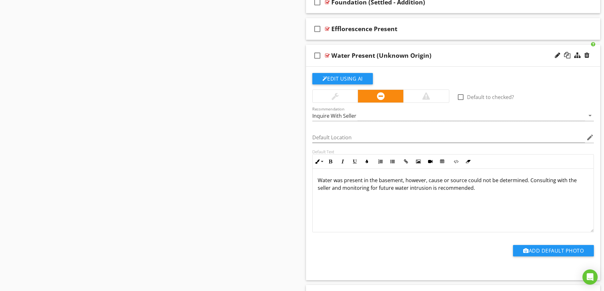
click at [493, 49] on div "check_box_outline_blank Water Present (Unknown Origin)" at bounding box center [453, 56] width 295 height 22
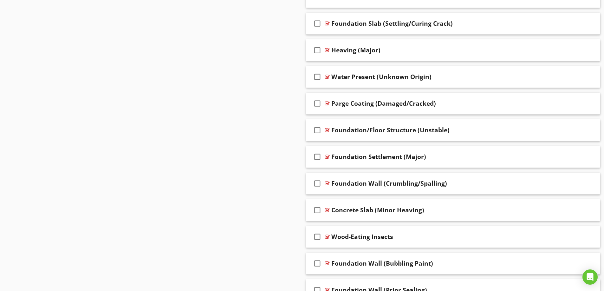
scroll to position [707, 0]
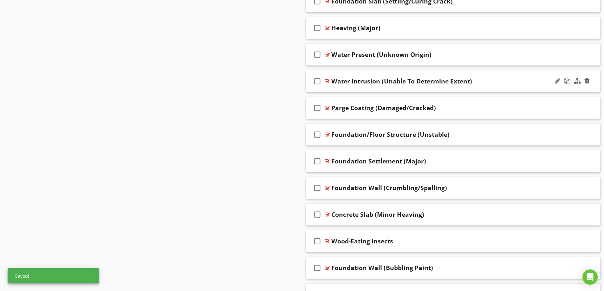
click at [482, 79] on div "Water Intrusion (Unable To Determine Extent)" at bounding box center [437, 81] width 211 height 8
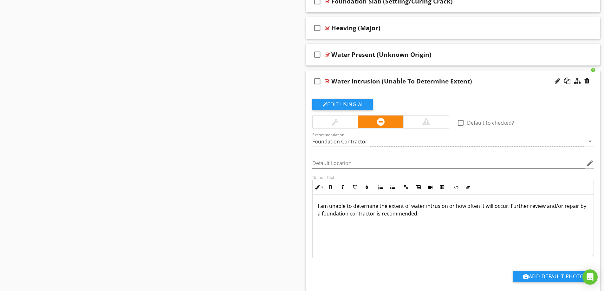
click at [332, 207] on p "I am unable to determine the extent of water intrusion or how often it will occ…" at bounding box center [453, 209] width 271 height 15
click at [319, 207] on p "I am unable to determine the extent of water intrusion or how often it will occ…" at bounding box center [453, 209] width 271 height 15
click at [368, 143] on div "Foundation Contractor" at bounding box center [448, 141] width 273 height 10
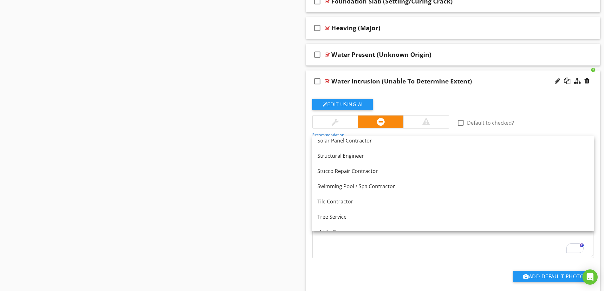
scroll to position [879, 0]
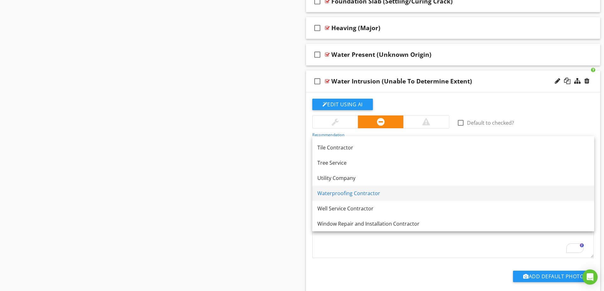
click at [383, 195] on div "Waterproofing Contractor" at bounding box center [454, 193] width 272 height 8
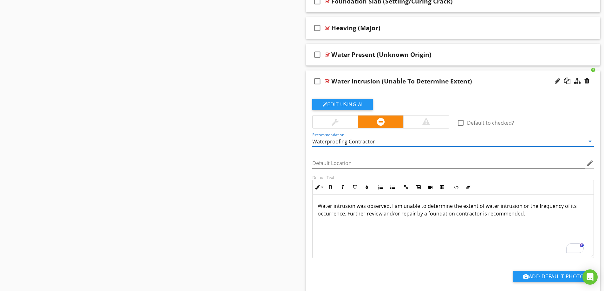
click at [452, 214] on p "Water intrusion was observed. I am unable to determine the extent of water intr…" at bounding box center [453, 209] width 271 height 15
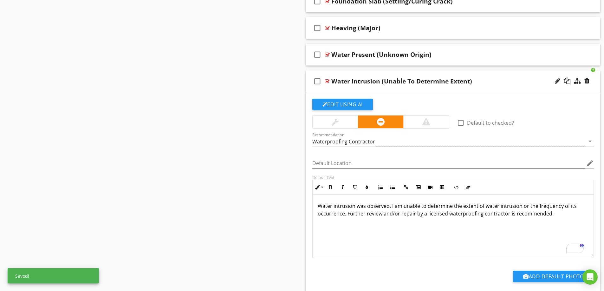
click at [491, 80] on div "Water Intrusion (Unable To Determine Extent)" at bounding box center [437, 81] width 211 height 8
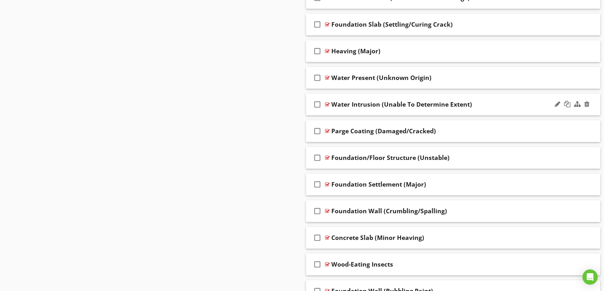
scroll to position [643, 0]
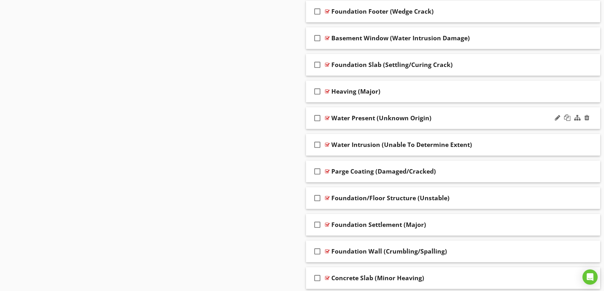
click at [471, 117] on div "Water Present (Unknown Origin)" at bounding box center [437, 118] width 211 height 8
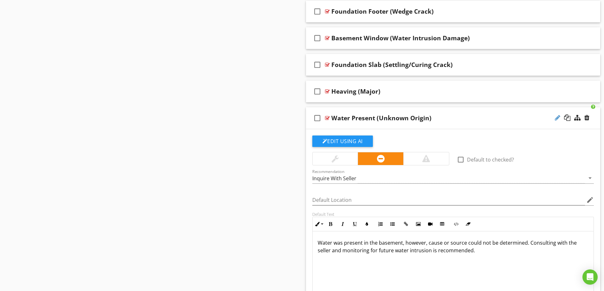
click at [556, 120] on div at bounding box center [557, 118] width 5 height 6
click at [412, 118] on input "Water Present (Unknown Origin)" at bounding box center [437, 119] width 211 height 10
type input "Water Present (Unknown Source)"
click at [464, 114] on div "check_box_outline_blank Water Present (Unknown Source)" at bounding box center [453, 118] width 295 height 22
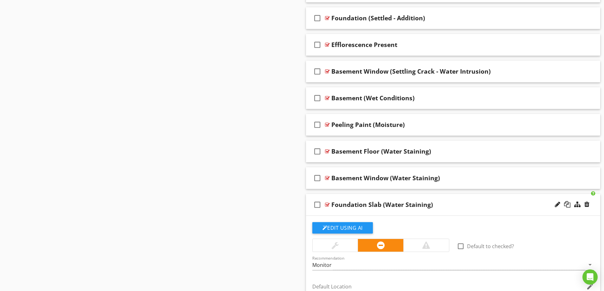
scroll to position [1119, 0]
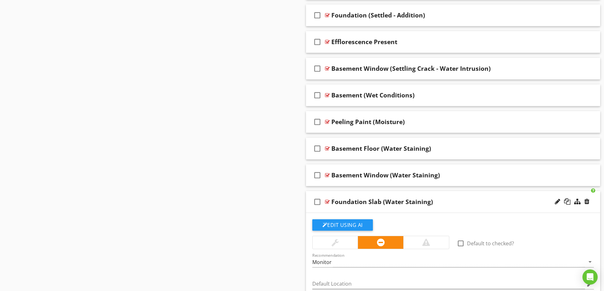
click at [480, 199] on div "Foundation Slab (Water Staining)" at bounding box center [437, 202] width 211 height 8
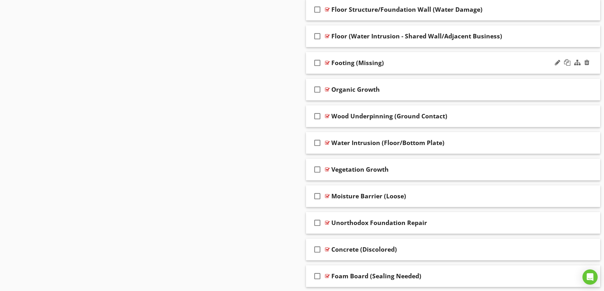
scroll to position [1361, 0]
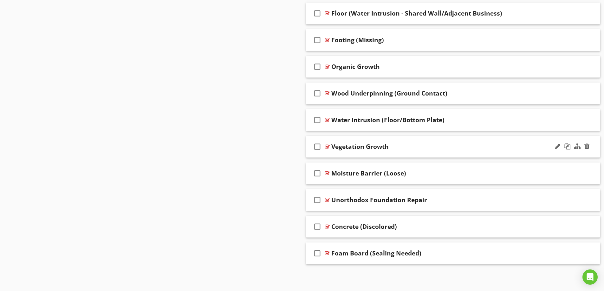
click at [483, 149] on div "Vegetation Growth" at bounding box center [437, 147] width 211 height 8
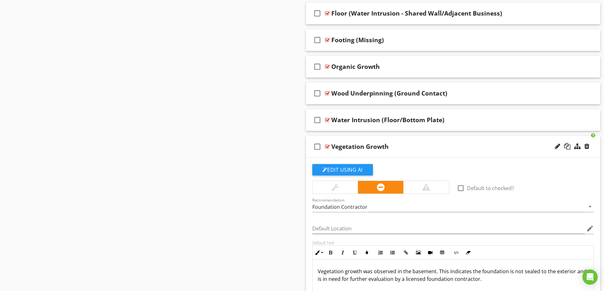
click at [480, 150] on div "Vegetation Growth" at bounding box center [437, 147] width 211 height 8
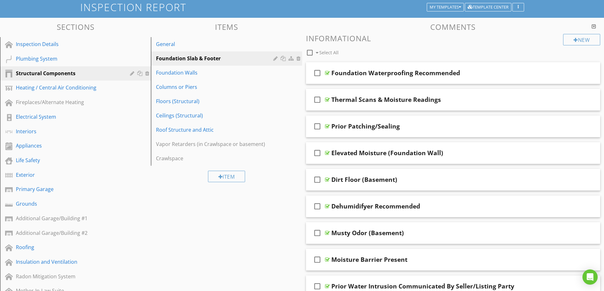
scroll to position [31, 0]
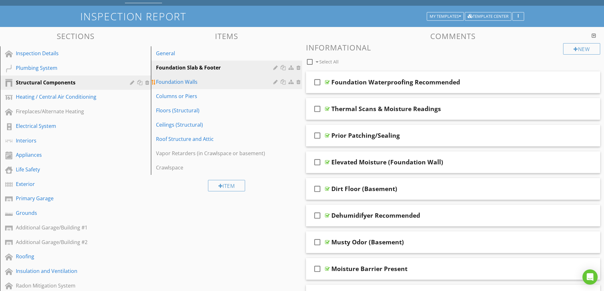
click at [229, 80] on div "Foundation Walls" at bounding box center [215, 82] width 119 height 8
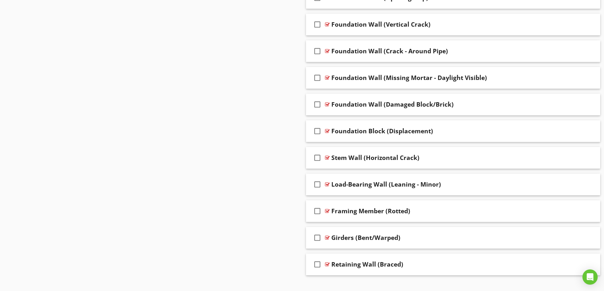
scroll to position [729, 0]
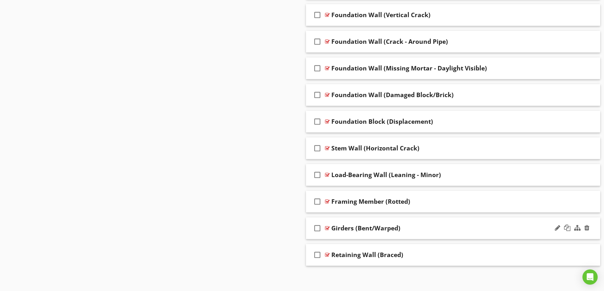
click at [438, 228] on div "Girders (Bent/Warped)" at bounding box center [437, 228] width 211 height 8
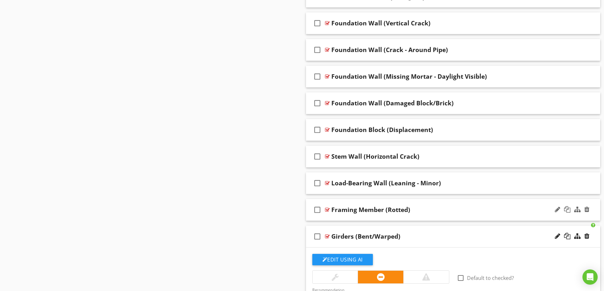
scroll to position [793, 0]
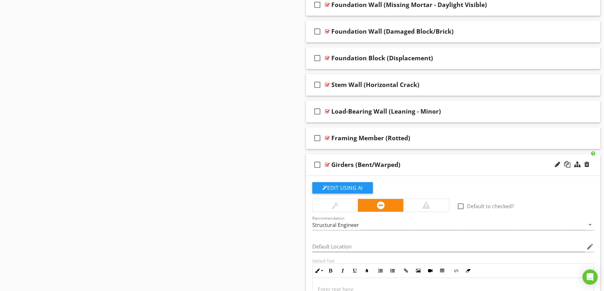
click at [440, 166] on div "Girders (Bent/Warped)" at bounding box center [437, 165] width 211 height 8
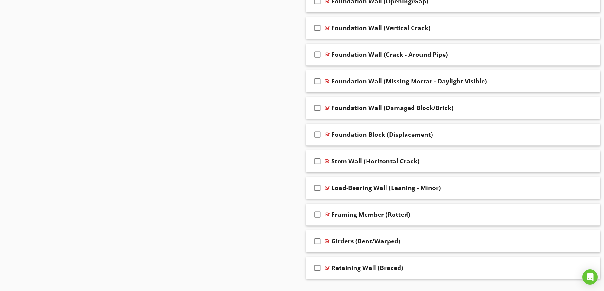
scroll to position [731, 0]
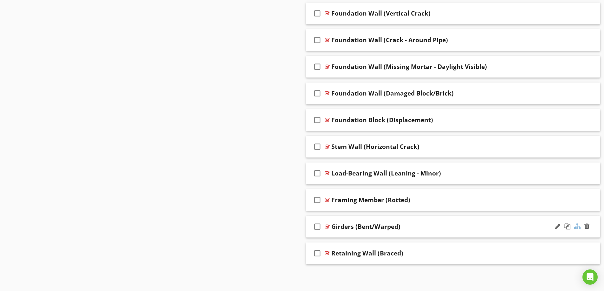
click at [580, 225] on div at bounding box center [578, 226] width 6 height 6
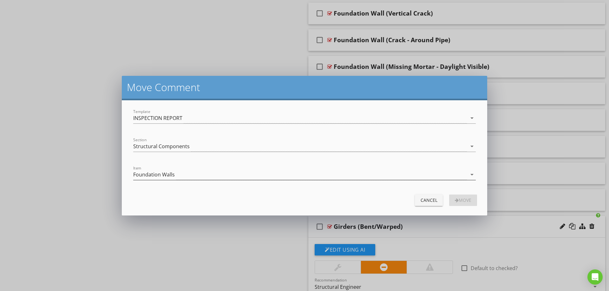
click at [171, 173] on div "Foundation Walls" at bounding box center [154, 175] width 42 height 6
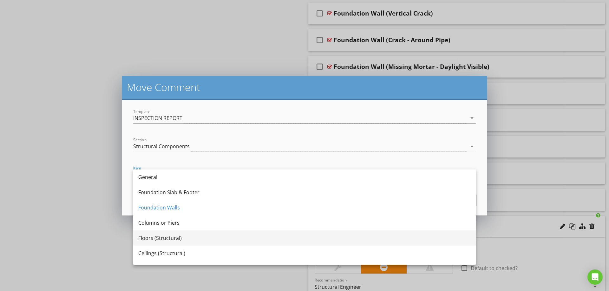
click at [170, 237] on div "Floors (Structural)" at bounding box center [304, 238] width 332 height 8
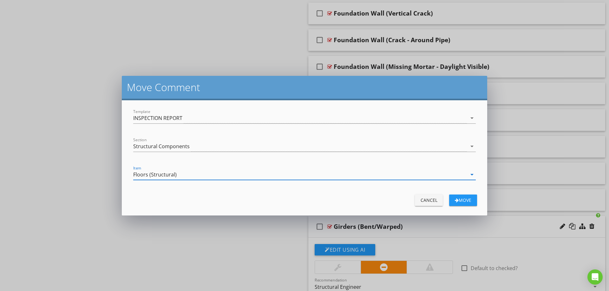
click at [461, 199] on div "Move" at bounding box center [463, 200] width 18 height 7
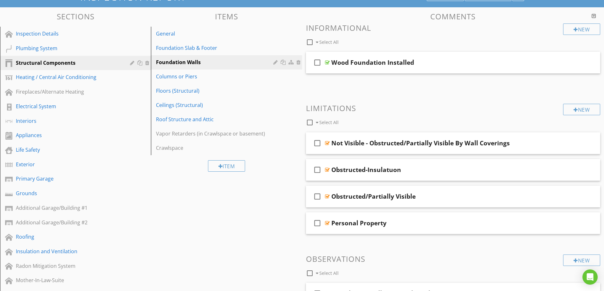
scroll to position [0, 0]
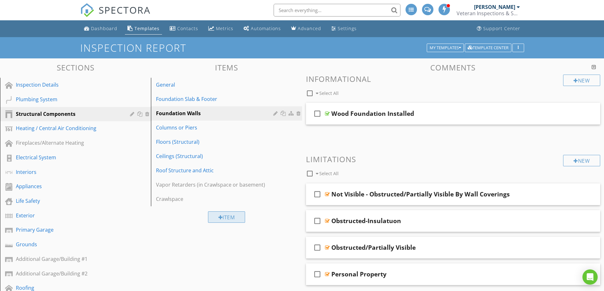
click at [228, 216] on div "Item" at bounding box center [226, 216] width 37 height 11
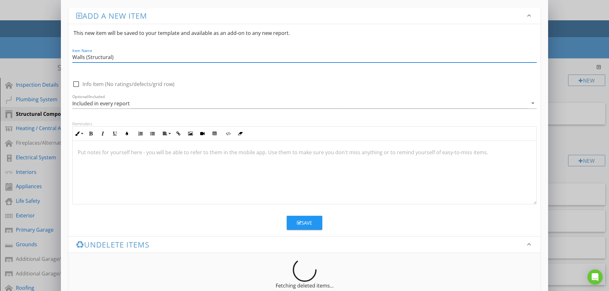
type input "Walls (Structural)"
click at [303, 222] on div "Save" at bounding box center [304, 222] width 15 height 7
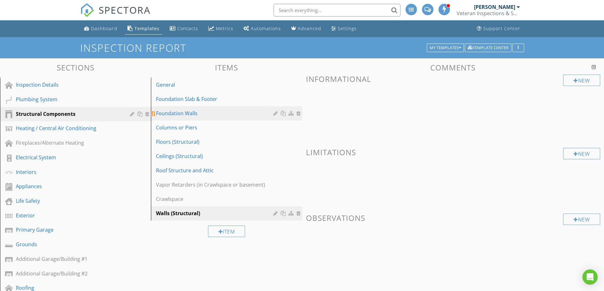
click at [201, 112] on div "Foundation Walls" at bounding box center [215, 113] width 119 height 8
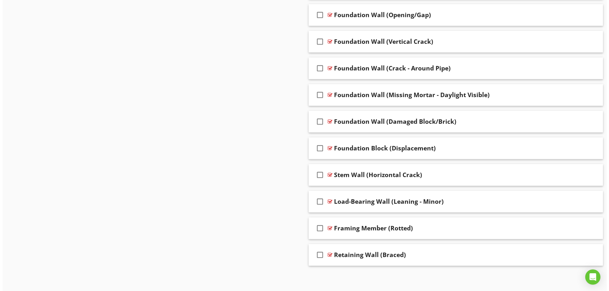
scroll to position [704, 0]
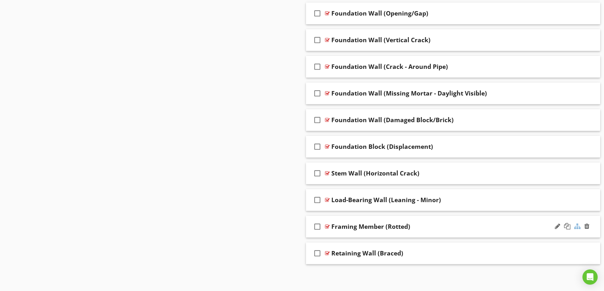
click at [579, 228] on div at bounding box center [578, 226] width 6 height 6
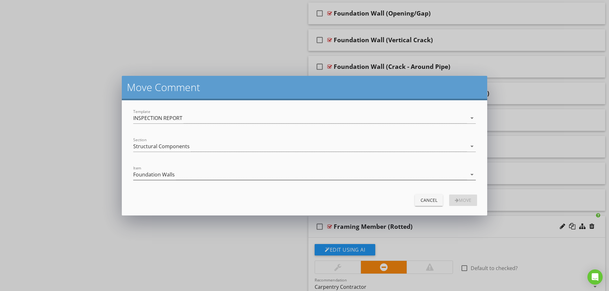
click at [213, 176] on div "Foundation Walls" at bounding box center [300, 174] width 334 height 10
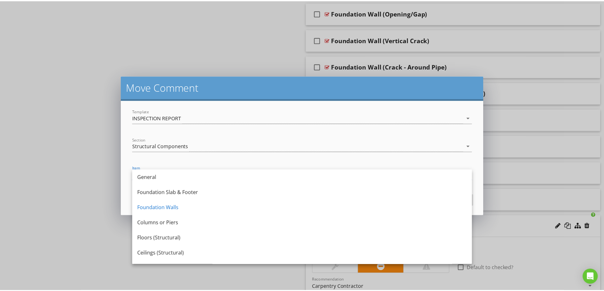
scroll to position [57, 0]
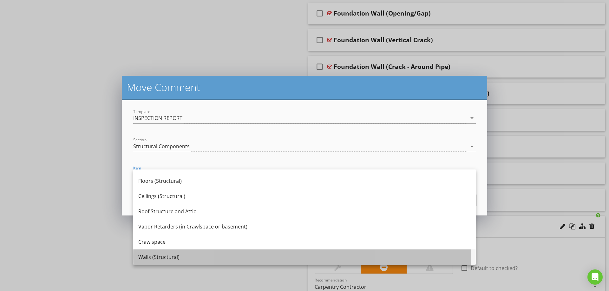
click at [188, 257] on div "Walls (Structural)" at bounding box center [304, 257] width 332 height 8
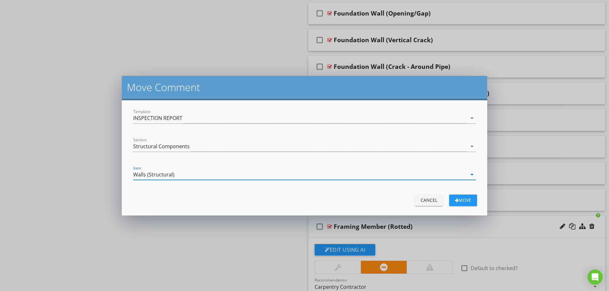
click at [464, 197] on div "Move" at bounding box center [463, 200] width 18 height 7
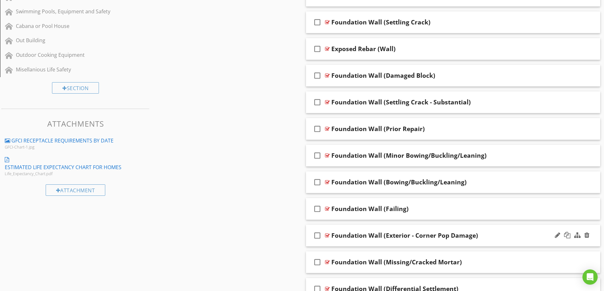
scroll to position [381, 0]
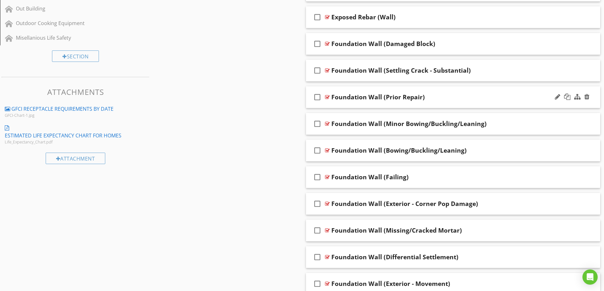
click at [447, 100] on div "Foundation Wall (Prior Repair)" at bounding box center [437, 97] width 211 height 8
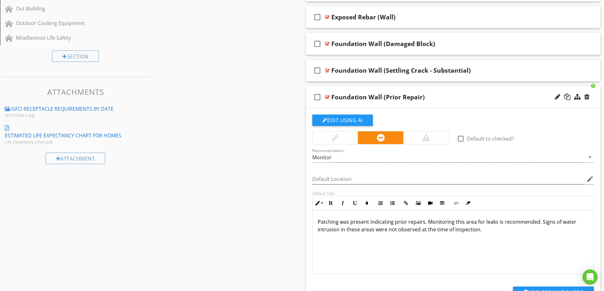
click at [447, 100] on div "Foundation Wall (Prior Repair)" at bounding box center [437, 97] width 211 height 8
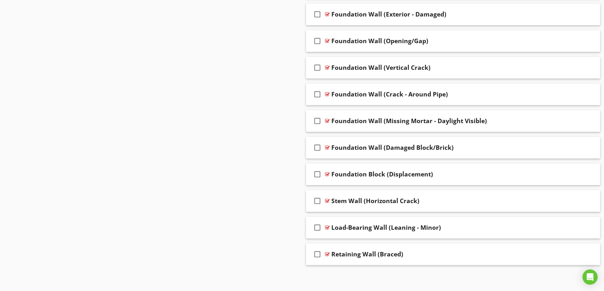
scroll to position [678, 0]
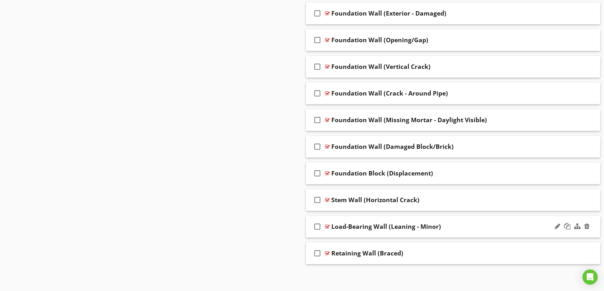
click at [478, 229] on div "Load-Bearing Wall (Leaning - Minor)" at bounding box center [437, 227] width 211 height 8
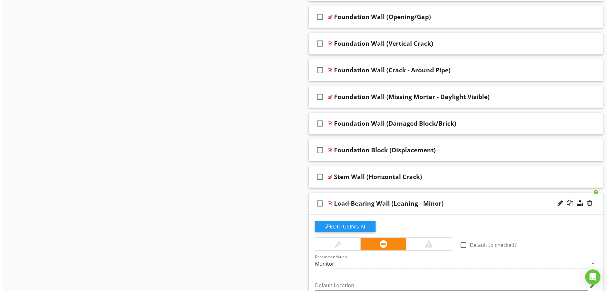
scroll to position [805, 0]
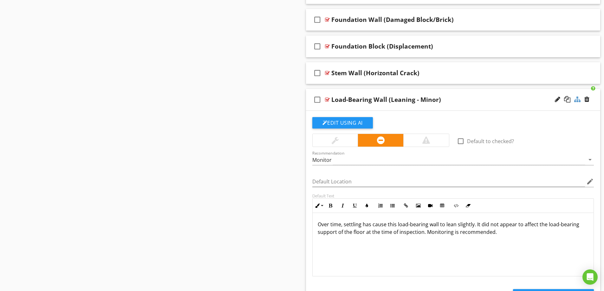
click at [578, 102] on div at bounding box center [578, 99] width 6 height 6
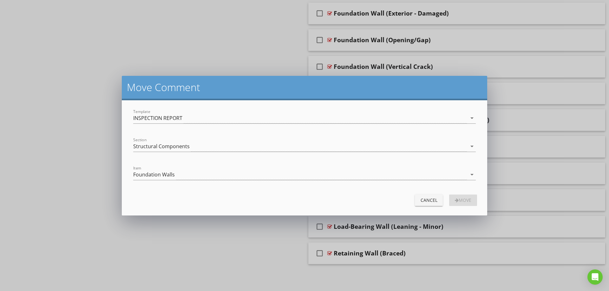
scroll to position [678, 0]
click at [189, 171] on div "Foundation Walls" at bounding box center [300, 174] width 334 height 10
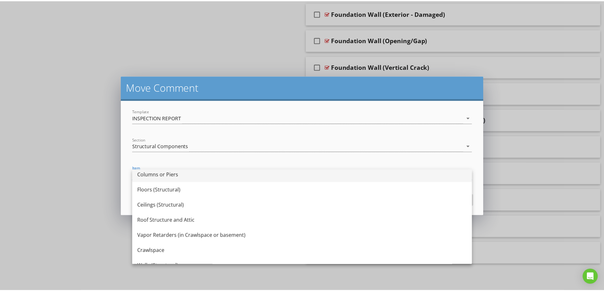
scroll to position [57, 0]
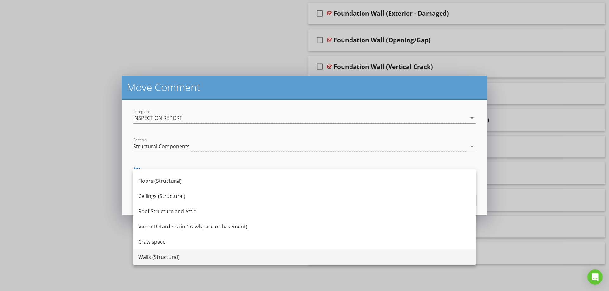
click at [187, 255] on div "Walls (Structural)" at bounding box center [304, 257] width 332 height 8
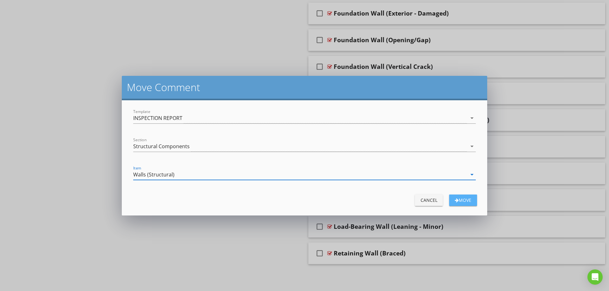
click at [465, 201] on div "Move" at bounding box center [463, 200] width 18 height 7
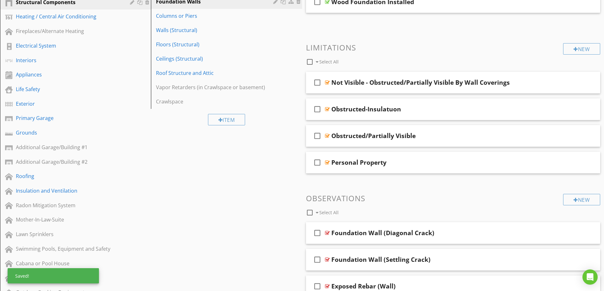
scroll to position [0, 0]
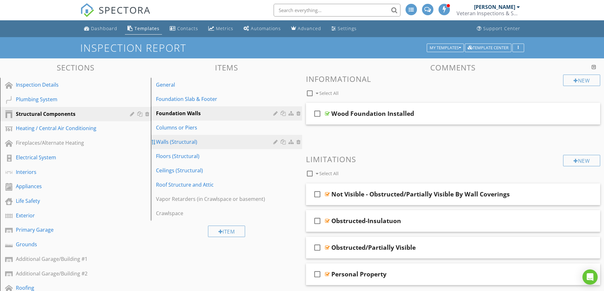
click at [154, 142] on div at bounding box center [153, 142] width 5 height 5
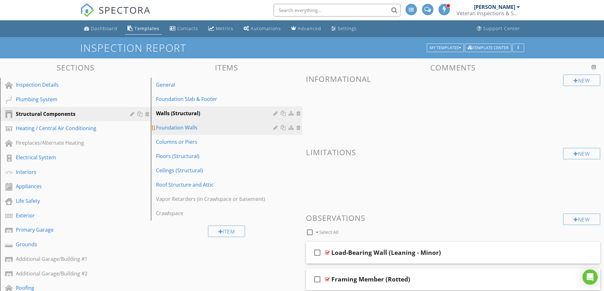
click at [221, 127] on div "Foundation Walls" at bounding box center [215, 128] width 119 height 8
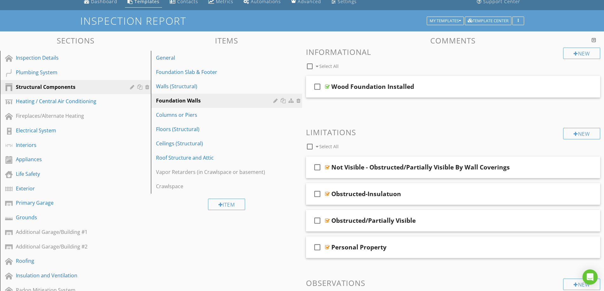
scroll to position [16, 0]
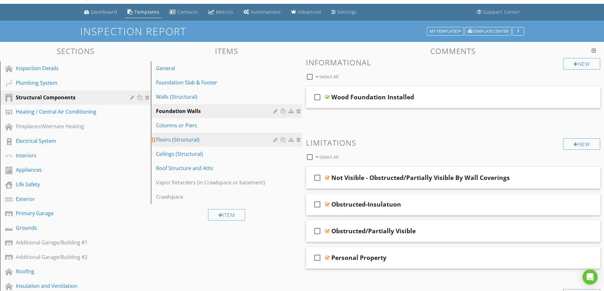
click at [188, 140] on div "Floors (Structural)" at bounding box center [215, 140] width 119 height 8
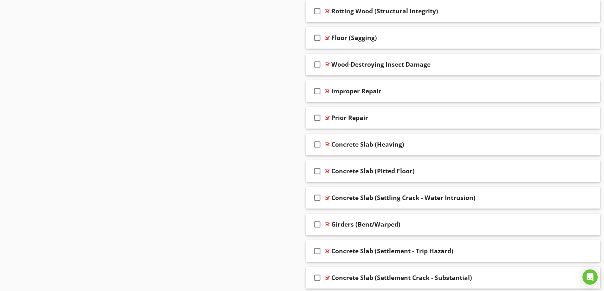
scroll to position [714, 0]
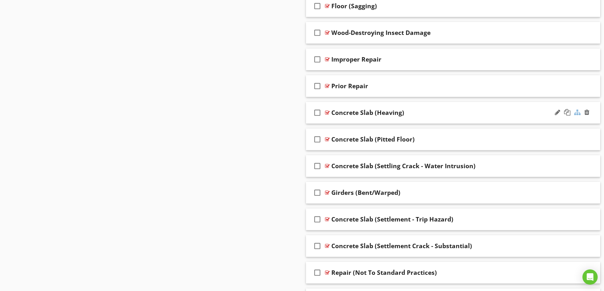
click at [576, 112] on div at bounding box center [578, 112] width 6 height 6
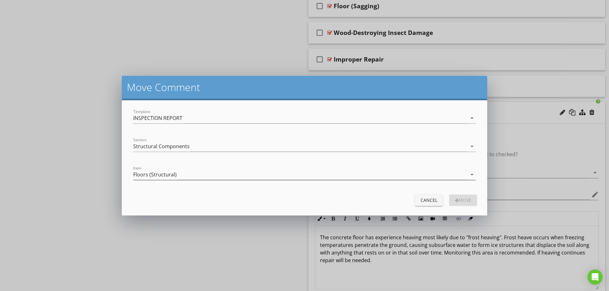
click at [171, 172] on div "Floors (Structural)" at bounding box center [154, 175] width 43 height 6
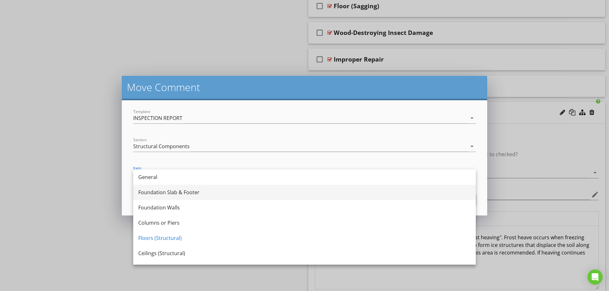
click at [208, 194] on div "Foundation Slab & Footer" at bounding box center [304, 192] width 332 height 8
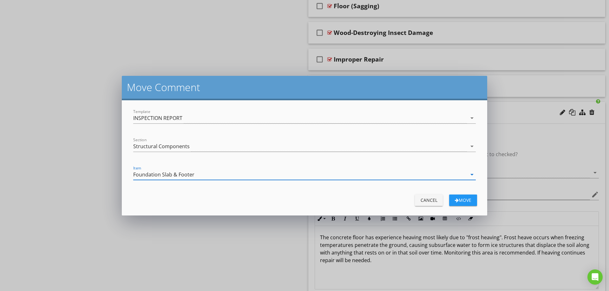
click at [461, 200] on div "Move" at bounding box center [463, 200] width 18 height 7
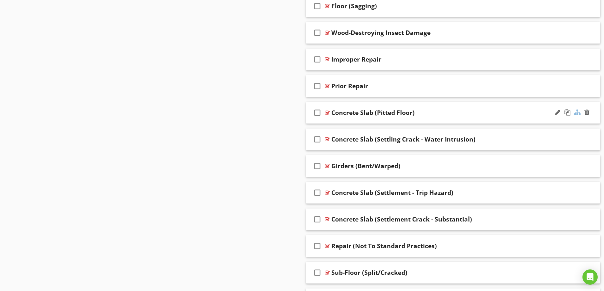
click at [578, 112] on div at bounding box center [578, 112] width 6 height 6
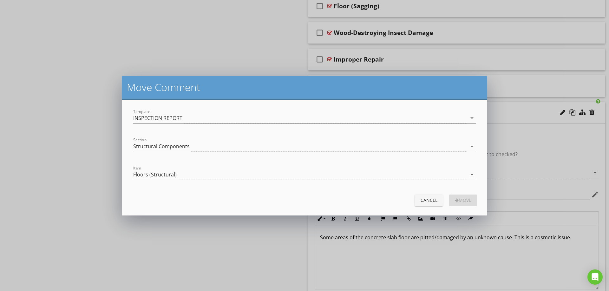
click at [152, 174] on div "Floors (Structural)" at bounding box center [154, 175] width 43 height 6
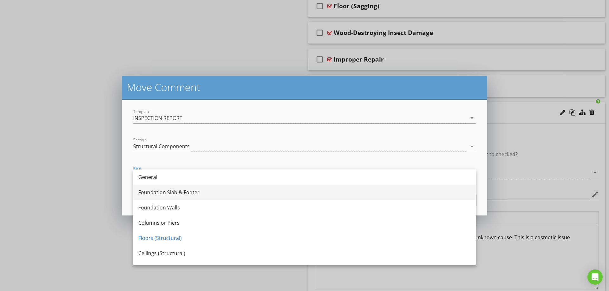
click at [176, 194] on div "Foundation Slab & Footer" at bounding box center [304, 192] width 332 height 8
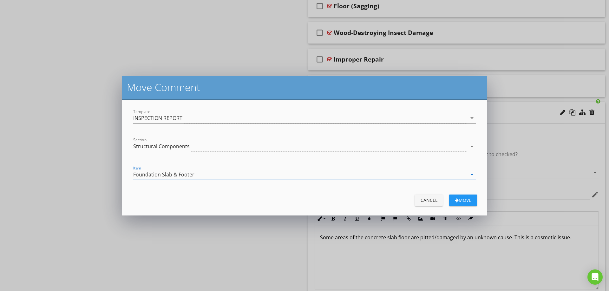
click at [469, 201] on div "Move" at bounding box center [463, 200] width 18 height 7
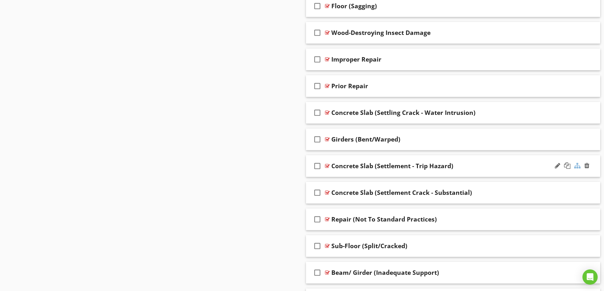
click at [578, 165] on div at bounding box center [578, 165] width 6 height 6
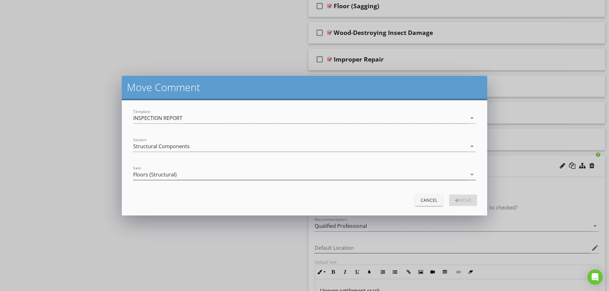
click at [174, 175] on div "Floors (Structural)" at bounding box center [154, 175] width 43 height 6
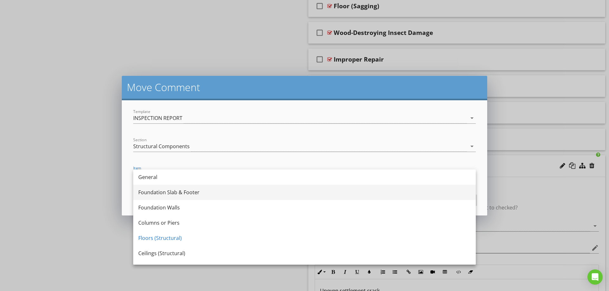
click at [174, 191] on div "Foundation Slab & Footer" at bounding box center [304, 192] width 332 height 8
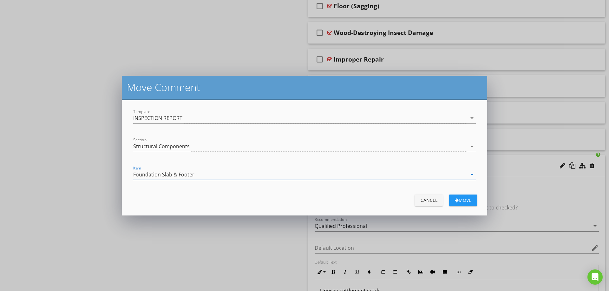
click at [484, 198] on form "Template INSPECTION REPORT arrow_drop_down Section Structural Components arrow_…" at bounding box center [304, 157] width 365 height 115
click at [464, 199] on div "Move" at bounding box center [463, 200] width 18 height 7
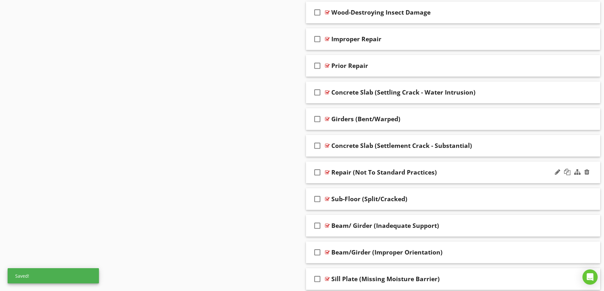
scroll to position [746, 0]
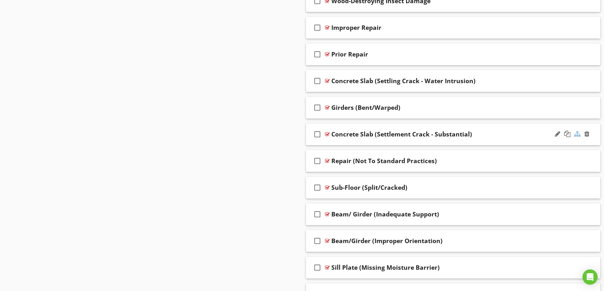
click at [577, 135] on div at bounding box center [578, 134] width 6 height 6
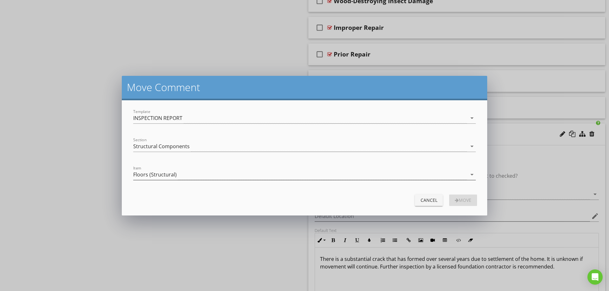
click at [175, 172] on div "Floors (Structural)" at bounding box center [154, 175] width 43 height 6
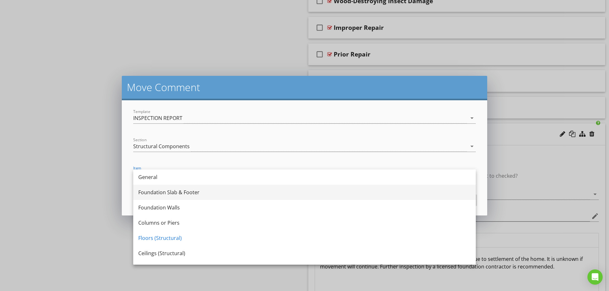
click at [175, 196] on div "Foundation Slab & Footer" at bounding box center [304, 192] width 332 height 8
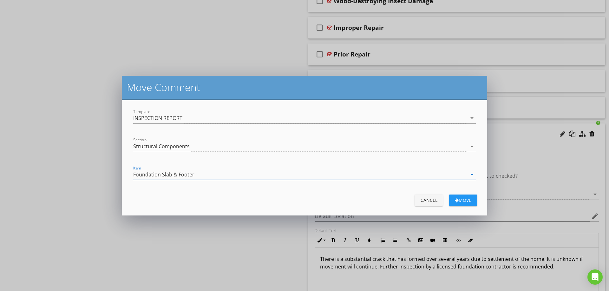
click at [467, 199] on div "Move" at bounding box center [463, 200] width 18 height 7
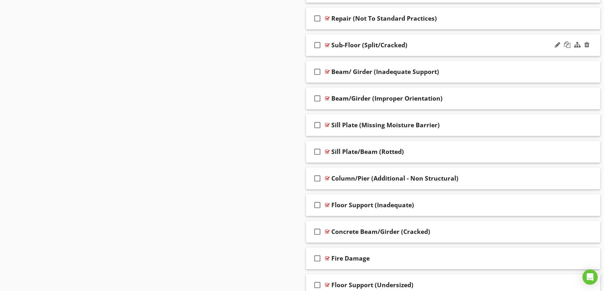
scroll to position [873, 0]
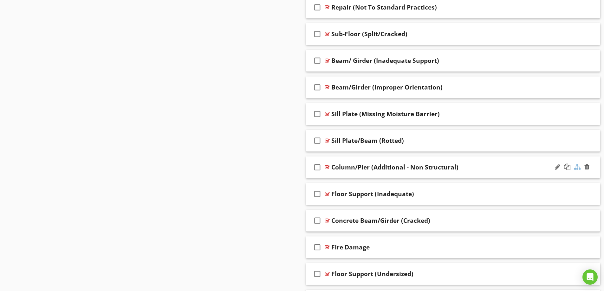
click at [577, 168] on div at bounding box center [578, 167] width 6 height 6
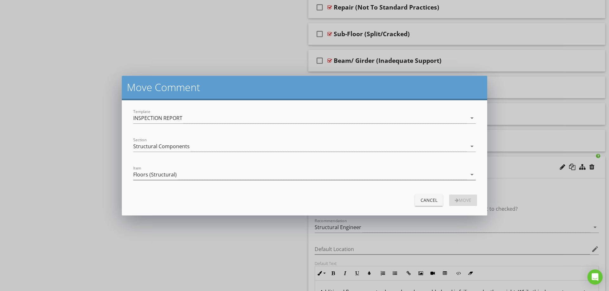
click at [168, 174] on div "Floors (Structural)" at bounding box center [154, 175] width 43 height 6
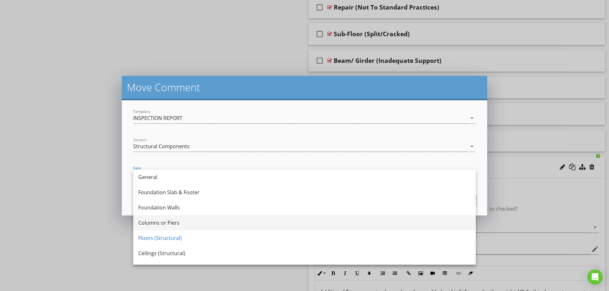
click at [189, 224] on div "Columns or Piers" at bounding box center [304, 223] width 332 height 8
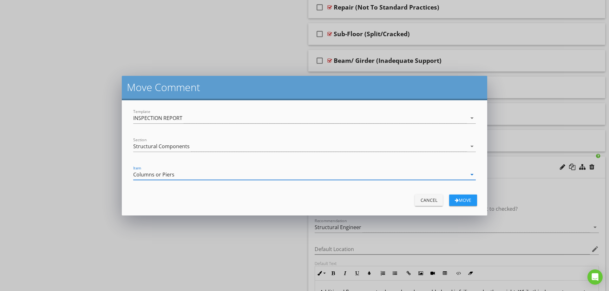
click at [460, 198] on div "Move" at bounding box center [463, 200] width 18 height 7
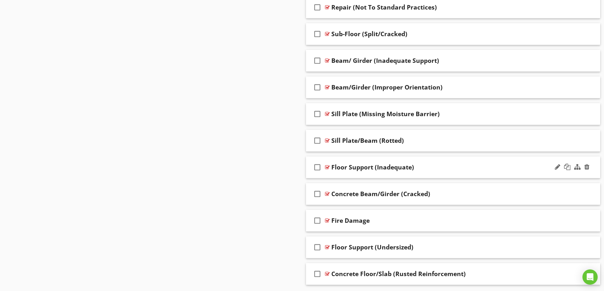
click at [451, 168] on div "Floor Support (Inadequate)" at bounding box center [437, 167] width 211 height 8
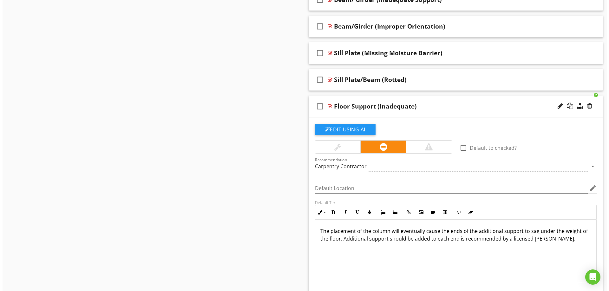
scroll to position [937, 0]
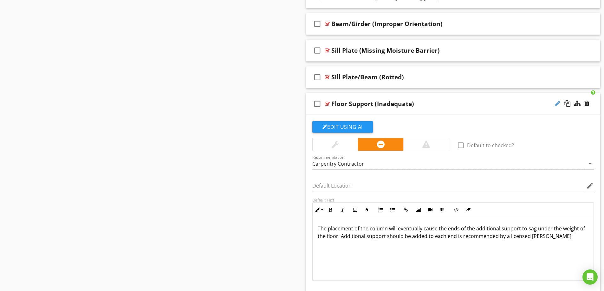
click at [557, 106] on div at bounding box center [557, 103] width 5 height 6
click at [366, 103] on input "Floor Support (Inadequate)" at bounding box center [437, 104] width 211 height 10
type input "Floor Column (Inadequate)"
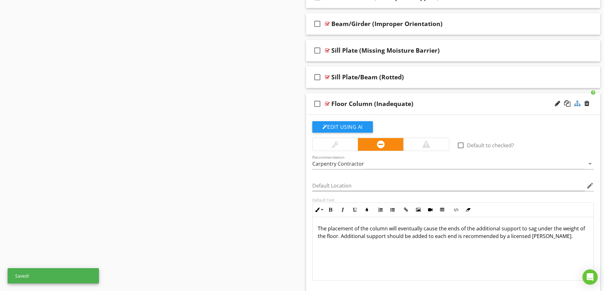
click at [578, 104] on div at bounding box center [578, 103] width 6 height 6
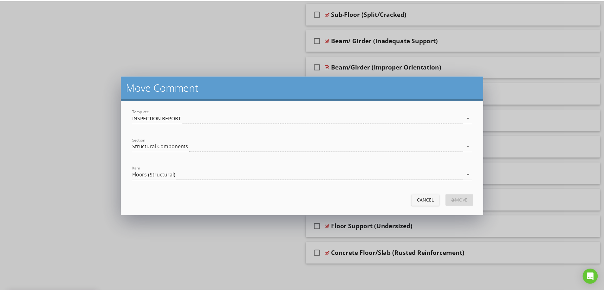
scroll to position [894, 0]
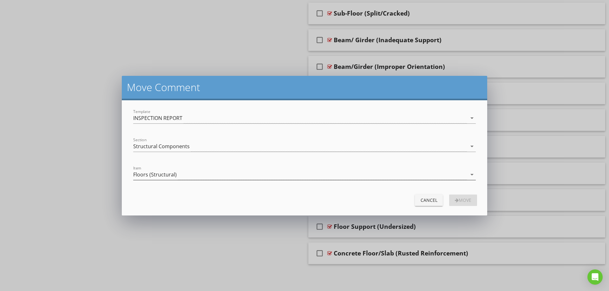
click at [155, 174] on div "Floors (Structural)" at bounding box center [154, 175] width 43 height 6
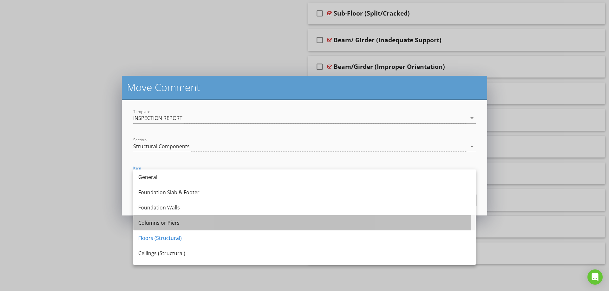
click at [176, 225] on div "Columns or Piers" at bounding box center [304, 223] width 332 height 8
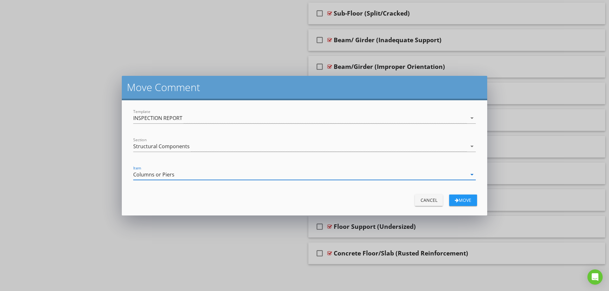
click at [465, 201] on div "Move" at bounding box center [463, 200] width 18 height 7
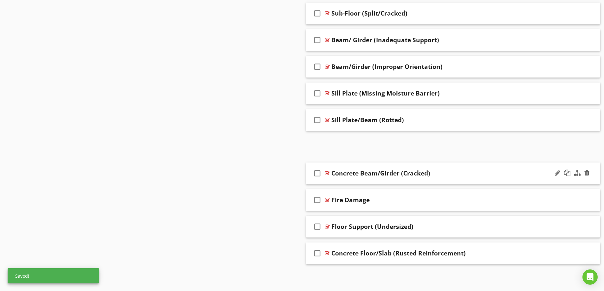
scroll to position [867, 0]
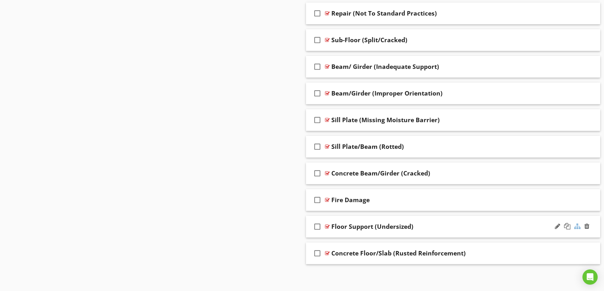
click at [580, 227] on div at bounding box center [578, 226] width 6 height 6
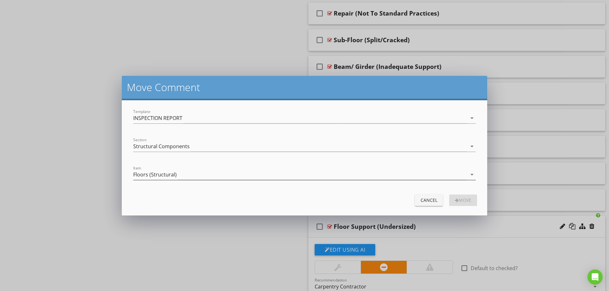
click at [170, 172] on div "Floors (Structural)" at bounding box center [154, 175] width 43 height 6
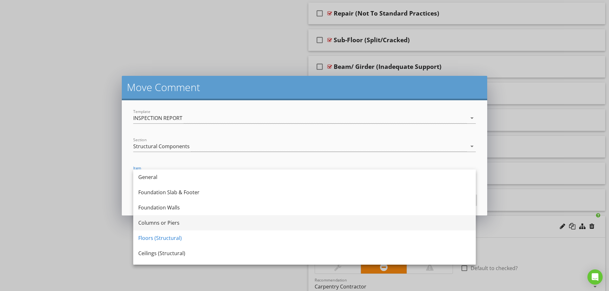
click at [179, 222] on div "Columns or Piers" at bounding box center [304, 223] width 332 height 8
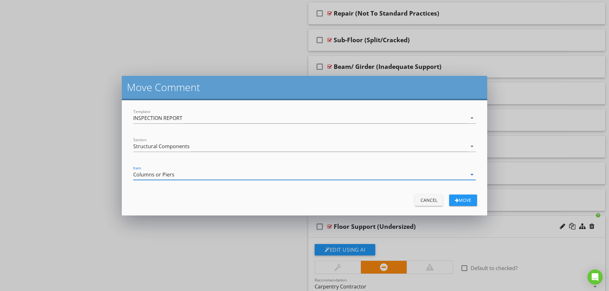
click at [469, 198] on div "Move" at bounding box center [463, 200] width 18 height 7
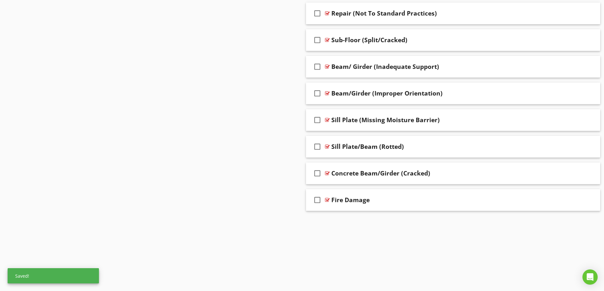
scroll to position [840, 0]
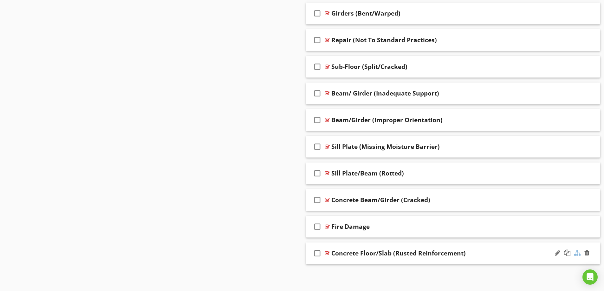
click at [577, 254] on div at bounding box center [578, 253] width 6 height 6
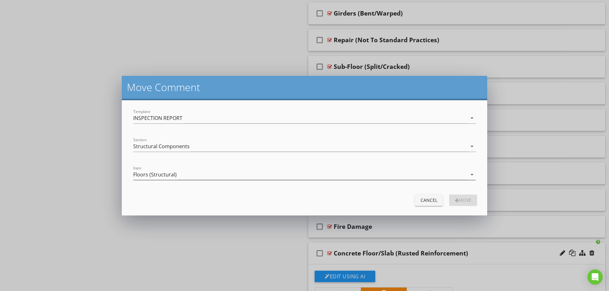
click at [158, 176] on div "Floors (Structural)" at bounding box center [154, 175] width 43 height 6
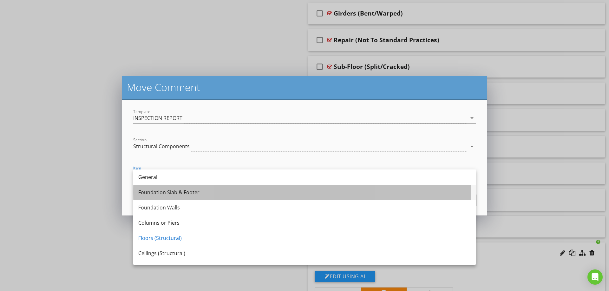
click at [167, 194] on div "Foundation Slab & Footer" at bounding box center [304, 192] width 332 height 8
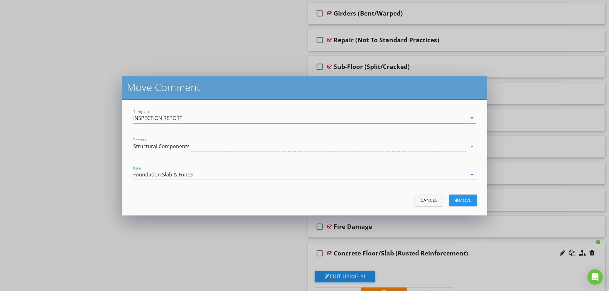
click at [458, 201] on div "Move" at bounding box center [463, 200] width 18 height 7
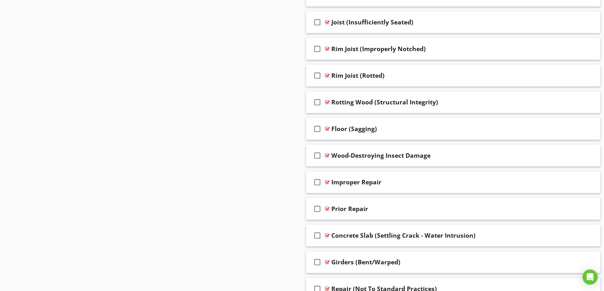
scroll to position [623, 0]
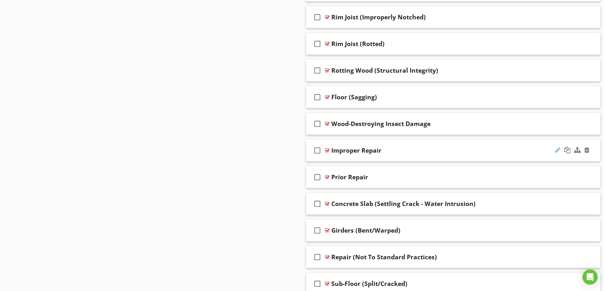
click at [556, 150] on div at bounding box center [557, 150] width 5 height 6
click at [414, 151] on div "Improper Repair" at bounding box center [437, 151] width 211 height 8
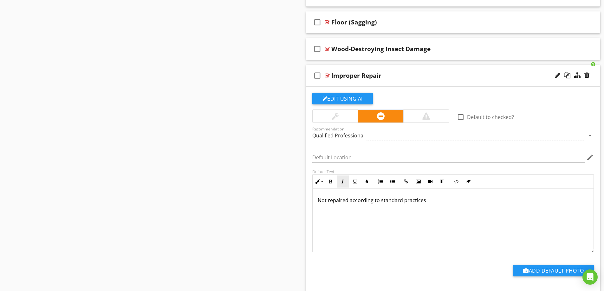
scroll to position [687, 0]
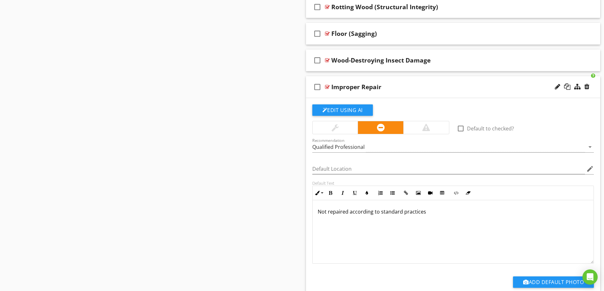
click at [322, 212] on p "Not repaired according to standard practices" at bounding box center [453, 212] width 271 height 8
click at [556, 212] on p "The floor appears to have been repaired; however, it is not repaired according …" at bounding box center [453, 212] width 271 height 8
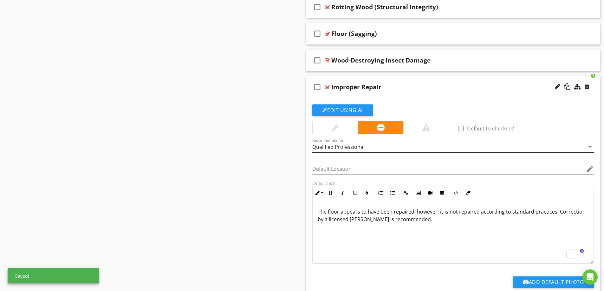
click at [342, 147] on div "Qualified Professional" at bounding box center [338, 147] width 52 height 6
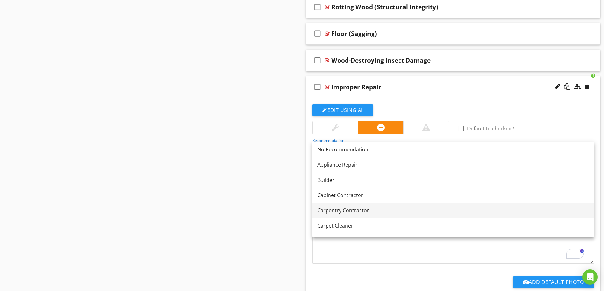
click at [372, 204] on link "Carpentry Contractor" at bounding box center [453, 210] width 282 height 15
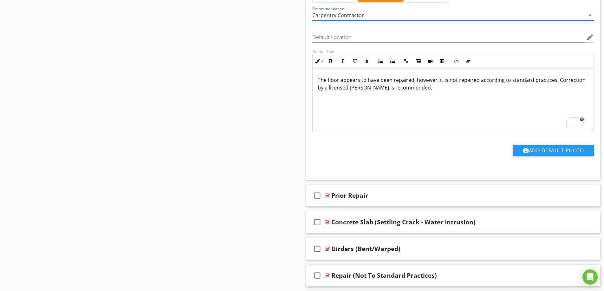
scroll to position [845, 0]
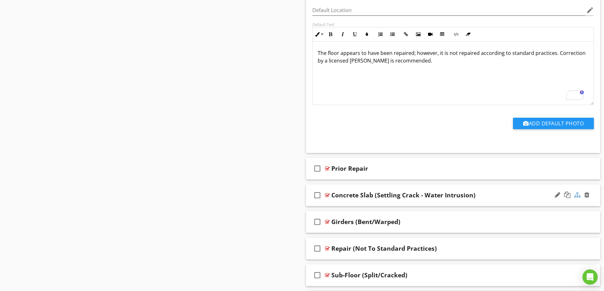
click at [576, 195] on div at bounding box center [578, 195] width 6 height 6
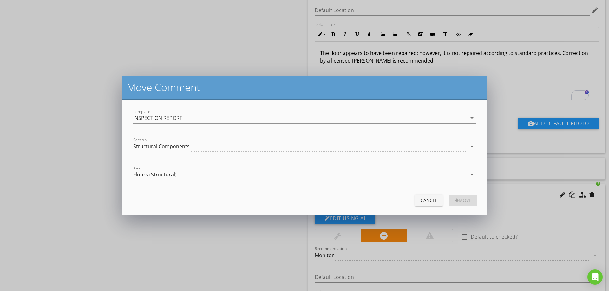
click at [170, 170] on div "Floors (Structural)" at bounding box center [300, 174] width 334 height 10
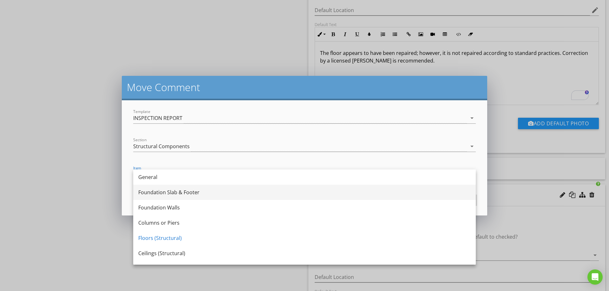
click at [176, 192] on div "Foundation Slab & Footer" at bounding box center [304, 192] width 332 height 8
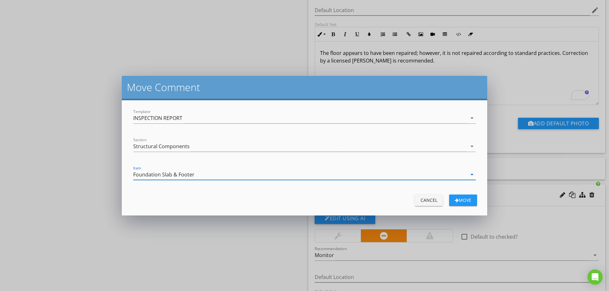
click at [467, 199] on div "Move" at bounding box center [463, 200] width 18 height 7
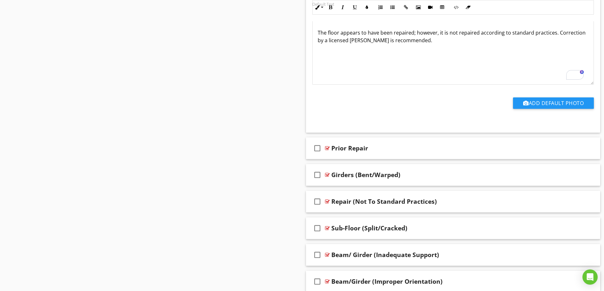
scroll to position [877, 0]
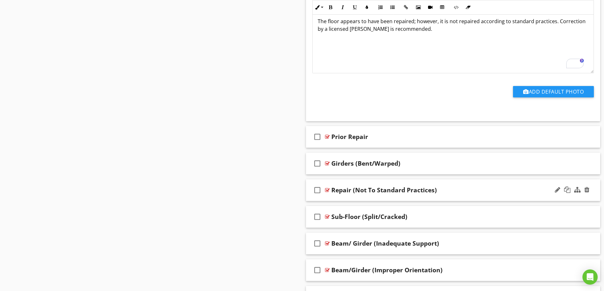
click at [478, 190] on div "Repair (Not To Standard Practices)" at bounding box center [437, 190] width 211 height 8
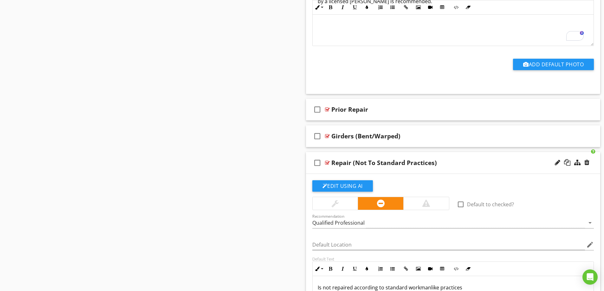
scroll to position [909, 0]
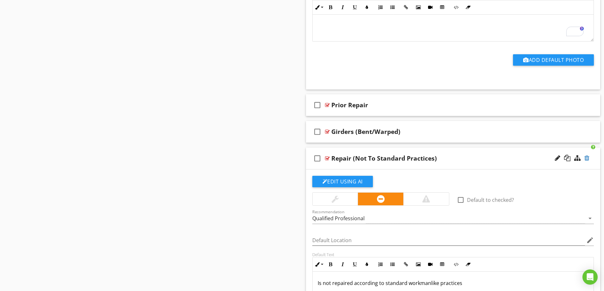
click at [586, 158] on div at bounding box center [587, 158] width 5 height 6
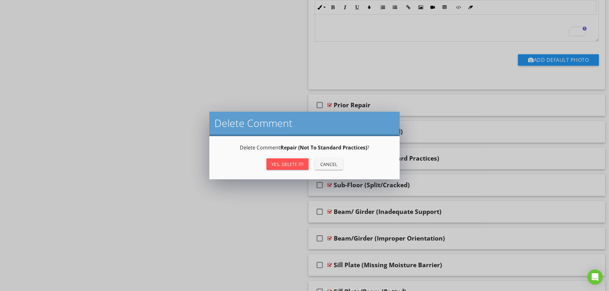
click at [264, 163] on div "Yes, Delete it! Cancel" at bounding box center [304, 163] width 175 height 15
click at [296, 166] on div "Yes, Delete it!" at bounding box center [288, 164] width 32 height 7
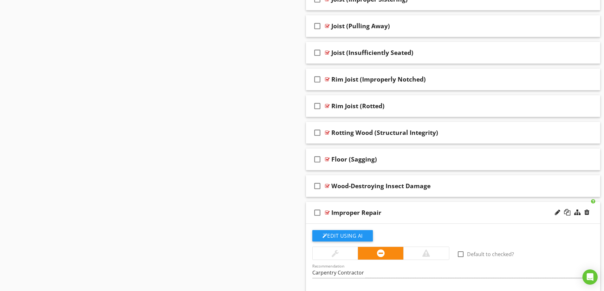
scroll to position [562, 0]
click at [416, 212] on div "Improper Repair" at bounding box center [437, 212] width 211 height 8
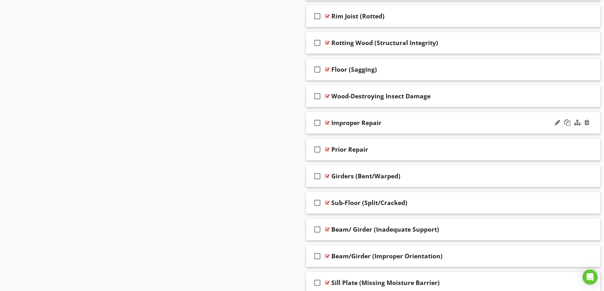
scroll to position [657, 0]
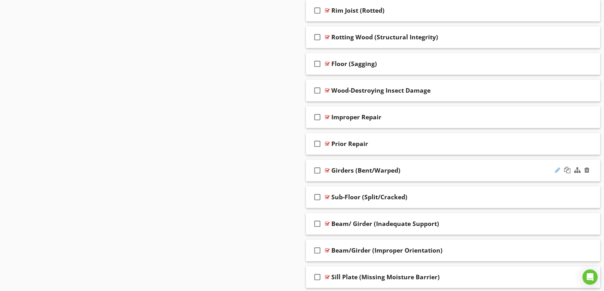
click at [556, 171] on div at bounding box center [557, 170] width 5 height 6
click at [332, 169] on input "Girders (Bent/Warped)" at bounding box center [437, 171] width 211 height 10
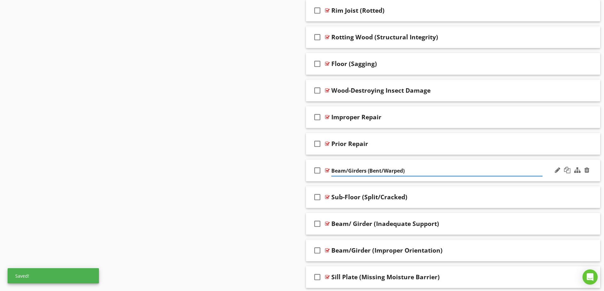
click at [366, 171] on input "Beam/Girders (Bent/Warped)" at bounding box center [437, 171] width 211 height 10
type input "Beam/Girder (Bent/Warped)"
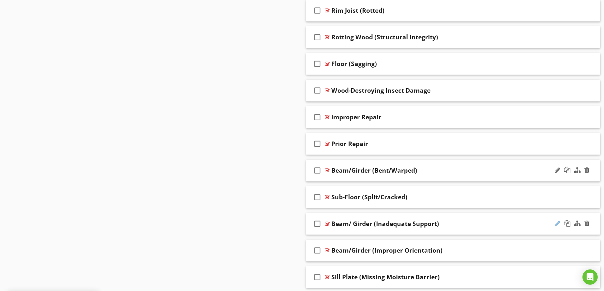
click at [556, 224] on div at bounding box center [557, 223] width 5 height 6
click at [350, 223] on input "Beam/ Girder (Inadequate Support)" at bounding box center [437, 224] width 211 height 10
type input "Beam/Girder (Inadequate Support)"
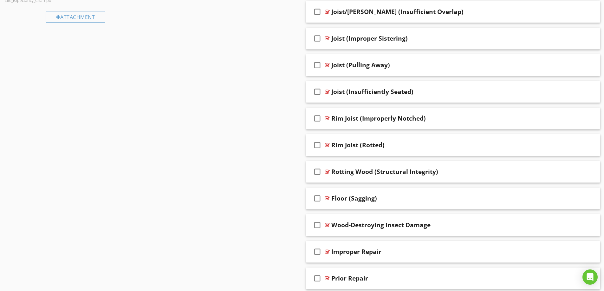
scroll to position [507, 0]
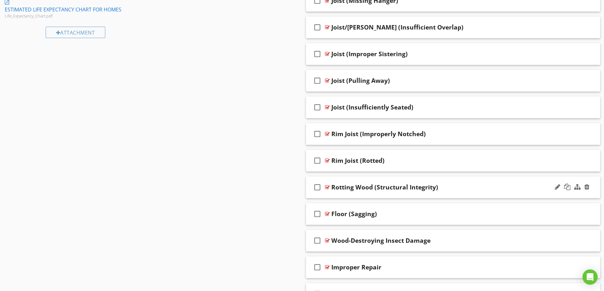
click at [461, 188] on div "Rotting Wood (Structural Integrity)" at bounding box center [437, 187] width 211 height 8
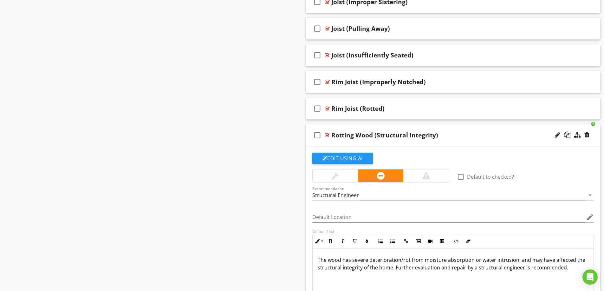
scroll to position [570, 0]
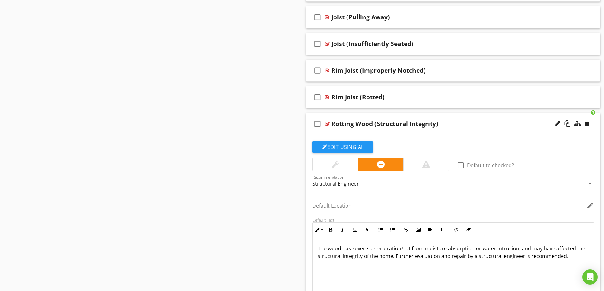
click at [487, 122] on div "Rotting Wood (Structural Integrity)" at bounding box center [437, 124] width 211 height 8
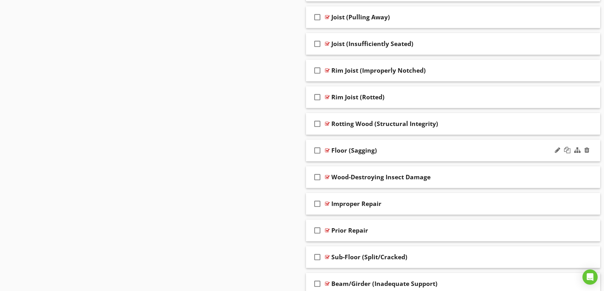
scroll to position [634, 0]
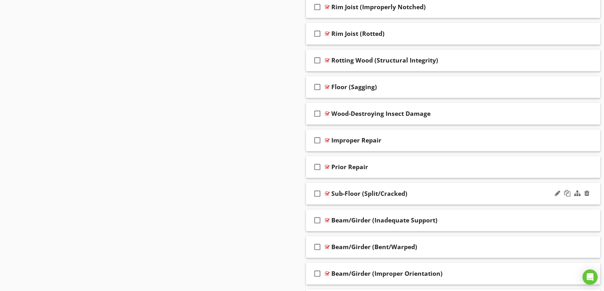
click at [454, 189] on div "check_box_outline_blank Sub-Floor (Split/Cracked)" at bounding box center [453, 194] width 295 height 22
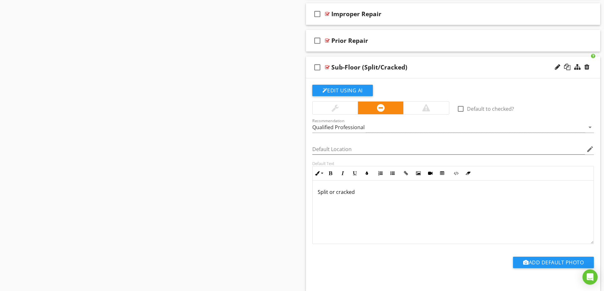
scroll to position [760, 0]
click at [349, 191] on p "Split or cracked" at bounding box center [453, 191] width 271 height 8
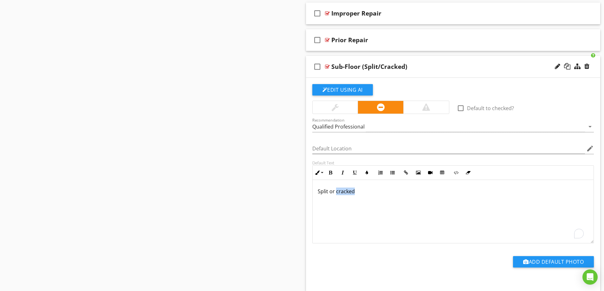
click at [349, 191] on p "Split or cracked" at bounding box center [453, 191] width 271 height 8
click at [342, 185] on div "Split or cracked" at bounding box center [453, 211] width 281 height 63
click at [339, 190] on p "Split or cracked" at bounding box center [453, 191] width 271 height 8
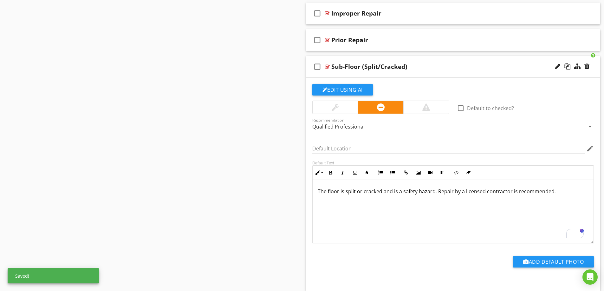
click at [350, 127] on div "Qualified Professional" at bounding box center [338, 127] width 52 height 6
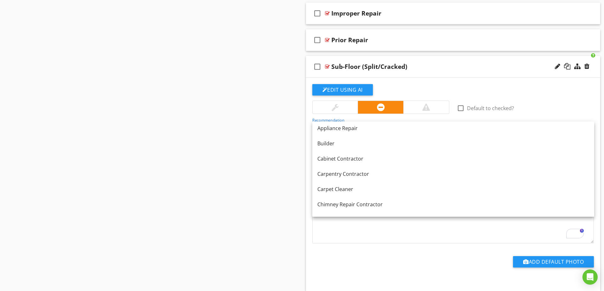
scroll to position [32, 0]
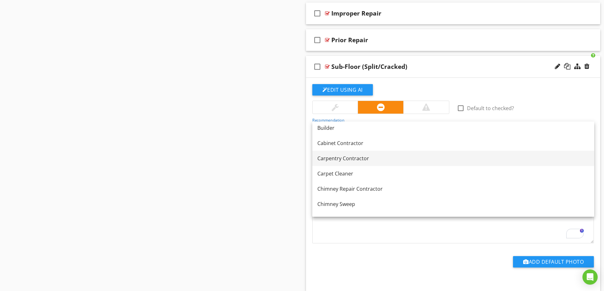
click at [365, 158] on div "Carpentry Contractor" at bounding box center [454, 159] width 272 height 8
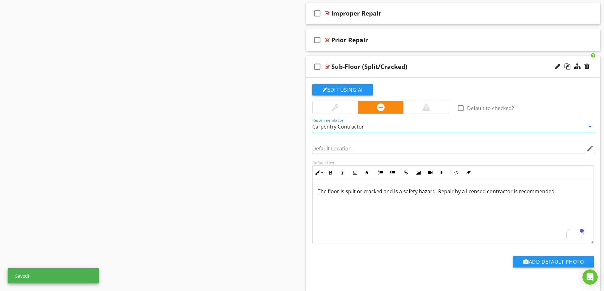
click at [437, 60] on div "check_box_outline_blank Sub-Floor (Split/Cracked)" at bounding box center [453, 67] width 295 height 22
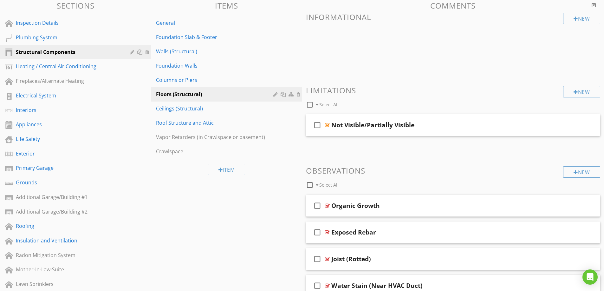
scroll to position [63, 0]
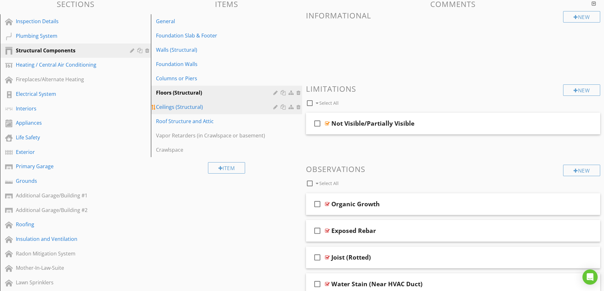
click at [196, 109] on div "Ceilings (Structural)" at bounding box center [215, 107] width 119 height 8
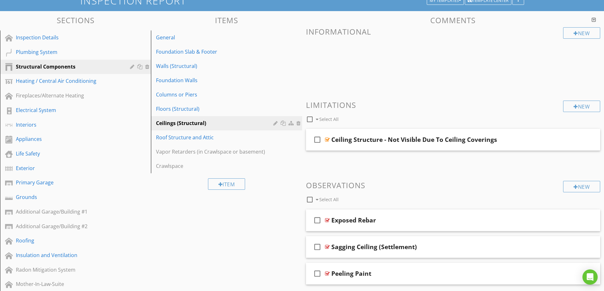
scroll to position [11, 0]
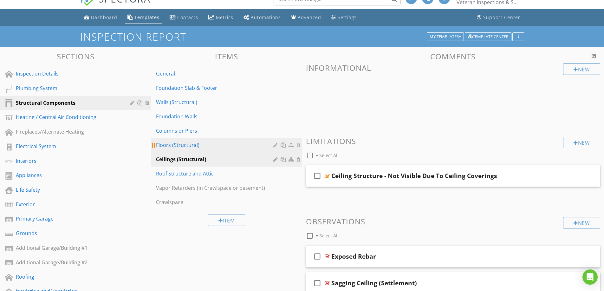
click at [209, 142] on div "Floors (Structural)" at bounding box center [215, 145] width 119 height 8
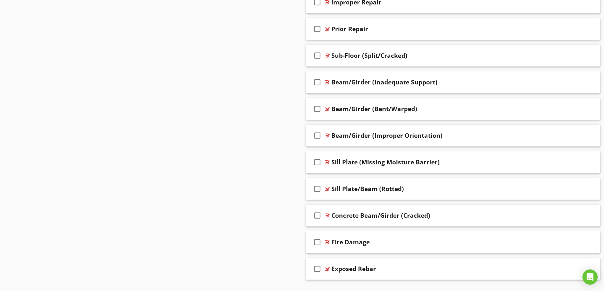
scroll to position [760, 0]
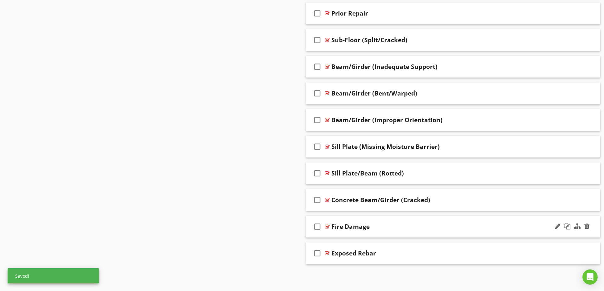
click at [430, 226] on div "Fire Damage" at bounding box center [437, 227] width 211 height 8
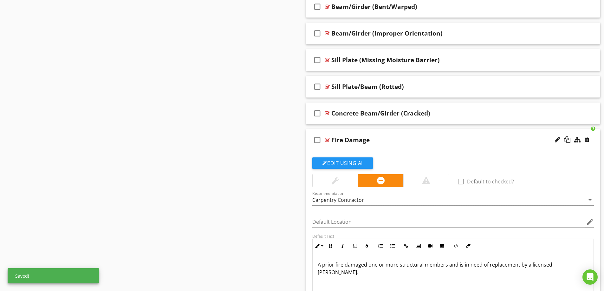
scroll to position [887, 0]
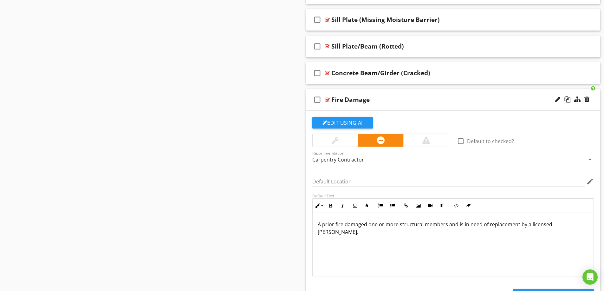
click at [381, 225] on p "A prior fire damaged one or more structural members and is in need of replaceme…" at bounding box center [453, 227] width 271 height 15
click at [371, 225] on p "A prior fire damaged one or more structural members and is in need of replaceme…" at bounding box center [453, 227] width 271 height 15
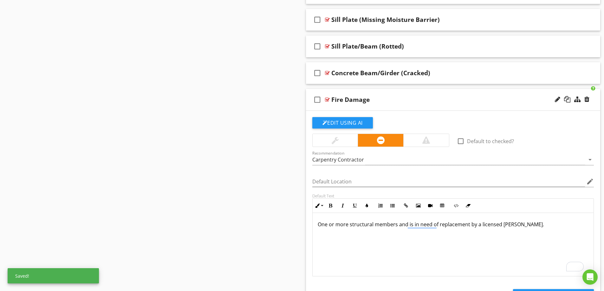
click at [397, 227] on p "One or more structural members and is in need of replacement by a licensed carp…" at bounding box center [453, 224] width 271 height 8
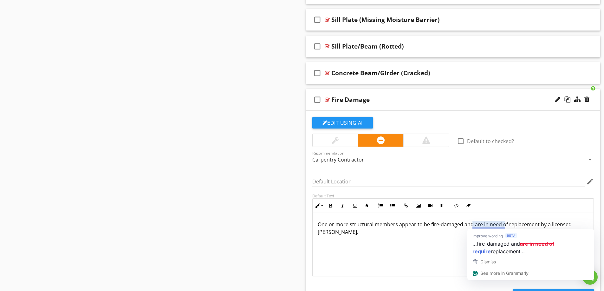
click at [411, 239] on div "One or more structural members appear to be fire-damaged and are in need of rep…" at bounding box center [453, 244] width 281 height 63
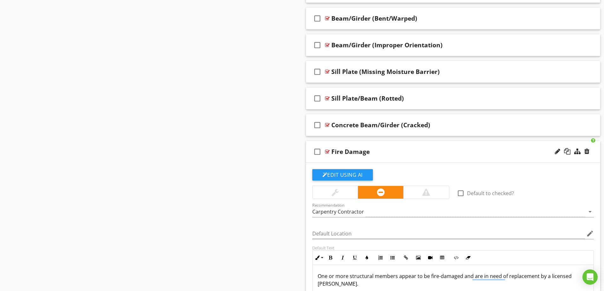
scroll to position [815, 0]
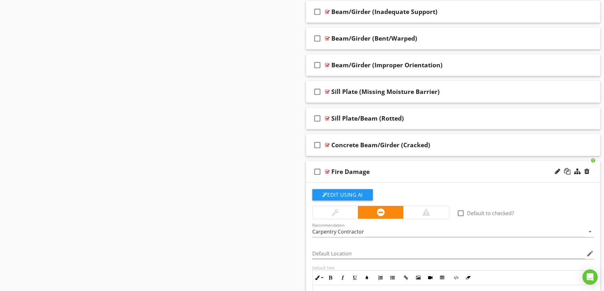
click at [428, 173] on div "Fire Damage" at bounding box center [437, 172] width 211 height 8
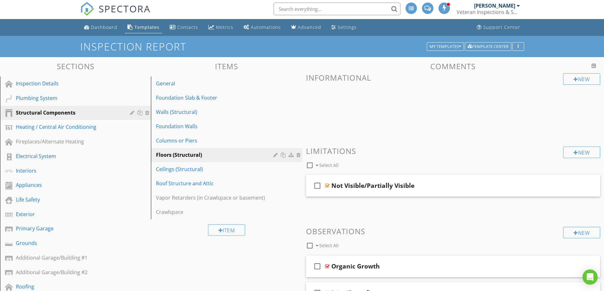
scroll to position [0, 0]
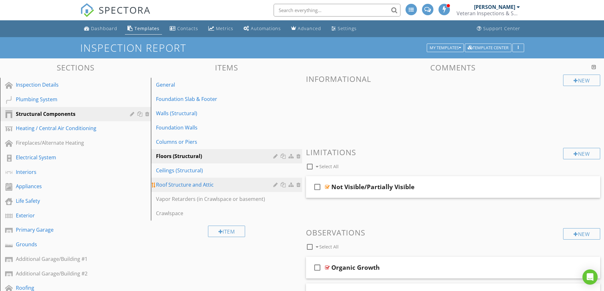
click at [186, 187] on div "Roof Structure and Attic" at bounding box center [215, 185] width 119 height 8
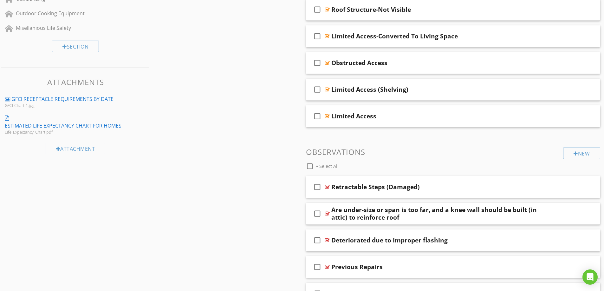
scroll to position [444, 0]
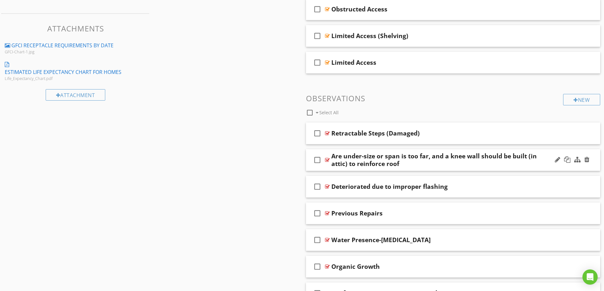
click at [440, 161] on div "Are under-size or span is too far, and a knee wall should be built (in attic) t…" at bounding box center [437, 159] width 211 height 15
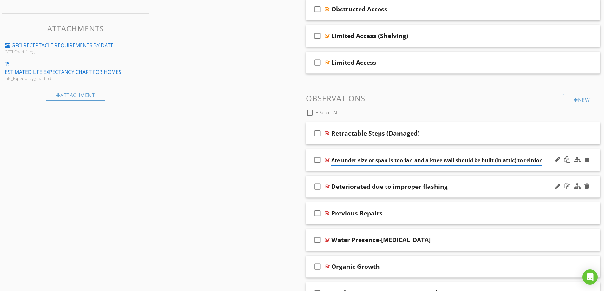
scroll to position [0, 16]
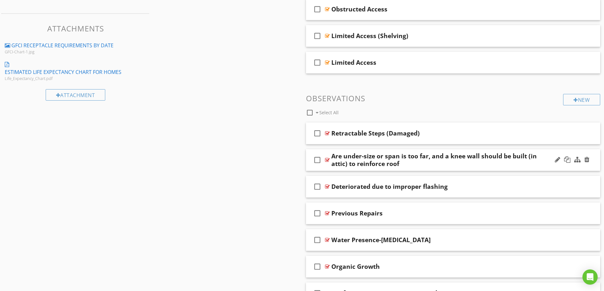
click at [541, 155] on div "Are under-size or span is too far, and a knee wall should be built (in attic) t…" at bounding box center [437, 159] width 211 height 15
click at [543, 167] on div "check_box_outline_blank Are under-size or span is too far, and a knee wall shou…" at bounding box center [453, 160] width 295 height 22
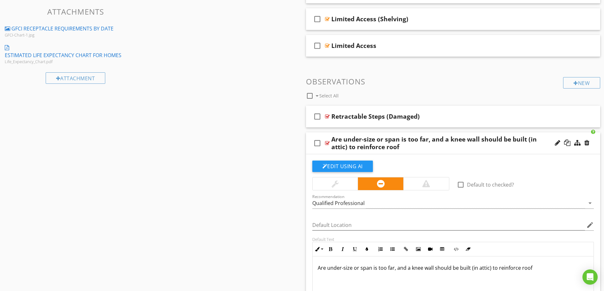
scroll to position [476, 0]
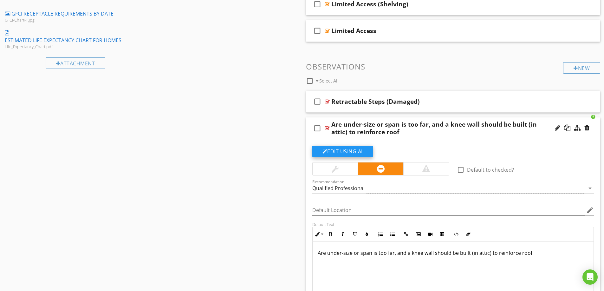
click at [350, 152] on button "Edit Using AI" at bounding box center [342, 151] width 61 height 11
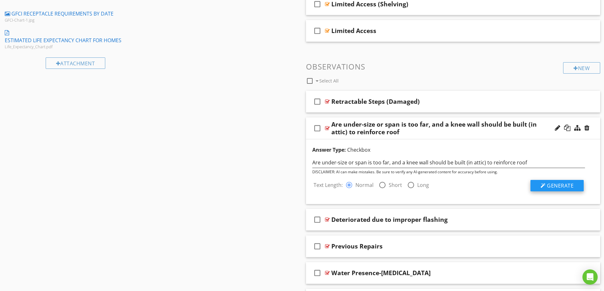
click at [554, 185] on span "Generate" at bounding box center [560, 185] width 27 height 7
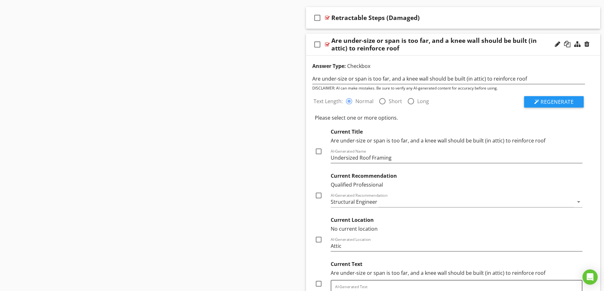
scroll to position [571, 0]
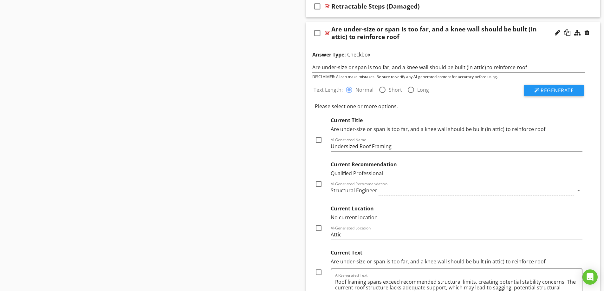
click at [319, 140] on div at bounding box center [318, 140] width 11 height 11
checkbox input "true"
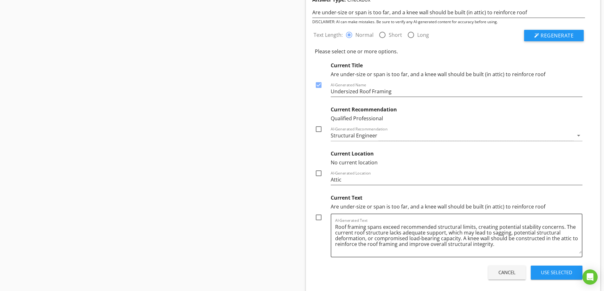
scroll to position [635, 0]
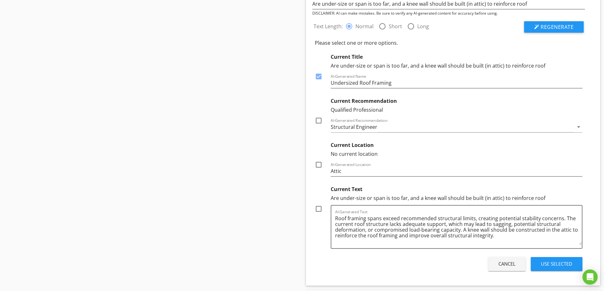
click at [319, 121] on div at bounding box center [318, 120] width 11 height 11
checkbox input "true"
click at [317, 165] on div at bounding box center [318, 164] width 11 height 11
checkbox input "true"
click at [318, 209] on div at bounding box center [318, 208] width 11 height 11
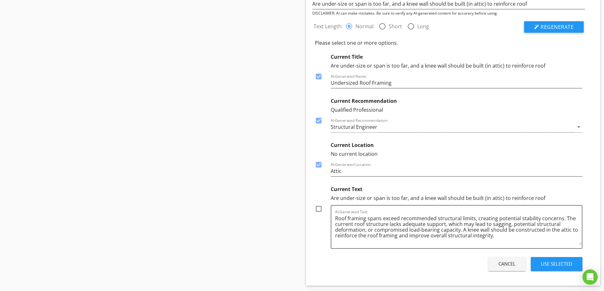
checkbox input "true"
click at [399, 127] on div "Structural Engineer" at bounding box center [452, 127] width 243 height 10
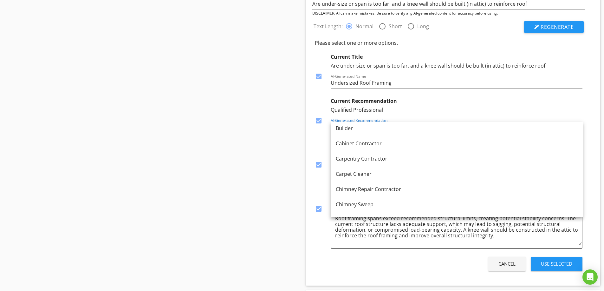
scroll to position [0, 0]
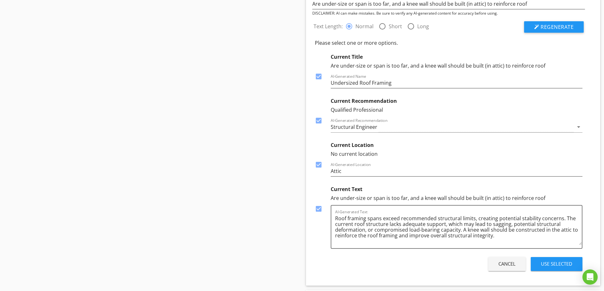
click at [556, 265] on div "Use Selected" at bounding box center [556, 263] width 31 height 7
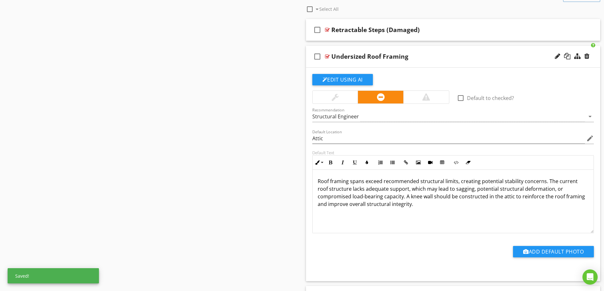
scroll to position [539, 0]
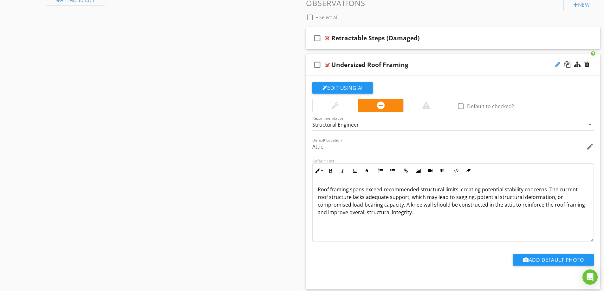
click at [557, 66] on div at bounding box center [557, 64] width 5 height 6
click at [361, 65] on input "Undersized Roof Framing" at bounding box center [437, 65] width 211 height 10
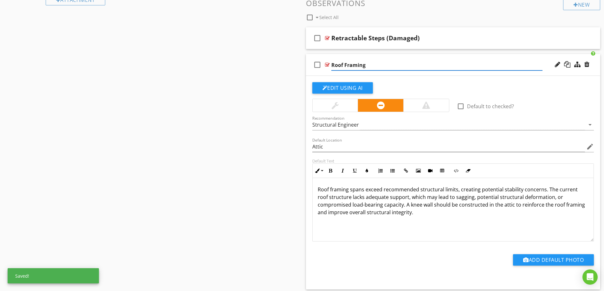
click at [378, 64] on input "Roof Framing" at bounding box center [437, 65] width 211 height 10
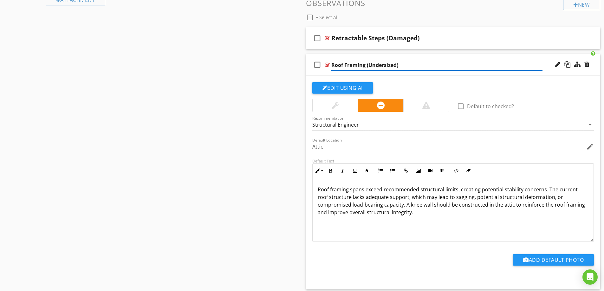
type input "Roof Framing (Undersized)"
click at [451, 67] on div "Roof Framing (Undersized)" at bounding box center [437, 65] width 211 height 8
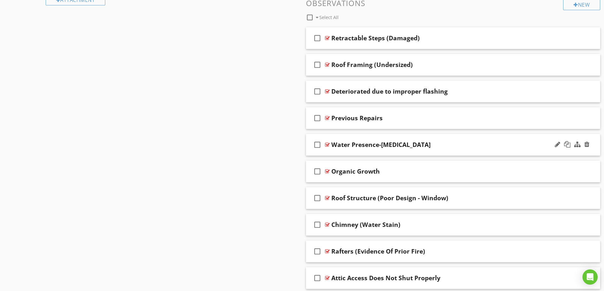
click at [447, 149] on div "check_box_outline_blank Water Presence-Flashing" at bounding box center [453, 145] width 295 height 22
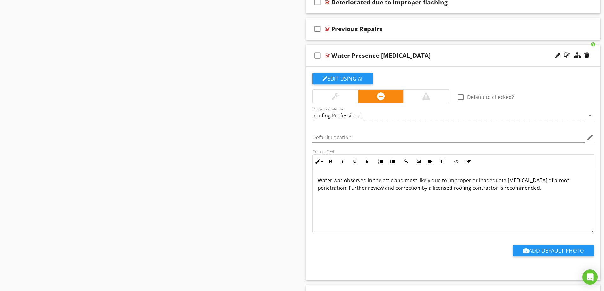
scroll to position [635, 0]
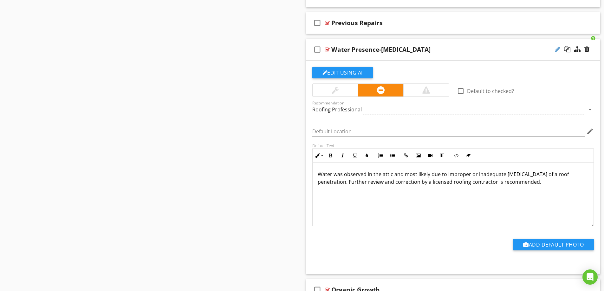
click at [558, 49] on div at bounding box center [557, 49] width 5 height 6
click at [373, 48] on input "Water Presence-Flashing" at bounding box center [437, 50] width 211 height 10
type input "Water Presence (Inadequate/Improper Flashing"
click at [516, 49] on div "Water Presence (Inadequate/Improper Flashing" at bounding box center [437, 50] width 211 height 8
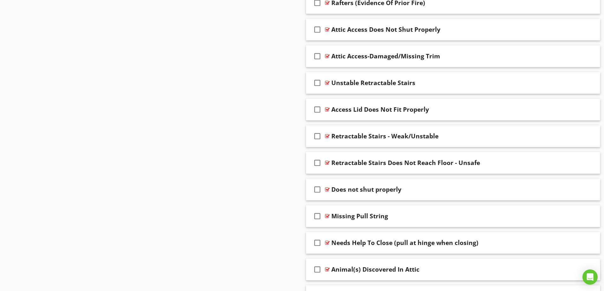
scroll to position [793, 0]
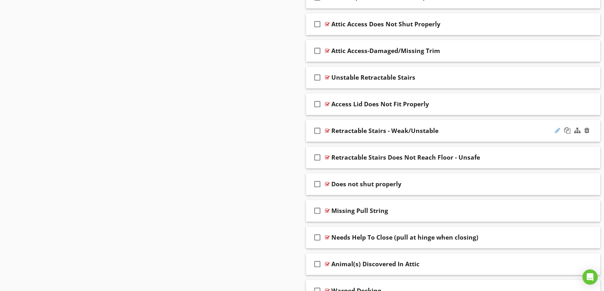
click at [556, 128] on div at bounding box center [557, 130] width 5 height 6
click at [383, 130] on input "Retractable Stairs - Weak/Unstable" at bounding box center [437, 131] width 211 height 10
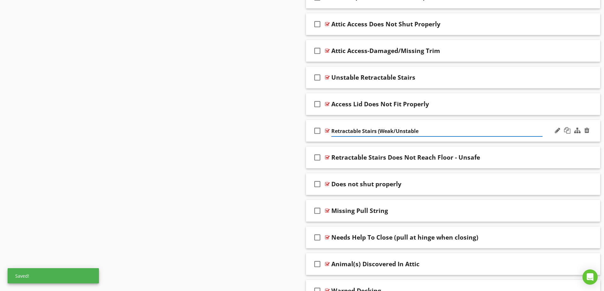
click at [420, 131] on input "Retractable Stairs (Weak/Unstable" at bounding box center [437, 131] width 211 height 10
type input "Retractable Stairs (Weak/Unstable)"
click at [498, 158] on div "Retractable Stairs Does Not Reach Floor - Unsafe" at bounding box center [437, 158] width 211 height 8
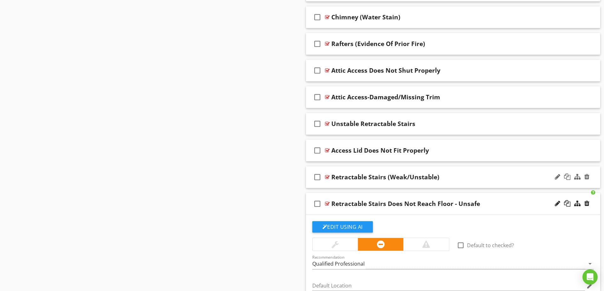
scroll to position [825, 0]
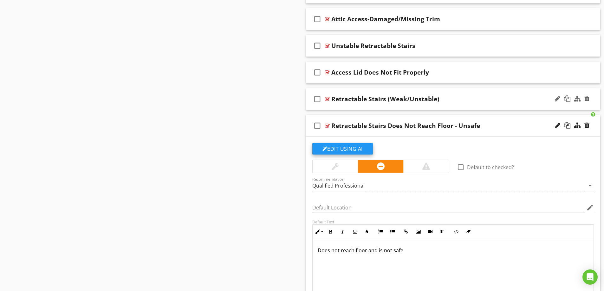
click at [356, 147] on button "Edit Using AI" at bounding box center [342, 148] width 61 height 11
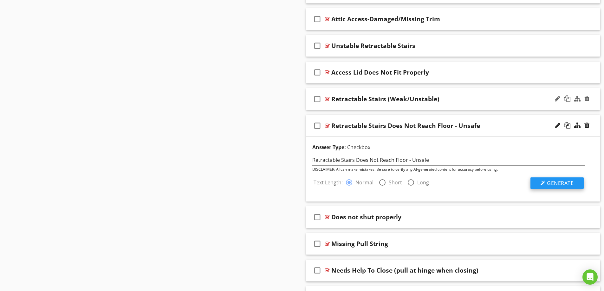
click at [554, 184] on span "Generate" at bounding box center [560, 183] width 27 height 7
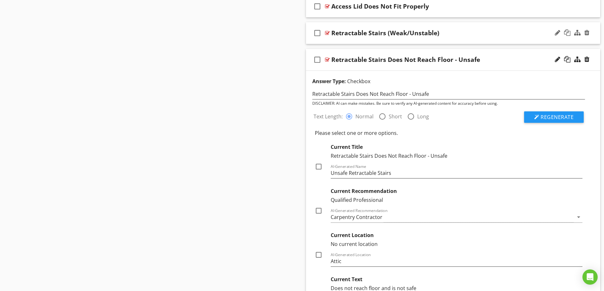
scroll to position [920, 0]
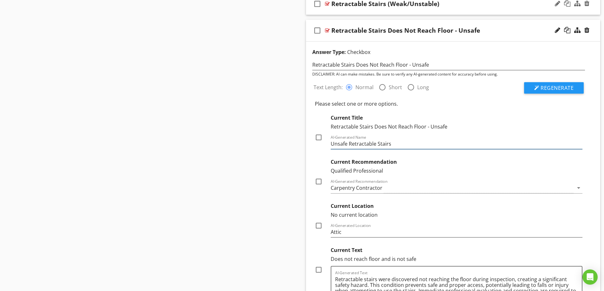
click at [349, 143] on input "Unsafe Retractable Stairs" at bounding box center [457, 144] width 252 height 10
click at [370, 143] on input "Retractable Stairs" at bounding box center [457, 144] width 252 height 10
click at [372, 143] on input "Retractable Stairs" at bounding box center [457, 144] width 252 height 10
type input "Retractable Stairs (Unsafe)"
click at [317, 138] on div at bounding box center [318, 137] width 11 height 11
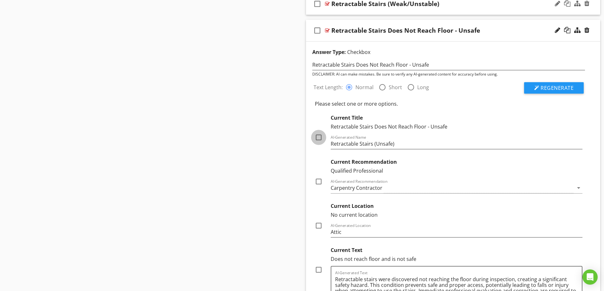
checkbox input "true"
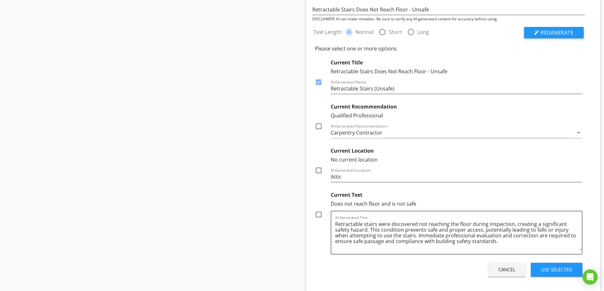
scroll to position [983, 0]
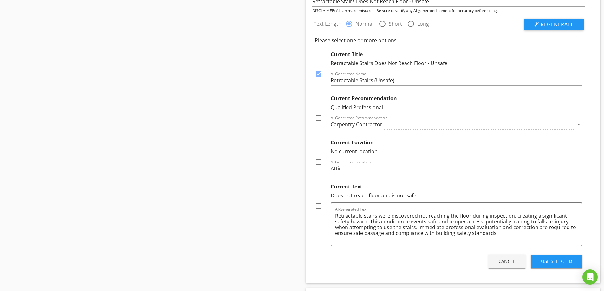
click at [318, 118] on div at bounding box center [318, 118] width 11 height 11
checkbox input "true"
click at [318, 162] on div at bounding box center [318, 162] width 11 height 11
checkbox input "true"
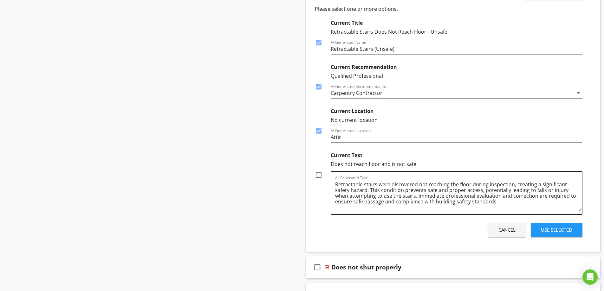
scroll to position [1015, 0]
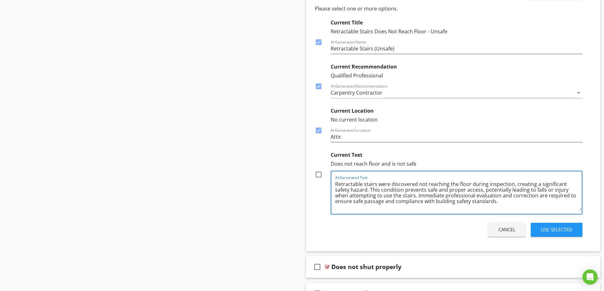
click at [433, 196] on textarea "Retractable stairs were discovered not reaching the floor during inspection, cr…" at bounding box center [458, 195] width 247 height 32
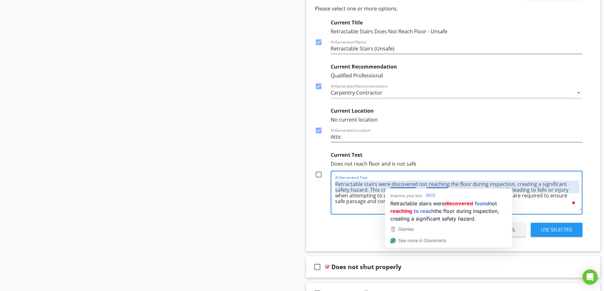
click at [348, 201] on textarea "Retractable stairs were discovered not reaching the floor during inspection, cr…" at bounding box center [458, 195] width 247 height 32
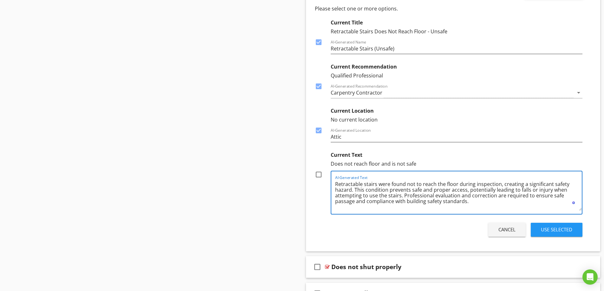
click at [551, 183] on textarea "Retractable stairs were found not to reach the floor during inspection, creatin…" at bounding box center [458, 195] width 247 height 32
type textarea "Retractable stairs were found not to reach the floor during inspection, creatin…"
click at [318, 174] on div at bounding box center [318, 174] width 11 height 11
checkbox input "true"
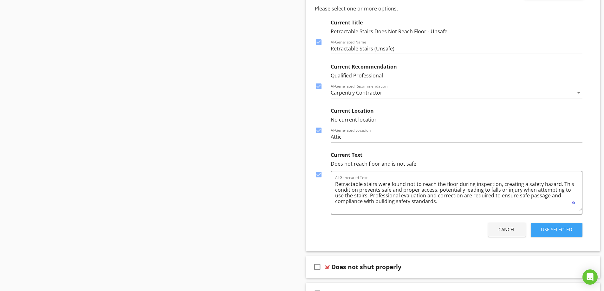
click at [548, 230] on div "Use Selected" at bounding box center [556, 229] width 31 height 7
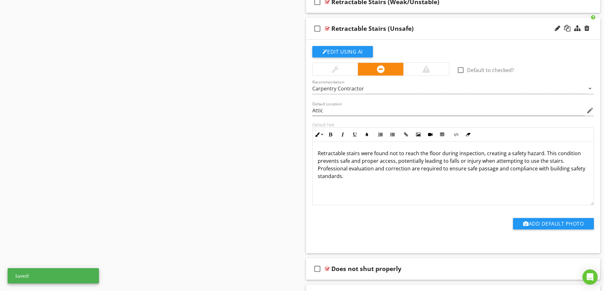
scroll to position [857, 0]
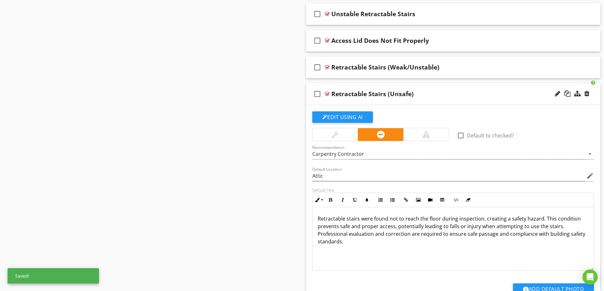
click at [451, 92] on div "Retractable Stairs (Unsafe)" at bounding box center [437, 94] width 211 height 8
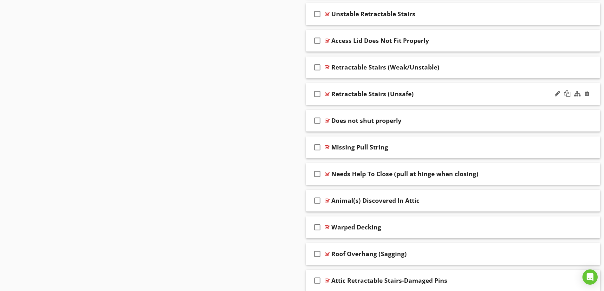
click at [462, 95] on div "Retractable Stairs (Unsafe)" at bounding box center [437, 94] width 211 height 8
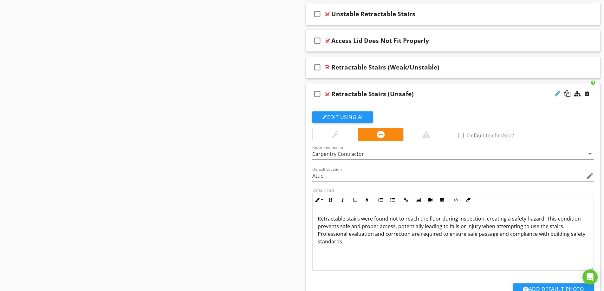
click at [556, 95] on div at bounding box center [557, 93] width 5 height 6
click at [397, 94] on input "Retractable Stairs (Unsafe)" at bounding box center [437, 94] width 211 height 10
type input "Retractable Stairs (Improper Length)"
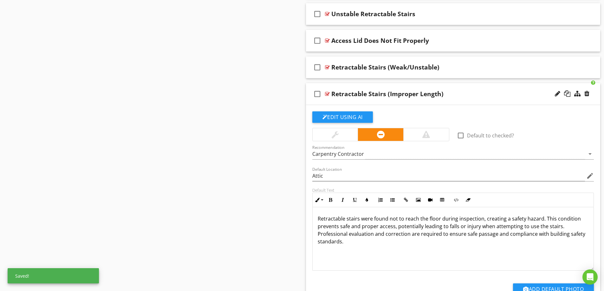
click at [469, 95] on div "Retractable Stairs (Improper Length)" at bounding box center [437, 94] width 211 height 8
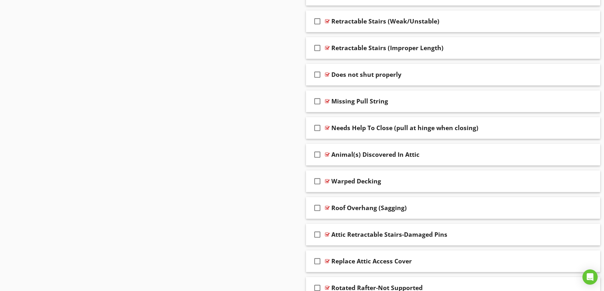
scroll to position [909, 0]
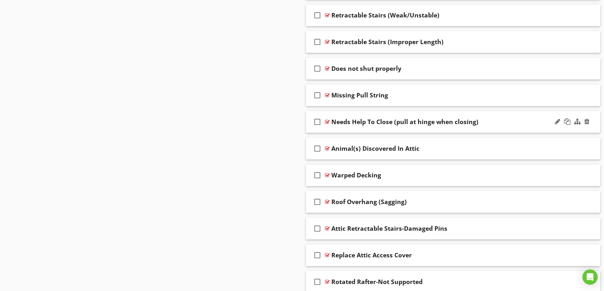
click at [526, 122] on div "Needs Help To Close (pull at hinge when closing)" at bounding box center [437, 122] width 211 height 8
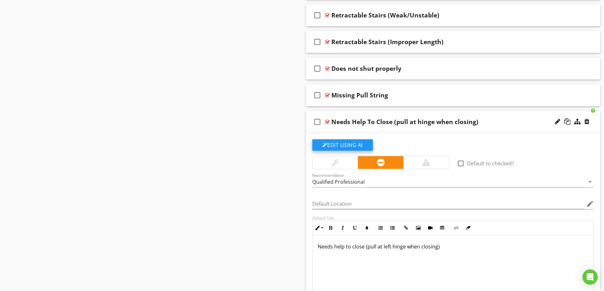
click at [353, 147] on button "Edit Using AI" at bounding box center [342, 144] width 61 height 11
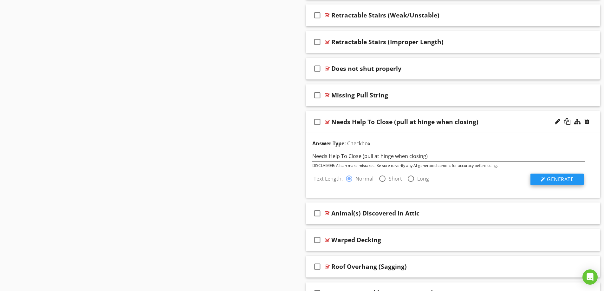
click at [560, 177] on span "Generate" at bounding box center [560, 179] width 27 height 7
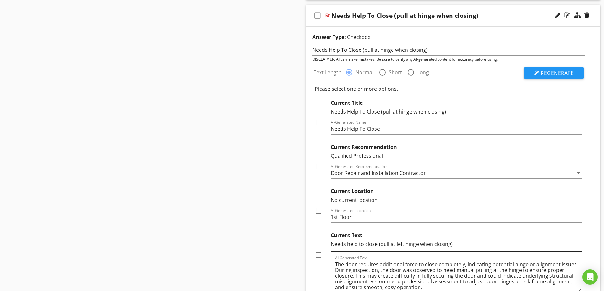
scroll to position [1004, 0]
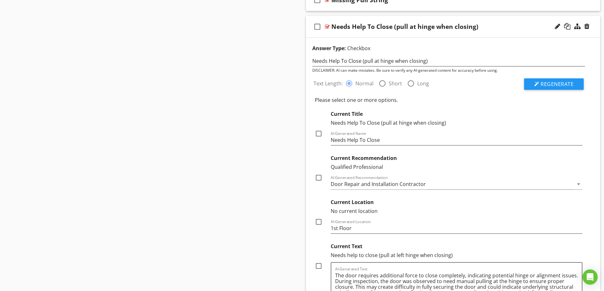
click at [320, 178] on div at bounding box center [318, 177] width 11 height 11
checkbox input "true"
click at [318, 132] on div at bounding box center [318, 133] width 11 height 11
checkbox input "true"
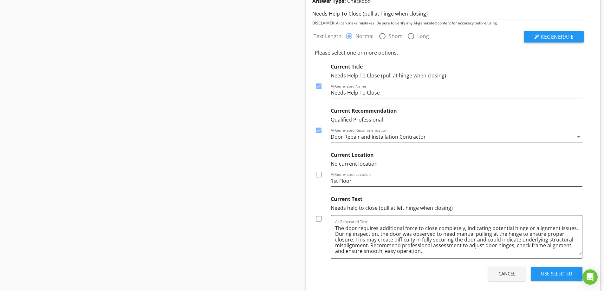
scroll to position [1131, 0]
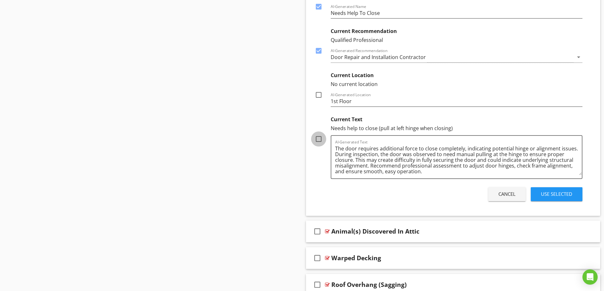
click at [317, 140] on div at bounding box center [318, 139] width 11 height 11
checkbox input "true"
click at [552, 195] on div "Use Selected" at bounding box center [556, 193] width 31 height 7
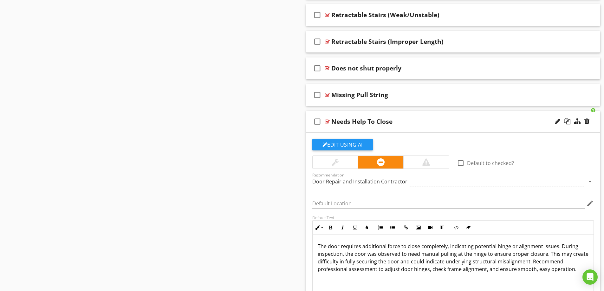
scroll to position [909, 0]
click at [557, 122] on div at bounding box center [557, 121] width 5 height 6
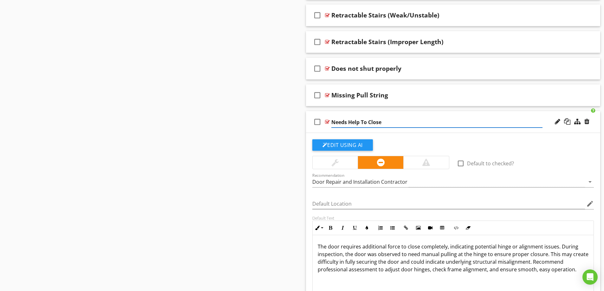
click at [333, 120] on input "Needs Help To Close" at bounding box center [437, 122] width 211 height 10
click at [416, 122] on input "Attic Access (Needs Help To Close" at bounding box center [437, 122] width 211 height 10
type input "Attic Access (Adjustment Needed)"
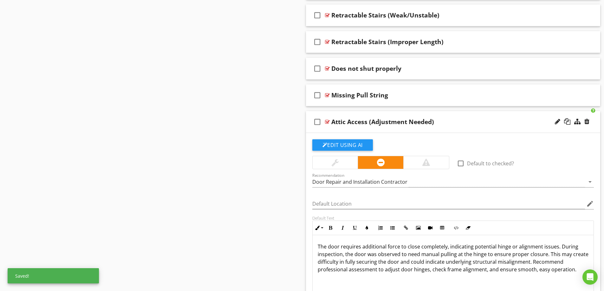
click at [460, 119] on div "Attic Access (Adjustment Needed)" at bounding box center [437, 122] width 211 height 8
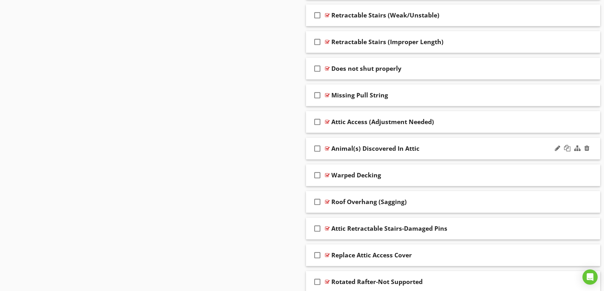
click at [466, 145] on div "Animal(s) Discovered In Attic" at bounding box center [437, 149] width 211 height 8
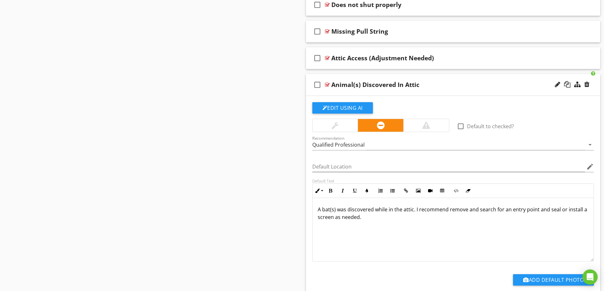
scroll to position [972, 0]
click at [338, 106] on button "Edit Using AI" at bounding box center [342, 107] width 61 height 11
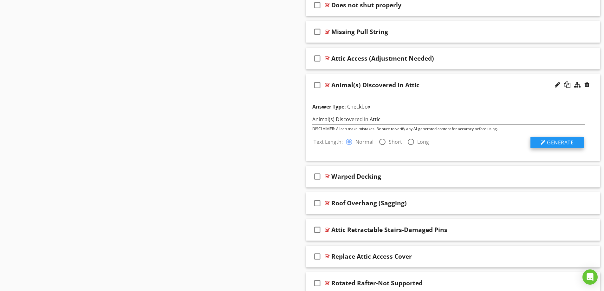
click at [547, 143] on button "Generate" at bounding box center [557, 142] width 53 height 11
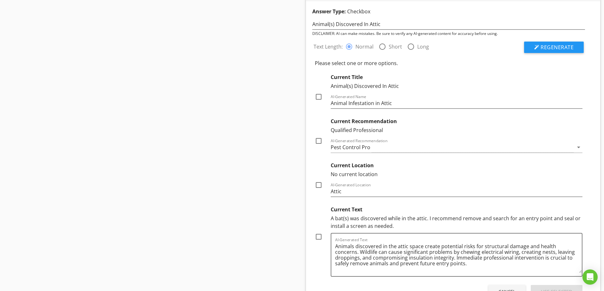
scroll to position [1099, 0]
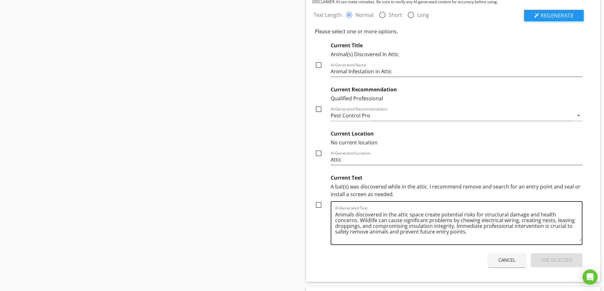
click at [458, 226] on textarea "Animals discovered in the attic space create potential risks for structural dam…" at bounding box center [458, 225] width 247 height 32
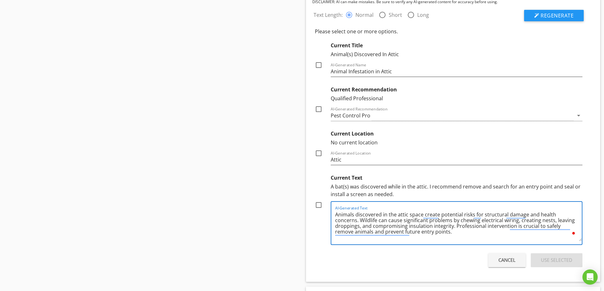
click at [509, 226] on textarea "Animals discovered in the attic space create potential risks for structural dam…" at bounding box center [458, 225] width 247 height 32
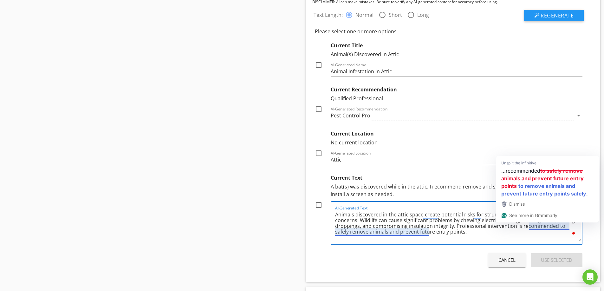
click at [507, 235] on textarea "Animals discovered in the attic space create potential risks for structural dam…" at bounding box center [458, 225] width 247 height 32
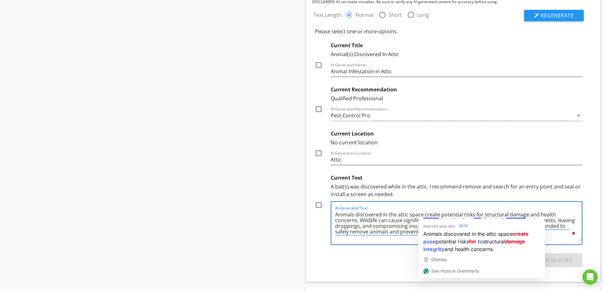
click at [384, 222] on textarea "Animals discovered in the attic space create potential risks for structural dam…" at bounding box center [458, 225] width 247 height 32
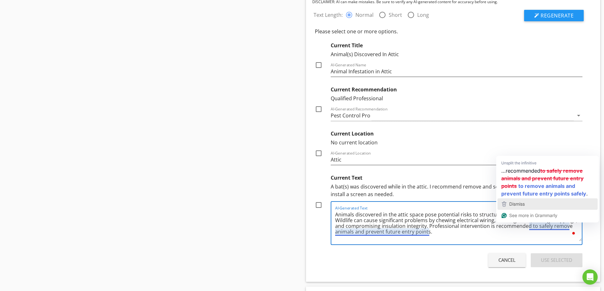
click at [529, 204] on div "Dismiss" at bounding box center [548, 204] width 95 height 10
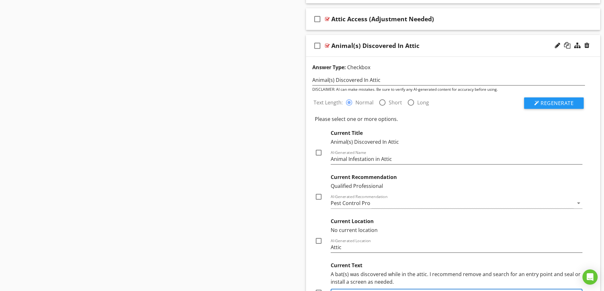
scroll to position [1004, 0]
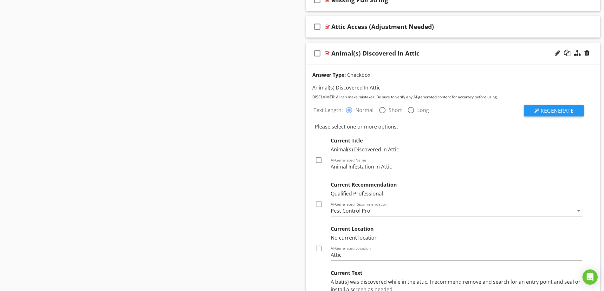
type textarea "Animals discovered in the attic space pose potential risks to structural integr…"
click at [320, 161] on div at bounding box center [318, 160] width 11 height 11
checkbox input "true"
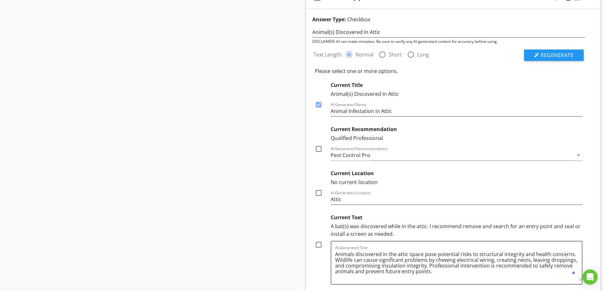
scroll to position [1067, 0]
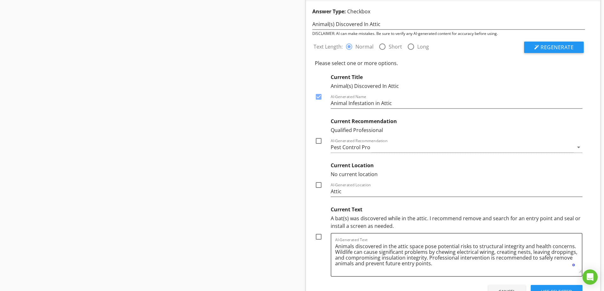
click at [318, 143] on div at bounding box center [318, 140] width 11 height 11
checkbox input "true"
click at [319, 184] on div at bounding box center [318, 185] width 11 height 11
checkbox input "true"
click at [317, 238] on div at bounding box center [318, 236] width 11 height 11
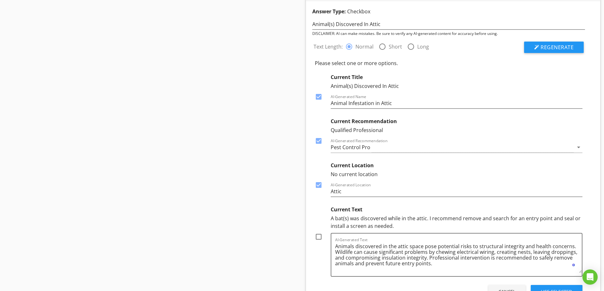
checkbox input "true"
drag, startPoint x: 381, startPoint y: 102, endPoint x: 326, endPoint y: 100, distance: 55.6
click at [326, 100] on div "Current Title Animal(s) Discovered In Attic check_box AI-Generated Name Animal …" at bounding box center [449, 90] width 268 height 35
click at [362, 105] on input "Attic" at bounding box center [457, 103] width 252 height 10
paste input "Animal [MEDICAL_DATA] in"
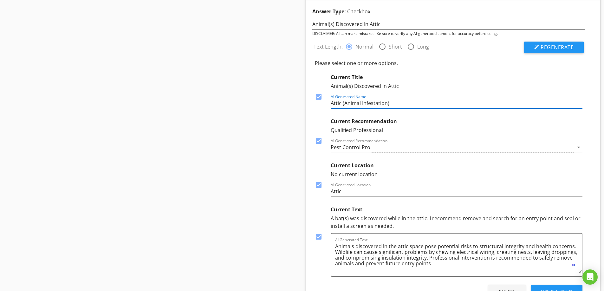
type input "Attic (Animal Infestation)"
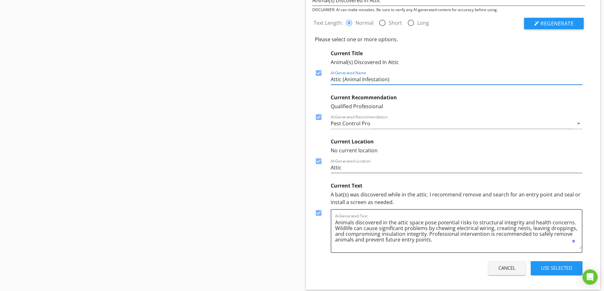
scroll to position [1226, 0]
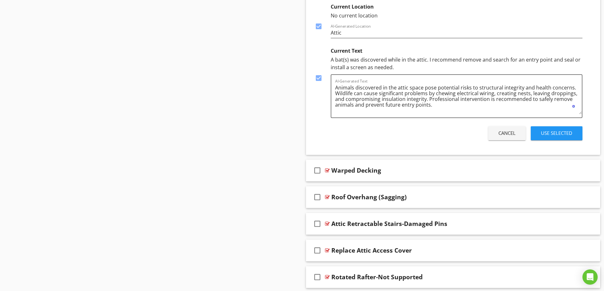
click at [552, 135] on div "Use Selected" at bounding box center [556, 132] width 31 height 7
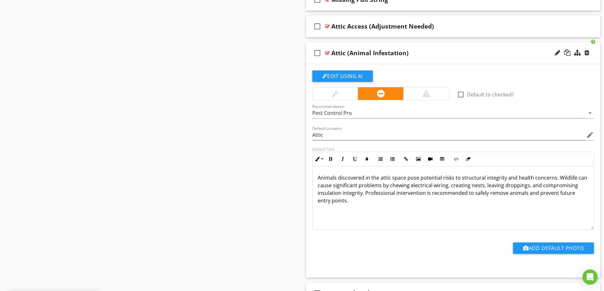
scroll to position [1004, 0]
click at [450, 55] on div "Attic (Animal Infestation)" at bounding box center [437, 53] width 211 height 8
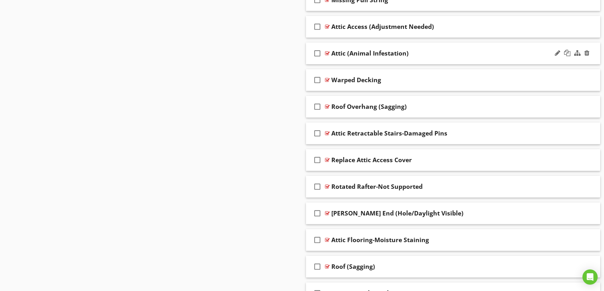
click at [462, 52] on div "Attic (Animal Infestation)" at bounding box center [437, 53] width 211 height 8
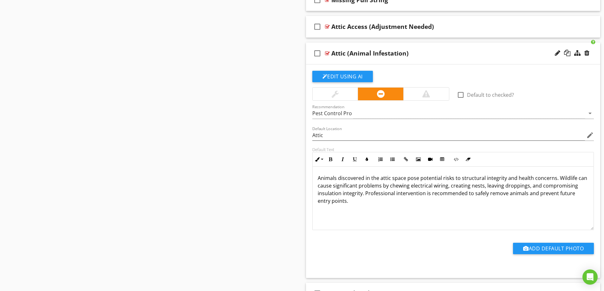
click at [405, 54] on div "Attic (Animal Infestation)" at bounding box center [370, 53] width 77 height 8
click at [250, 102] on div "Sections Inspection Details Plumbing System Structural Components Heating / Cen…" at bounding box center [302, 10] width 604 height 1910
drag, startPoint x: 516, startPoint y: 51, endPoint x: 490, endPoint y: 78, distance: 36.8
click at [516, 52] on div "Attic (Animal Infestation)" at bounding box center [437, 53] width 211 height 8
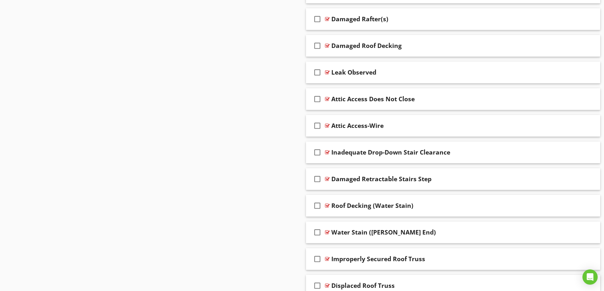
scroll to position [1321, 0]
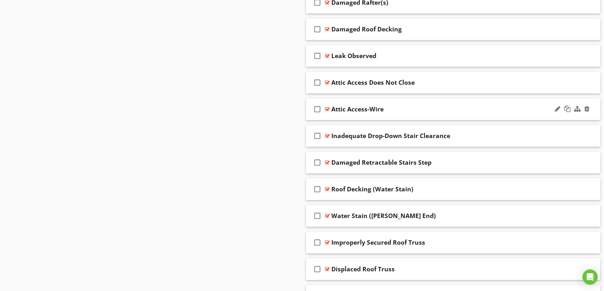
click at [495, 111] on div "Attic Access-Wire" at bounding box center [437, 109] width 211 height 8
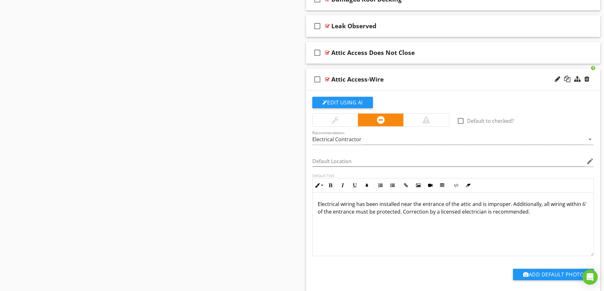
scroll to position [1353, 0]
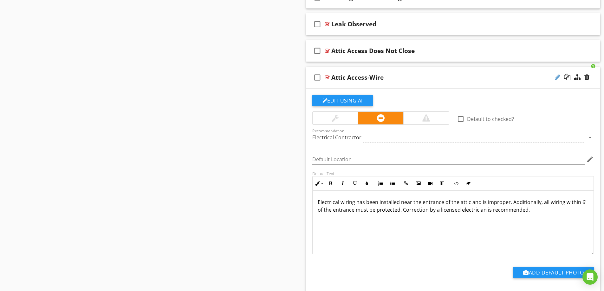
click at [558, 78] on div at bounding box center [557, 77] width 5 height 6
click at [365, 79] on input "Attic Access-Wire" at bounding box center [437, 78] width 211 height 10
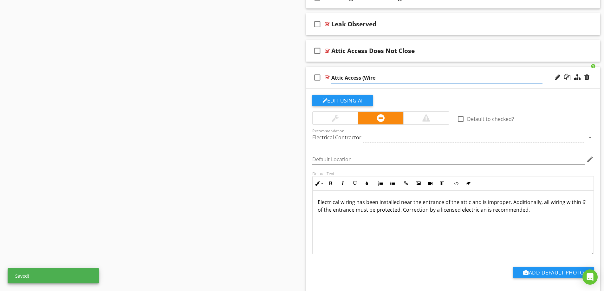
click at [394, 76] on input "Attic Access (Wire" at bounding box center [437, 78] width 211 height 10
type input "Attic Access (Wire Present)"
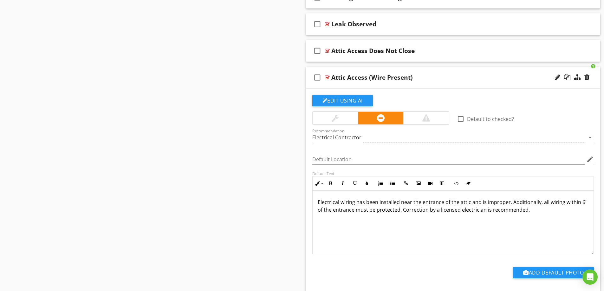
click at [441, 82] on div "check_box_outline_blank Attic Access (Wire Present)" at bounding box center [453, 78] width 295 height 22
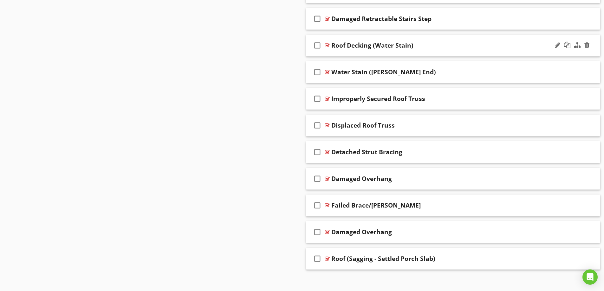
scroll to position [1470, 0]
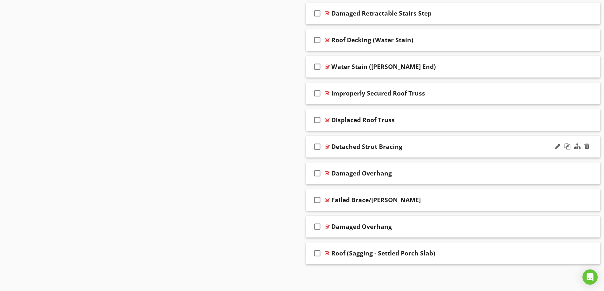
click at [489, 149] on div "Detached Strut Bracing" at bounding box center [437, 147] width 211 height 8
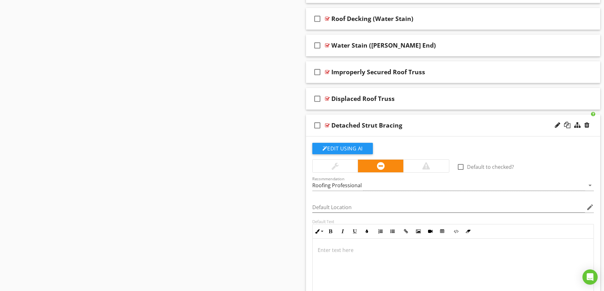
scroll to position [1502, 0]
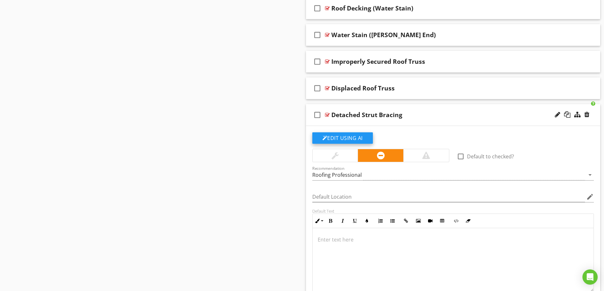
click at [340, 136] on button "Edit Using AI" at bounding box center [342, 137] width 61 height 11
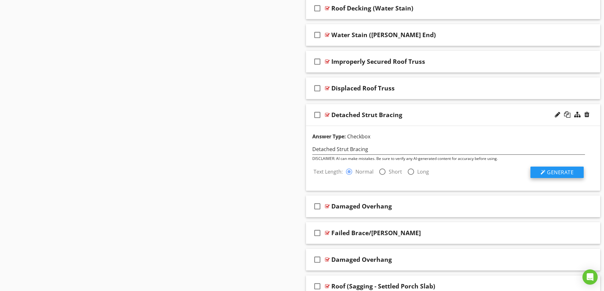
click at [545, 173] on div at bounding box center [543, 172] width 5 height 5
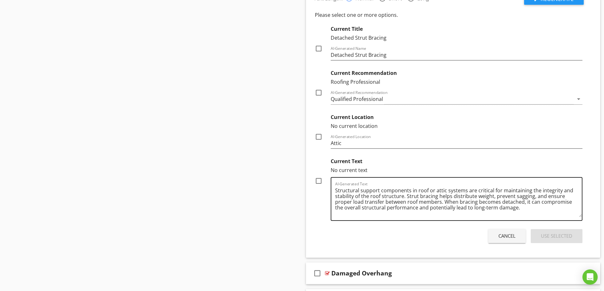
scroll to position [1661, 0]
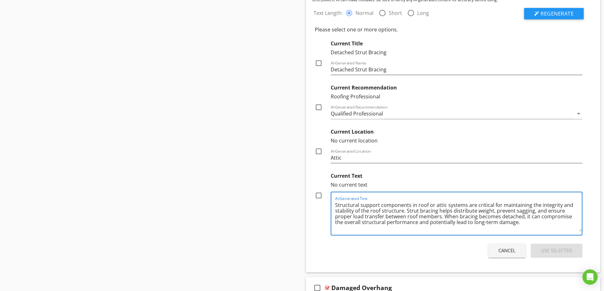
click at [515, 224] on textarea "Structural support components in roof or attic systems are critical for maintai…" at bounding box center [458, 216] width 247 height 32
type textarea "Structural support components in roof or attic systems are critical for maintai…"
click at [321, 197] on div at bounding box center [318, 195] width 11 height 11
checkbox input "true"
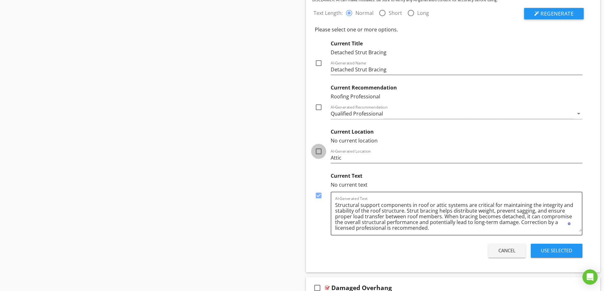
click at [318, 151] on div at bounding box center [318, 151] width 11 height 11
checkbox input "true"
click at [317, 107] on div at bounding box center [318, 107] width 11 height 11
checkbox input "true"
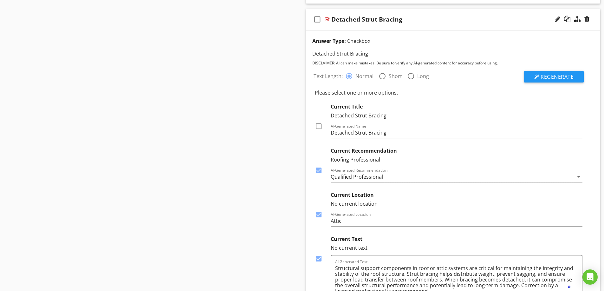
scroll to position [1597, 0]
drag, startPoint x: 354, startPoint y: 133, endPoint x: 325, endPoint y: 133, distance: 29.5
click at [325, 133] on div "Current Title Detached Strut Bracing check_box_outline_blank AI-Generated Name …" at bounding box center [449, 120] width 268 height 35
click at [401, 133] on input "Strut Bracing" at bounding box center [457, 133] width 252 height 10
paste input "Detached"
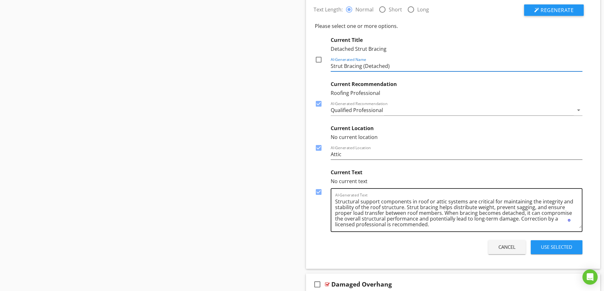
scroll to position [1756, 0]
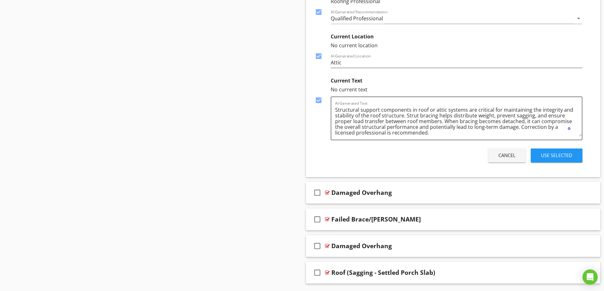
type input "Strut Bracing (Detached)"
click at [561, 154] on div "Use Selected" at bounding box center [556, 155] width 31 height 7
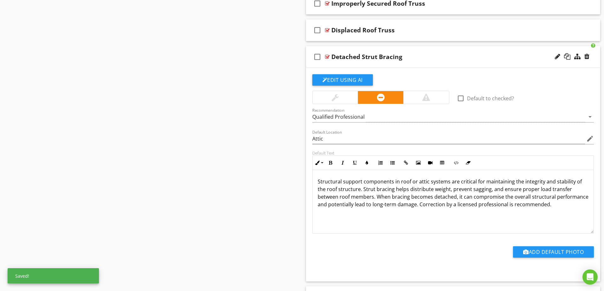
scroll to position [1506, 0]
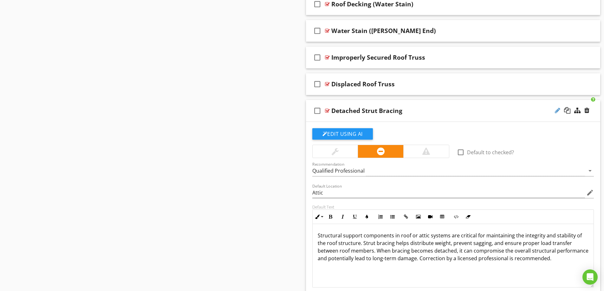
click at [559, 111] on div at bounding box center [557, 110] width 5 height 6
click at [354, 111] on input "Detached Strut Bracing" at bounding box center [437, 111] width 211 height 10
drag, startPoint x: 354, startPoint y: 111, endPoint x: 342, endPoint y: 110, distance: 11.8
click at [342, 110] on input "Detached Strut Bracing" at bounding box center [437, 111] width 211 height 10
click at [370, 112] on input "Strut Bracing" at bounding box center [437, 111] width 211 height 10
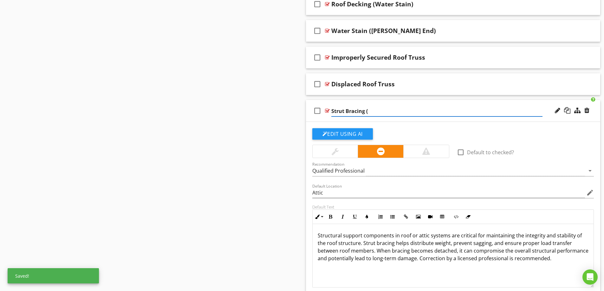
paste input "Detached"
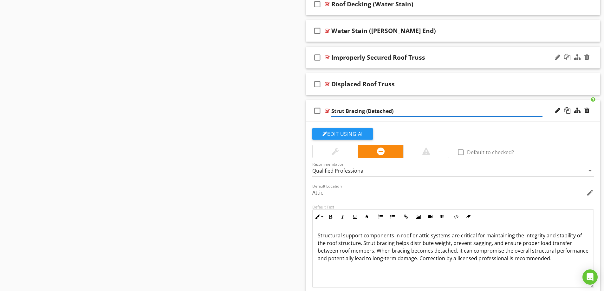
type input "Strut Bracing (Detached)"
click at [470, 111] on div "Strut Bracing (Detached)" at bounding box center [437, 111] width 211 height 8
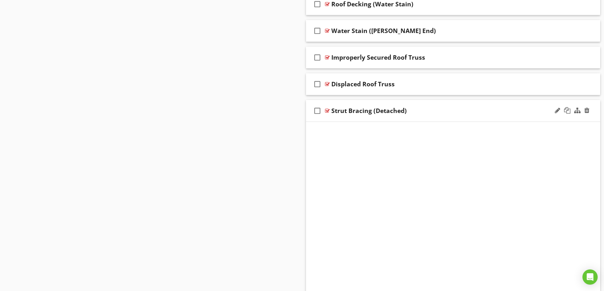
scroll to position [1470, 0]
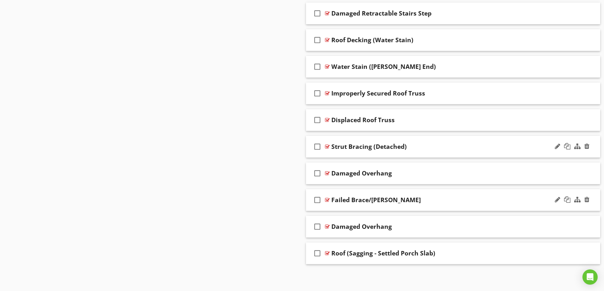
click at [468, 201] on div "Failed Brace/[PERSON_NAME]" at bounding box center [437, 200] width 211 height 8
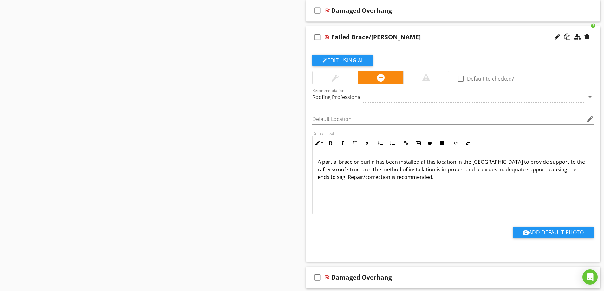
scroll to position [1538, 0]
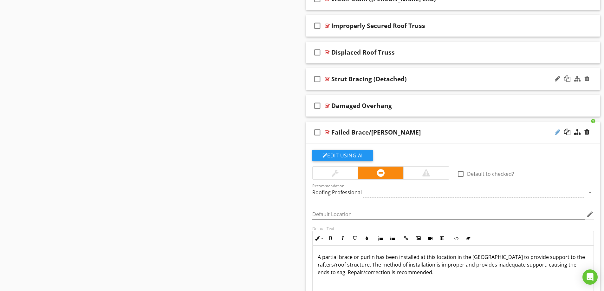
click at [558, 133] on div at bounding box center [557, 132] width 5 height 6
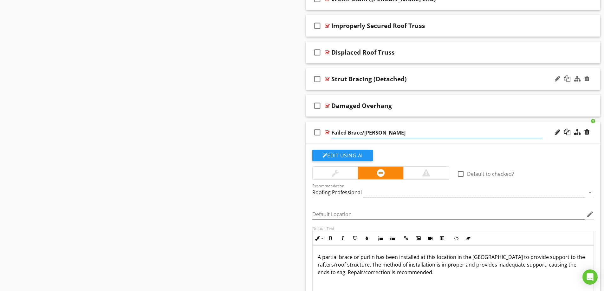
click at [348, 130] on input "Failed Brace/[PERSON_NAME]" at bounding box center [437, 133] width 211 height 10
click at [372, 131] on input "Brace/[PERSON_NAME]" at bounding box center [437, 133] width 211 height 10
type input "Brace/[PERSON_NAME] (Improper Installation)"
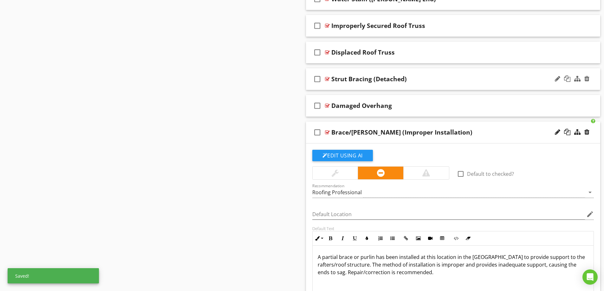
click at [479, 129] on div "Brace/[PERSON_NAME] (Improper Installation)" at bounding box center [437, 132] width 211 height 8
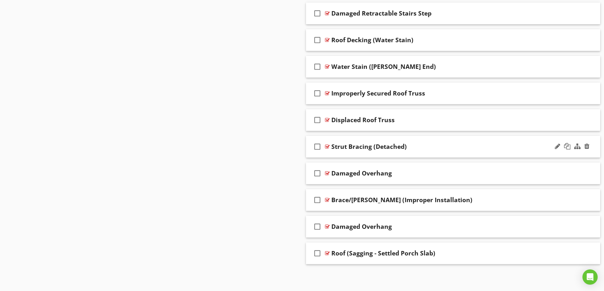
scroll to position [1470, 0]
click at [513, 225] on div "Damaged Overhang" at bounding box center [437, 227] width 211 height 8
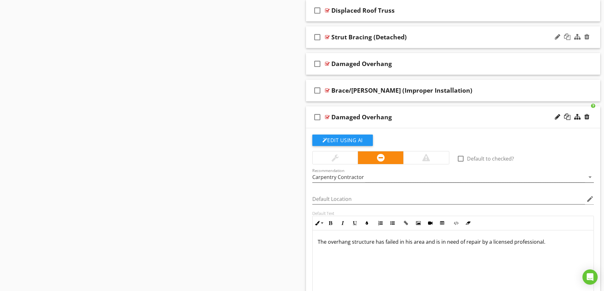
scroll to position [1569, 0]
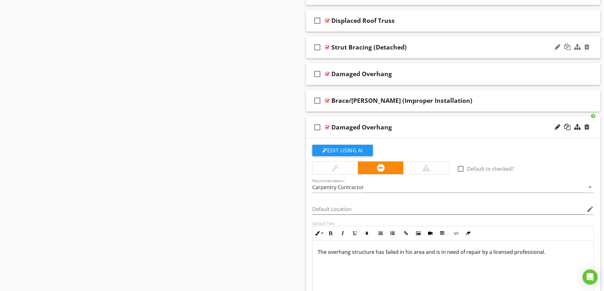
click at [384, 129] on div "Damaged Overhang" at bounding box center [362, 127] width 61 height 8
click at [357, 127] on input "Damaged Overhang" at bounding box center [437, 127] width 211 height 10
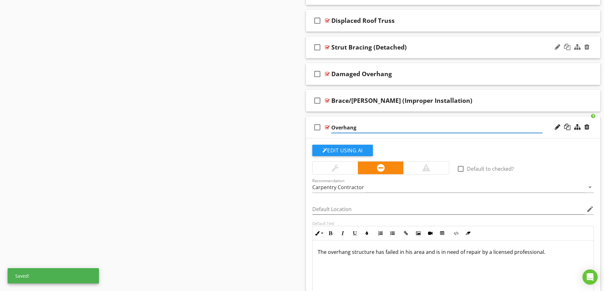
click at [398, 127] on input "Overhang" at bounding box center [437, 127] width 211 height 10
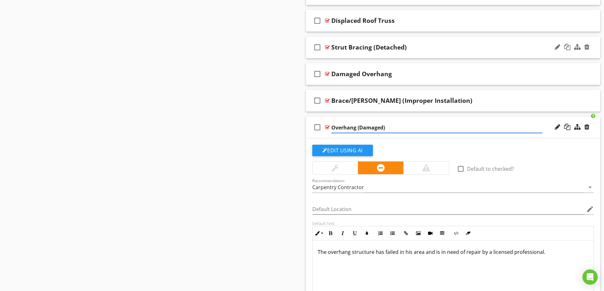
type input "Overhang (Damaged)"
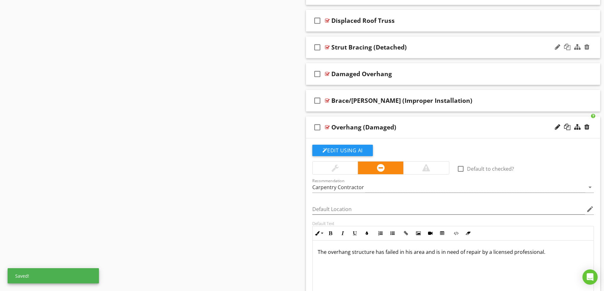
click at [440, 130] on div "Overhang (Damaged)" at bounding box center [437, 127] width 211 height 8
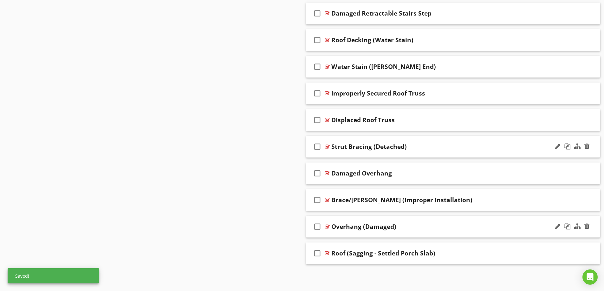
scroll to position [1470, 0]
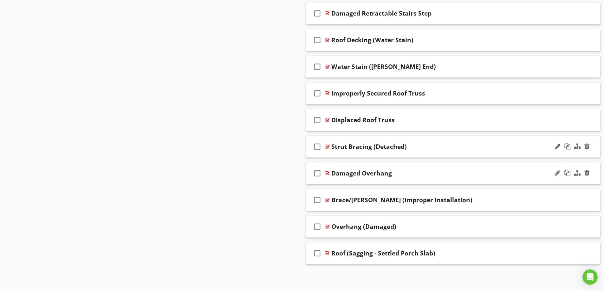
click at [454, 172] on div "Damaged Overhang" at bounding box center [437, 173] width 211 height 8
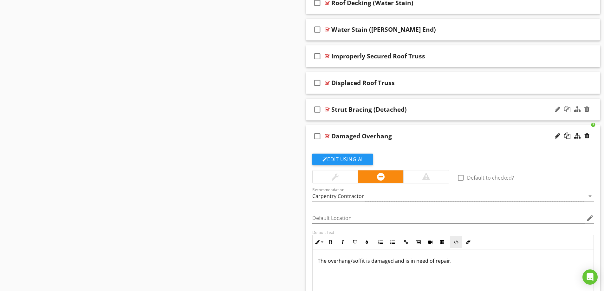
scroll to position [1506, 0]
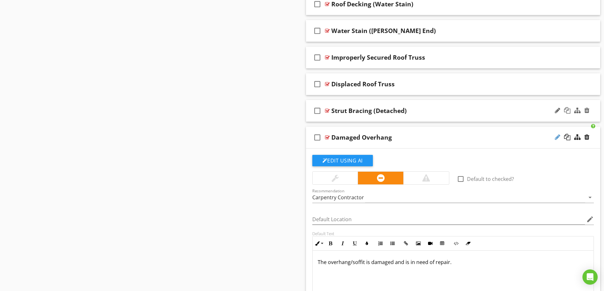
click at [557, 135] on div at bounding box center [557, 137] width 5 height 6
click at [356, 137] on input "Damaged Overhang" at bounding box center [437, 138] width 211 height 10
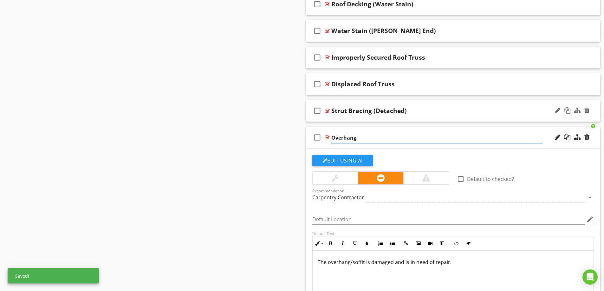
click at [356, 134] on input "Overhang" at bounding box center [437, 138] width 211 height 10
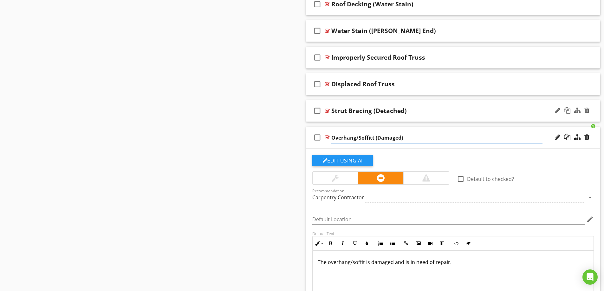
type input "Overhang/Soffitt (Damaged)"
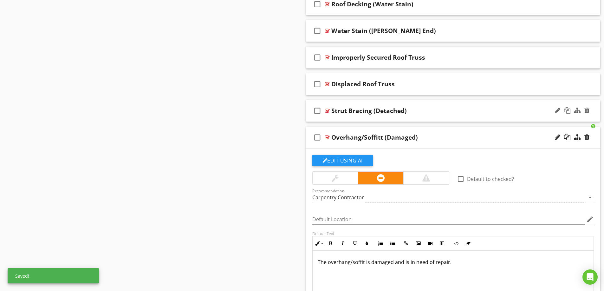
click at [356, 138] on div "Overhang/Soffitt (Damaged)" at bounding box center [375, 138] width 87 height 8
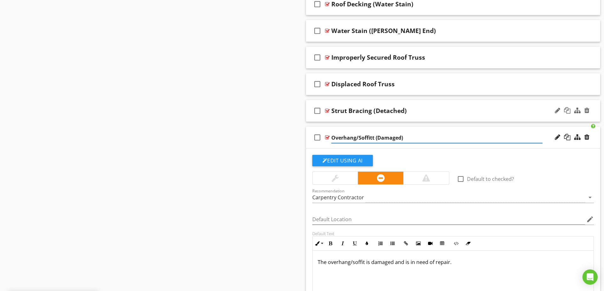
click at [368, 139] on input "Overhang/Soffitt (Damaged)" at bounding box center [437, 138] width 211 height 10
click at [424, 141] on input "Overhang/Soffit (Damaged)" at bounding box center [437, 138] width 211 height 10
type input "Overhang/Soffit (Damaged)"
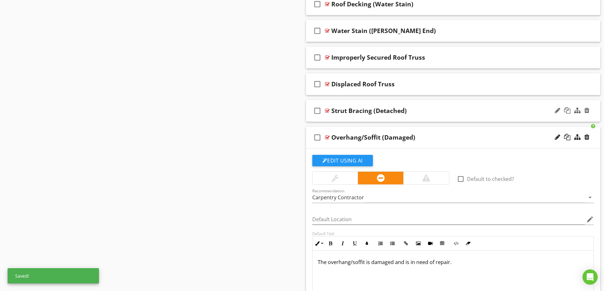
click at [460, 141] on div "Overhang/Soffit (Damaged)" at bounding box center [437, 138] width 211 height 8
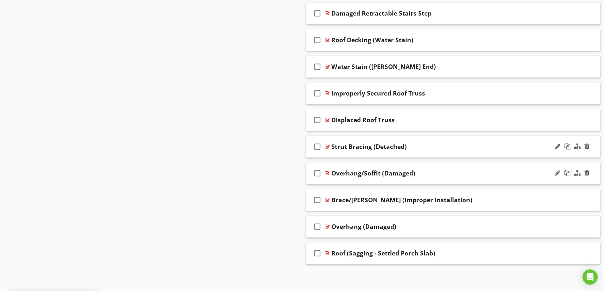
scroll to position [1470, 0]
click at [508, 95] on div "Improperly Secured Roof Truss" at bounding box center [437, 93] width 211 height 8
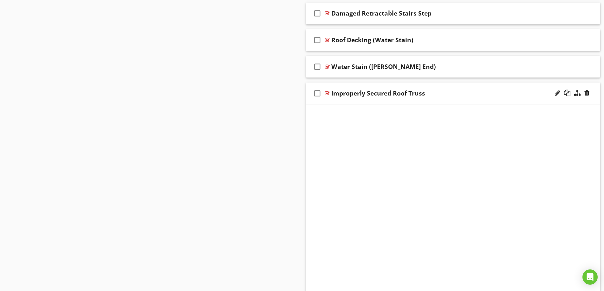
scroll to position [1506, 0]
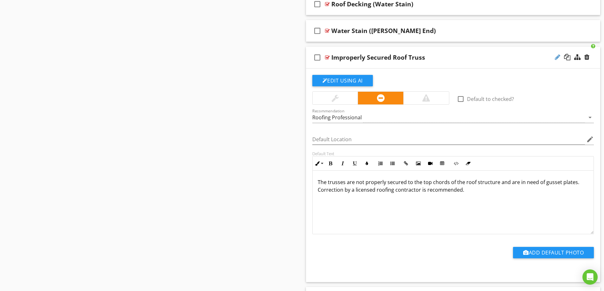
click at [558, 59] on div at bounding box center [557, 57] width 5 height 6
click at [372, 58] on input "Improperly Secured Roof Truss" at bounding box center [437, 58] width 211 height 10
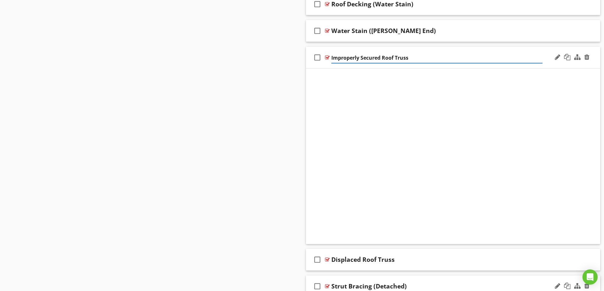
scroll to position [1470, 0]
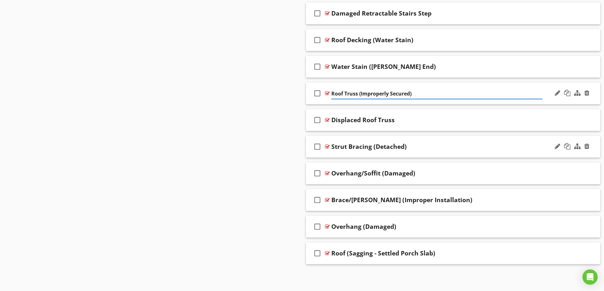
type input "Roof Truss (Improperly Secured)"
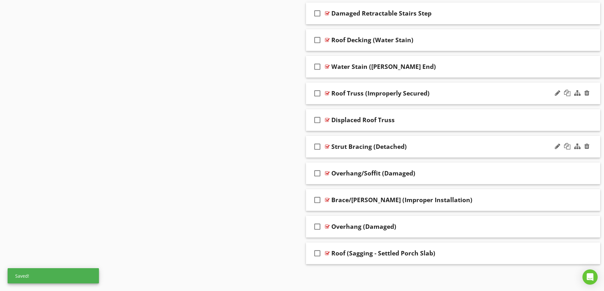
click at [456, 92] on div "Roof Truss (Improperly Secured)" at bounding box center [437, 93] width 211 height 8
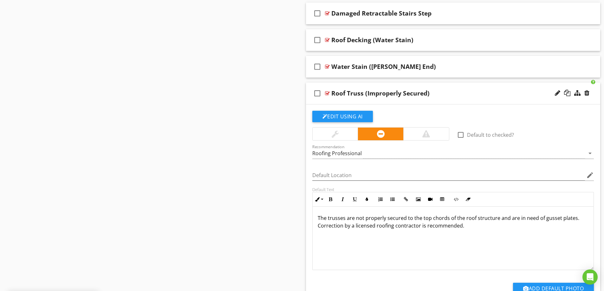
click at [456, 92] on div "Roof Truss (Improperly Secured)" at bounding box center [437, 93] width 211 height 8
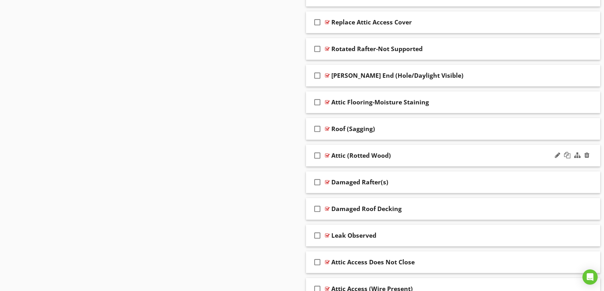
scroll to position [1153, 0]
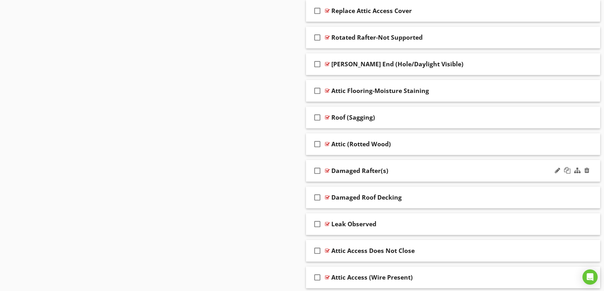
click at [540, 171] on div "Damaged Rafter(s)" at bounding box center [437, 171] width 211 height 8
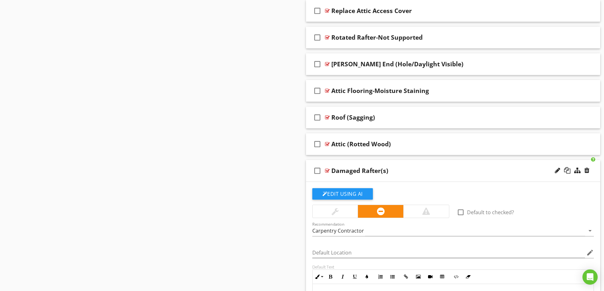
click at [369, 168] on div "Damaged Rafter(s)" at bounding box center [360, 171] width 57 height 8
click at [369, 168] on input "Damaged Rafter(s)" at bounding box center [437, 171] width 211 height 10
click at [369, 169] on input "Damaged Rafter(s)" at bounding box center [437, 171] width 211 height 10
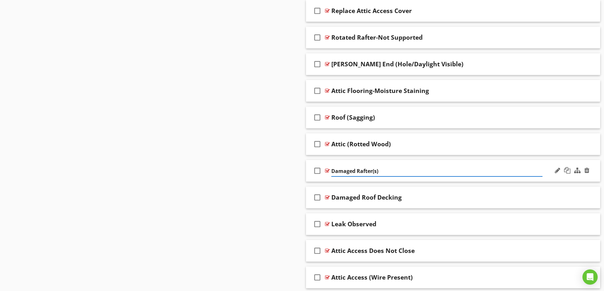
click at [367, 172] on input "Damaged Rafter(s)" at bounding box center [437, 171] width 211 height 10
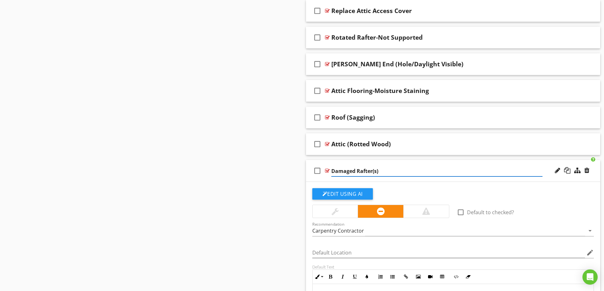
click at [366, 173] on input "Damaged Rafter(s)" at bounding box center [437, 171] width 211 height 10
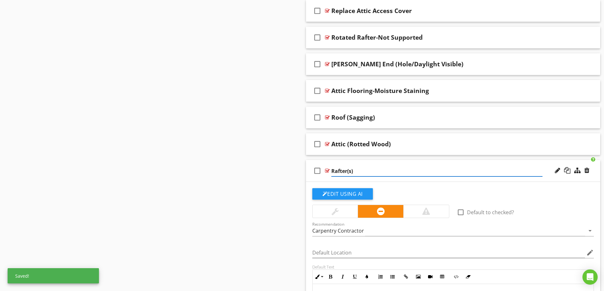
click at [366, 175] on input "Rafter(s)" at bounding box center [437, 171] width 211 height 10
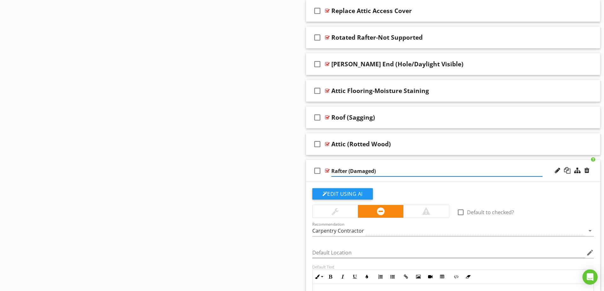
type input "Rafter (Damaged)"
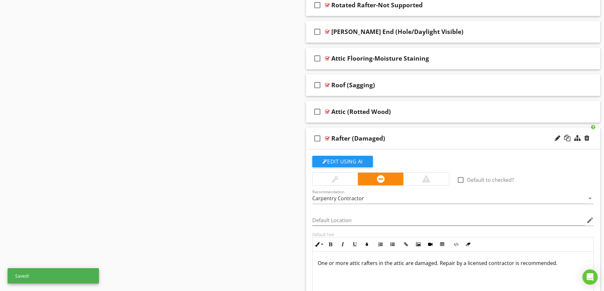
scroll to position [1185, 0]
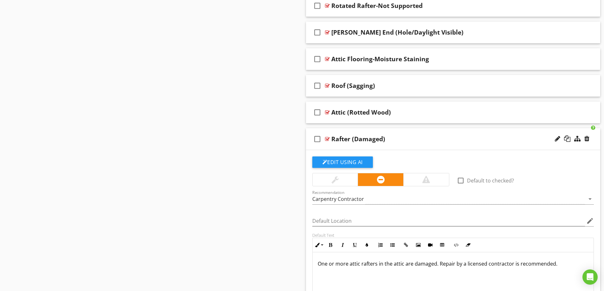
drag, startPoint x: 443, startPoint y: 139, endPoint x: 459, endPoint y: 154, distance: 22.5
click at [443, 140] on div "Rafter (Damaged)" at bounding box center [437, 139] width 211 height 8
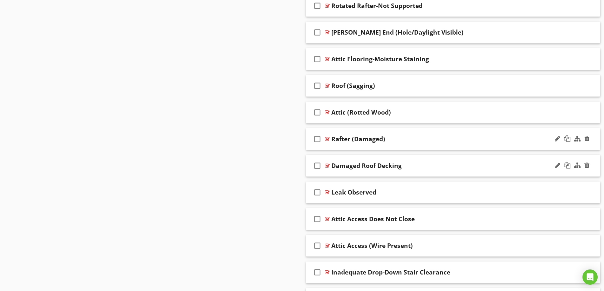
click at [512, 165] on div "Damaged Roof Decking" at bounding box center [437, 166] width 211 height 8
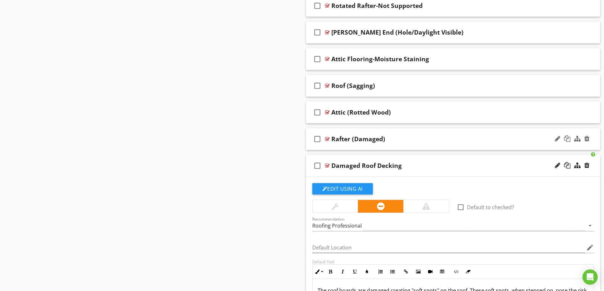
click at [352, 164] on div "Damaged Roof Decking" at bounding box center [367, 166] width 70 height 8
click at [352, 164] on input "Damaged Roof Decking" at bounding box center [437, 166] width 211 height 10
type input "Roof Decking (Damaged)"
click at [463, 169] on div "check_box_outline_blank Roof Decking (Damaged)" at bounding box center [453, 166] width 295 height 22
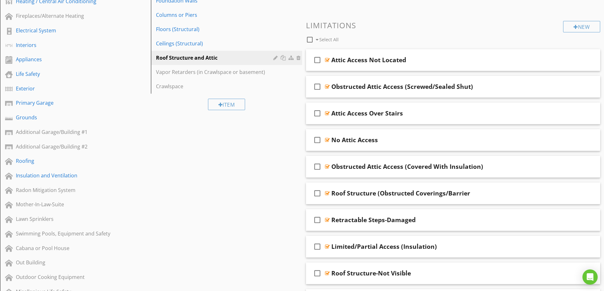
scroll to position [0, 0]
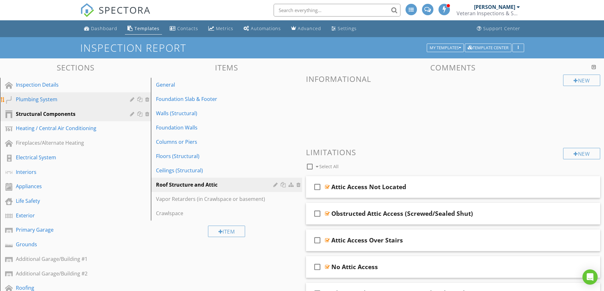
click at [58, 99] on div "Plumbing System" at bounding box center [68, 99] width 105 height 8
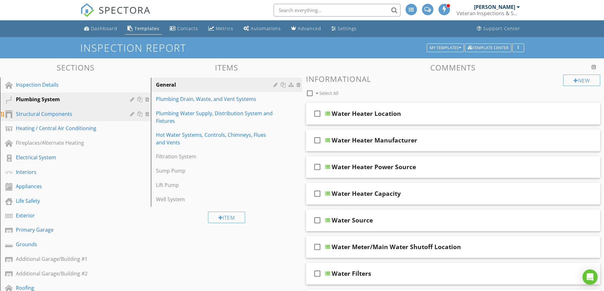
click at [56, 112] on div "Structural Components" at bounding box center [68, 114] width 105 height 8
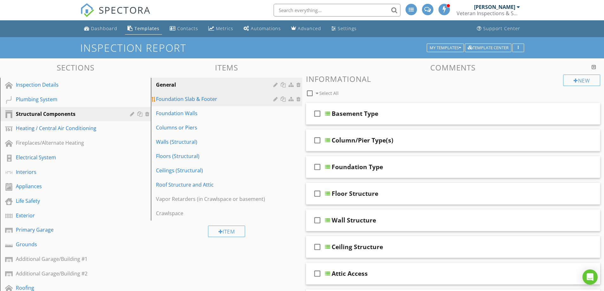
click at [222, 100] on div "Foundation Slab & Footer" at bounding box center [215, 99] width 119 height 8
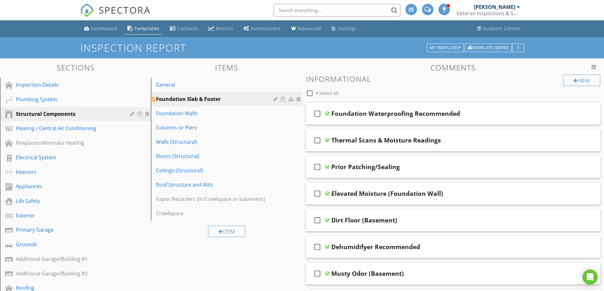
click at [222, 100] on div "Foundation Slab & Footer" at bounding box center [215, 99] width 119 height 8
click at [276, 99] on div at bounding box center [276, 98] width 6 height 5
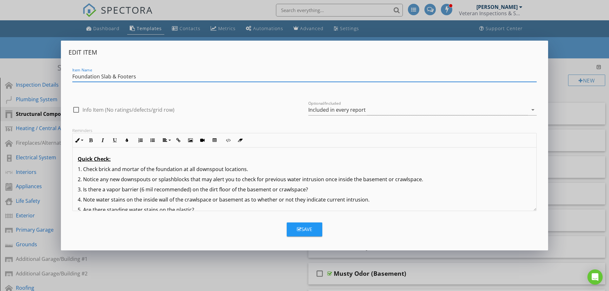
type input "Foundation Slab & Footers"
click at [300, 232] on div "Save" at bounding box center [304, 229] width 15 height 7
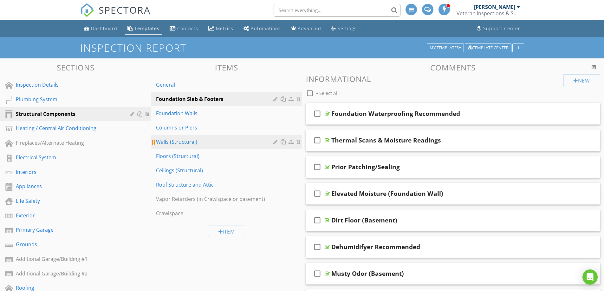
click at [274, 144] on div at bounding box center [276, 141] width 6 height 5
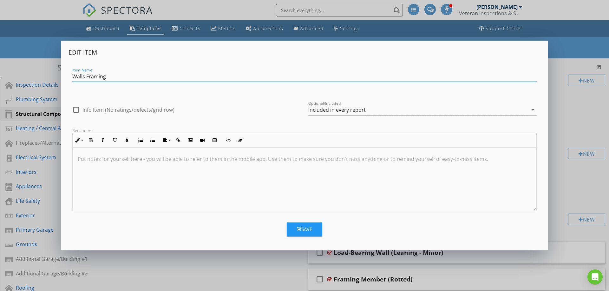
type input "Walls Framing"
click at [301, 228] on icon "button" at bounding box center [299, 229] width 4 height 5
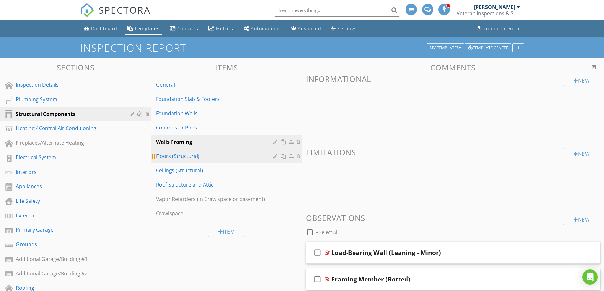
click at [274, 156] on div at bounding box center [276, 156] width 6 height 5
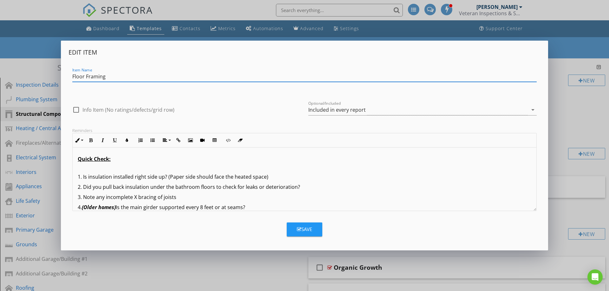
type input "Floor Framing"
click at [297, 229] on icon "button" at bounding box center [299, 229] width 4 height 5
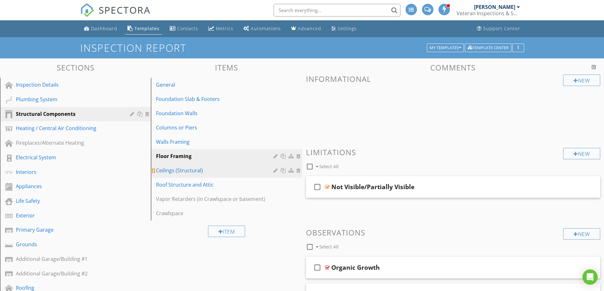
click at [274, 172] on div at bounding box center [276, 170] width 6 height 5
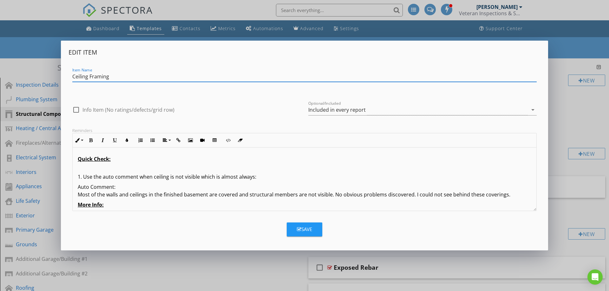
type input "Ceiling Framing"
click at [296, 230] on button "Save" at bounding box center [305, 229] width 36 height 14
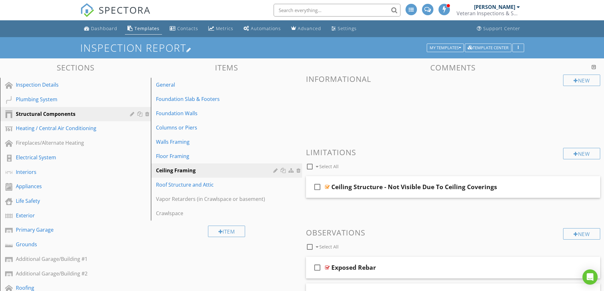
click at [208, 48] on h1 "INSPECTION REPORT" at bounding box center [302, 47] width 444 height 11
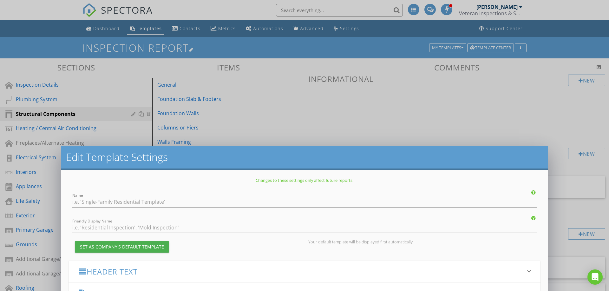
type input "INSPECTION REPORT"
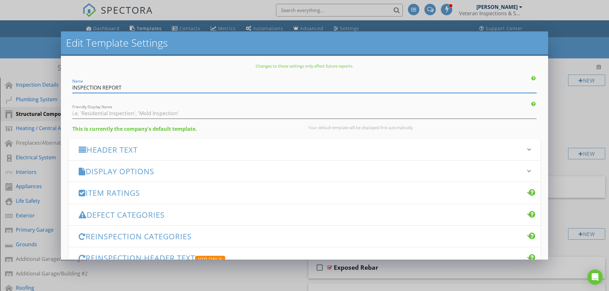
click at [571, 45] on div "Edit Template Settings Changes to these settings only affect future reports. Na…" at bounding box center [304, 145] width 609 height 291
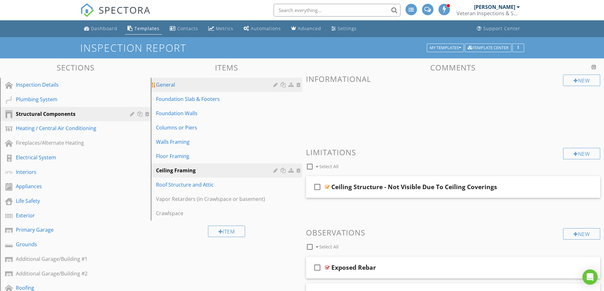
click at [191, 89] on link "General" at bounding box center [227, 85] width 149 height 14
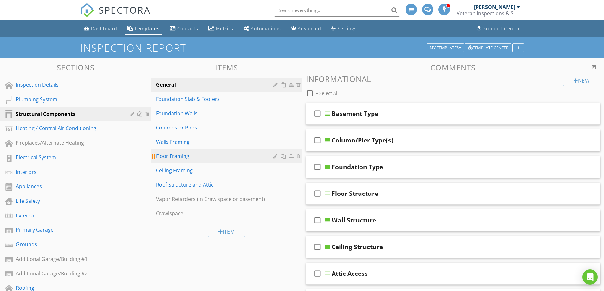
click at [276, 155] on div at bounding box center [276, 156] width 6 height 5
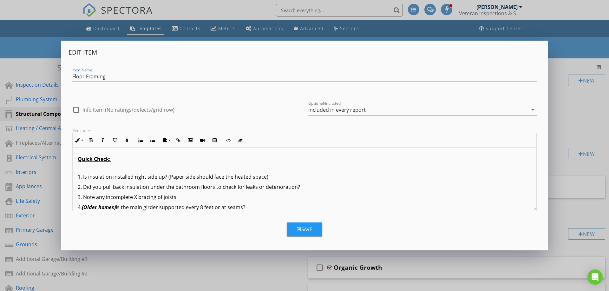
click at [572, 42] on div "Edit Item Item Name Floor Framing check_box_outline_blank Info Item (No ratings…" at bounding box center [304, 145] width 609 height 291
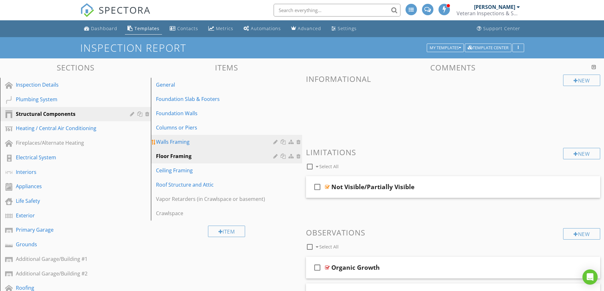
click at [274, 141] on div at bounding box center [276, 141] width 6 height 5
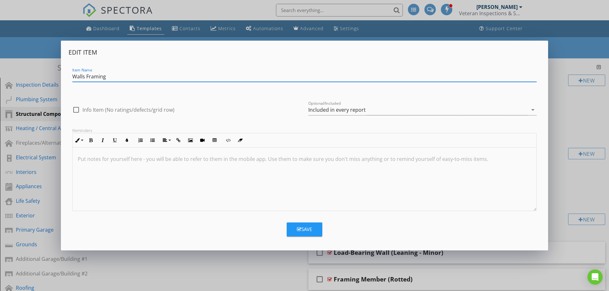
click at [84, 77] on input "Walls Framing" at bounding box center [304, 76] width 464 height 10
click at [84, 77] on input "Wall Framing" at bounding box center [304, 76] width 464 height 10
type input "Wall Framing"
click at [308, 230] on div "Save" at bounding box center [304, 229] width 15 height 7
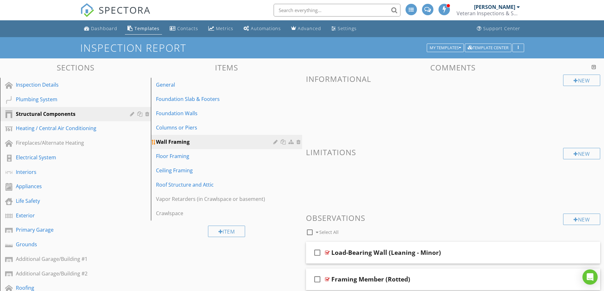
click at [276, 142] on div at bounding box center [276, 141] width 6 height 5
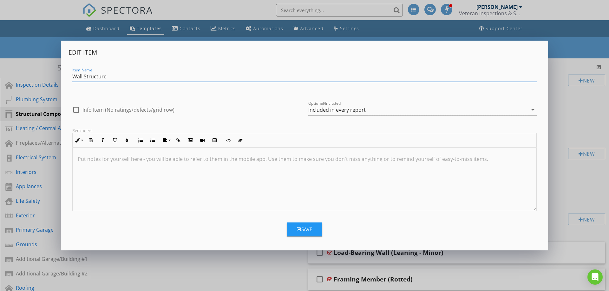
type input "Wall Structure"
drag, startPoint x: 317, startPoint y: 230, endPoint x: 323, endPoint y: 223, distance: 9.0
click at [317, 230] on button "Save" at bounding box center [305, 229] width 36 height 14
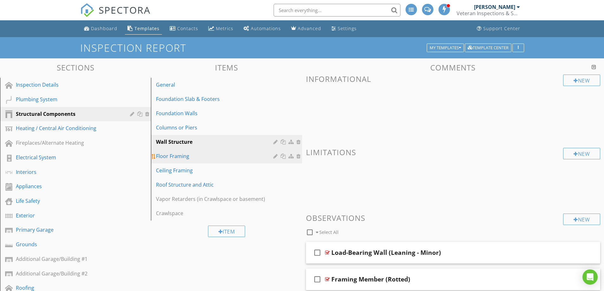
click at [276, 158] on div at bounding box center [276, 156] width 6 height 5
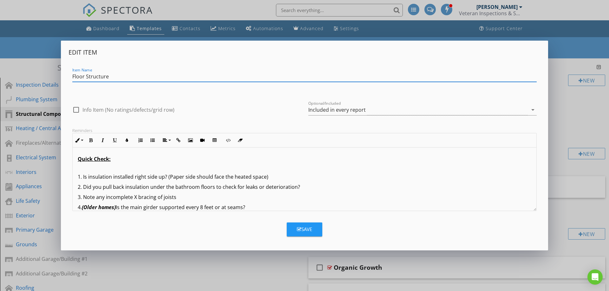
type input "Floor Structure"
click at [299, 227] on icon "button" at bounding box center [299, 229] width 4 height 5
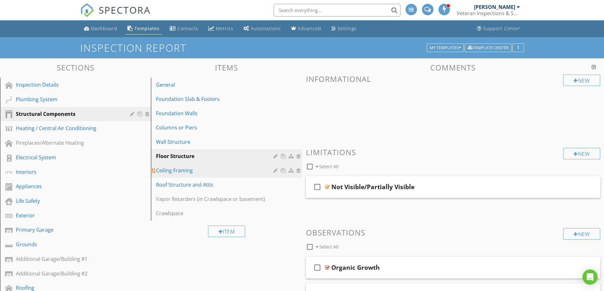
click at [225, 173] on div "Ceiling Framing" at bounding box center [215, 171] width 119 height 8
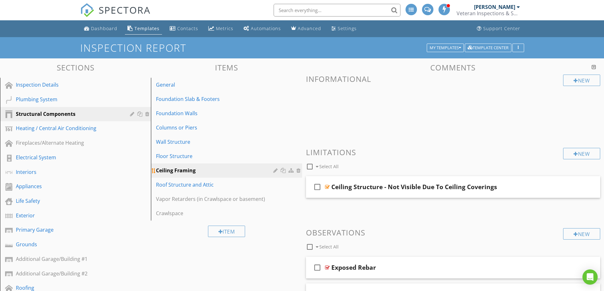
click at [275, 171] on div at bounding box center [276, 170] width 6 height 5
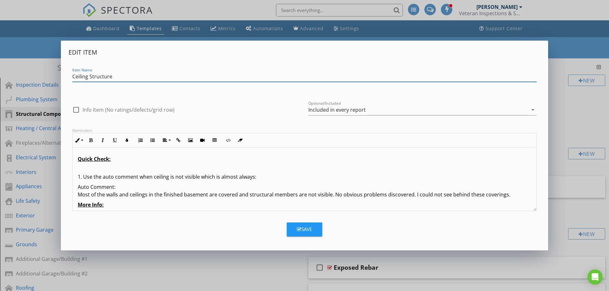
type input "Ceiling Structure"
click at [298, 230] on icon "button" at bounding box center [299, 229] width 4 height 5
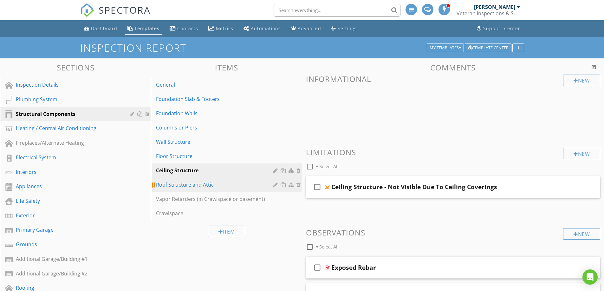
click at [275, 184] on div at bounding box center [276, 184] width 6 height 5
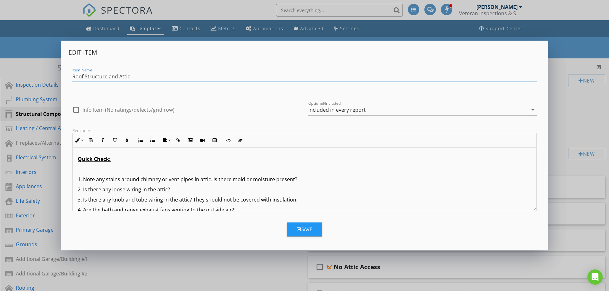
click at [85, 76] on input "Roof Structure and Attic" at bounding box center [304, 76] width 464 height 10
click at [165, 80] on input "Roof and Attic Structure and Attic" at bounding box center [304, 76] width 464 height 10
type input "Roof and Attic Structure"
click at [298, 229] on icon "button" at bounding box center [299, 229] width 4 height 5
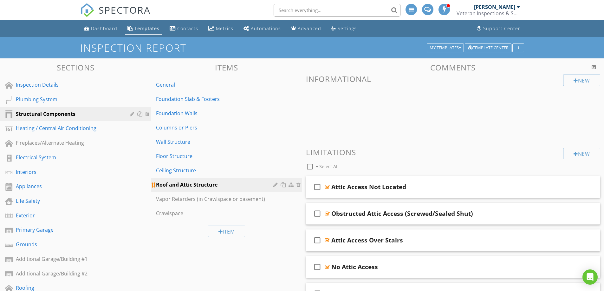
click at [276, 185] on div at bounding box center [276, 184] width 6 height 5
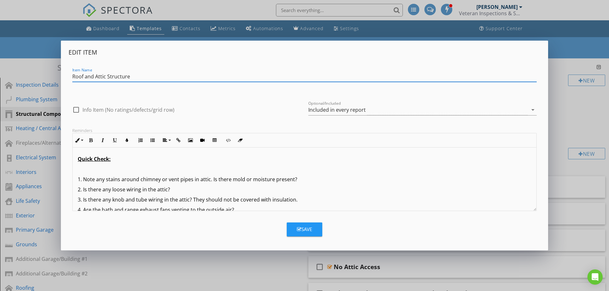
click at [94, 74] on input "Roof and Attic Structure" at bounding box center [304, 76] width 464 height 10
type input "Roof & Attic Structure"
click at [303, 227] on div "Save" at bounding box center [304, 229] width 15 height 7
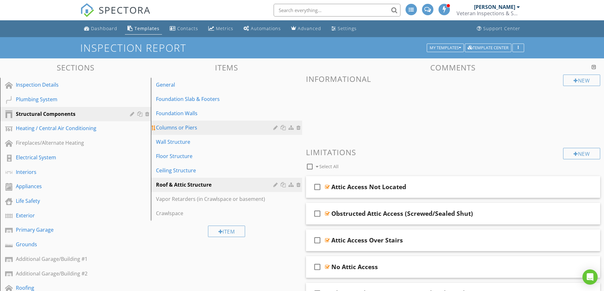
click at [277, 127] on div at bounding box center [276, 127] width 6 height 5
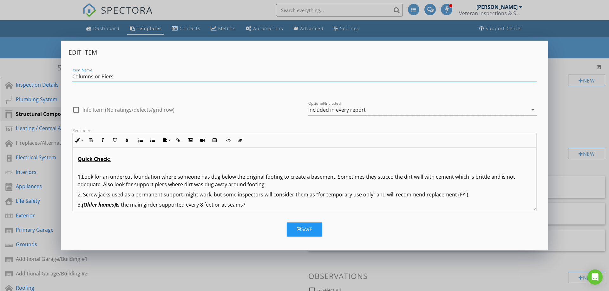
click at [100, 76] on input "Columns or Piers" at bounding box center [304, 76] width 464 height 10
type input "Columns & Piers"
click at [297, 226] on div "Save" at bounding box center [304, 229] width 15 height 7
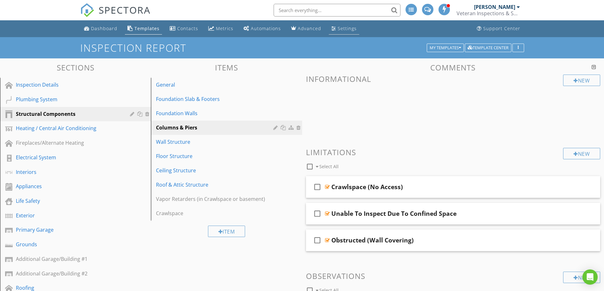
click at [338, 30] on div "Settings" at bounding box center [347, 28] width 19 height 6
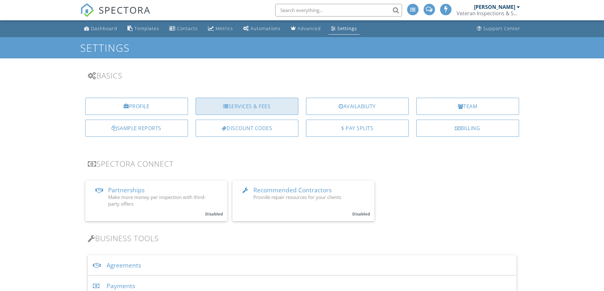
click at [266, 108] on div "Services & Fees" at bounding box center [247, 106] width 103 height 17
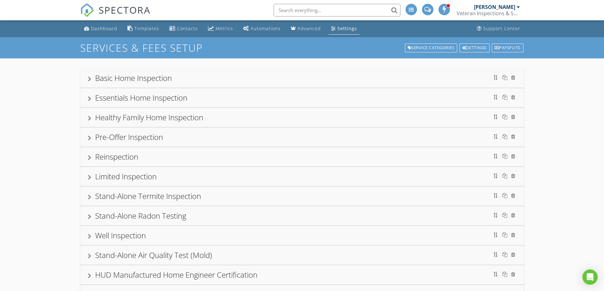
click at [231, 79] on div "Basic Home Inspection" at bounding box center [302, 77] width 429 height 11
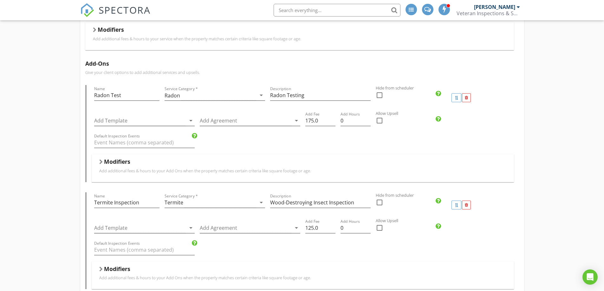
scroll to position [95, 0]
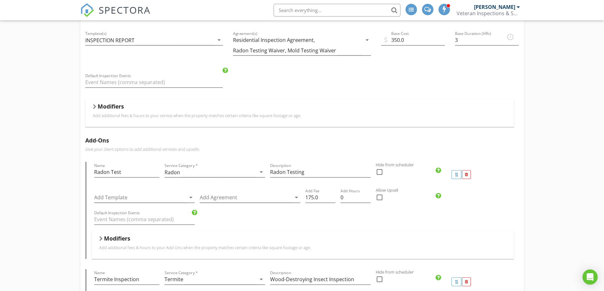
click at [200, 106] on div "Modifiers" at bounding box center [300, 108] width 414 height 10
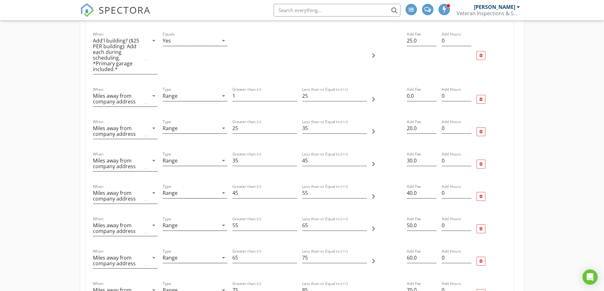
scroll to position [286, 0]
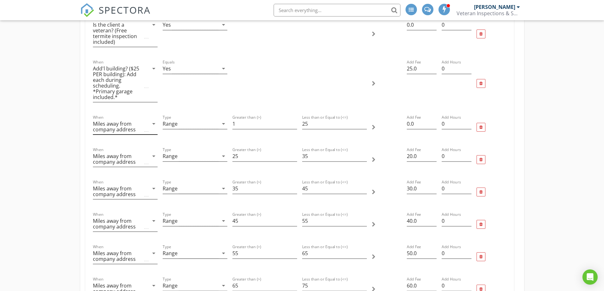
click at [150, 120] on icon "arrow_drop_down" at bounding box center [154, 124] width 8 height 8
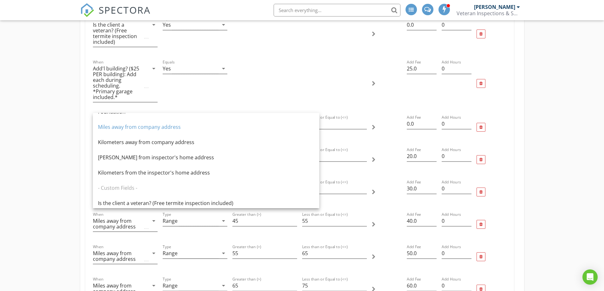
scroll to position [0, 0]
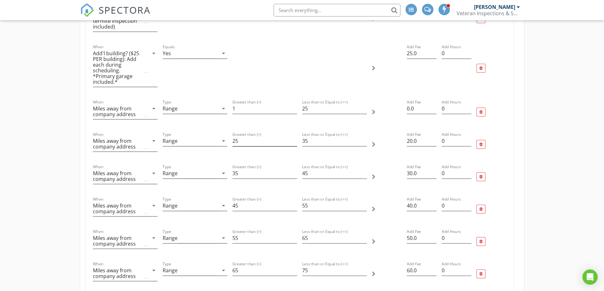
scroll to position [286, 0]
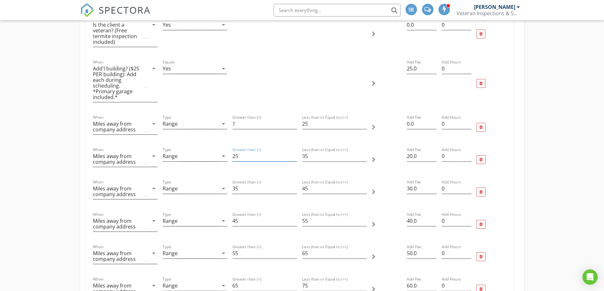
click at [239, 152] on input "25" at bounding box center [265, 156] width 65 height 10
type input "26"
click at [506, 129] on div at bounding box center [491, 127] width 35 height 32
click at [243, 184] on input "35" at bounding box center [265, 188] width 65 height 10
type input "36"
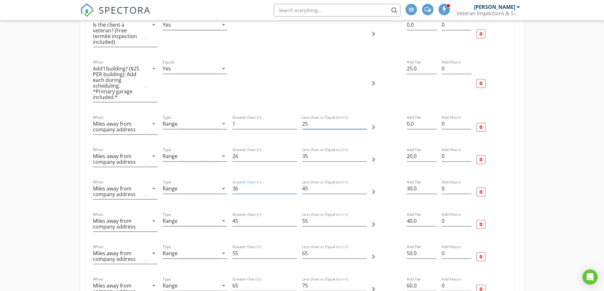
click at [308, 119] on input "25" at bounding box center [334, 124] width 65 height 10
type input "20"
click at [248, 151] on input "26" at bounding box center [265, 156] width 65 height 10
type input "21"
click at [309, 151] on input "35" at bounding box center [334, 156] width 65 height 10
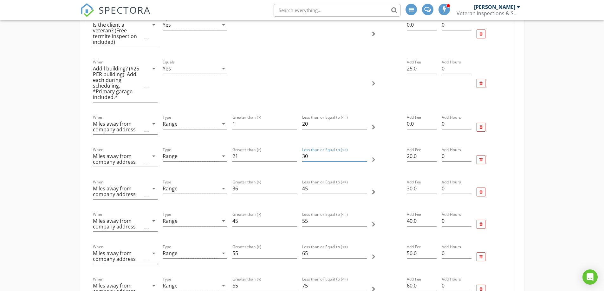
type input "30"
click at [243, 183] on input "36" at bounding box center [265, 188] width 65 height 10
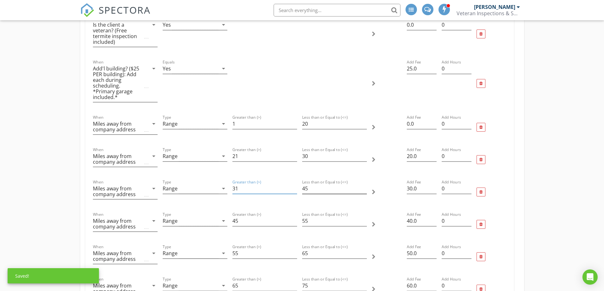
type input "31"
click at [307, 183] on input "45" at bounding box center [334, 188] width 65 height 10
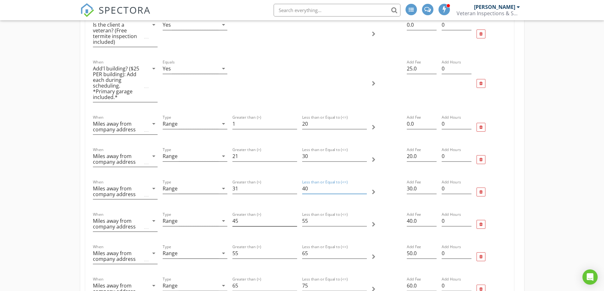
type input "40"
click at [240, 216] on input "45" at bounding box center [265, 221] width 65 height 10
type input "41"
click at [312, 216] on input "55" at bounding box center [334, 221] width 65 height 10
type input "50"
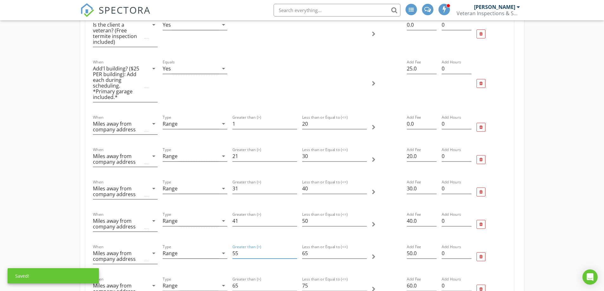
click at [238, 248] on input "55" at bounding box center [265, 253] width 65 height 10
type input "51"
click at [311, 248] on input "65" at bounding box center [334, 253] width 65 height 10
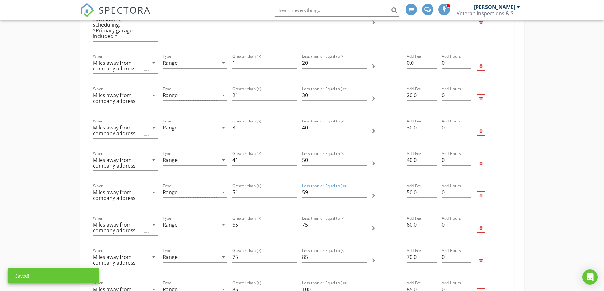
scroll to position [349, 0]
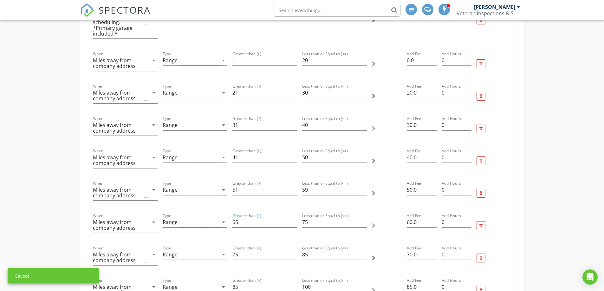
click at [238, 217] on input "65" at bounding box center [265, 222] width 65 height 10
click at [313, 185] on input "59" at bounding box center [334, 190] width 65 height 10
type input "5"
type input "60"
click at [240, 217] on input "65" at bounding box center [265, 222] width 65 height 10
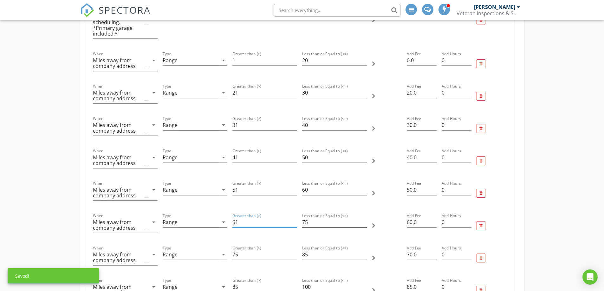
type input "61"
click at [313, 217] on input "75" at bounding box center [334, 222] width 65 height 10
type input "70"
click at [245, 250] on input "75" at bounding box center [265, 254] width 65 height 10
type input "71"
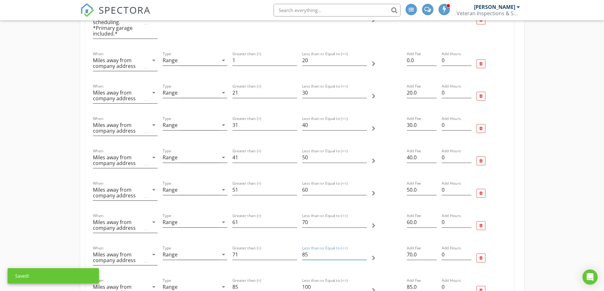
click at [312, 249] on input "85" at bounding box center [334, 254] width 65 height 10
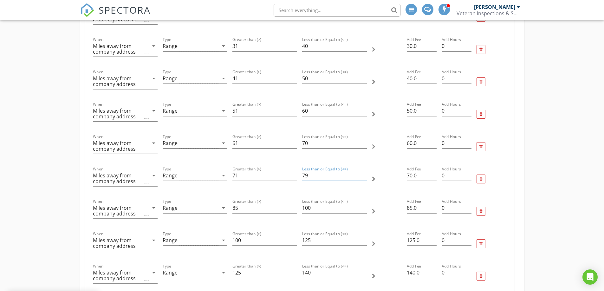
scroll to position [444, 0]
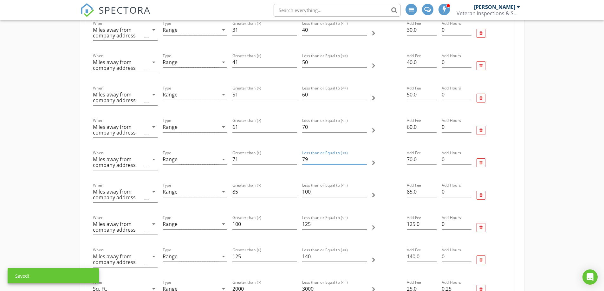
type input "7"
type input "80"
click at [241, 187] on input "85" at bounding box center [265, 192] width 65 height 10
type input "81"
click at [312, 187] on input "100" at bounding box center [334, 192] width 65 height 10
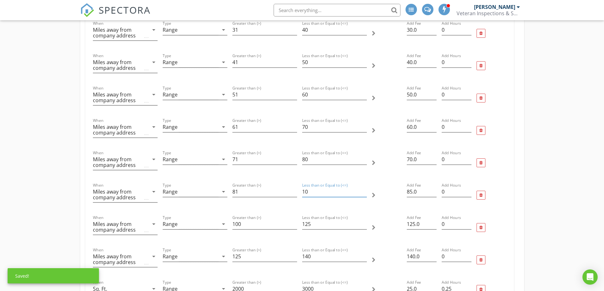
type input "1"
type input "90"
click at [249, 219] on input "100" at bounding box center [265, 224] width 65 height 10
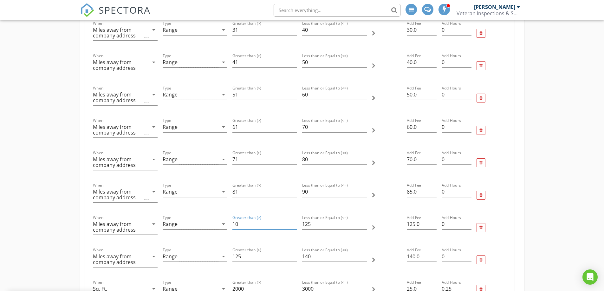
type input "1"
type input "91"
click at [314, 219] on input "125" at bounding box center [334, 224] width 65 height 10
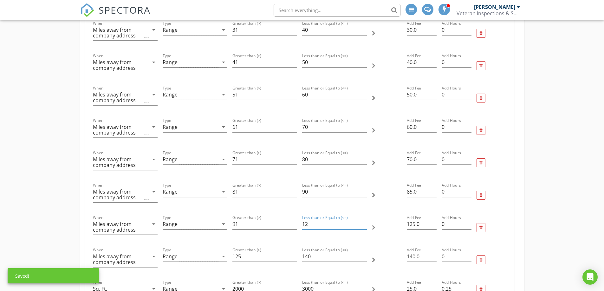
type input "1"
type input "100"
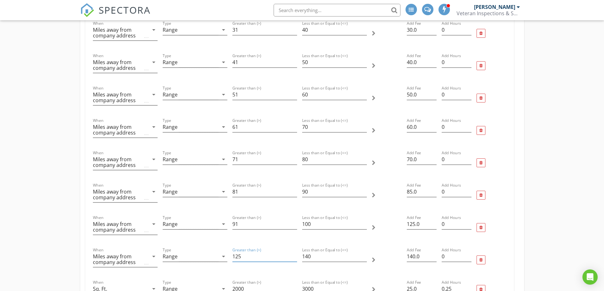
click at [247, 252] on input "125" at bounding box center [265, 256] width 65 height 10
type input "101"
click at [312, 251] on input "140" at bounding box center [334, 256] width 65 height 10
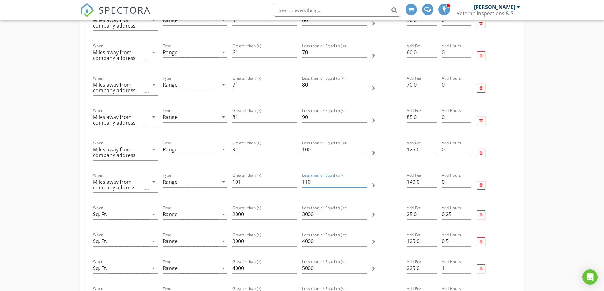
scroll to position [508, 0]
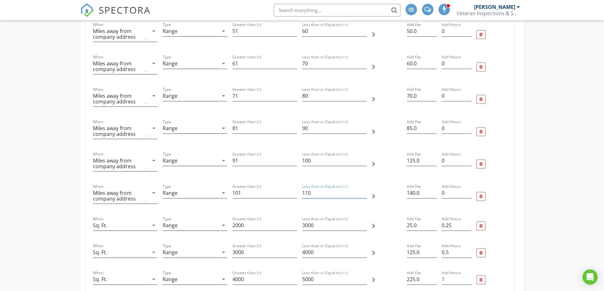
type input "110"
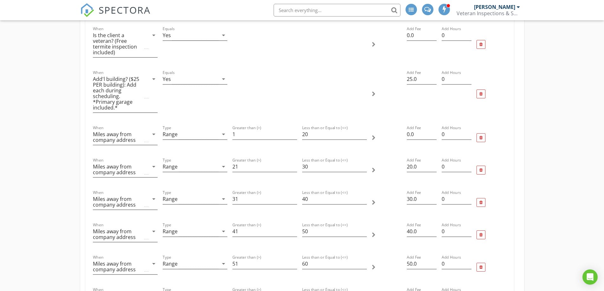
scroll to position [286, 0]
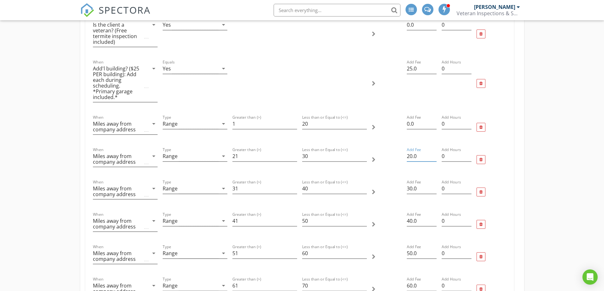
click at [413, 151] on input "20.0" at bounding box center [422, 156] width 30 height 10
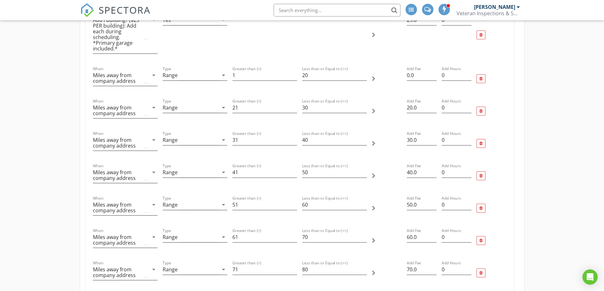
scroll to position [349, 0]
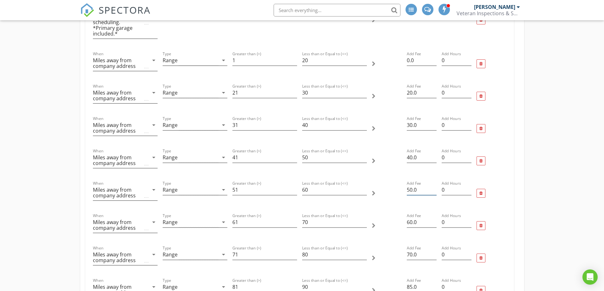
click at [418, 185] on input "50.0" at bounding box center [422, 190] width 30 height 10
type input "5"
type input "60"
click at [417, 217] on input "60.0" at bounding box center [422, 222] width 30 height 10
type input "6"
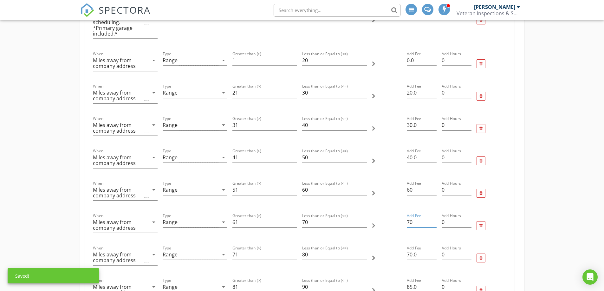
type input "70"
click at [413, 250] on input "70.0" at bounding box center [422, 254] width 30 height 10
type input "80"
click at [411, 282] on input "85.0" at bounding box center [422, 287] width 30 height 10
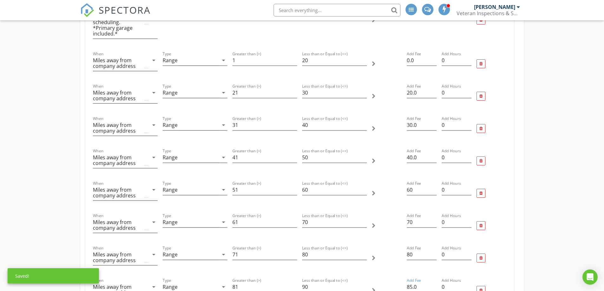
click at [411, 282] on input "85.0" at bounding box center [422, 287] width 30 height 10
type input "90"
click at [308, 55] on input "20" at bounding box center [334, 60] width 65 height 10
type input "2"
type input "19"
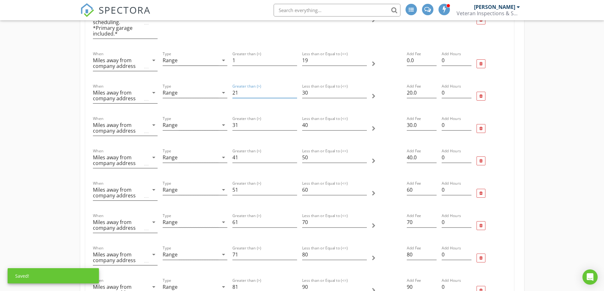
click at [242, 88] on input "21" at bounding box center [265, 93] width 65 height 10
click at [240, 88] on input "21" at bounding box center [265, 93] width 65 height 10
click at [238, 88] on input "21" at bounding box center [265, 93] width 65 height 10
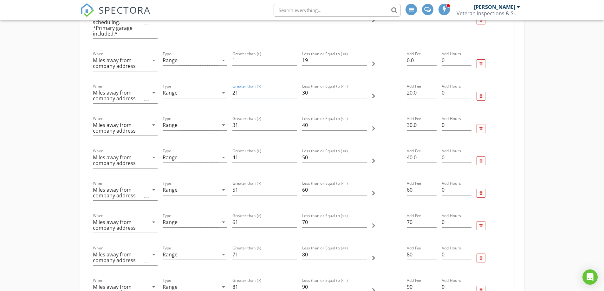
click at [238, 88] on input "21" at bounding box center [265, 93] width 65 height 10
click at [236, 88] on input "21" at bounding box center [265, 93] width 65 height 10
type input "20"
click at [309, 88] on input "30" at bounding box center [334, 93] width 65 height 10
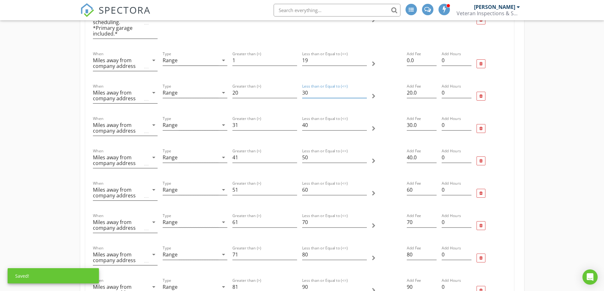
click at [309, 88] on input "30" at bounding box center [334, 93] width 65 height 10
type input "29"
click at [234, 120] on input "31" at bounding box center [265, 125] width 65 height 10
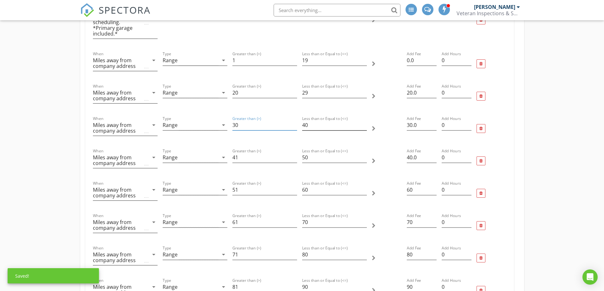
type input "30"
click at [307, 120] on input "40" at bounding box center [334, 125] width 65 height 10
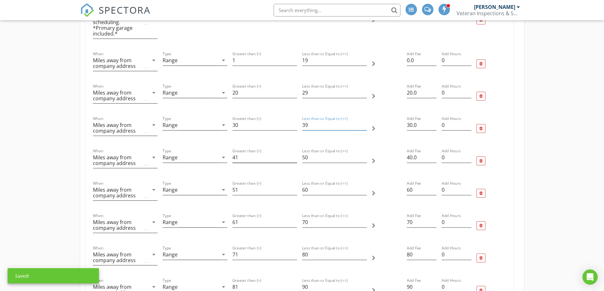
type input "39"
click at [237, 152] on input "41" at bounding box center [265, 157] width 65 height 10
type input "40"
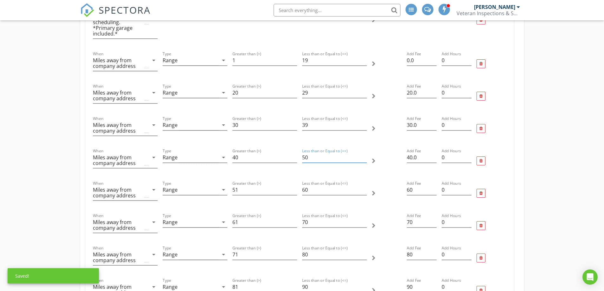
click at [312, 153] on input "50" at bounding box center [334, 157] width 65 height 10
click at [307, 152] on input "50" at bounding box center [334, 157] width 65 height 10
click at [306, 152] on input "50" at bounding box center [334, 157] width 65 height 10
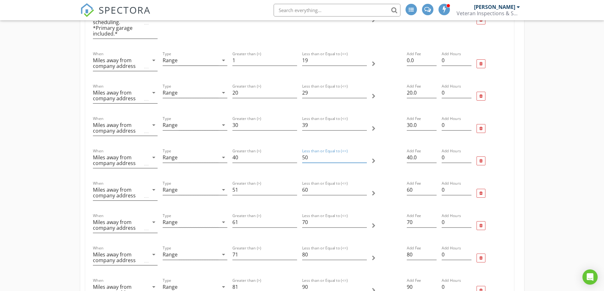
click at [306, 152] on input "50" at bounding box center [334, 157] width 65 height 10
type input "49"
click at [237, 185] on input "51" at bounding box center [265, 190] width 65 height 10
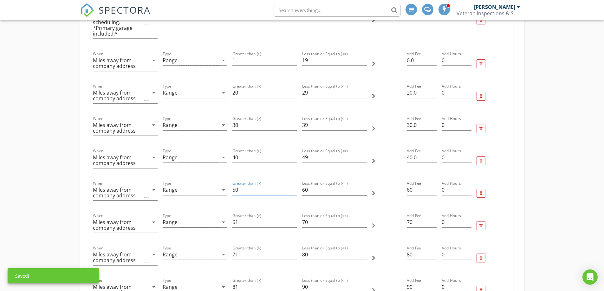
type input "50"
click at [307, 185] on input "60" at bounding box center [334, 190] width 65 height 10
type input "59"
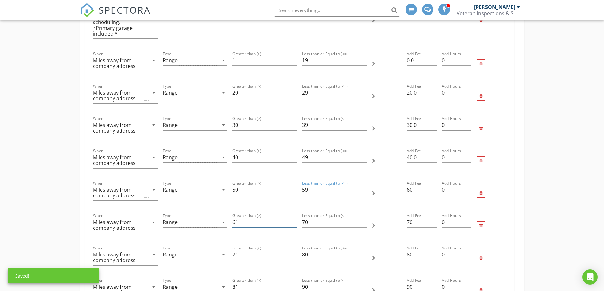
click at [236, 217] on input "61" at bounding box center [265, 222] width 65 height 10
type input "60"
click at [308, 217] on input "70" at bounding box center [334, 222] width 65 height 10
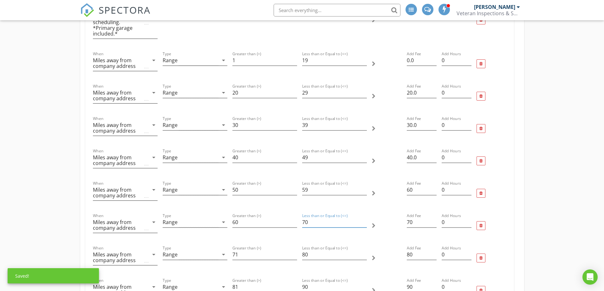
click at [308, 217] on input "70" at bounding box center [334, 222] width 65 height 10
type input "69"
click at [238, 249] on input "71" at bounding box center [265, 254] width 65 height 10
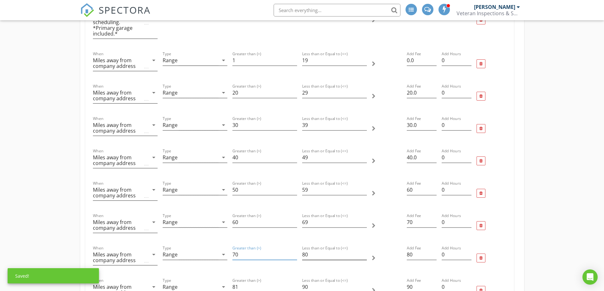
type input "70"
click at [305, 250] on input "80" at bounding box center [334, 254] width 65 height 10
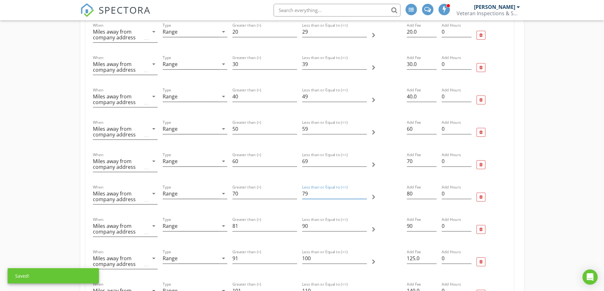
scroll to position [412, 0]
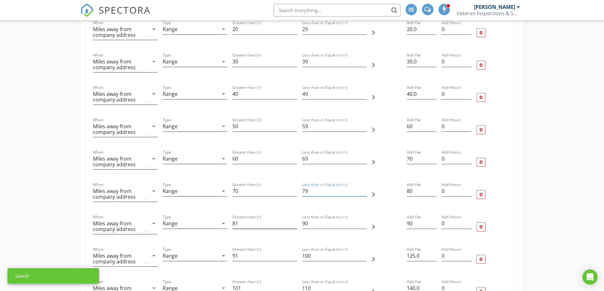
type input "79"
click at [233, 218] on input "81" at bounding box center [265, 223] width 65 height 10
type input "80"
click at [309, 218] on input "90" at bounding box center [334, 223] width 65 height 10
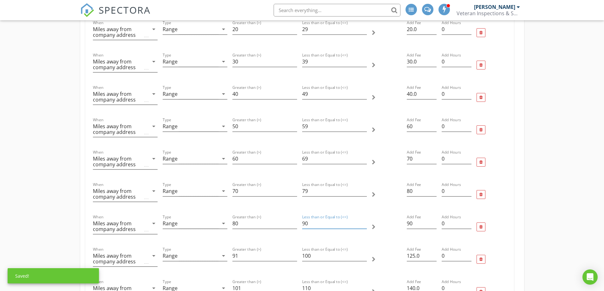
click at [309, 218] on input "90" at bounding box center [334, 223] width 65 height 10
type input "89"
click at [242, 251] on input "91" at bounding box center [265, 256] width 65 height 10
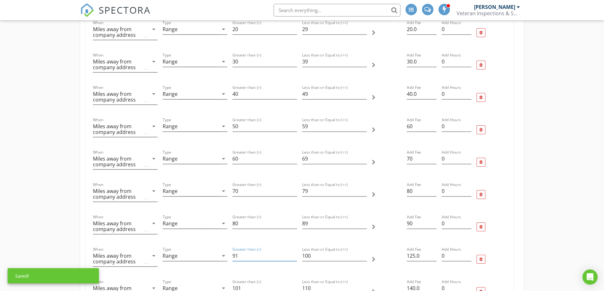
click at [242, 251] on input "91" at bounding box center [265, 256] width 65 height 10
type input "90"
click at [309, 251] on input "100" at bounding box center [334, 256] width 65 height 10
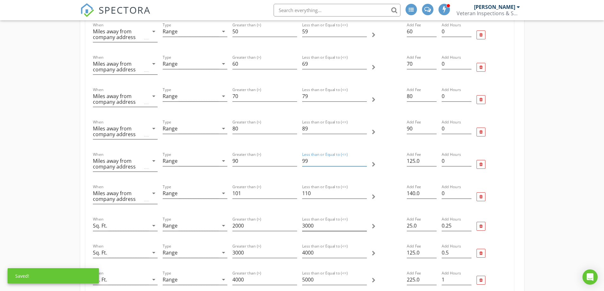
scroll to position [508, 0]
type input "99"
click at [244, 189] on input "101" at bounding box center [265, 193] width 65 height 10
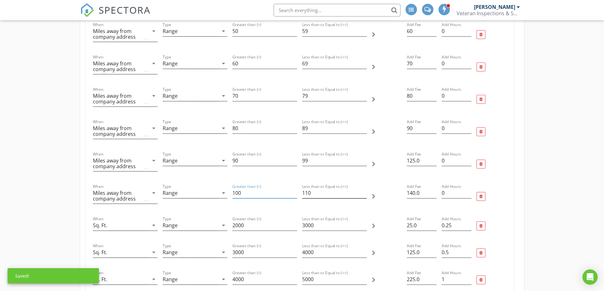
type input "100"
click at [307, 188] on input "110" at bounding box center [334, 193] width 65 height 10
type input "109"
click at [502, 155] on div at bounding box center [491, 164] width 35 height 32
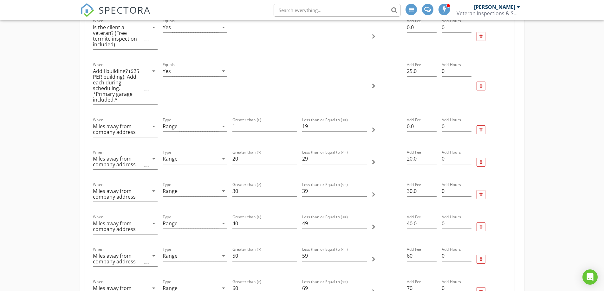
scroll to position [286, 0]
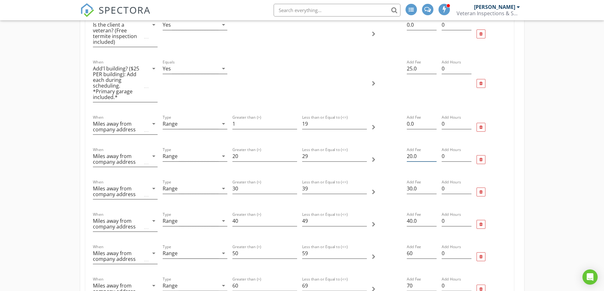
click at [412, 151] on input "20.0" at bounding box center [422, 156] width 30 height 10
type input "32.48"
click at [413, 184] on input "30.0" at bounding box center [422, 188] width 30 height 10
click at [412, 183] on input "30.0" at bounding box center [422, 188] width 30 height 10
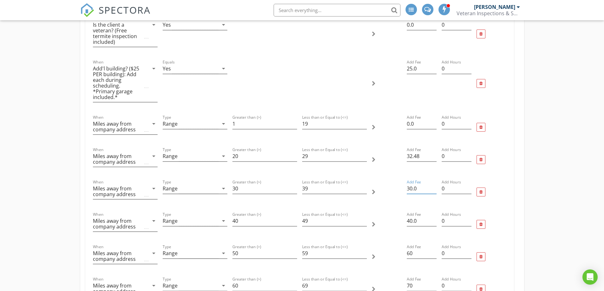
click at [412, 183] on input "30.0" at bounding box center [422, 188] width 30 height 10
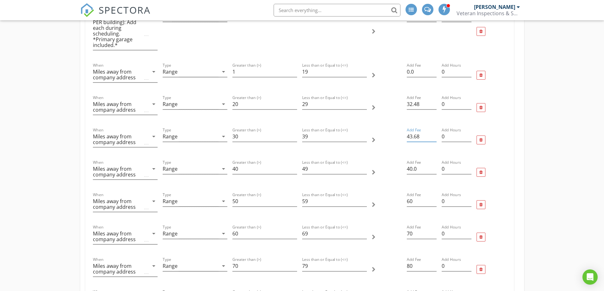
scroll to position [349, 0]
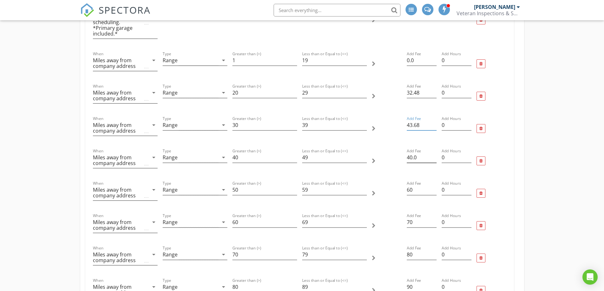
type input "43.68"
click at [413, 153] on input "40.0" at bounding box center [422, 157] width 30 height 10
type input "54.88"
click at [418, 185] on input "60" at bounding box center [422, 190] width 30 height 10
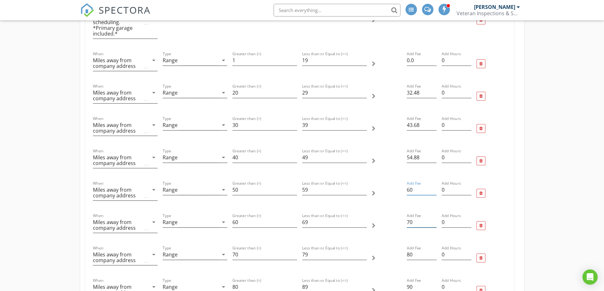
click at [411, 217] on input "70" at bounding box center [422, 222] width 30 height 10
type input "69"
click at [410, 249] on input "80" at bounding box center [422, 254] width 30 height 10
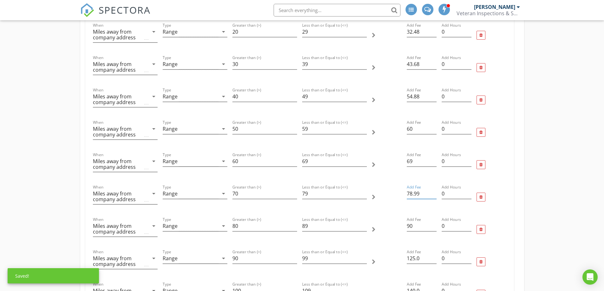
scroll to position [412, 0]
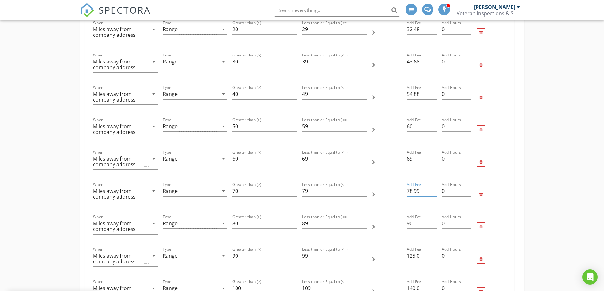
click at [413, 188] on input "78.99" at bounding box center [422, 191] width 30 height 10
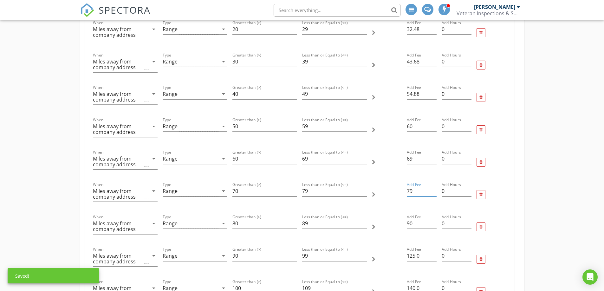
type input "79"
click at [412, 218] on input "90" at bounding box center [422, 223] width 30 height 10
click at [410, 218] on input "90" at bounding box center [422, 223] width 30 height 10
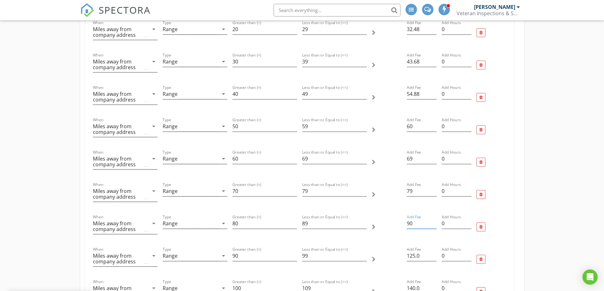
click at [410, 218] on input "90" at bounding box center [422, 223] width 30 height 10
type input "89"
click at [411, 251] on input "125.0" at bounding box center [422, 256] width 30 height 10
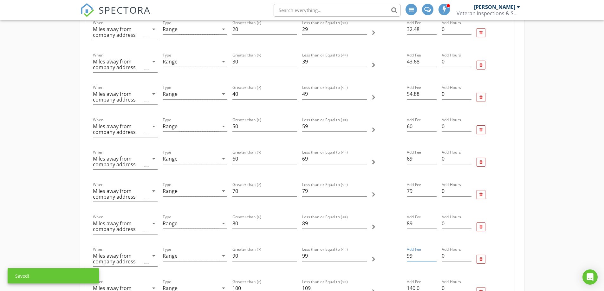
type input "99"
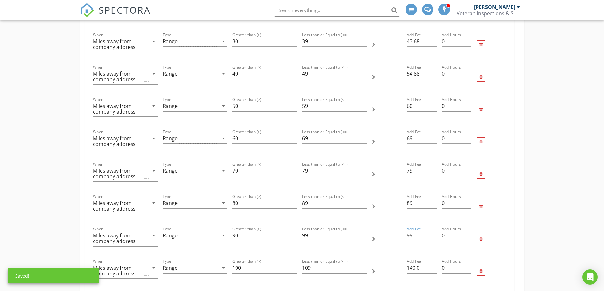
scroll to position [444, 0]
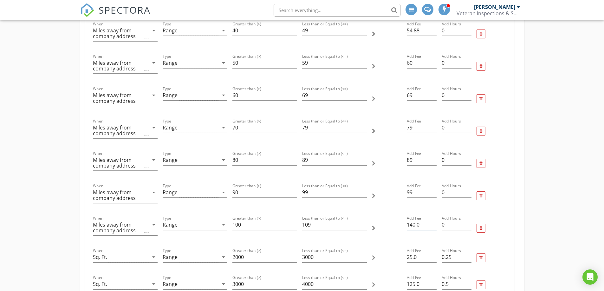
click at [418, 220] on input "140.0" at bounding box center [422, 225] width 30 height 10
type input "109"
click at [511, 185] on div "When Crawlspace? (ADD $25) arrow_drop_down Equals Yes arrow_drop_down Add Fee 2…" at bounding box center [299, 75] width 429 height 659
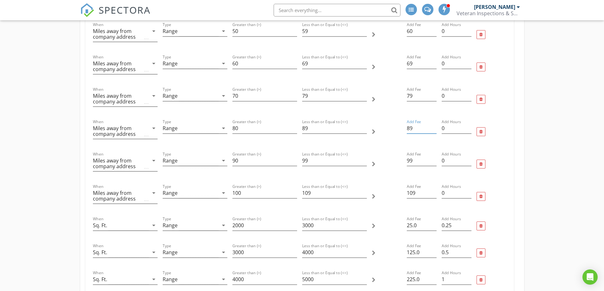
click at [415, 123] on input "89" at bounding box center [422, 128] width 30 height 10
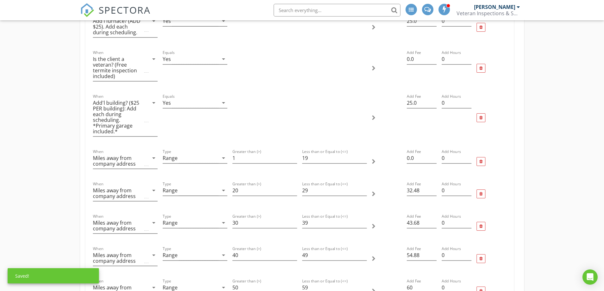
scroll to position [254, 0]
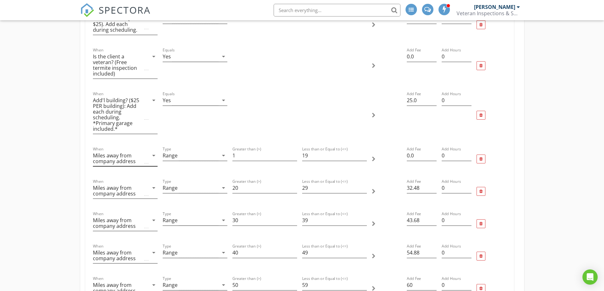
type input "89.01"
click at [155, 152] on icon "arrow_drop_down" at bounding box center [154, 156] width 8 height 8
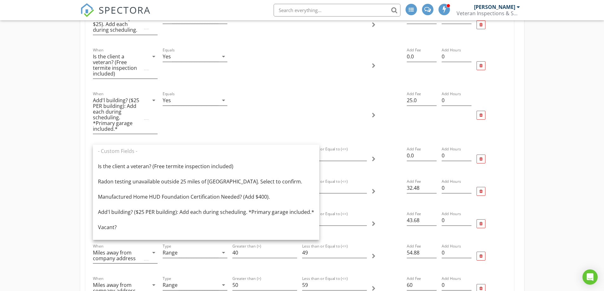
scroll to position [166, 0]
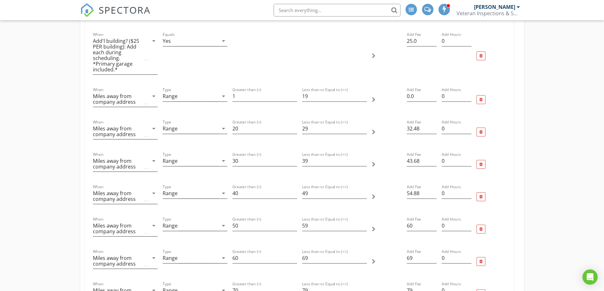
scroll to position [317, 0]
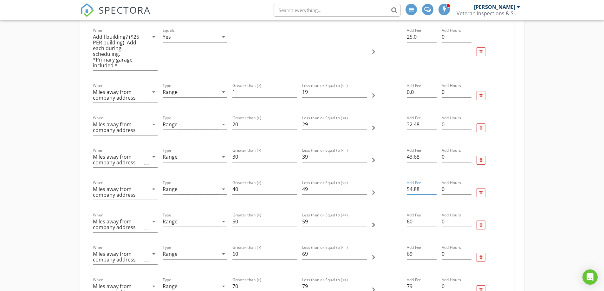
click at [421, 184] on input "54.88" at bounding box center [422, 189] width 30 height 10
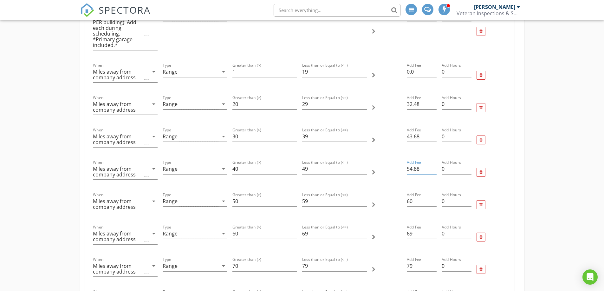
scroll to position [349, 0]
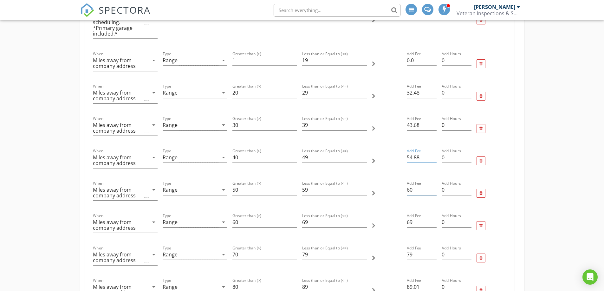
click at [417, 185] on input "60" at bounding box center [422, 190] width 30 height 10
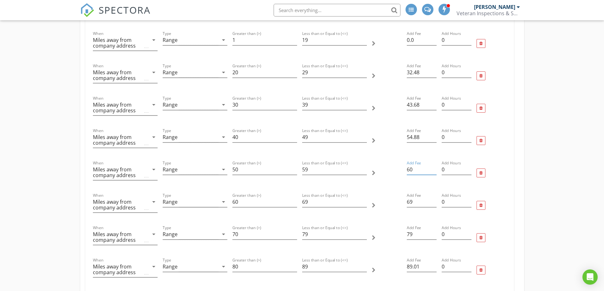
scroll to position [381, 0]
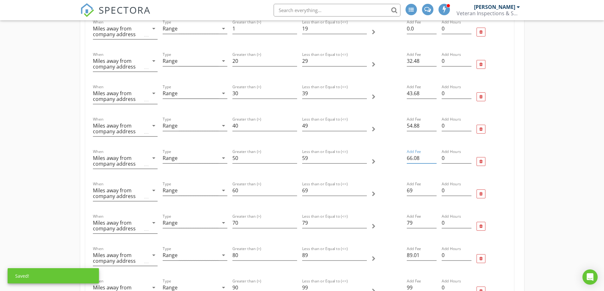
type input "66.08"
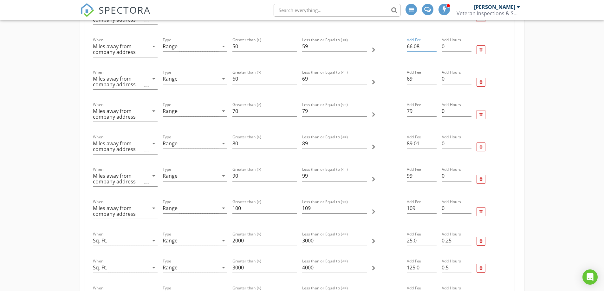
scroll to position [508, 0]
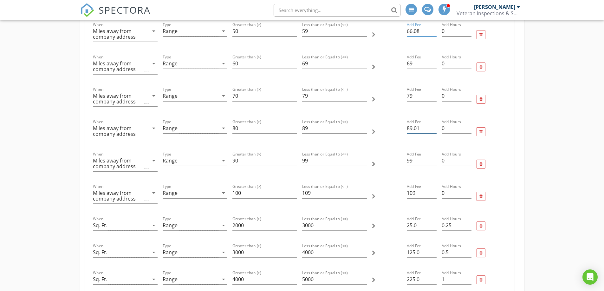
click at [424, 124] on input "89.01" at bounding box center [422, 128] width 30 height 10
click at [415, 123] on input "89.01" at bounding box center [422, 128] width 30 height 10
type input "89"
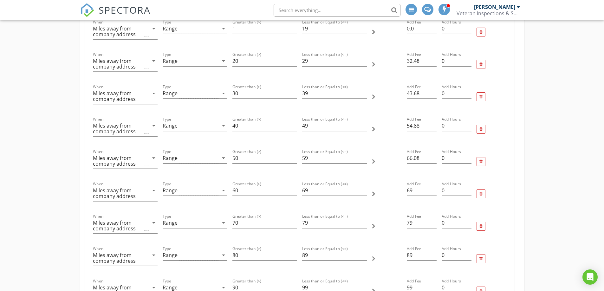
scroll to position [412, 0]
click at [416, 121] on input "66.08" at bounding box center [422, 126] width 30 height 10
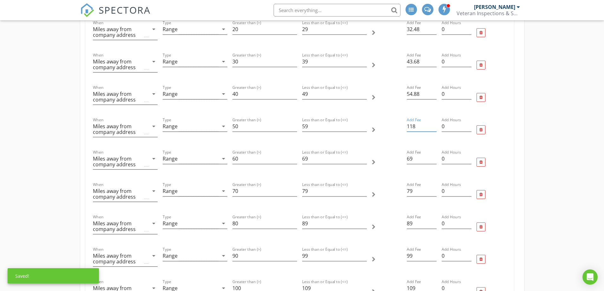
type input "118"
click at [388, 102] on div at bounding box center [387, 97] width 35 height 32
click at [408, 154] on input "69" at bounding box center [422, 159] width 30 height 10
click at [411, 154] on input "69" at bounding box center [422, 159] width 30 height 10
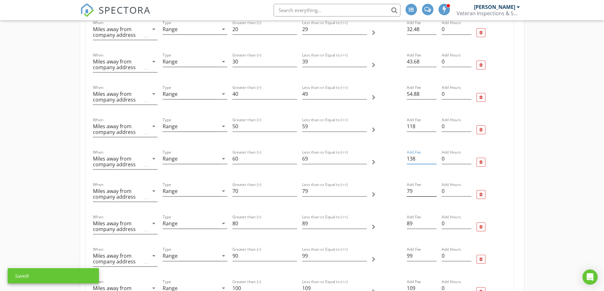
type input "138"
click at [411, 186] on input "79" at bounding box center [422, 191] width 30 height 10
type input "158"
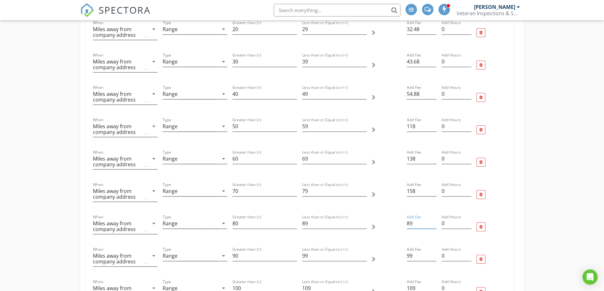
click at [411, 218] on input "89" at bounding box center [422, 223] width 30 height 10
type input "178"
click at [413, 252] on input "99" at bounding box center [422, 256] width 30 height 10
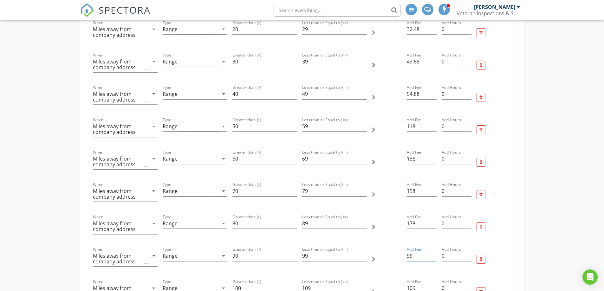
click at [411, 251] on input "99" at bounding box center [422, 256] width 30 height 10
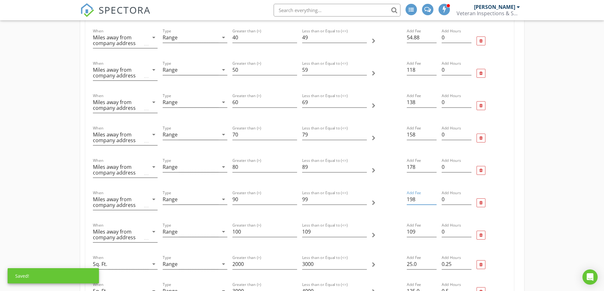
scroll to position [476, 0]
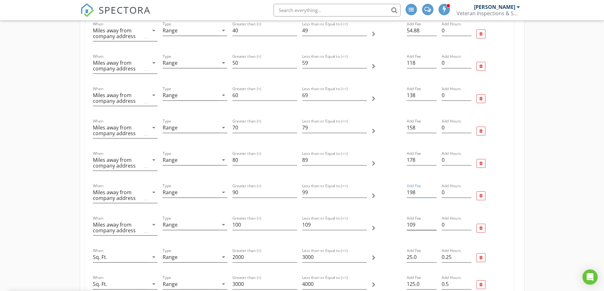
type input "198"
click at [418, 221] on input "109" at bounding box center [422, 225] width 30 height 10
click at [414, 220] on input "109" at bounding box center [422, 225] width 30 height 10
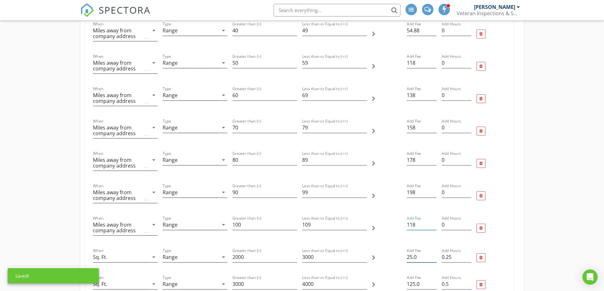
click at [414, 252] on input "25.0" at bounding box center [422, 257] width 30 height 10
click at [408, 252] on input "25.0" at bounding box center [422, 257] width 30 height 10
click at [414, 220] on input "118" at bounding box center [422, 225] width 30 height 10
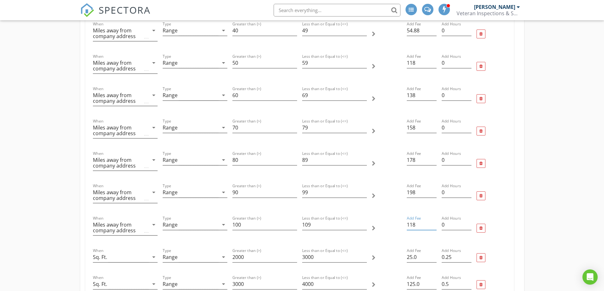
click at [409, 220] on input "118" at bounding box center [422, 225] width 30 height 10
type input "218"
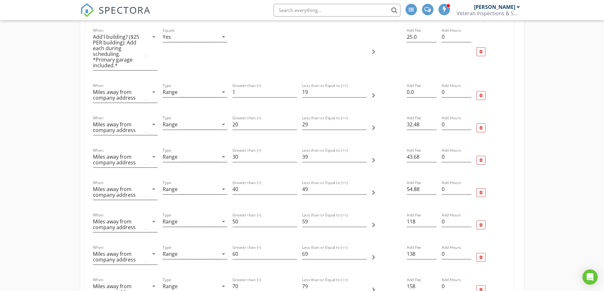
scroll to position [349, 0]
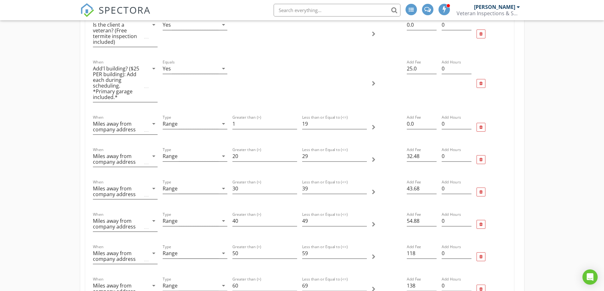
scroll to position [127, 0]
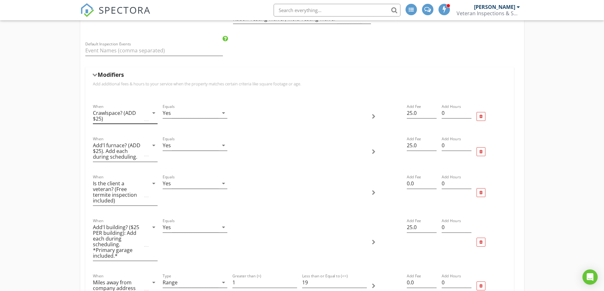
click at [153, 114] on icon "arrow_drop_down" at bounding box center [154, 113] width 8 height 8
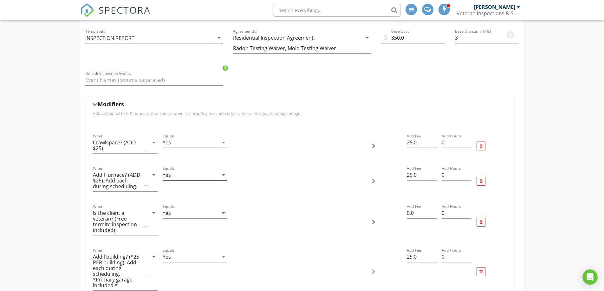
scroll to position [95, 0]
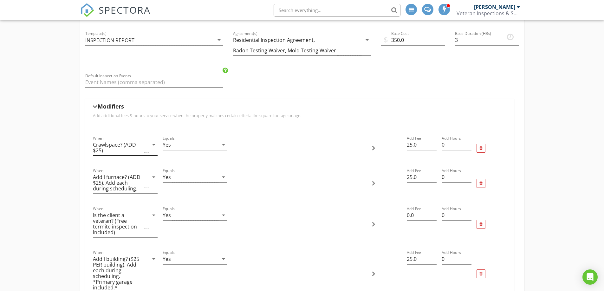
click at [148, 147] on div "Crawlspace? (ADD $25)" at bounding box center [121, 148] width 56 height 16
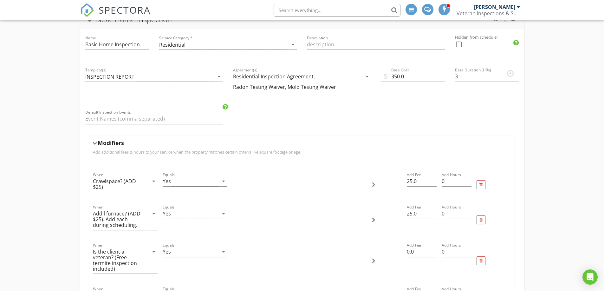
scroll to position [0, 0]
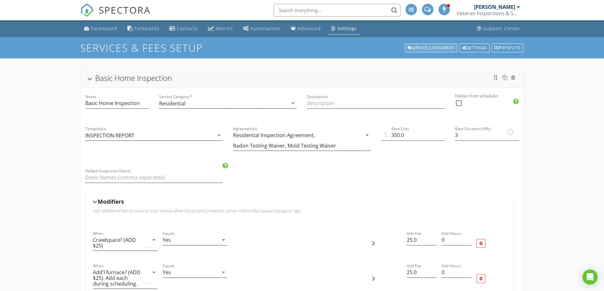
click at [427, 47] on div "Service Categories" at bounding box center [431, 47] width 53 height 9
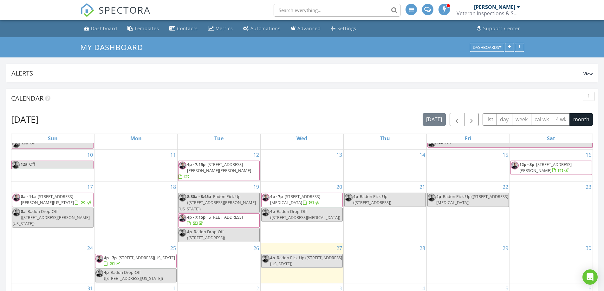
scroll to position [37, 0]
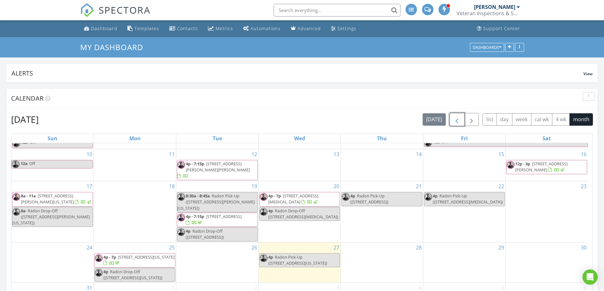
click at [458, 119] on span "button" at bounding box center [457, 120] width 8 height 8
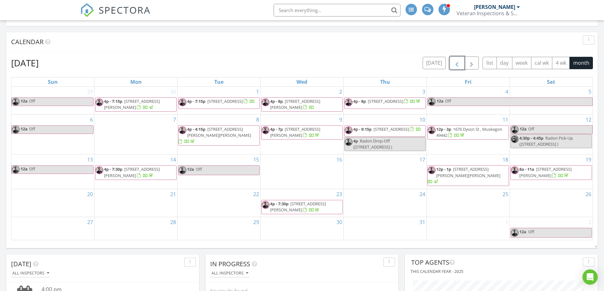
scroll to position [63, 0]
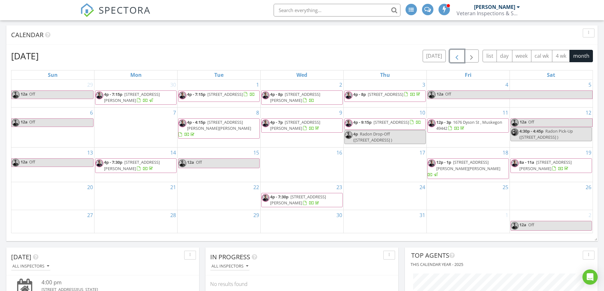
click at [472, 169] on span "[STREET_ADDRESS][PERSON_NAME][PERSON_NAME]" at bounding box center [469, 165] width 64 height 12
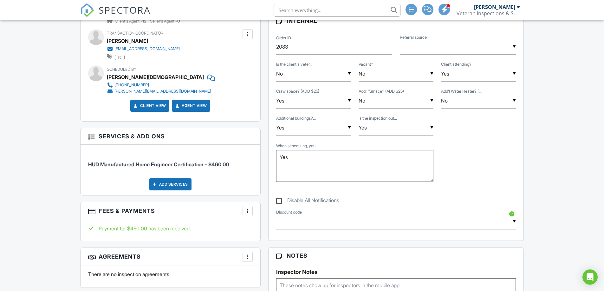
scroll to position [381, 0]
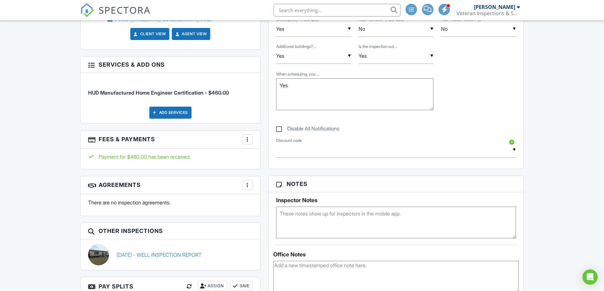
click at [247, 142] on div at bounding box center [248, 139] width 6 height 6
click at [260, 191] on li "View Invoice" at bounding box center [280, 190] width 66 height 16
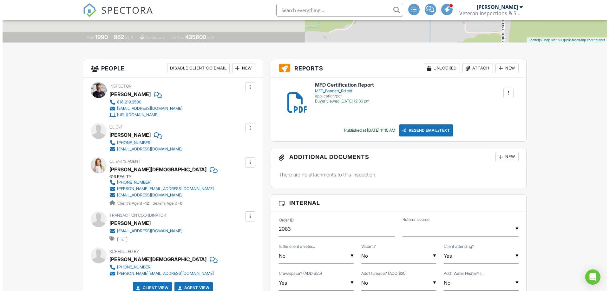
scroll to position [0, 0]
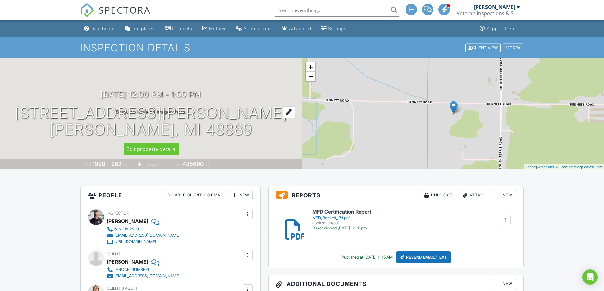
click at [191, 118] on h1 "11173 Bennett Rd Sumner, MI 48889" at bounding box center [151, 122] width 273 height 34
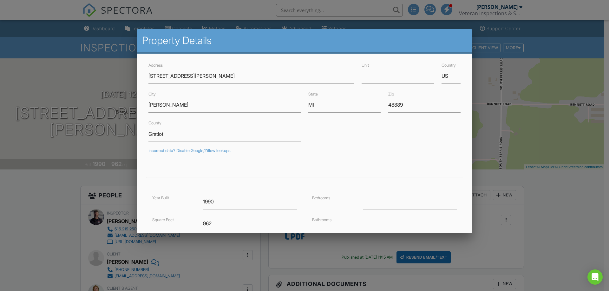
click at [96, 137] on div at bounding box center [304, 150] width 609 height 364
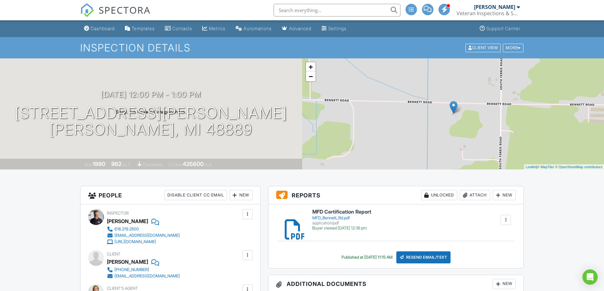
click at [418, 104] on div "+ − Leaflet | © MapTiler © OpenStreetMap contributors" at bounding box center [453, 113] width 302 height 111
click at [283, 113] on div at bounding box center [289, 112] width 12 height 12
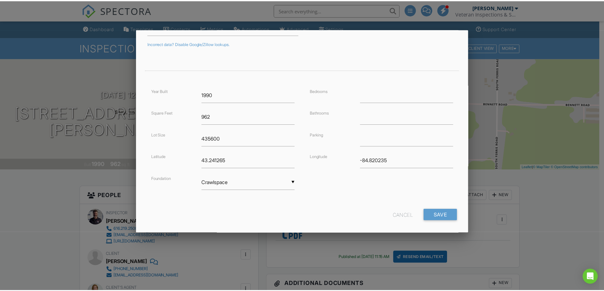
scroll to position [113, 0]
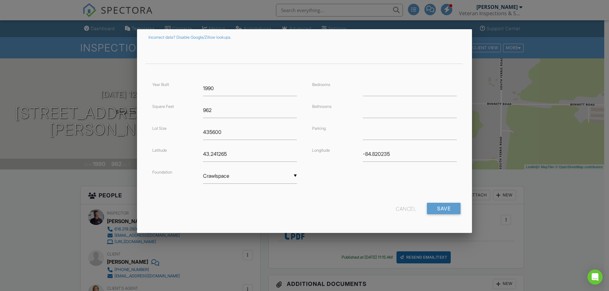
click at [398, 207] on div "Cancel" at bounding box center [406, 208] width 20 height 11
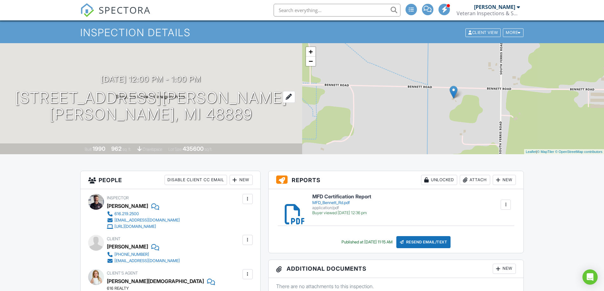
scroll to position [0, 0]
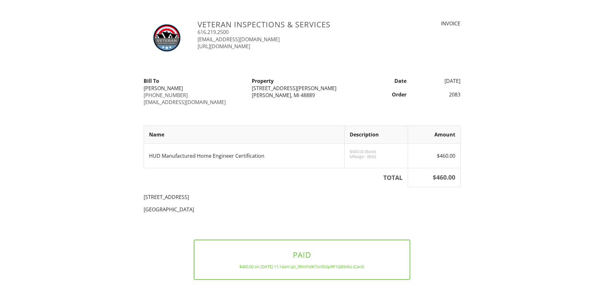
click at [273, 97] on div "[PERSON_NAME], MI 48889" at bounding box center [302, 95] width 101 height 7
drag, startPoint x: 252, startPoint y: 88, endPoint x: 295, endPoint y: 95, distance: 44.0
click at [295, 95] on div "Property 11173 Bennett Rd Sumner, MI 48889" at bounding box center [302, 87] width 108 height 21
copy div "11173 Bennett Rd Sumner, MI 48889"
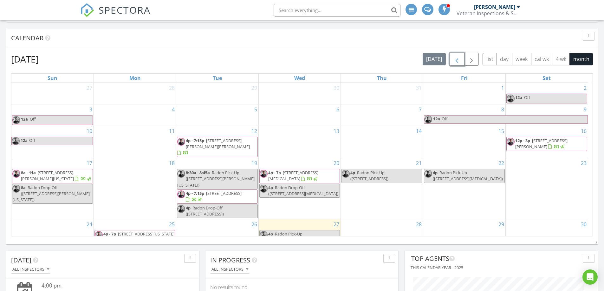
click at [457, 61] on span "button" at bounding box center [457, 60] width 8 height 8
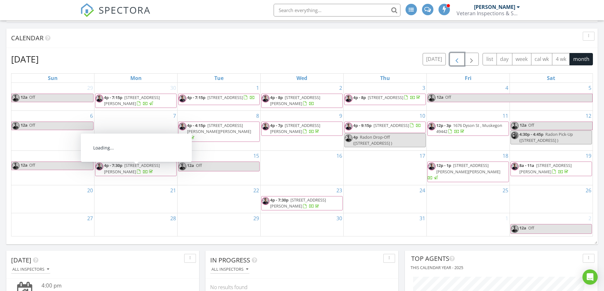
click at [144, 174] on div at bounding box center [145, 172] width 17 height 6
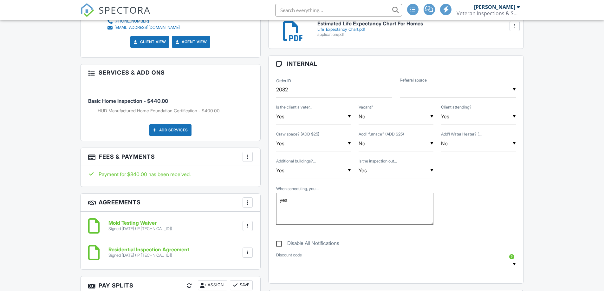
click at [245, 158] on div at bounding box center [248, 157] width 6 height 6
click at [247, 158] on div at bounding box center [248, 157] width 6 height 6
click at [249, 159] on div at bounding box center [248, 157] width 6 height 6
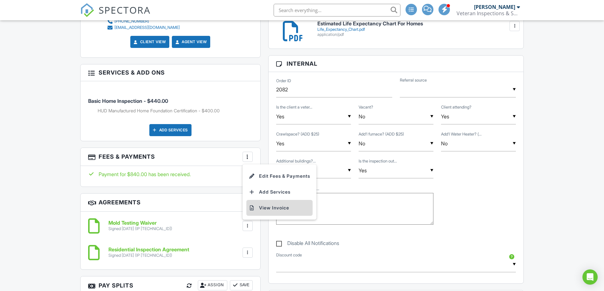
click at [258, 207] on li "View Invoice" at bounding box center [280, 208] width 66 height 16
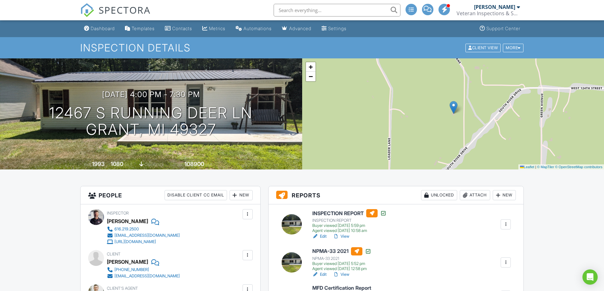
drag, startPoint x: 337, startPoint y: 28, endPoint x: 339, endPoint y: 34, distance: 5.7
click at [337, 28] on div "Settings" at bounding box center [337, 28] width 18 height 5
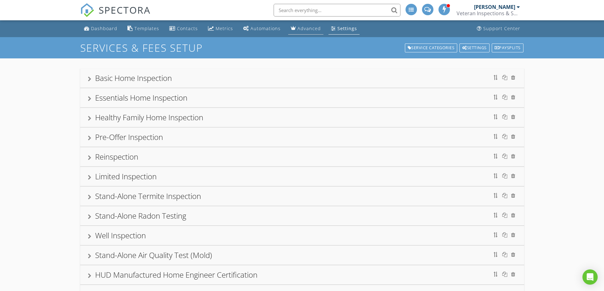
click at [304, 28] on div "Advanced" at bounding box center [309, 28] width 23 height 6
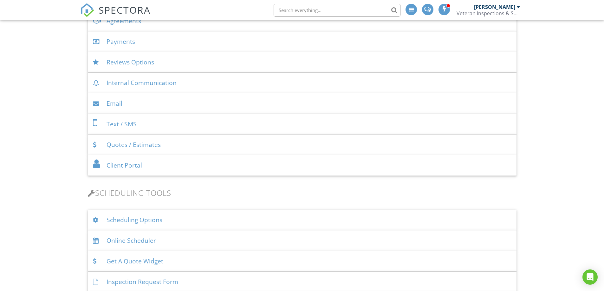
scroll to position [317, 0]
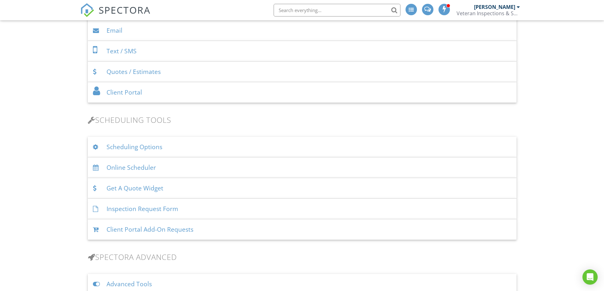
click at [168, 148] on div "Scheduling Options" at bounding box center [302, 147] width 429 height 21
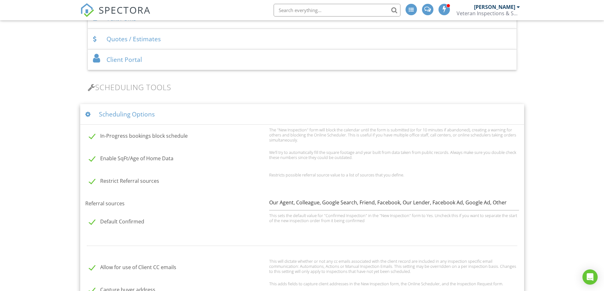
scroll to position [349, 0]
click at [203, 112] on div "Scheduling Options" at bounding box center [302, 115] width 444 height 21
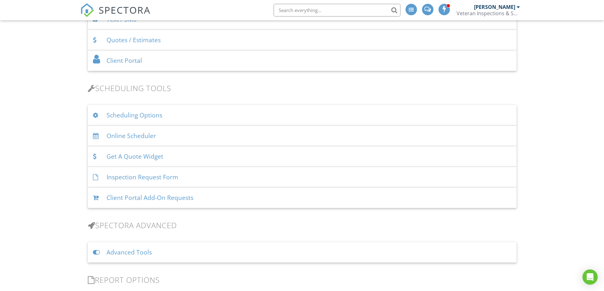
click at [187, 136] on div "Online Scheduler" at bounding box center [302, 136] width 429 height 21
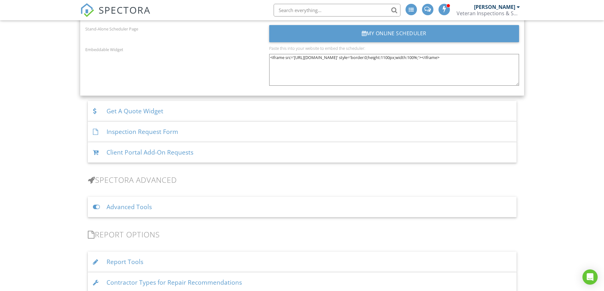
scroll to position [1015, 0]
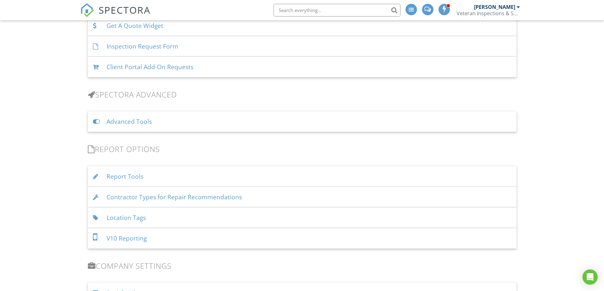
click at [173, 122] on div "Advanced Tools" at bounding box center [302, 121] width 429 height 21
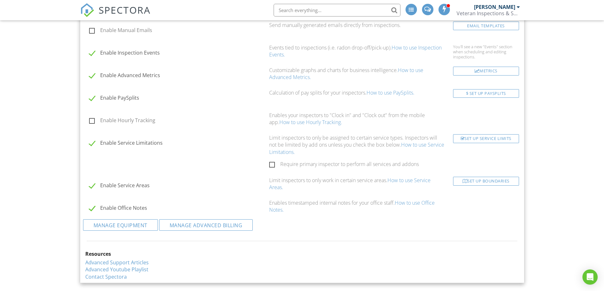
scroll to position [1237, 0]
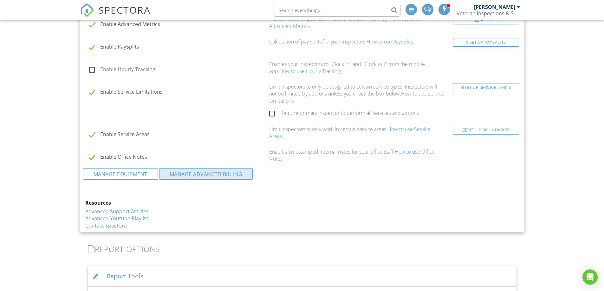
click at [212, 176] on link "Manage Advanced Billing" at bounding box center [206, 173] width 94 height 11
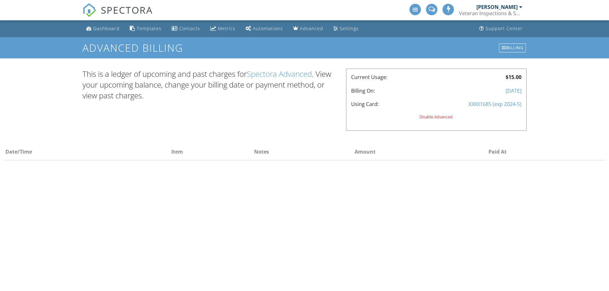
select select "50"
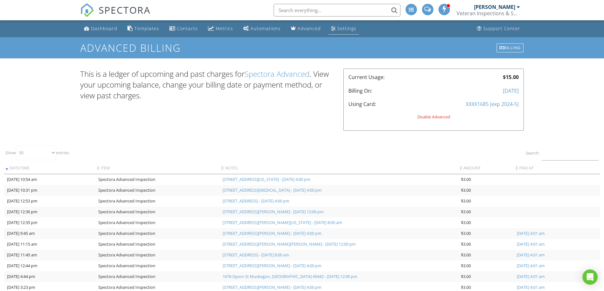
click at [332, 30] on div "Settings" at bounding box center [333, 28] width 5 height 5
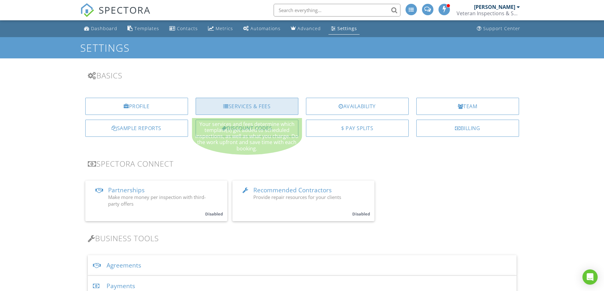
click at [246, 106] on div "Services & Fees" at bounding box center [247, 106] width 103 height 17
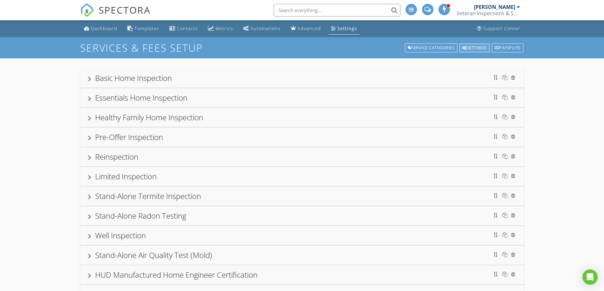
click at [468, 47] on div "Settings" at bounding box center [475, 47] width 30 height 9
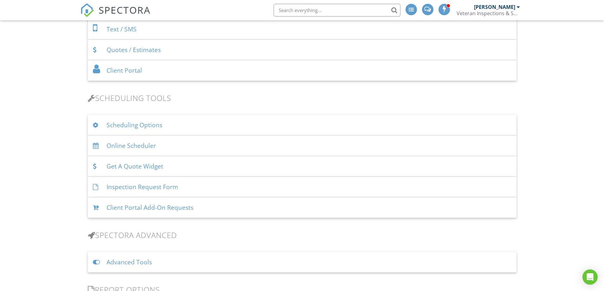
scroll to position [349, 0]
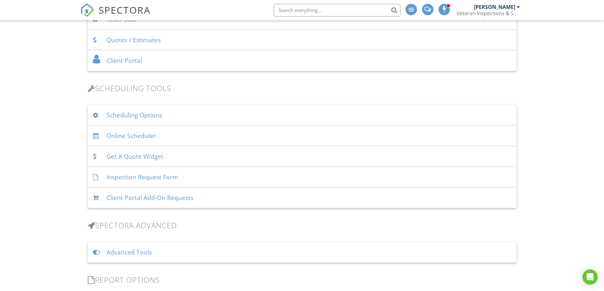
click at [173, 115] on div "Scheduling Options" at bounding box center [302, 115] width 429 height 21
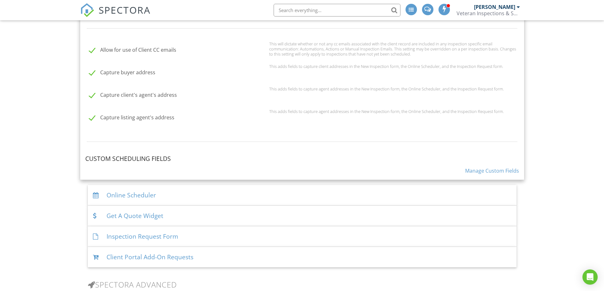
scroll to position [571, 0]
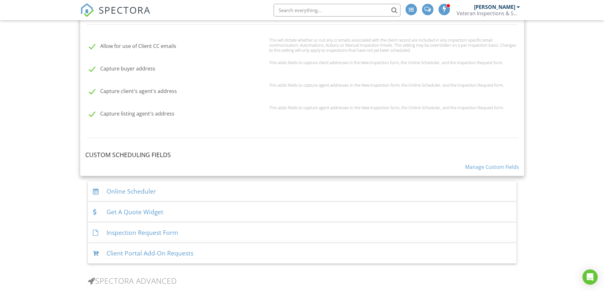
click at [480, 169] on link "Manage Custom Fields" at bounding box center [492, 166] width 54 height 7
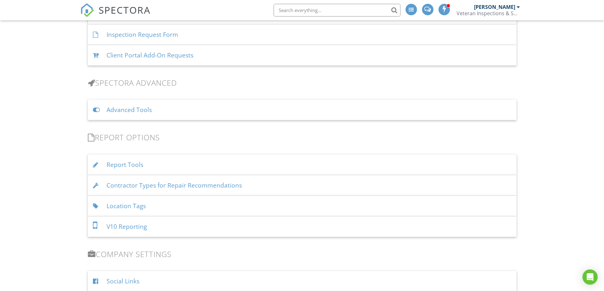
scroll to position [452, 0]
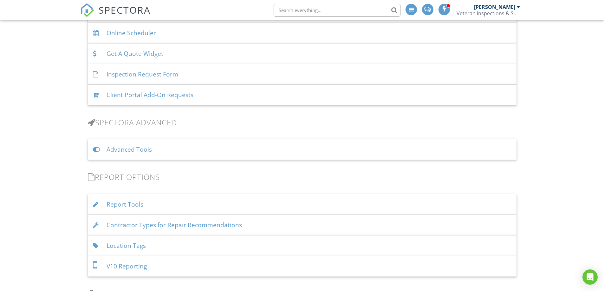
drag, startPoint x: 309, startPoint y: 152, endPoint x: 327, endPoint y: 159, distance: 19.5
click at [309, 152] on div "Advanced Tools" at bounding box center [302, 149] width 429 height 21
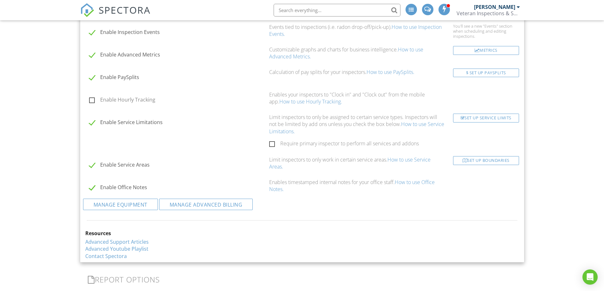
scroll to position [674, 0]
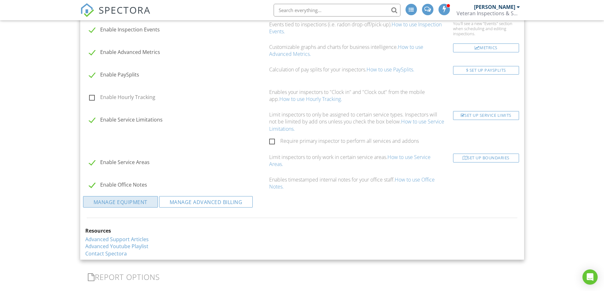
click at [140, 201] on link "Manage Equipment" at bounding box center [120, 201] width 75 height 11
